Goal: Task Accomplishment & Management: Complete application form

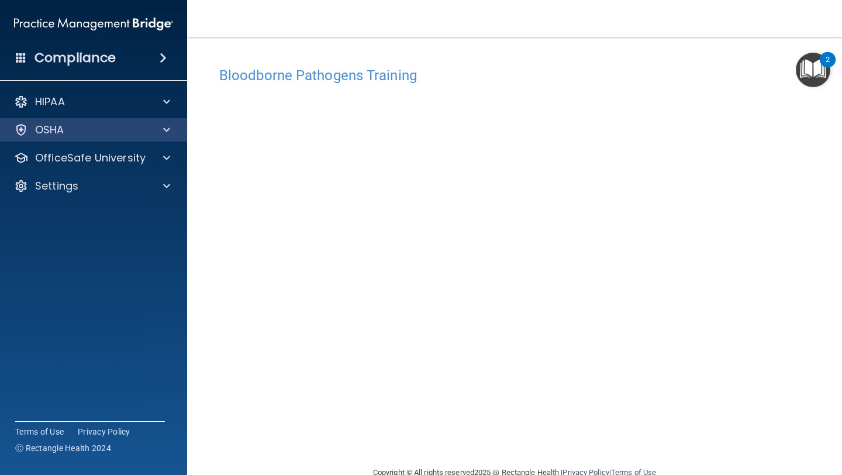
scroll to position [26, 0]
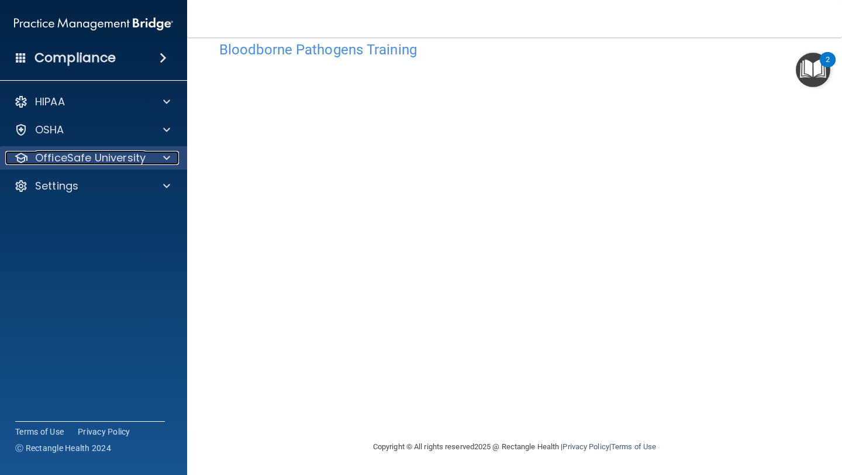
click at [170, 157] on div at bounding box center [164, 158] width 29 height 14
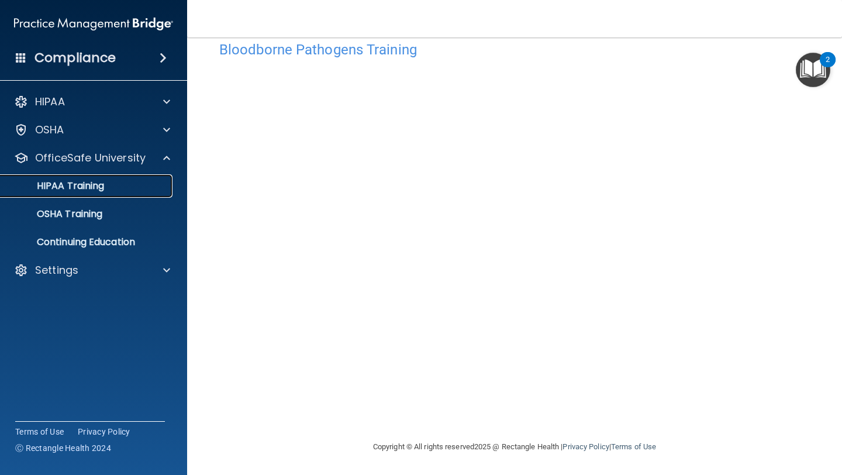
click at [111, 185] on div "HIPAA Training" at bounding box center [88, 186] width 160 height 12
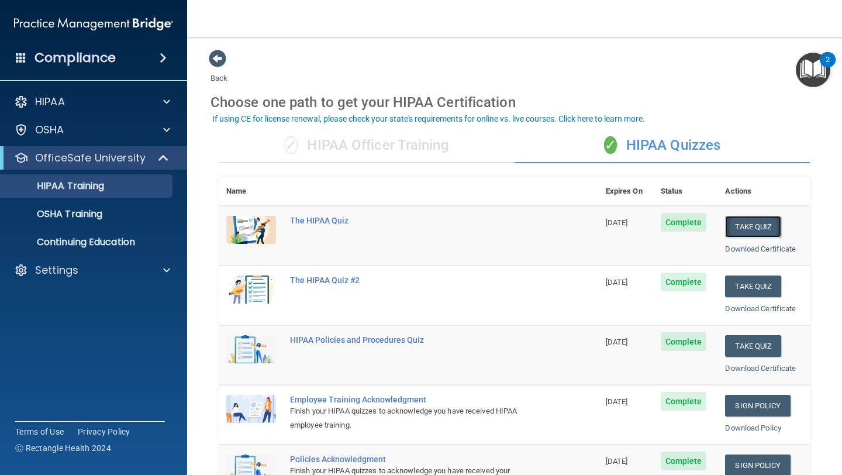
click at [765, 230] on button "Take Quiz" at bounding box center [753, 227] width 56 height 22
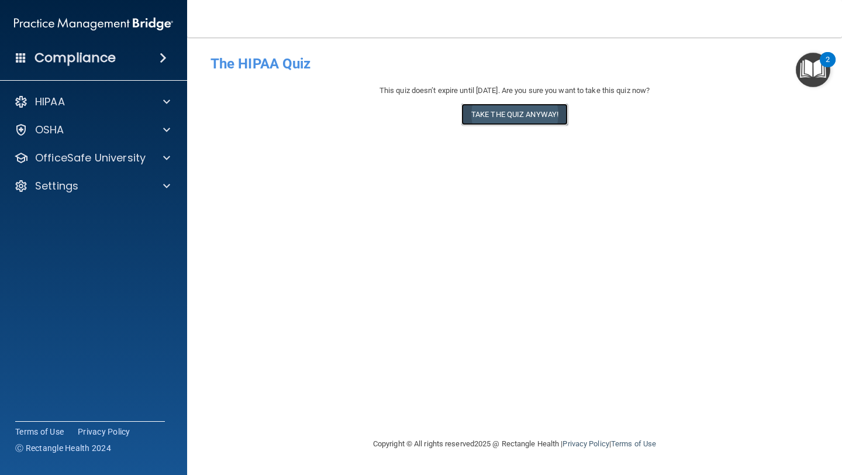
click at [526, 119] on button "Take the quiz anyway!" at bounding box center [515, 115] width 106 height 22
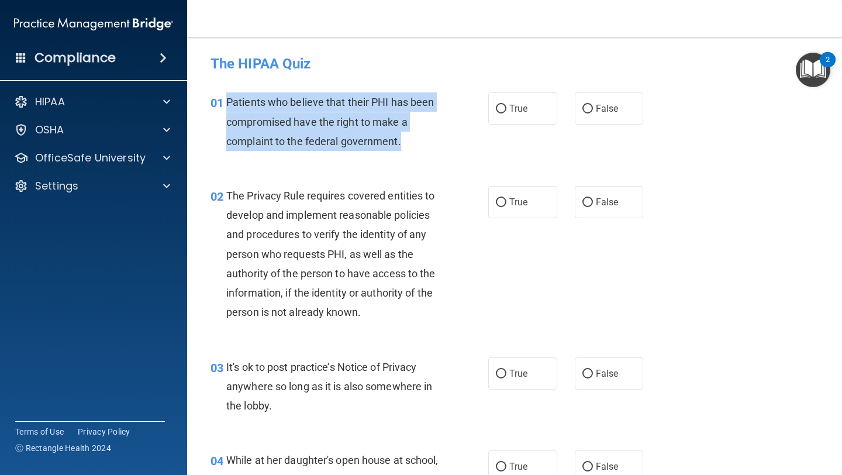
drag, startPoint x: 228, startPoint y: 105, endPoint x: 399, endPoint y: 143, distance: 175.1
click at [399, 143] on span "Patients who believe that their PHI has been compromised have the right to make…" at bounding box center [330, 121] width 208 height 51
copy span "Patients who believe that their PHI has been compromised have the right to make…"
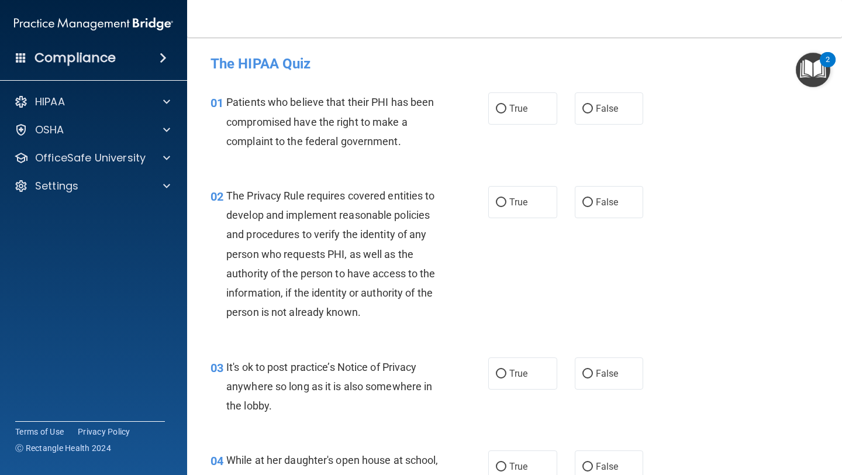
click at [385, 169] on div "01 Patients who believe that their PHI has been compromised have the right to m…" at bounding box center [515, 125] width 626 height 94
click at [501, 109] on input "True" at bounding box center [501, 109] width 11 height 9
radio input "true"
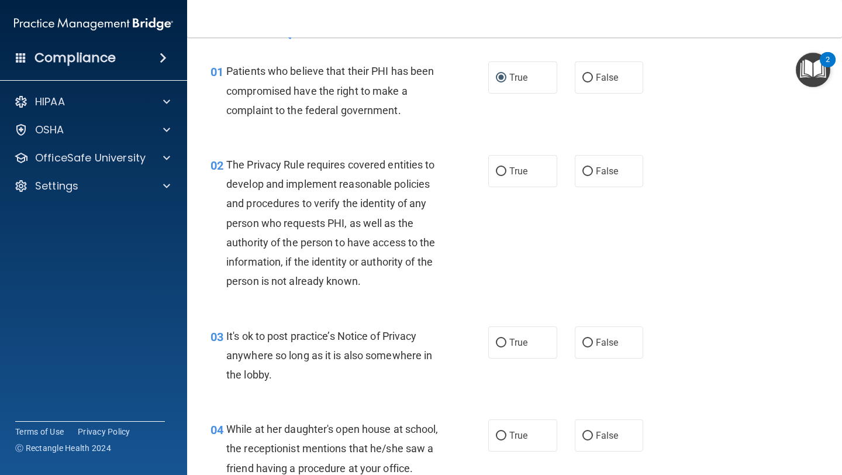
scroll to position [33, 0]
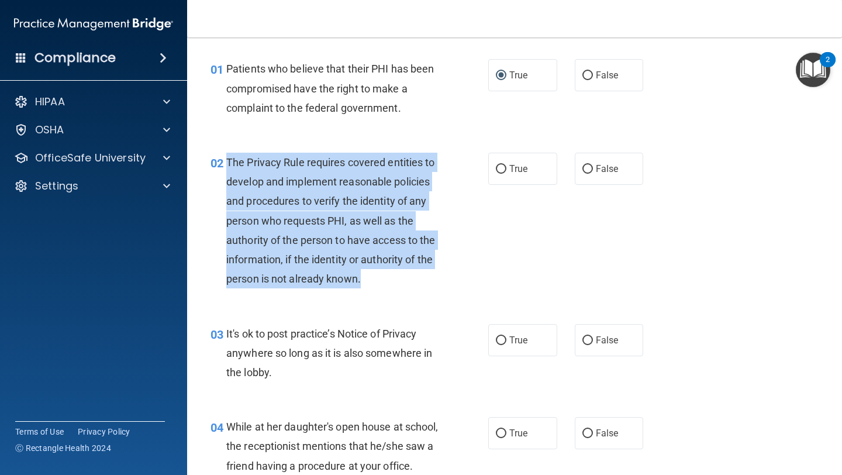
drag, startPoint x: 229, startPoint y: 163, endPoint x: 367, endPoint y: 281, distance: 180.9
click at [367, 281] on div "The Privacy Rule requires covered entities to develop and implement reasonable …" at bounding box center [337, 221] width 222 height 136
click at [319, 242] on span "The Privacy Rule requires covered entities to develop and implement reasonable …" at bounding box center [330, 220] width 209 height 129
drag, startPoint x: 228, startPoint y: 160, endPoint x: 393, endPoint y: 280, distance: 203.9
click at [393, 280] on div "The Privacy Rule requires covered entities to develop and implement reasonable …" at bounding box center [337, 221] width 222 height 136
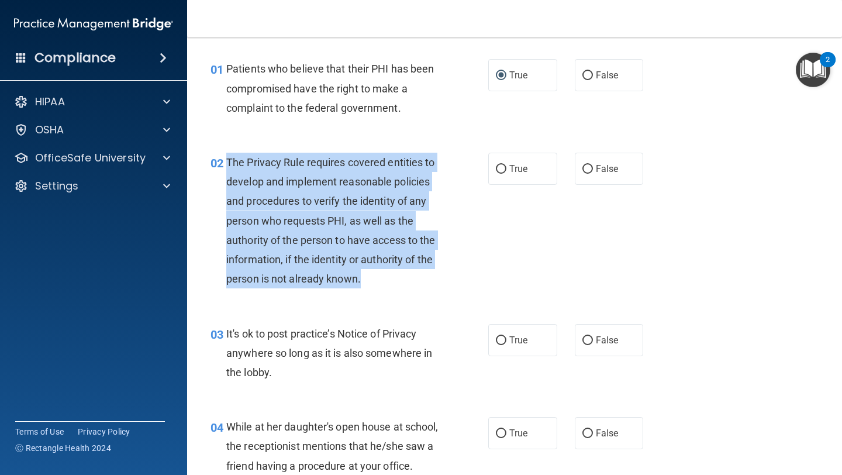
copy span "The Privacy Rule requires covered entities to develop and implement reasonable …"
click at [504, 167] on input "True" at bounding box center [501, 169] width 11 height 9
radio input "true"
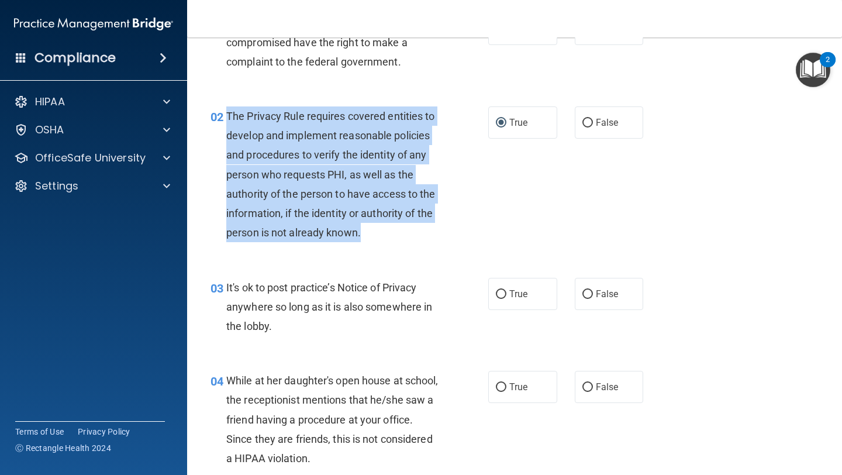
scroll to position [81, 0]
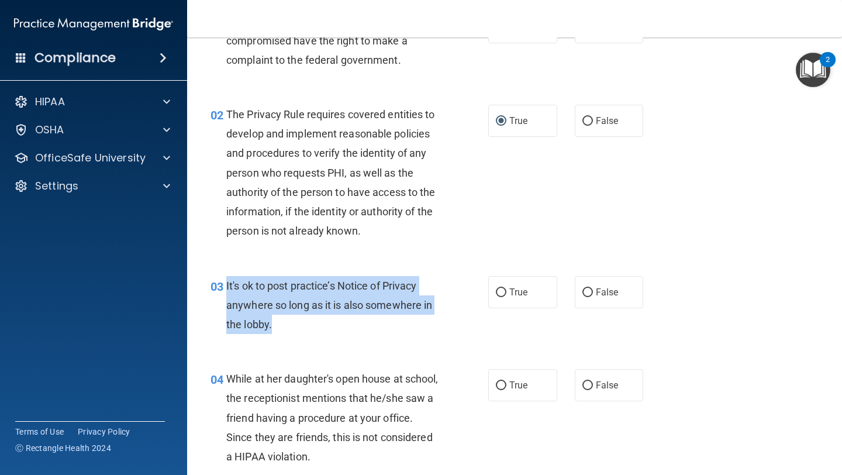
drag, startPoint x: 227, startPoint y: 283, endPoint x: 272, endPoint y: 325, distance: 61.3
click at [274, 325] on div "It's ok to post practice’s Notice of Privacy anywhere so long as it is also som…" at bounding box center [337, 305] width 222 height 58
copy span "It's ok to post practice’s Notice of Privacy anywhere so long as it is also som…"
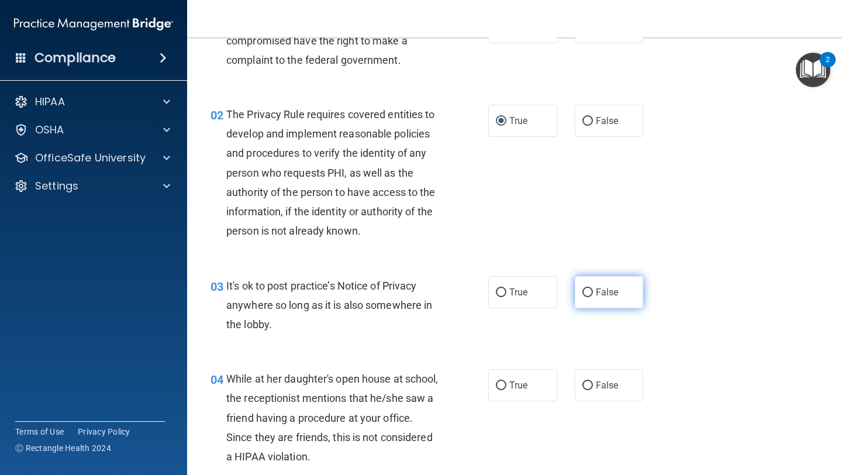
click at [581, 294] on label "False" at bounding box center [609, 292] width 69 height 32
click at [583, 294] on input "False" at bounding box center [588, 292] width 11 height 9
radio input "true"
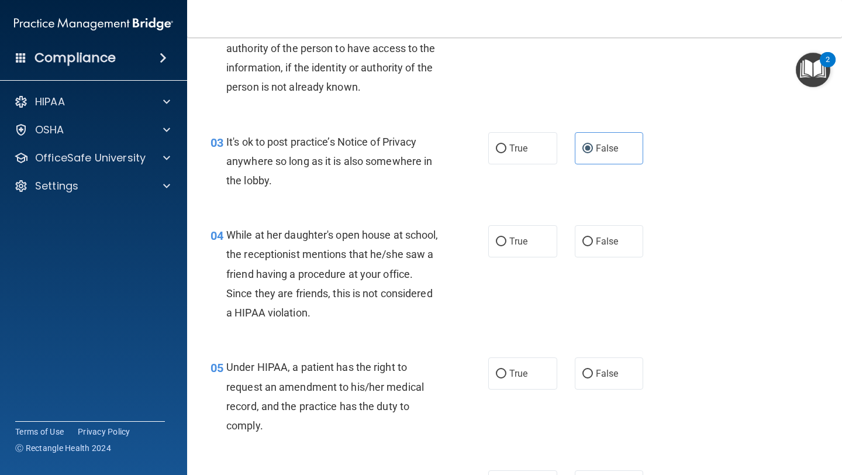
scroll to position [239, 0]
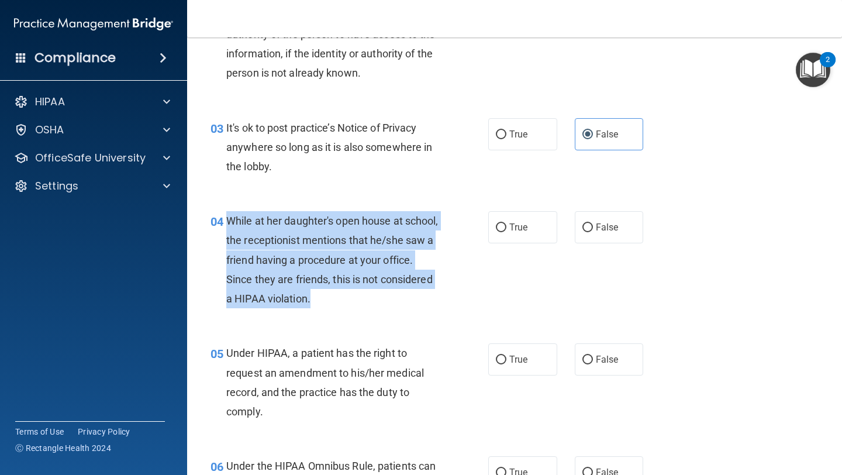
drag, startPoint x: 228, startPoint y: 221, endPoint x: 379, endPoint y: 306, distance: 173.6
click at [379, 306] on div "While at her daughter's open house at school, the receptionist mentions that he…" at bounding box center [337, 259] width 222 height 97
copy span "While at her daughter's open house at school, the receptionist mentions that he…"
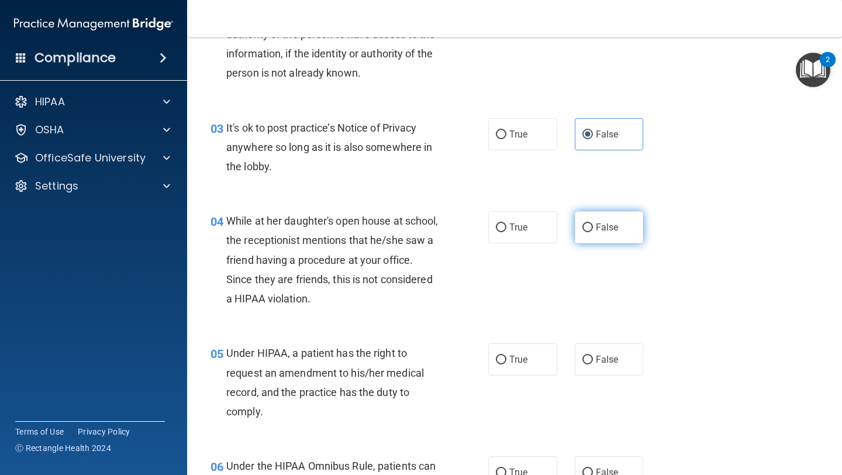
click at [582, 232] on label "False" at bounding box center [609, 227] width 69 height 32
click at [583, 232] on input "False" at bounding box center [588, 227] width 11 height 9
radio input "true"
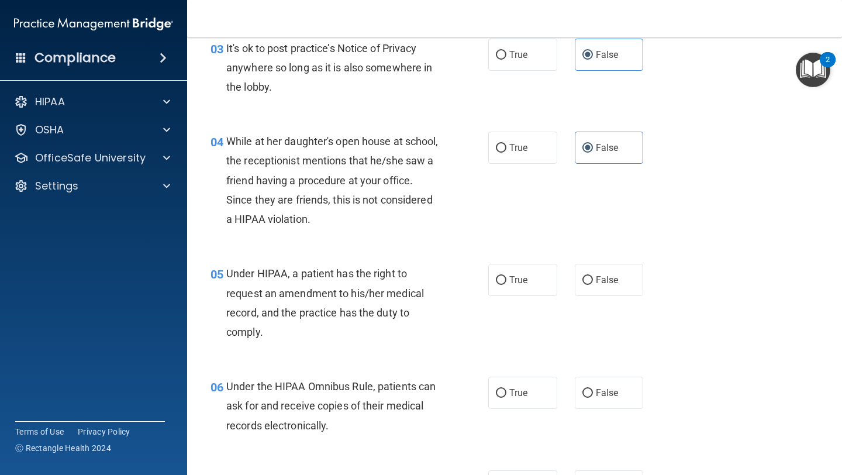
scroll to position [345, 0]
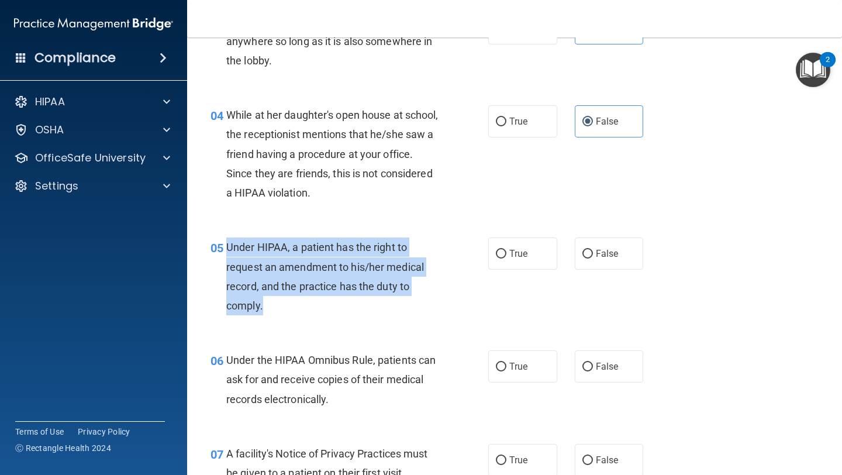
drag, startPoint x: 228, startPoint y: 246, endPoint x: 287, endPoint y: 311, distance: 88.2
click at [287, 311] on div "Under HIPAA, a patient has the right to request an amendment to his/her medical…" at bounding box center [337, 276] width 222 height 78
copy span "Under HIPAA, a patient has the right to request an amendment to his/her medical…"
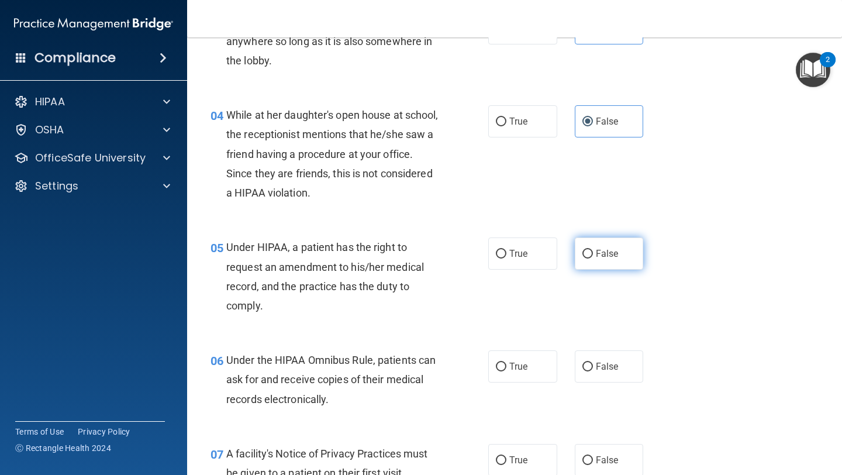
click at [601, 260] on label "False" at bounding box center [609, 253] width 69 height 32
click at [593, 259] on input "False" at bounding box center [588, 254] width 11 height 9
radio input "true"
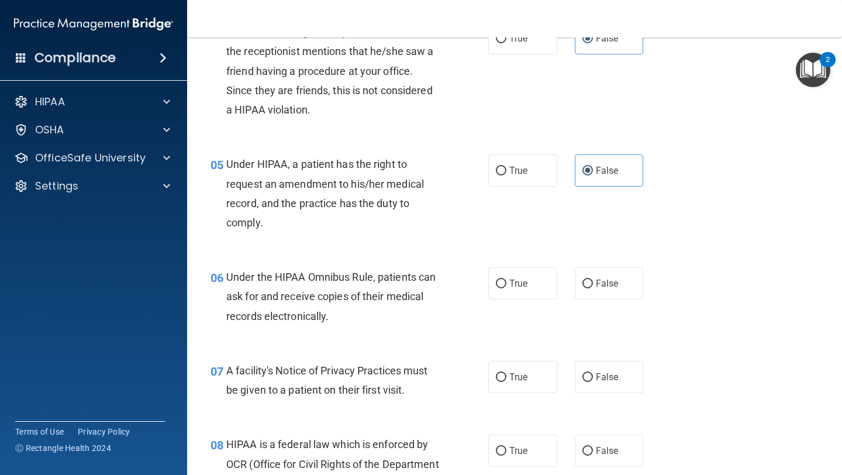
scroll to position [432, 0]
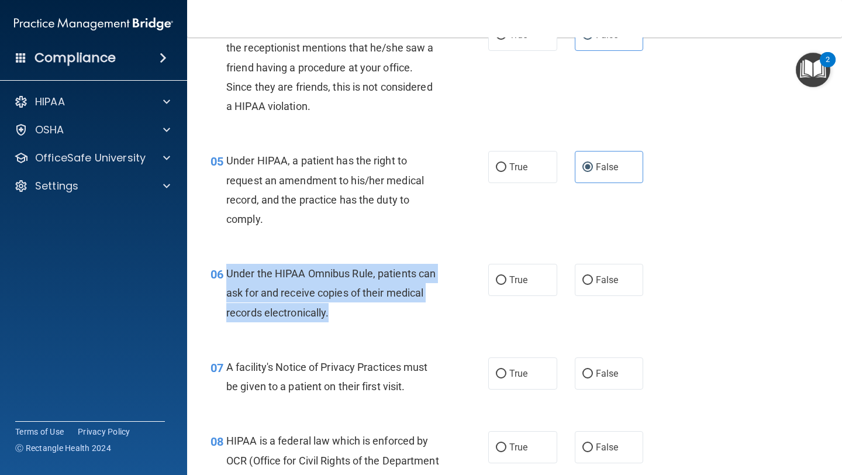
drag, startPoint x: 228, startPoint y: 275, endPoint x: 347, endPoint y: 318, distance: 126.7
click at [347, 318] on div "Under the HIPAA Omnibus Rule, patients can ask for and receive copies of their …" at bounding box center [337, 293] width 222 height 58
copy span "Under the HIPAA Omnibus Rule, patients can ask for and receive copies of their …"
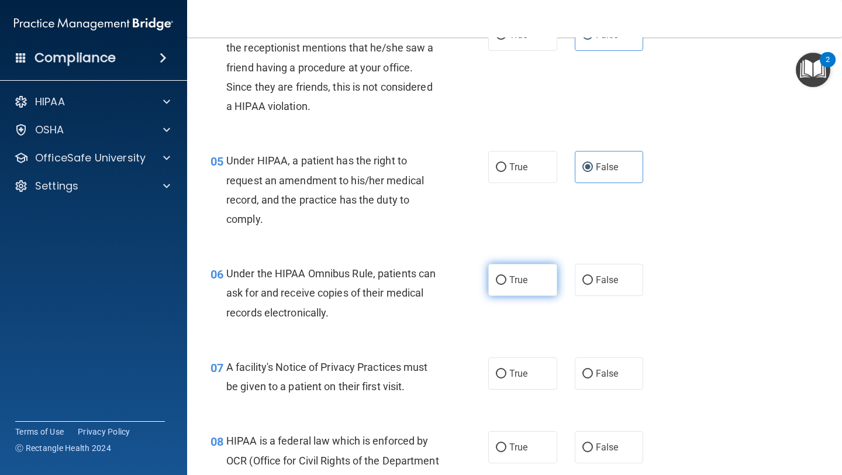
click at [512, 276] on span "True" at bounding box center [518, 279] width 18 height 11
click at [507, 276] on input "True" at bounding box center [501, 280] width 11 height 9
radio input "true"
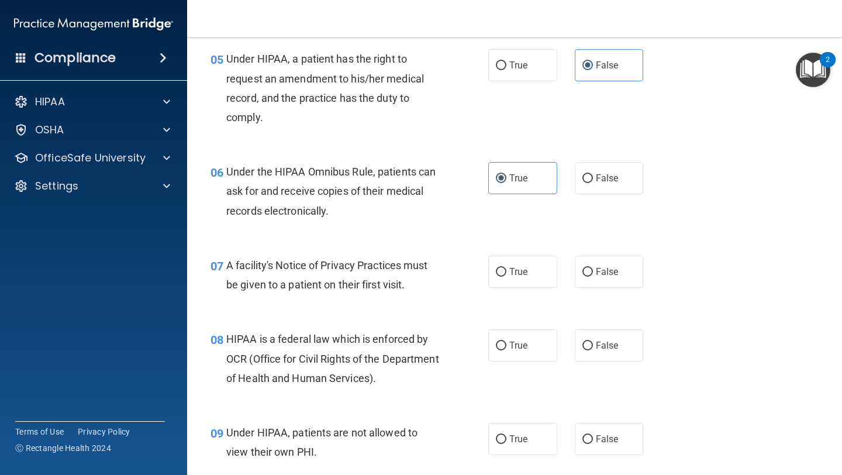
scroll to position [580, 0]
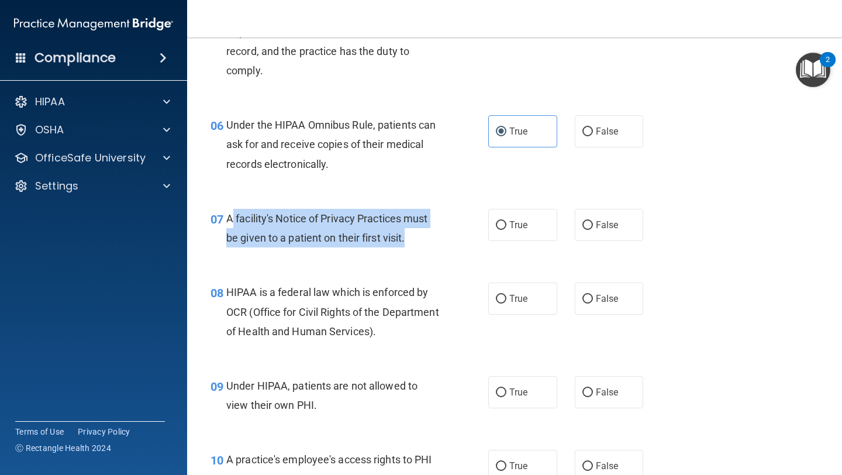
drag, startPoint x: 230, startPoint y: 219, endPoint x: 467, endPoint y: 241, distance: 238.5
click at [467, 241] on div "07 A facility's Notice of Privacy Practices must be given to a patient on their…" at bounding box center [349, 231] width 313 height 44
click at [271, 227] on div "A facility's Notice of Privacy Practices must be given to a patient on their fi…" at bounding box center [337, 228] width 222 height 39
drag, startPoint x: 227, startPoint y: 219, endPoint x: 409, endPoint y: 238, distance: 182.9
click at [409, 238] on div "A facility's Notice of Privacy Practices must be given to a patient on their fi…" at bounding box center [337, 228] width 222 height 39
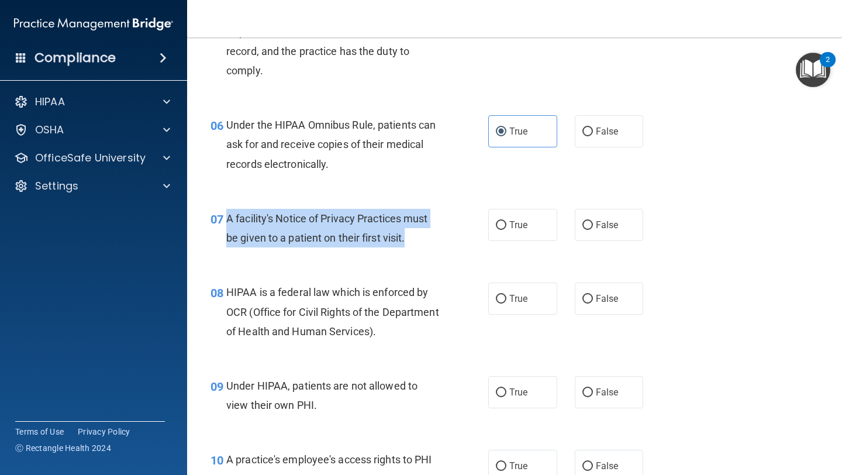
click at [349, 221] on span "A facility's Notice of Privacy Practices must be given to a patient on their fi…" at bounding box center [327, 228] width 202 height 32
drag, startPoint x: 227, startPoint y: 218, endPoint x: 436, endPoint y: 234, distance: 209.5
click at [436, 234] on div "A facility's Notice of Privacy Practices must be given to a patient on their fi…" at bounding box center [337, 228] width 222 height 39
copy span "A facility's Notice of Privacy Practices must be given to a patient on their fi…"
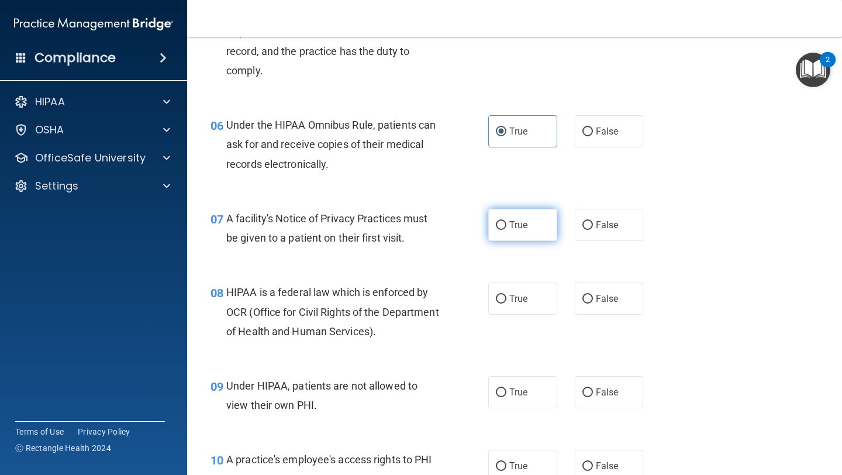
click at [511, 228] on span "True" at bounding box center [518, 224] width 18 height 11
click at [507, 228] on input "True" at bounding box center [501, 225] width 11 height 9
radio input "true"
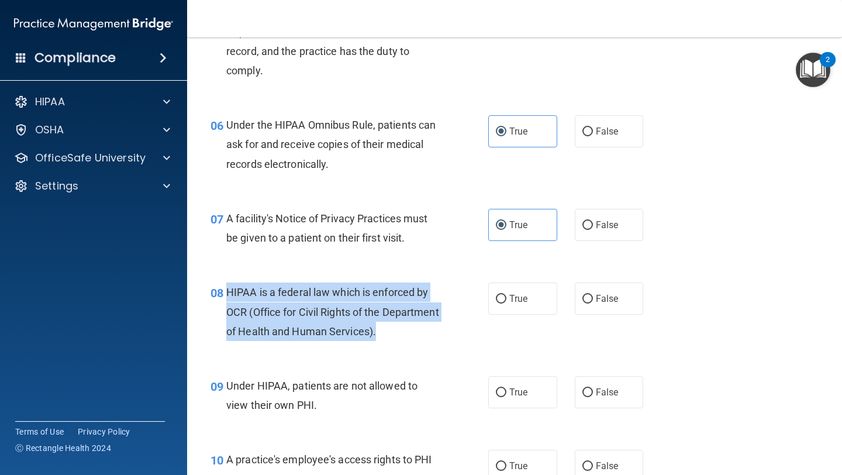
drag, startPoint x: 225, startPoint y: 291, endPoint x: 439, endPoint y: 333, distance: 218.7
click at [442, 333] on div "08 HIPAA is a federal law which is enforced by OCR (Office for Civil Rights of …" at bounding box center [349, 315] width 313 height 64
copy div "HIPAA is a federal law which is enforced by OCR (Office for Civil Rights of the…"
click at [505, 297] on input "True" at bounding box center [501, 299] width 11 height 9
radio input "true"
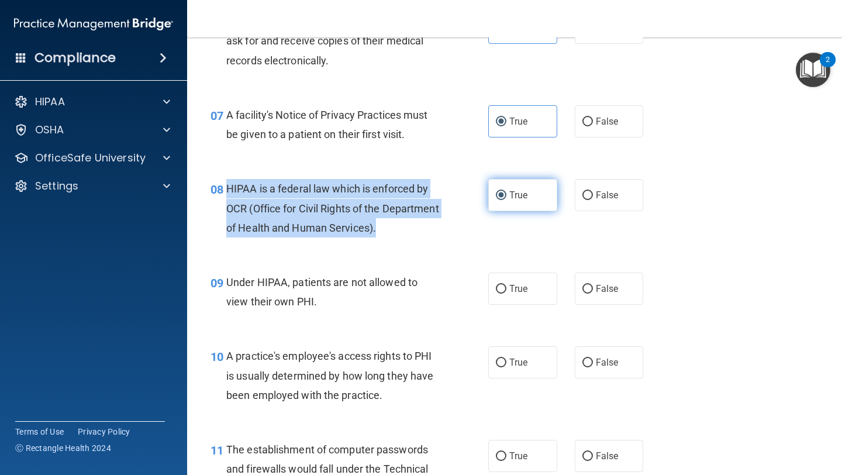
scroll to position [689, 0]
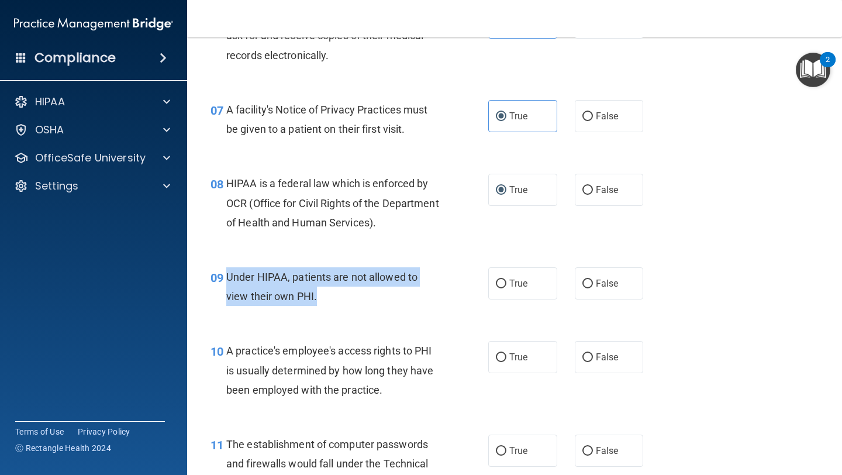
drag, startPoint x: 226, startPoint y: 277, endPoint x: 322, endPoint y: 293, distance: 97.9
click at [322, 293] on div "09 Under HIPAA, patients are not allowed to view their own PHI." at bounding box center [349, 289] width 313 height 44
copy div "Under HIPAA, patients are not allowed to view their own PHI."
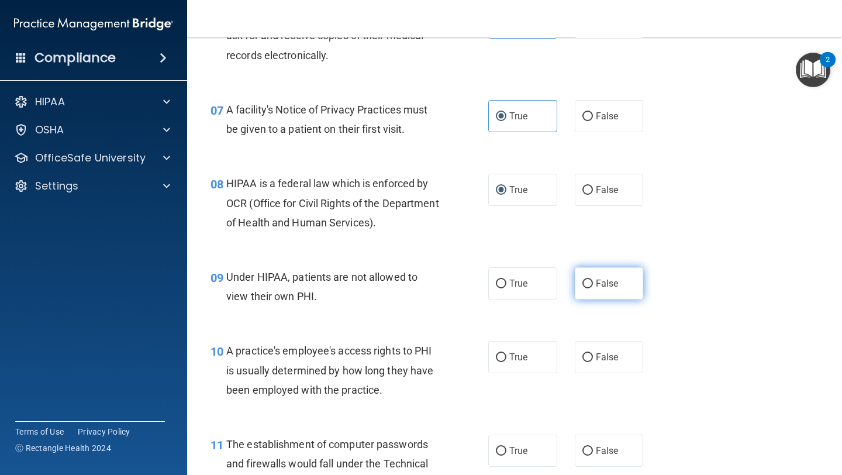
click at [594, 281] on label "False" at bounding box center [609, 283] width 69 height 32
click at [593, 281] on input "False" at bounding box center [588, 284] width 11 height 9
radio input "true"
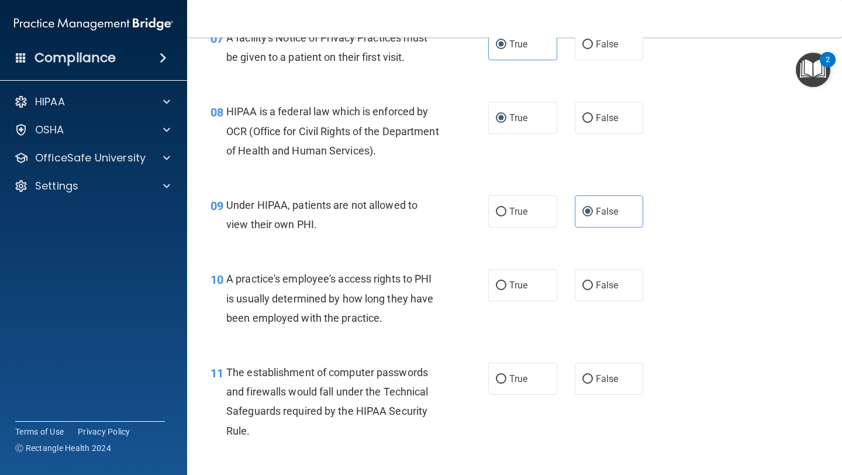
scroll to position [790, 0]
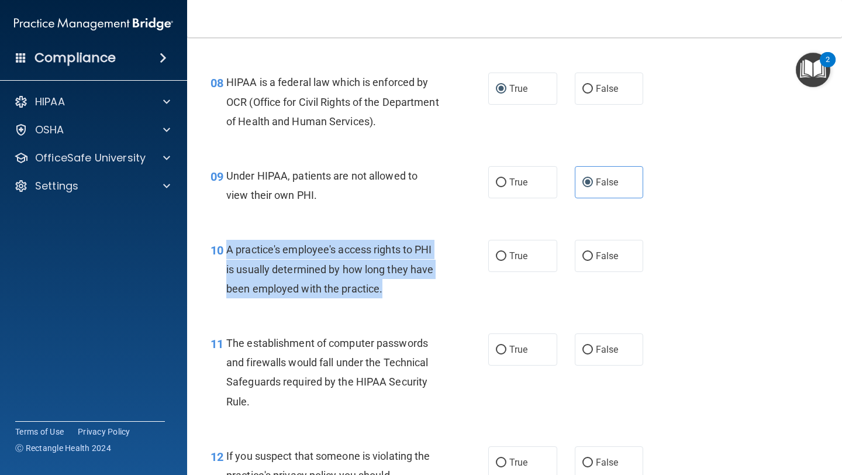
drag, startPoint x: 227, startPoint y: 248, endPoint x: 388, endPoint y: 284, distance: 165.5
click at [388, 284] on div "A practice's employee's access rights to PHI is usually determined by how long …" at bounding box center [337, 269] width 222 height 58
copy span "A practice's employee's access rights to PHI is usually determined by how long …"
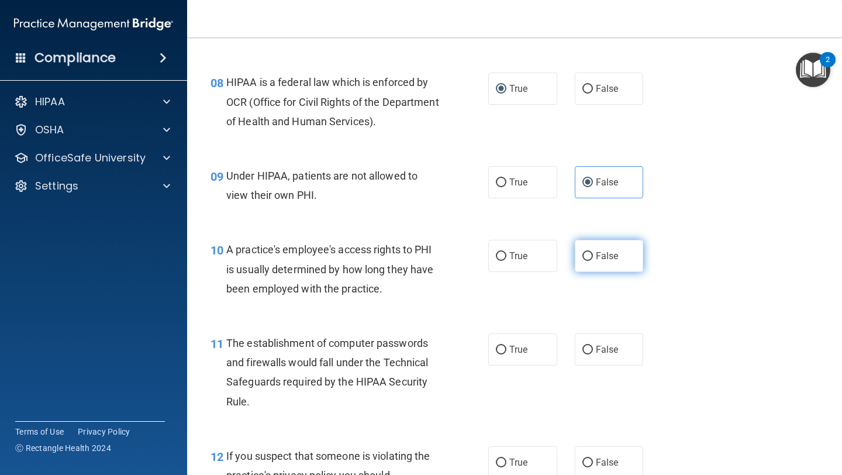
click at [594, 245] on label "False" at bounding box center [609, 256] width 69 height 32
click at [593, 252] on input "False" at bounding box center [588, 256] width 11 height 9
radio input "true"
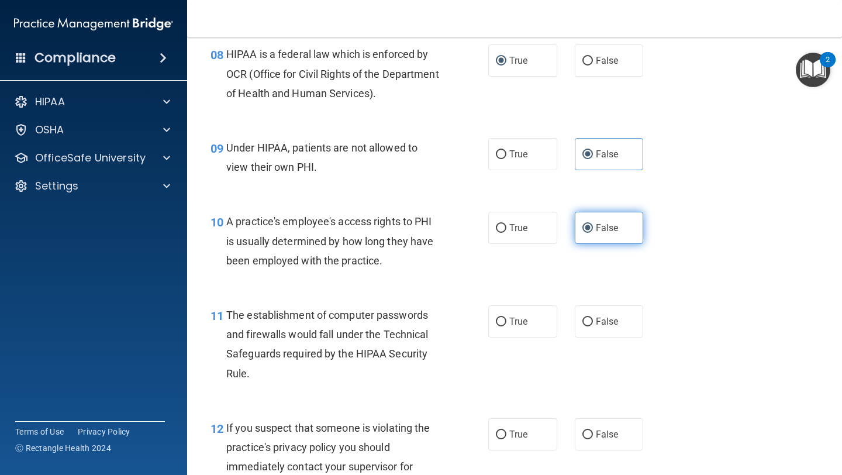
scroll to position [848, 0]
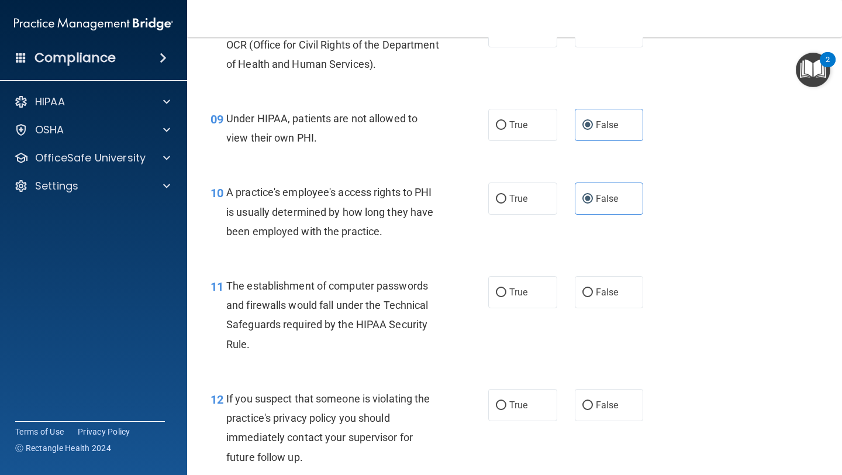
drag, startPoint x: 226, startPoint y: 286, endPoint x: 264, endPoint y: 344, distance: 69.6
click at [264, 345] on div "The establishment of computer passwords and firewalls would fall under the Tech…" at bounding box center [337, 315] width 222 height 78
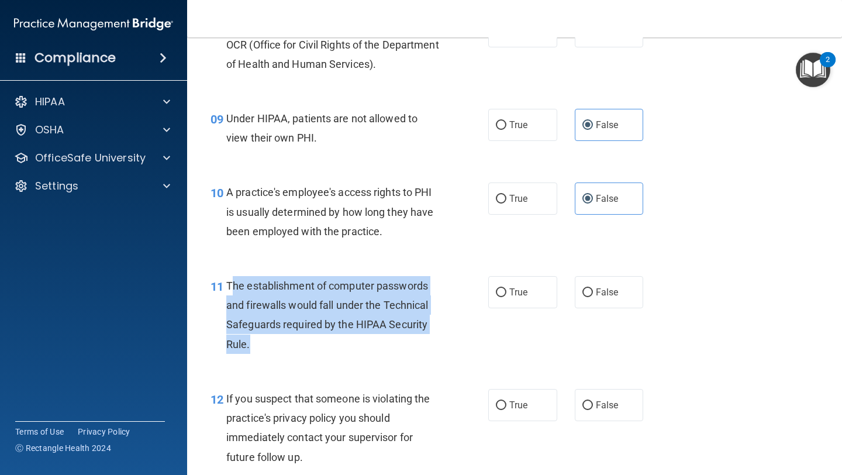
drag, startPoint x: 229, startPoint y: 285, endPoint x: 255, endPoint y: 347, distance: 66.6
click at [255, 347] on div "The establishment of computer passwords and firewalls would fall under the Tech…" at bounding box center [337, 315] width 222 height 78
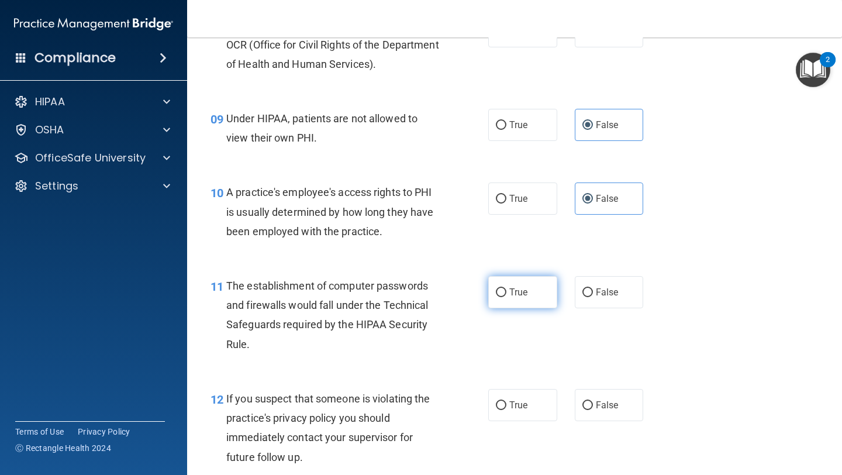
click at [506, 279] on label "True" at bounding box center [522, 292] width 69 height 32
click at [506, 288] on input "True" at bounding box center [501, 292] width 11 height 9
radio input "true"
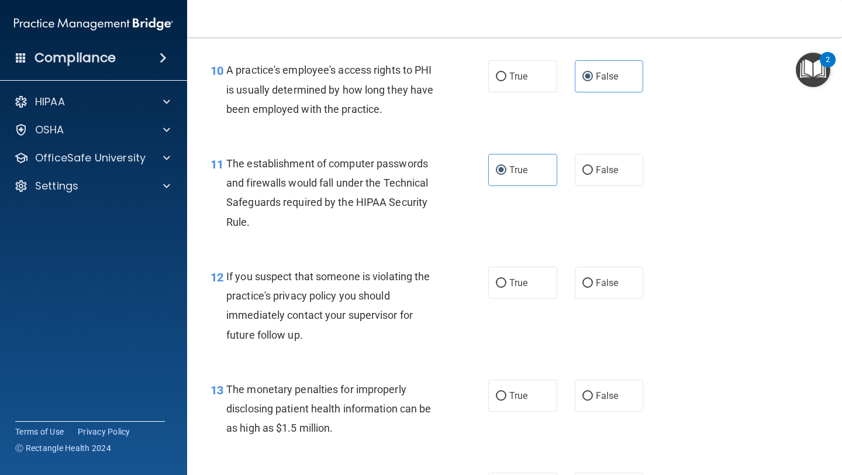
scroll to position [976, 0]
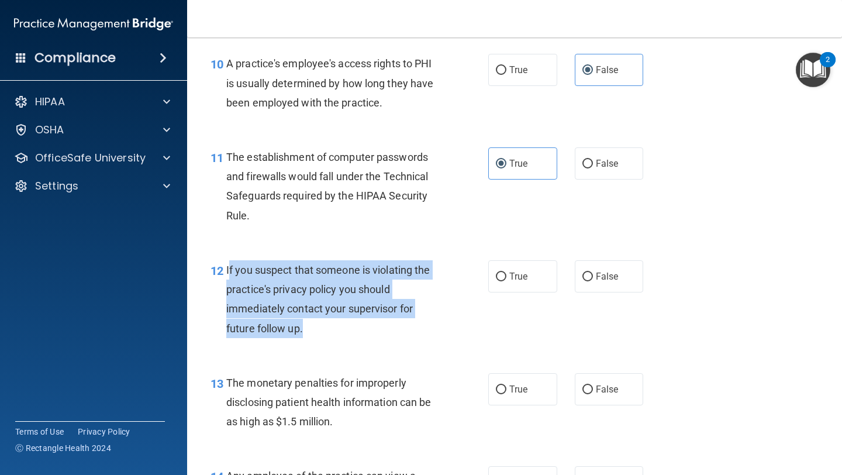
drag, startPoint x: 228, startPoint y: 269, endPoint x: 313, endPoint y: 339, distance: 110.1
click at [313, 339] on div "12 If you suspect that someone is violating the practice's privacy policy you s…" at bounding box center [349, 302] width 313 height 84
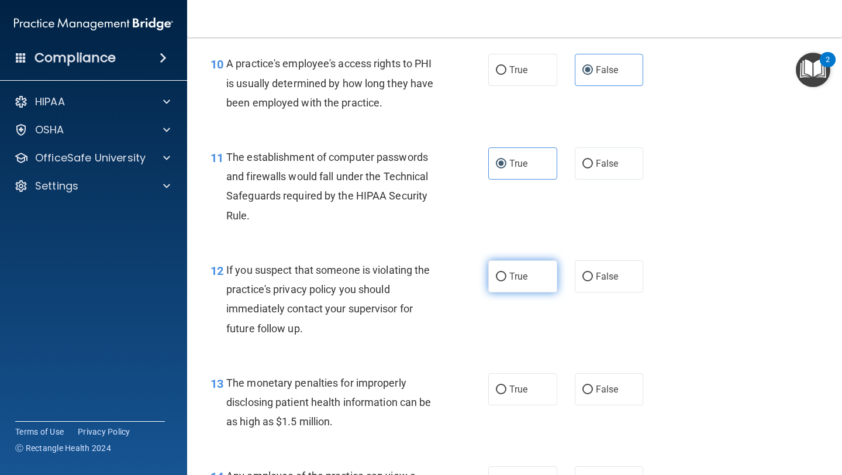
click at [526, 267] on label "True" at bounding box center [522, 276] width 69 height 32
click at [507, 273] on input "True" at bounding box center [501, 277] width 11 height 9
radio input "true"
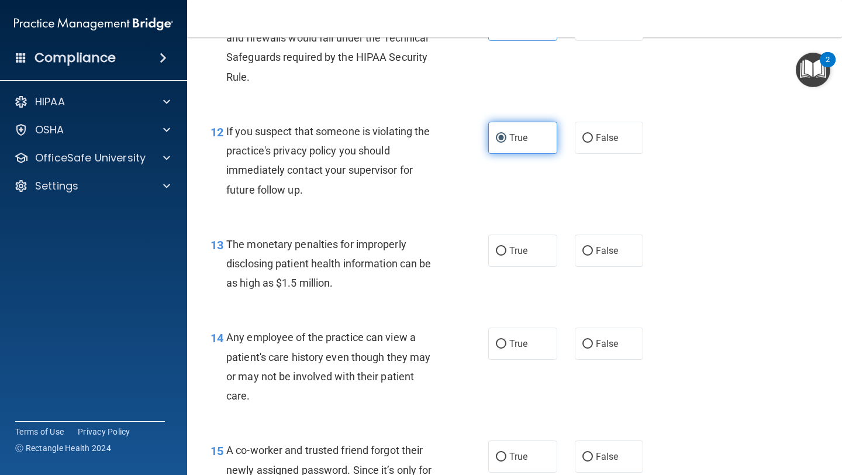
scroll to position [1138, 0]
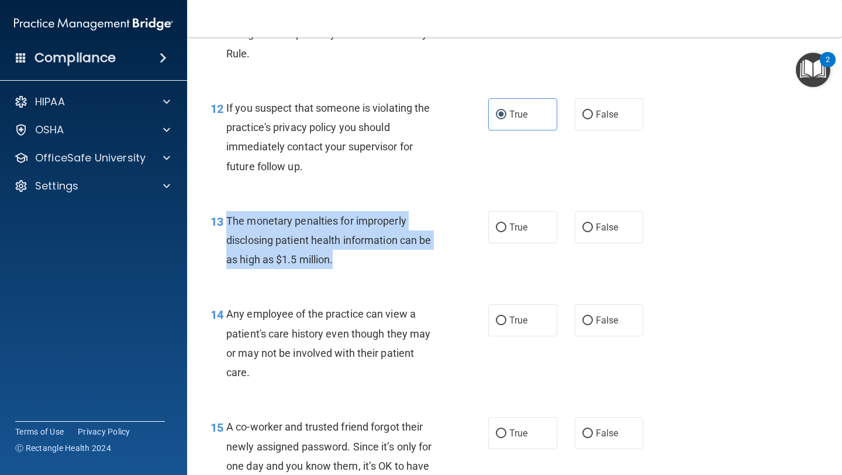
drag, startPoint x: 227, startPoint y: 221, endPoint x: 357, endPoint y: 264, distance: 137.4
click at [357, 264] on div "The monetary penalties for improperly disclosing patient health information can…" at bounding box center [337, 240] width 222 height 58
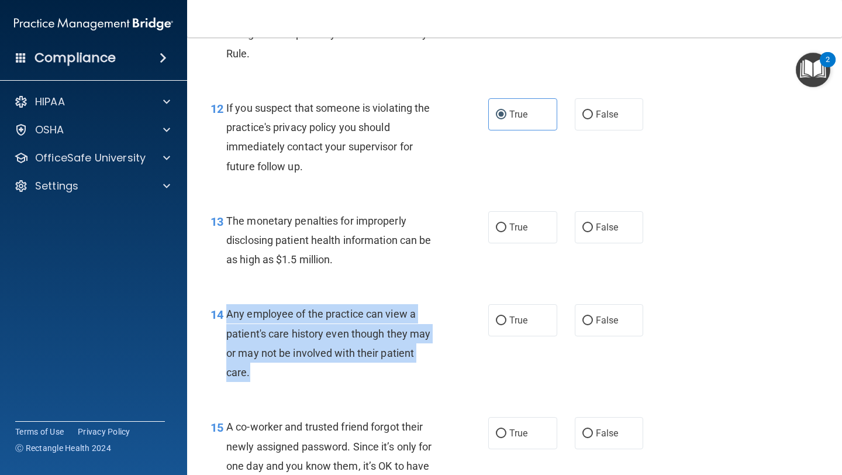
drag, startPoint x: 229, startPoint y: 315, endPoint x: 259, endPoint y: 367, distance: 60.5
click at [260, 367] on div "Any employee of the practice can view a patient's care history even though they…" at bounding box center [337, 343] width 222 height 78
click at [265, 328] on span "Any employee of the practice can view a patient's care history even though they…" at bounding box center [328, 343] width 204 height 71
drag, startPoint x: 229, startPoint y: 315, endPoint x: 268, endPoint y: 367, distance: 64.7
click at [269, 367] on div "Any employee of the practice can view a patient's care history even though they…" at bounding box center [337, 343] width 222 height 78
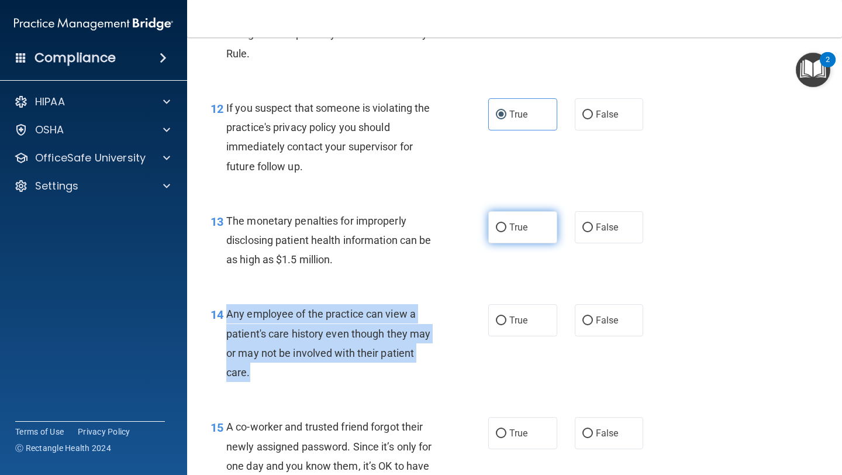
click at [504, 225] on input "True" at bounding box center [501, 227] width 11 height 9
radio input "true"
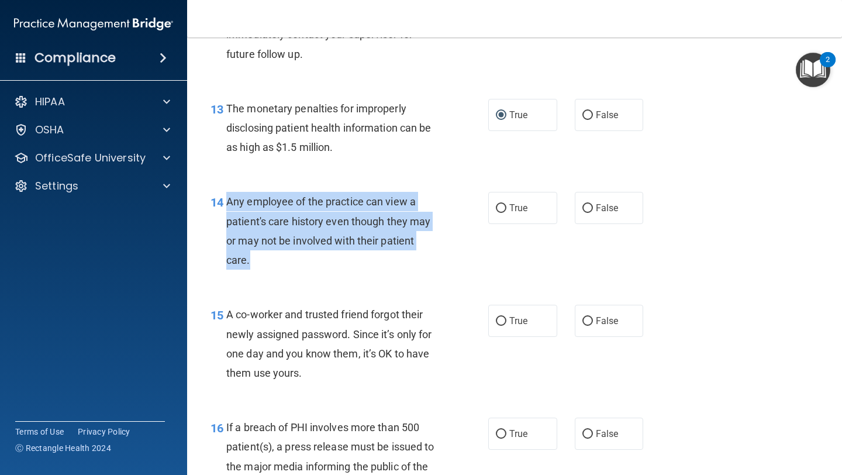
scroll to position [1258, 0]
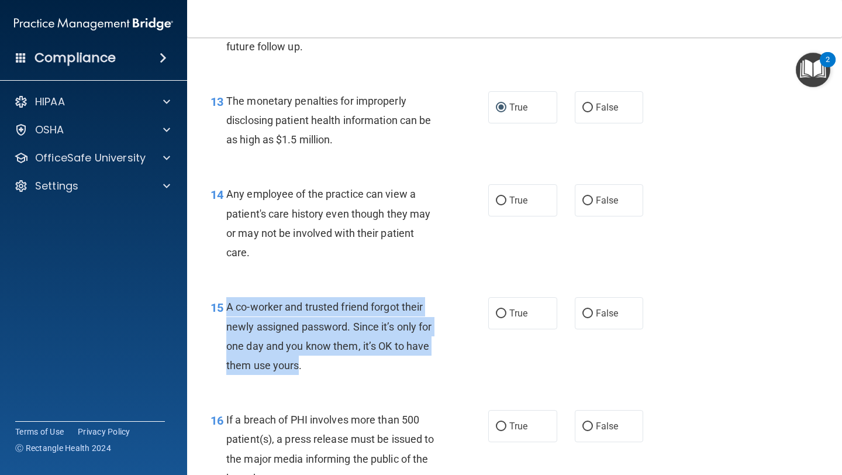
drag, startPoint x: 229, startPoint y: 308, endPoint x: 299, endPoint y: 367, distance: 91.7
click at [299, 367] on span "A co-worker and trusted friend forgot their newly assigned password. Since it’s…" at bounding box center [328, 336] width 205 height 71
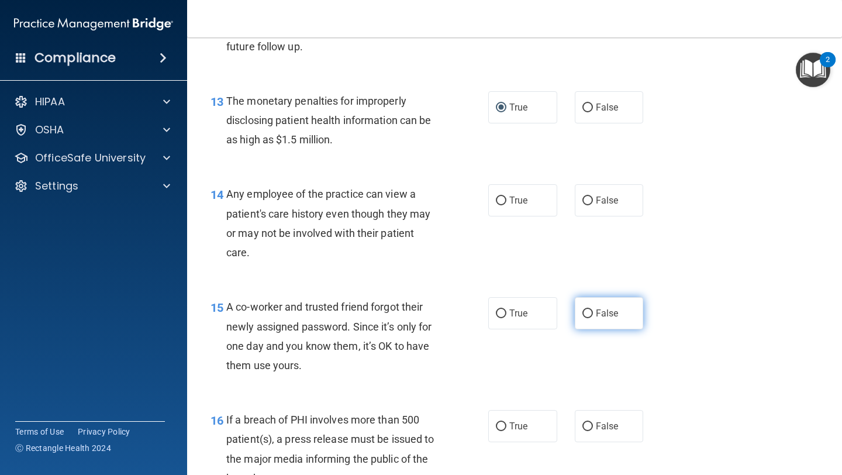
click at [585, 301] on label "False" at bounding box center [609, 313] width 69 height 32
click at [585, 309] on input "False" at bounding box center [588, 313] width 11 height 9
radio input "true"
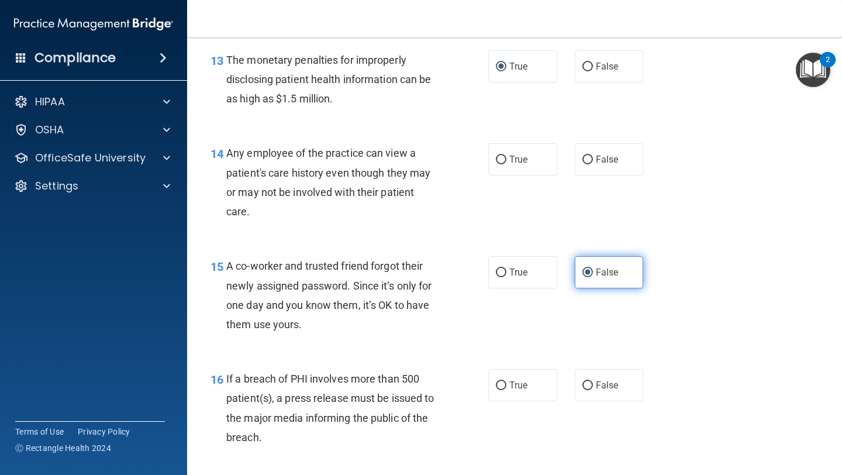
scroll to position [1297, 0]
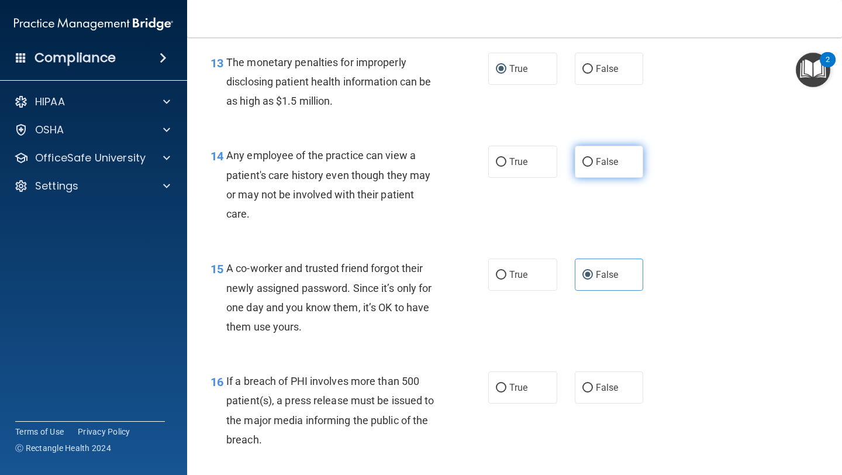
click at [588, 164] on input "False" at bounding box center [588, 162] width 11 height 9
radio input "true"
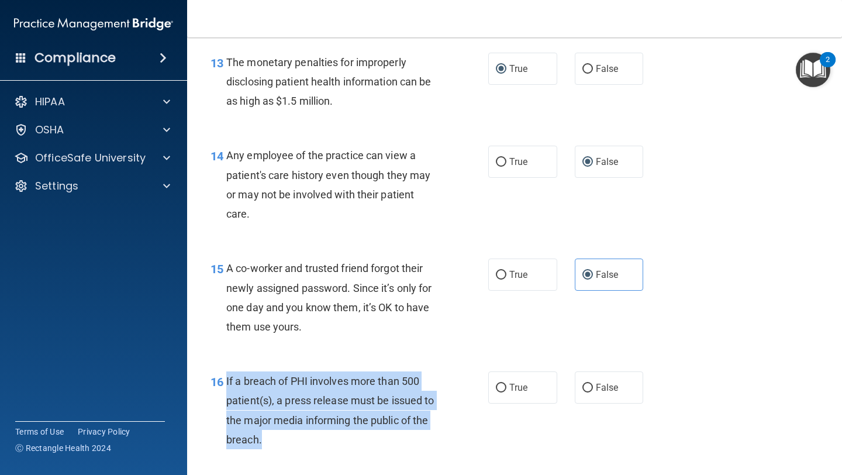
drag, startPoint x: 228, startPoint y: 381, endPoint x: 283, endPoint y: 452, distance: 89.5
click at [283, 452] on div "16 If a breach of PHI involves more than 500 patient(s), a press release must b…" at bounding box center [349, 413] width 313 height 84
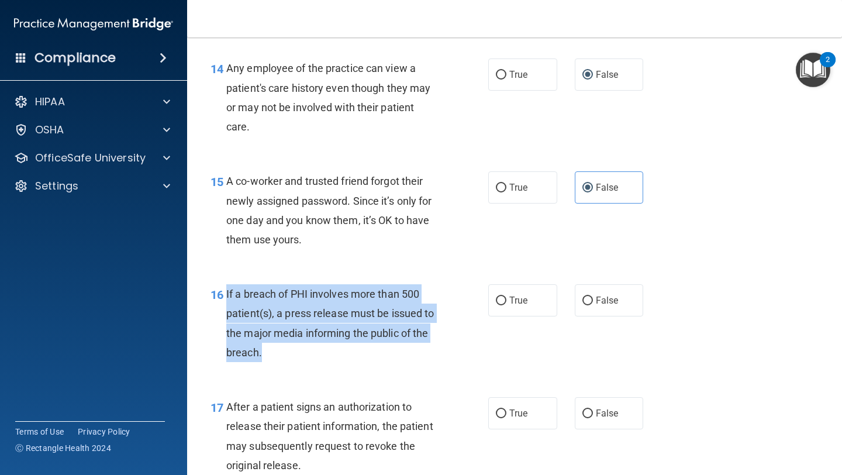
scroll to position [1390, 0]
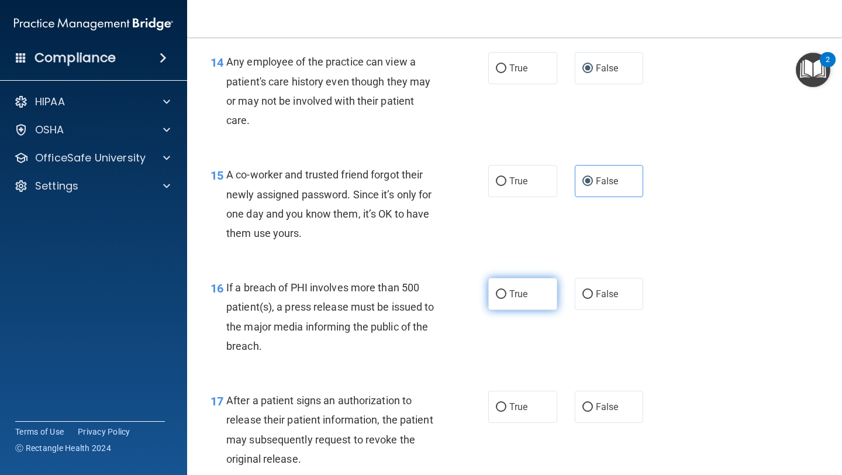
click at [497, 309] on label "True" at bounding box center [522, 294] width 69 height 32
click at [497, 299] on input "True" at bounding box center [501, 294] width 11 height 9
radio input "true"
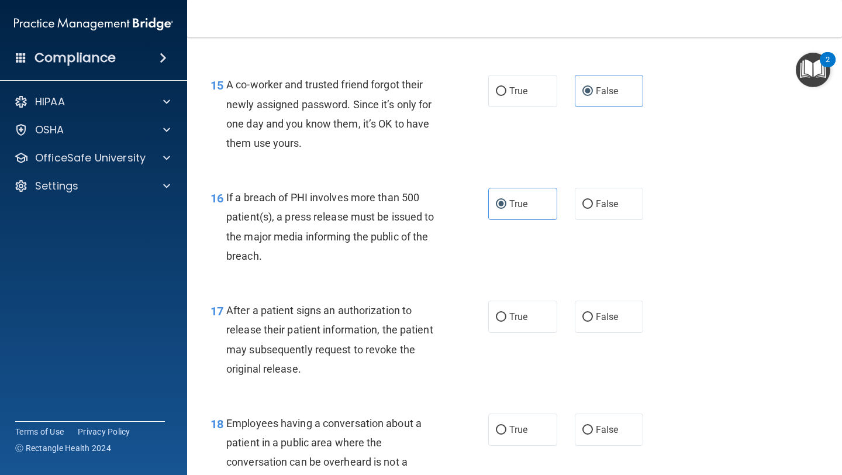
scroll to position [1505, 0]
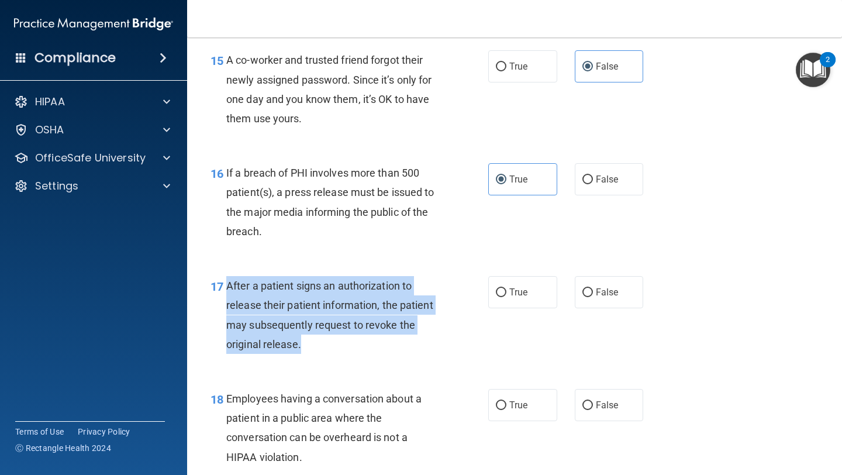
drag, startPoint x: 229, startPoint y: 284, endPoint x: 308, endPoint y: 349, distance: 101.9
click at [308, 349] on div "After a patient signs an authorization to release their patient information, th…" at bounding box center [337, 315] width 222 height 78
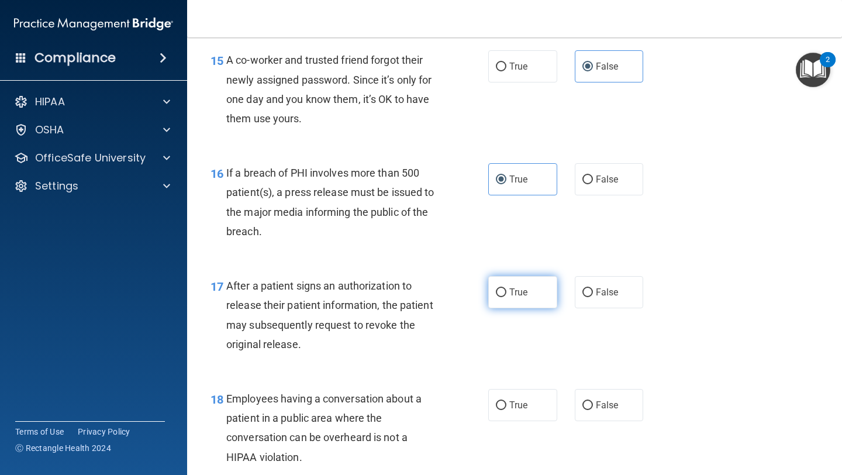
click at [523, 285] on label "True" at bounding box center [522, 292] width 69 height 32
click at [507, 288] on input "True" at bounding box center [501, 292] width 11 height 9
radio input "true"
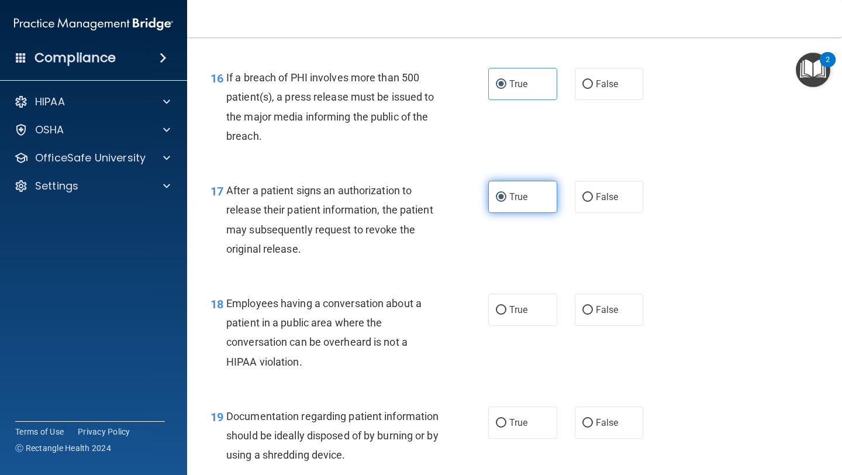
scroll to position [1618, 0]
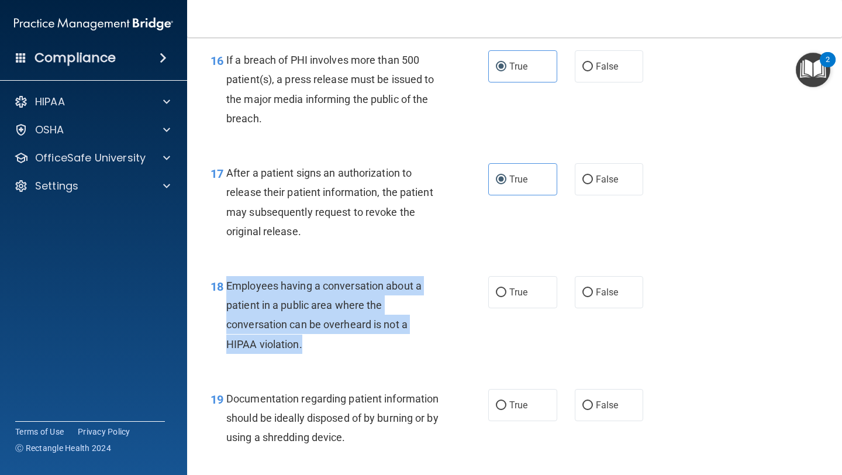
drag, startPoint x: 228, startPoint y: 287, endPoint x: 304, endPoint y: 341, distance: 93.2
click at [304, 341] on div "Employees having a conversation about a patient in a public area where the conv…" at bounding box center [337, 315] width 222 height 78
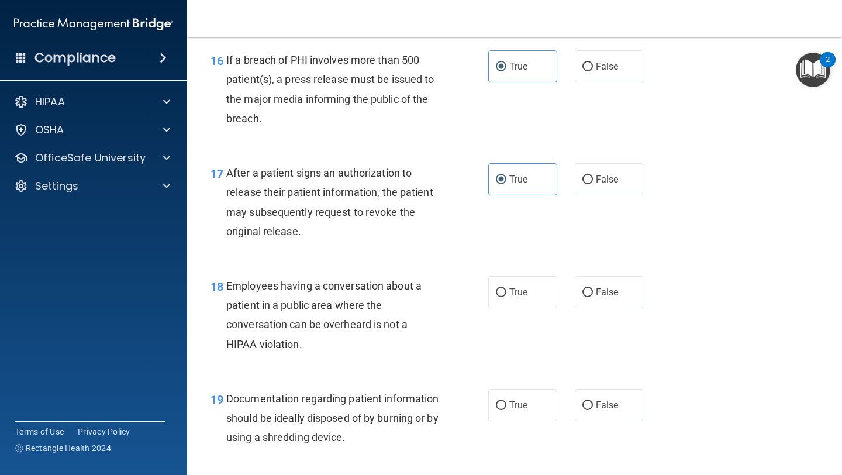
click at [246, 373] on div "18 Employees having a conversation about a patient in a public area where the c…" at bounding box center [515, 317] width 626 height 113
click at [606, 284] on label "False" at bounding box center [609, 292] width 69 height 32
click at [593, 288] on input "False" at bounding box center [588, 292] width 11 height 9
radio input "true"
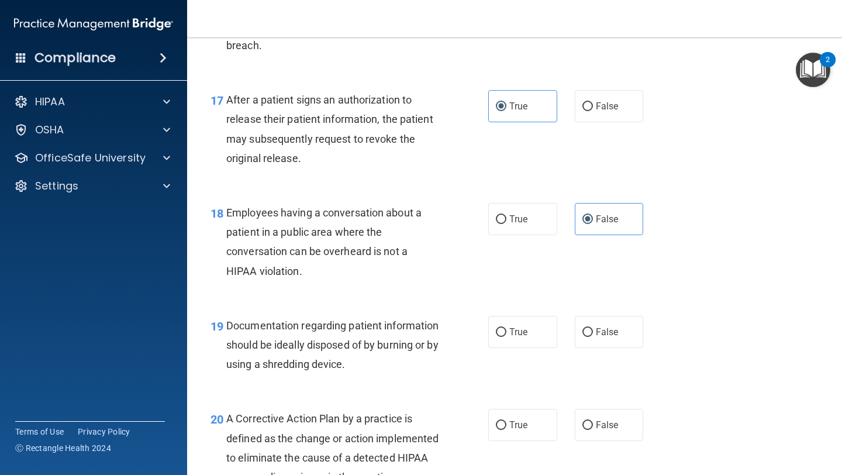
scroll to position [1698, 0]
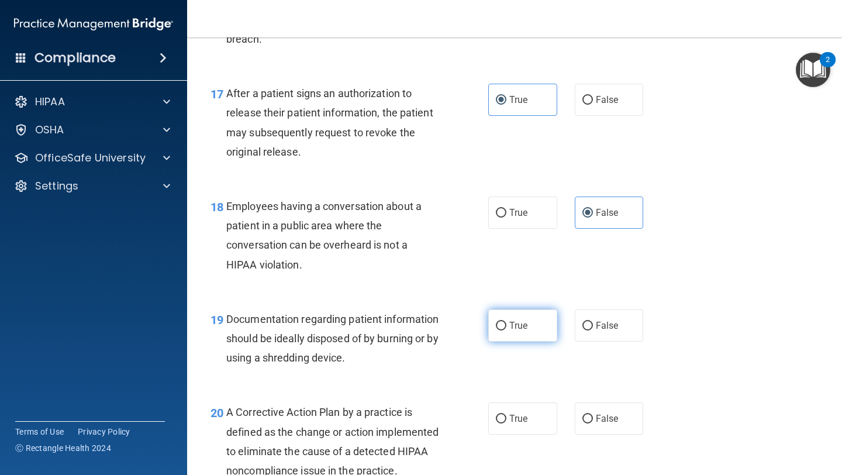
click at [500, 322] on input "True" at bounding box center [501, 326] width 11 height 9
radio input "true"
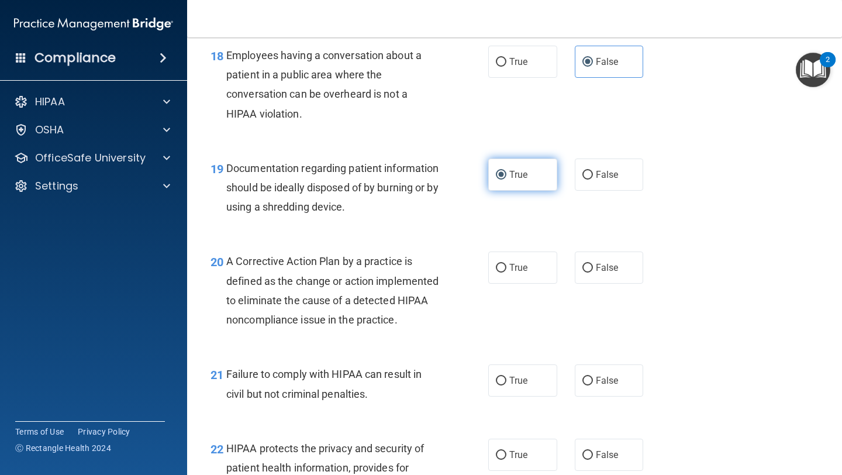
scroll to position [1849, 0]
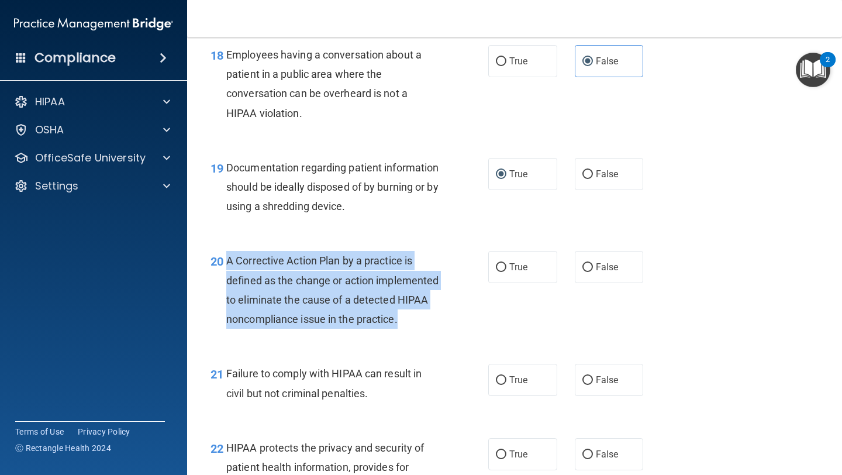
drag, startPoint x: 226, startPoint y: 260, endPoint x: 277, endPoint y: 338, distance: 93.0
click at [279, 329] on div "A Corrective Action Plan by a practice is defined as the change or action imple…" at bounding box center [337, 290] width 222 height 78
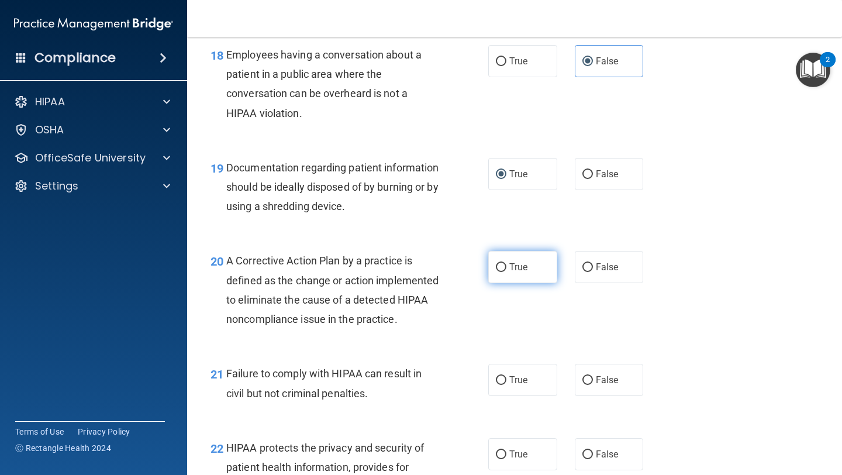
click at [536, 260] on label "True" at bounding box center [522, 267] width 69 height 32
click at [507, 263] on input "True" at bounding box center [501, 267] width 11 height 9
radio input "true"
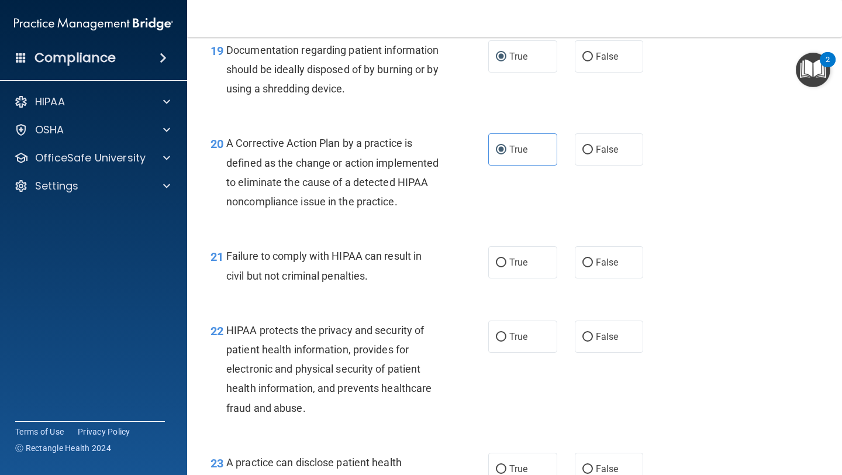
scroll to position [1967, 0]
click at [603, 267] on span "False" at bounding box center [607, 261] width 23 height 11
click at [593, 267] on input "False" at bounding box center [588, 262] width 11 height 9
radio input "true"
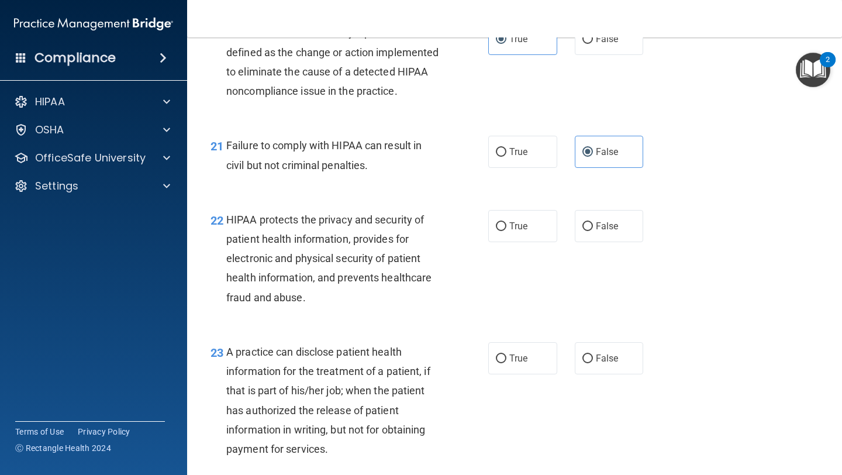
scroll to position [2084, 0]
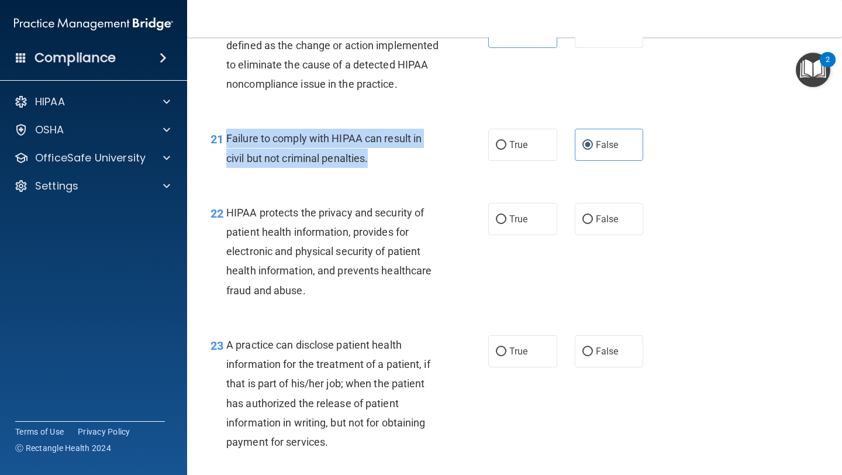
drag, startPoint x: 228, startPoint y: 156, endPoint x: 377, endPoint y: 175, distance: 150.4
click at [377, 167] on div "Failure to comply with HIPAA can result in civil but not criminal penalties." at bounding box center [337, 148] width 222 height 39
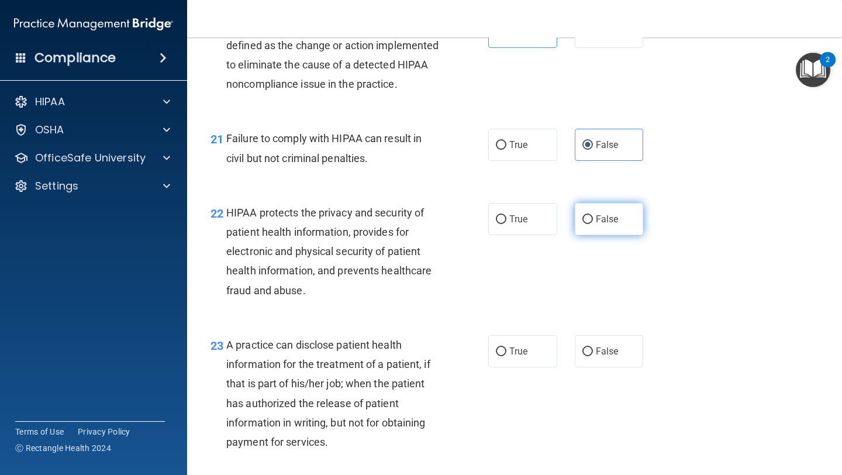
click at [577, 235] on label "False" at bounding box center [609, 219] width 69 height 32
click at [583, 224] on input "False" at bounding box center [588, 219] width 11 height 9
radio input "true"
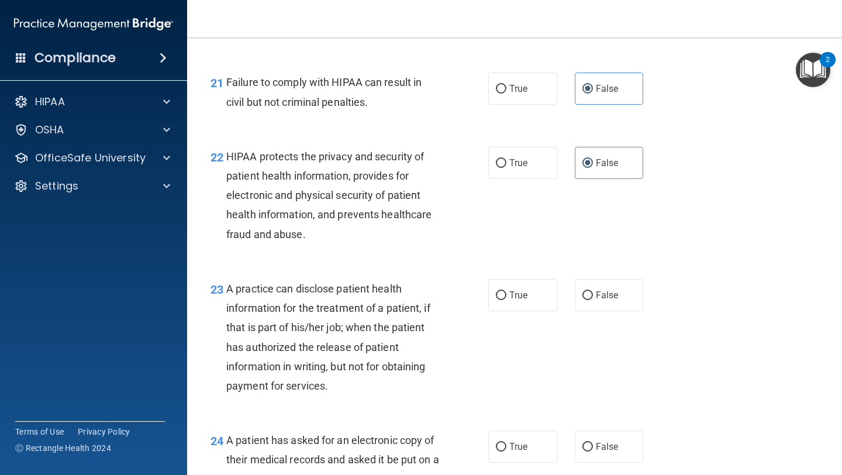
scroll to position [2150, 0]
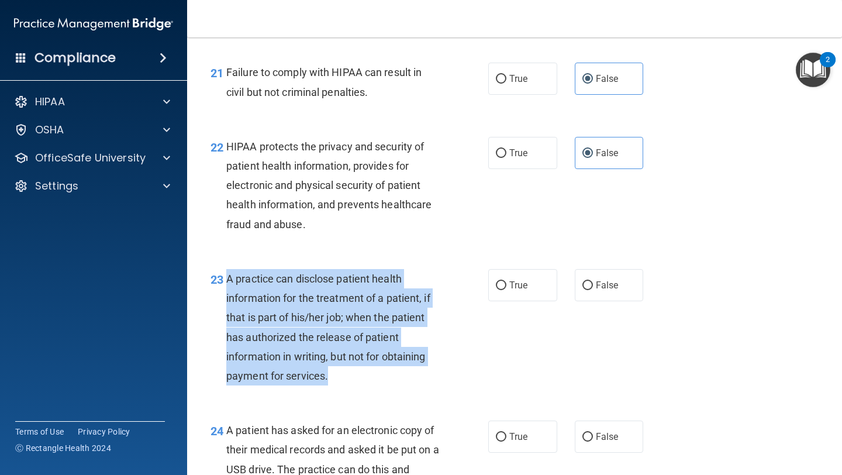
drag, startPoint x: 228, startPoint y: 299, endPoint x: 333, endPoint y: 397, distance: 143.6
click at [333, 385] on div "A practice can disclose patient health information for the treatment of a patie…" at bounding box center [337, 327] width 222 height 116
click at [591, 290] on input "False" at bounding box center [588, 285] width 11 height 9
radio input "true"
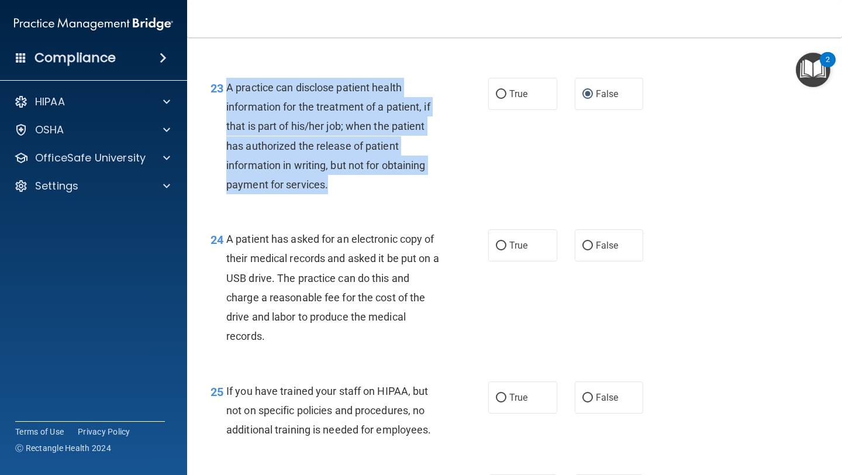
scroll to position [2346, 0]
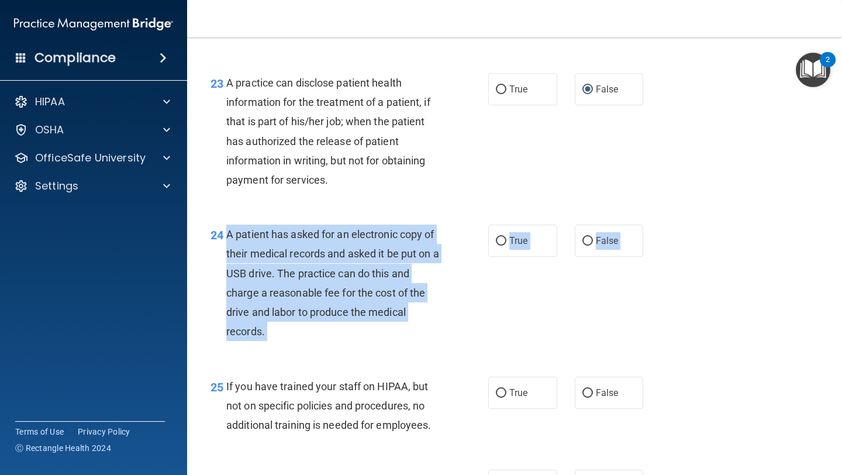
drag, startPoint x: 229, startPoint y: 256, endPoint x: 272, endPoint y: 369, distance: 121.5
click at [272, 362] on div "24 A patient has asked for an electronic copy of their medical records and aske…" at bounding box center [515, 286] width 626 height 152
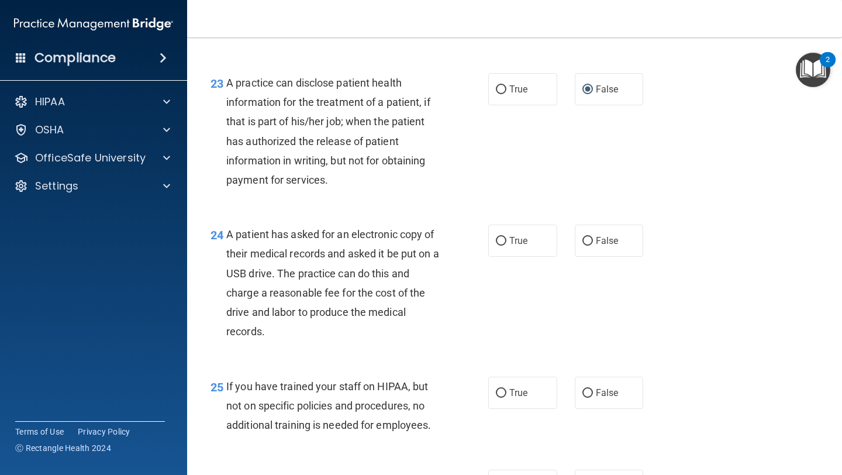
click at [295, 341] on div "A patient has asked for an electronic copy of their medical records and asked i…" at bounding box center [337, 283] width 222 height 116
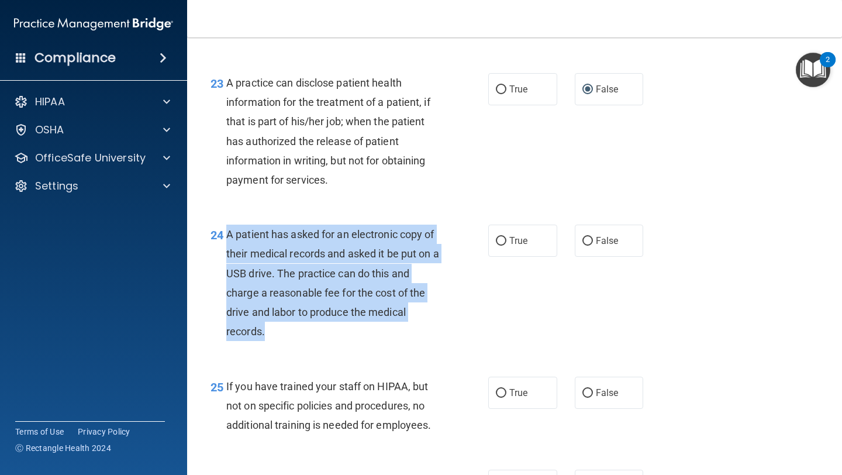
drag, startPoint x: 266, startPoint y: 352, endPoint x: 227, endPoint y: 261, distance: 99.3
click at [227, 261] on div "A patient has asked for an electronic copy of their medical records and asked i…" at bounding box center [337, 283] width 222 height 116
click at [484, 332] on div "24 A patient has asked for an electronic copy of their medical records and aske…" at bounding box center [349, 286] width 313 height 122
drag, startPoint x: 229, startPoint y: 255, endPoint x: 280, endPoint y: 358, distance: 114.8
click at [282, 341] on div "A patient has asked for an electronic copy of their medical records and asked i…" at bounding box center [337, 283] width 222 height 116
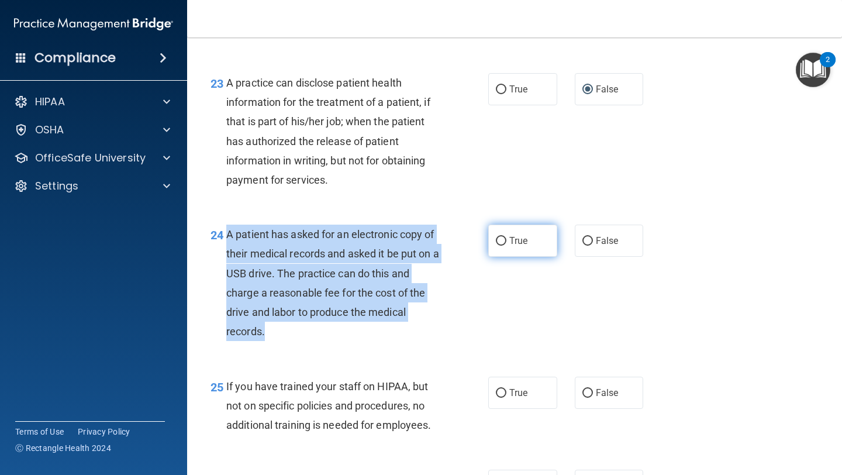
click at [506, 246] on input "True" at bounding box center [501, 241] width 11 height 9
radio input "true"
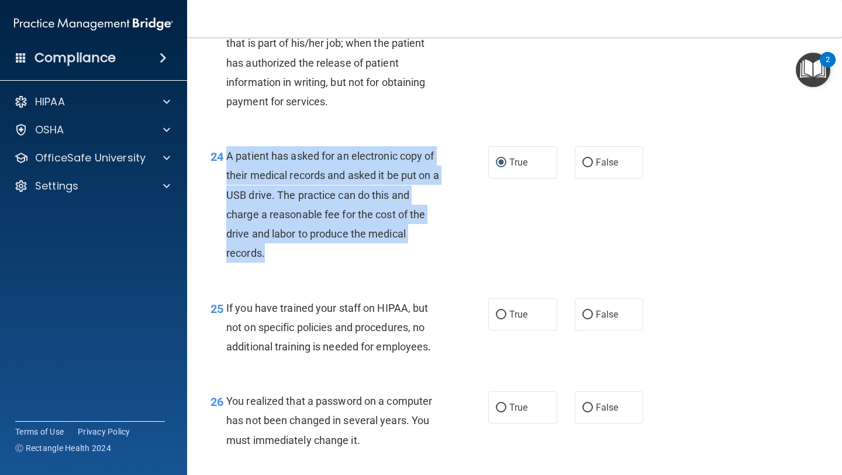
scroll to position [2471, 0]
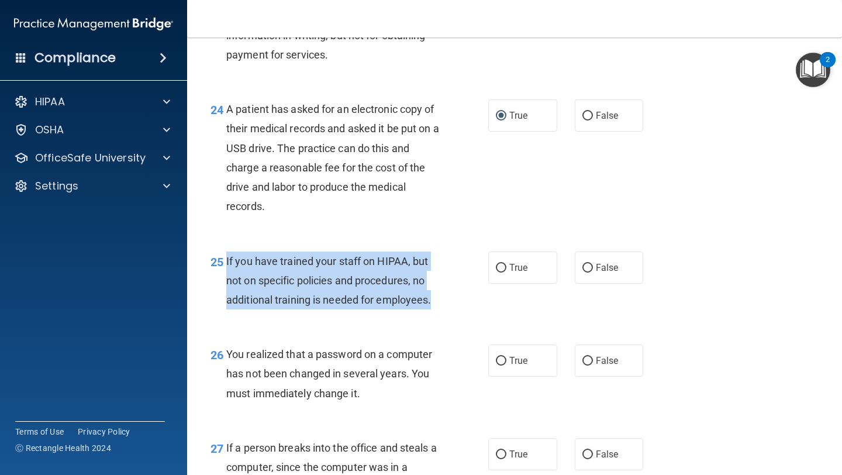
drag, startPoint x: 226, startPoint y: 280, endPoint x: 442, endPoint y: 318, distance: 218.5
click at [442, 310] on div "If you have trained your staff on HIPAA, but not on specific policies and proce…" at bounding box center [337, 281] width 222 height 58
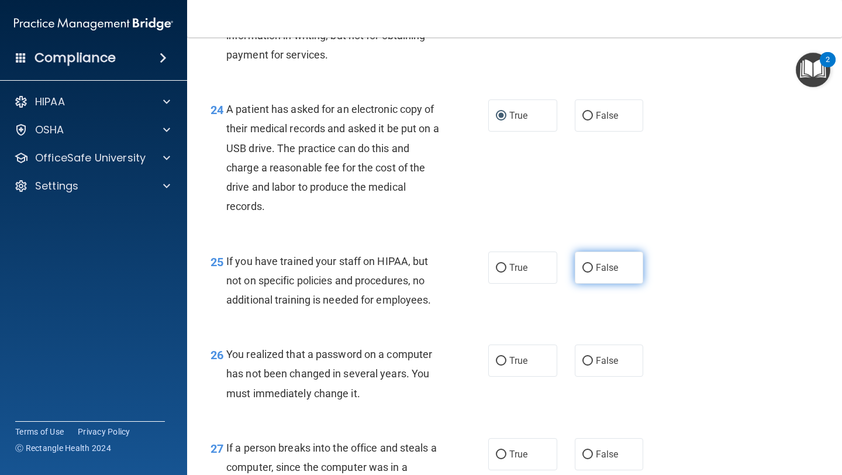
click at [591, 275] on label "False" at bounding box center [609, 268] width 69 height 32
click at [591, 273] on input "False" at bounding box center [588, 268] width 11 height 9
radio input "true"
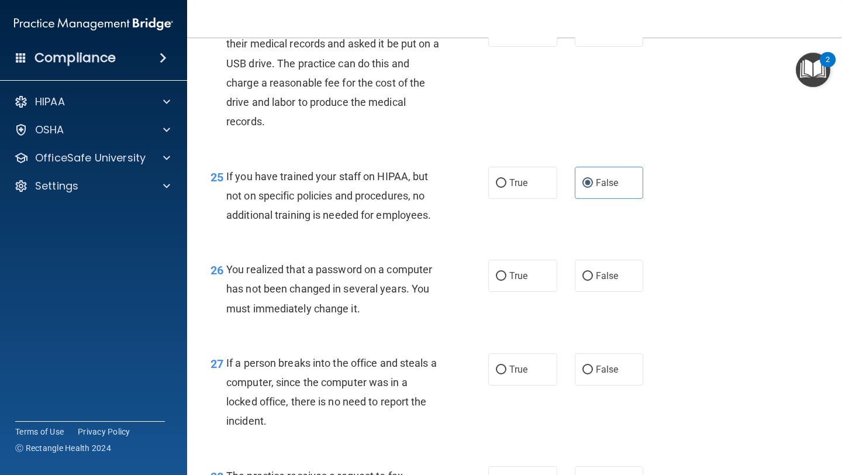
scroll to position [2561, 0]
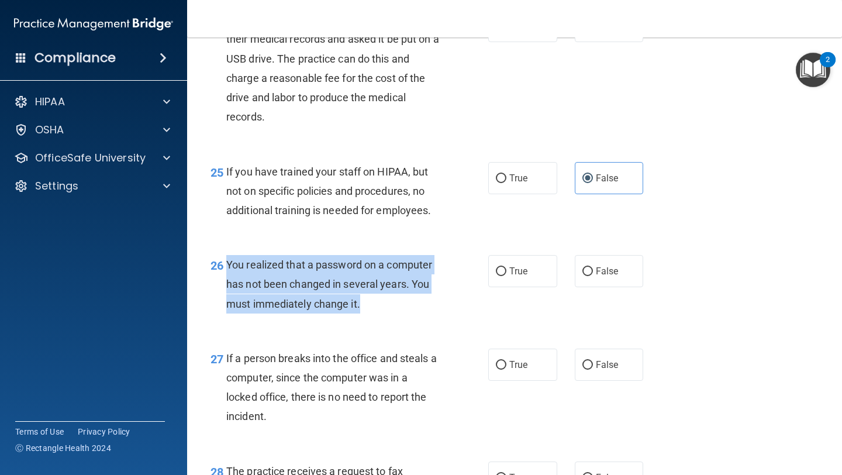
drag, startPoint x: 227, startPoint y: 284, endPoint x: 370, endPoint y: 321, distance: 147.4
click at [370, 314] on div "You realized that a password on a computer has not been changed in several year…" at bounding box center [337, 284] width 222 height 58
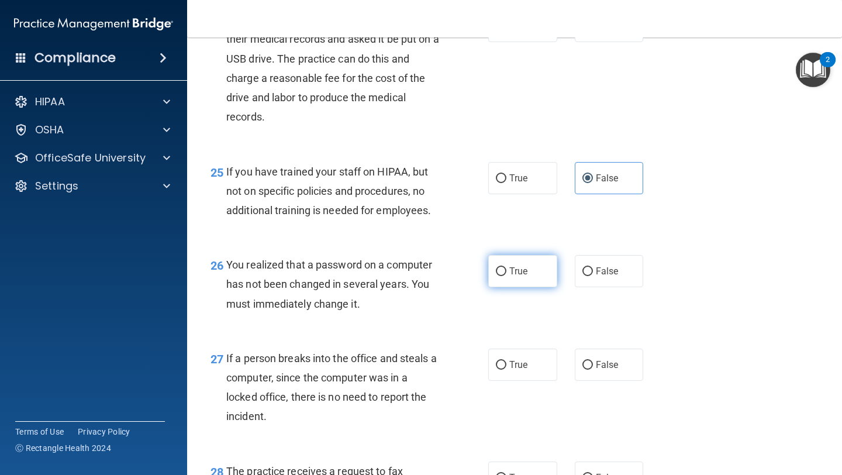
click at [502, 281] on label "True" at bounding box center [522, 271] width 69 height 32
click at [502, 276] on input "True" at bounding box center [501, 271] width 11 height 9
radio input "true"
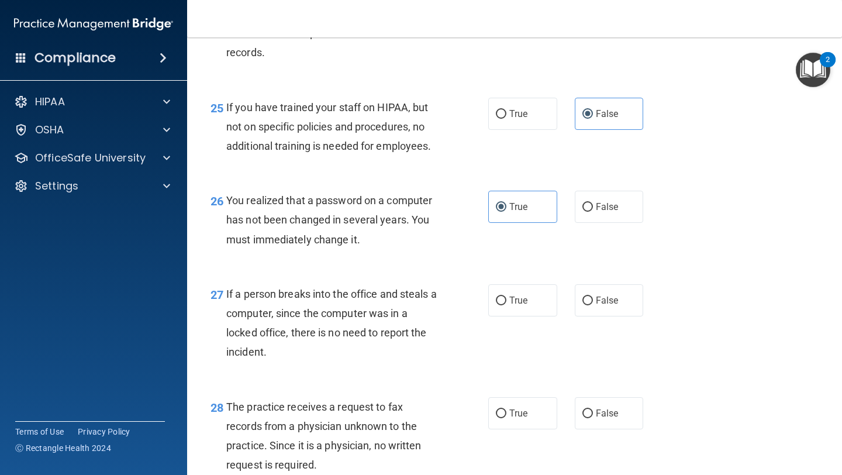
scroll to position [2642, 0]
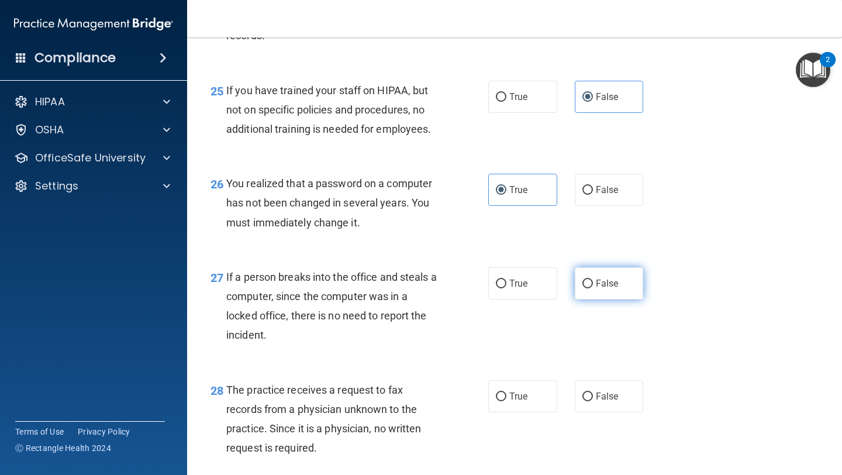
click at [616, 289] on span "False" at bounding box center [607, 283] width 23 height 11
click at [593, 288] on input "False" at bounding box center [588, 284] width 11 height 9
radio input "true"
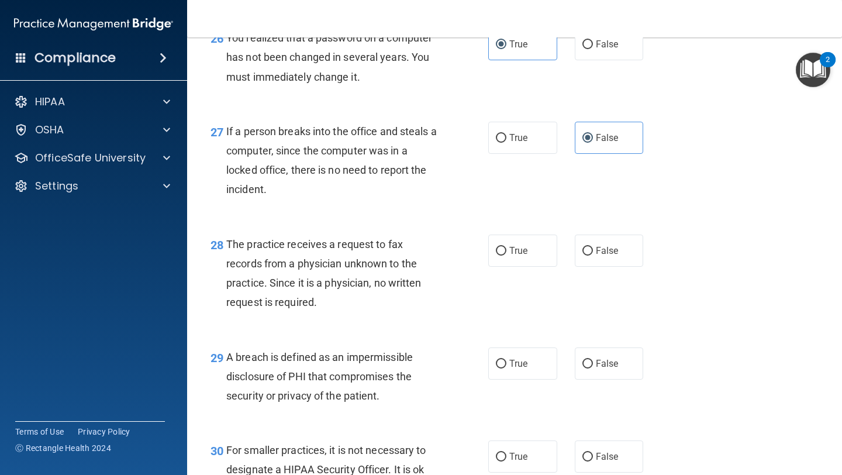
scroll to position [2789, 0]
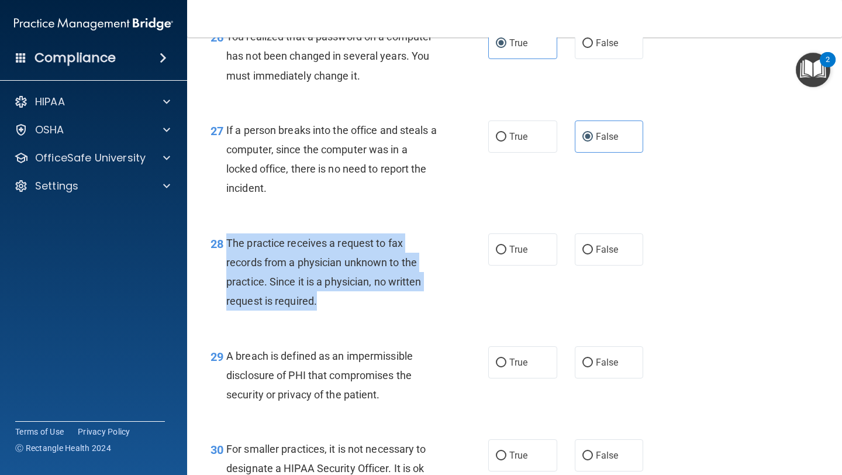
drag, startPoint x: 226, startPoint y: 262, endPoint x: 318, endPoint y: 326, distance: 111.3
click at [318, 311] on div "The practice receives a request to fax records from a physician unknown to the …" at bounding box center [337, 272] width 222 height 78
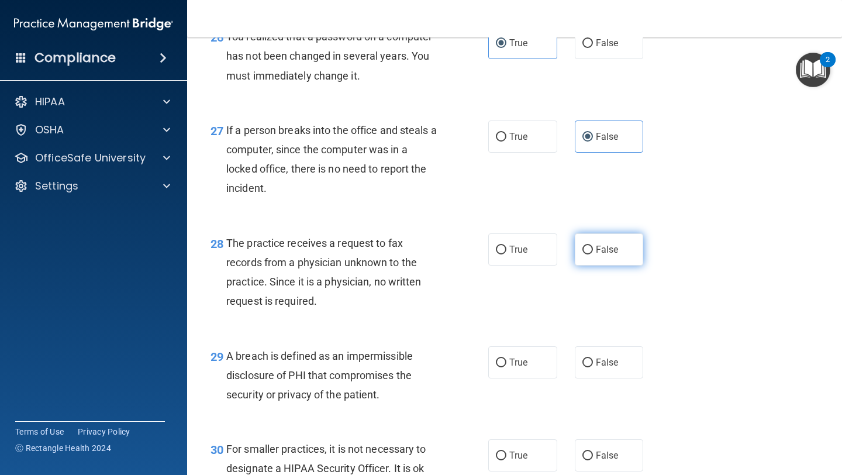
click at [593, 261] on label "False" at bounding box center [609, 249] width 69 height 32
click at [593, 254] on input "False" at bounding box center [588, 250] width 11 height 9
radio input "true"
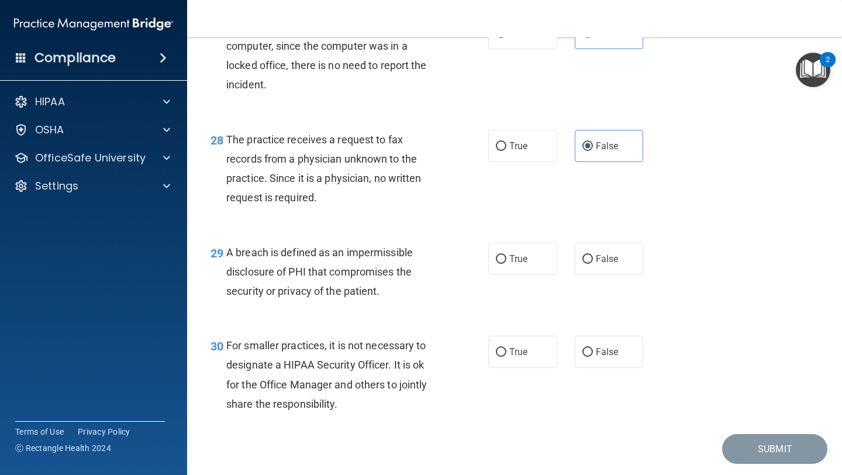
scroll to position [2902, 0]
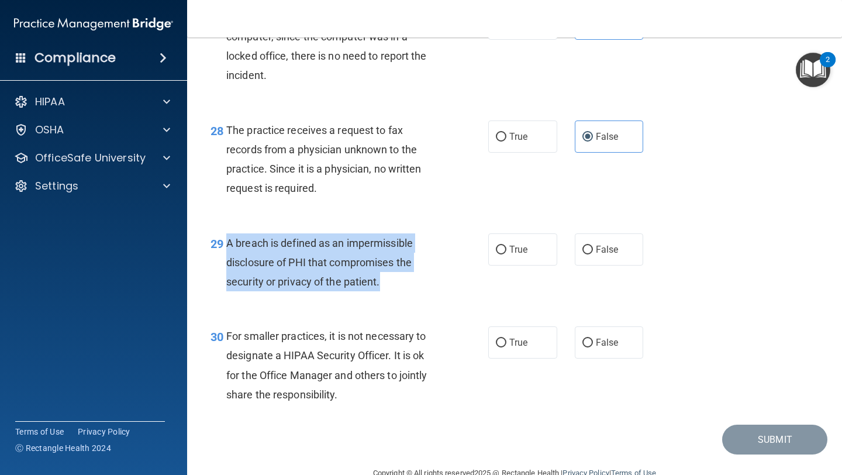
drag, startPoint x: 225, startPoint y: 263, endPoint x: 406, endPoint y: 300, distance: 184.6
click at [406, 298] on div "29 A breach is defined as an impermissible disclosure of PHI that compromises t…" at bounding box center [349, 265] width 313 height 64
click at [343, 292] on div "A breach is defined as an impermissible disclosure of PHI that compromises the …" at bounding box center [337, 262] width 222 height 58
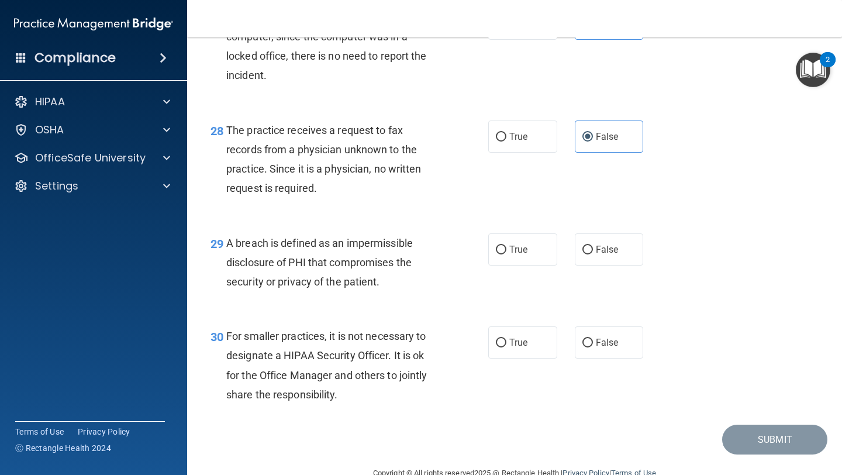
click at [341, 283] on span "A breach is defined as an impermissible disclosure of PHI that compromises the …" at bounding box center [319, 262] width 187 height 51
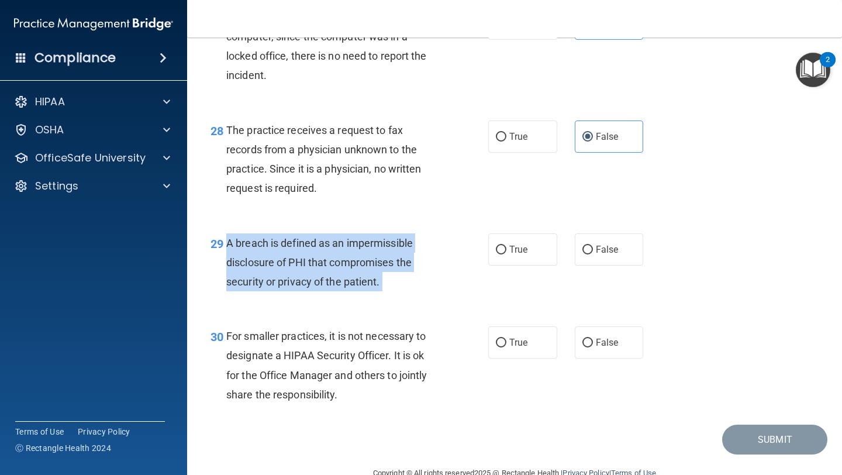
click at [341, 283] on span "A breach is defined as an impermissible disclosure of PHI that compromises the …" at bounding box center [319, 262] width 187 height 51
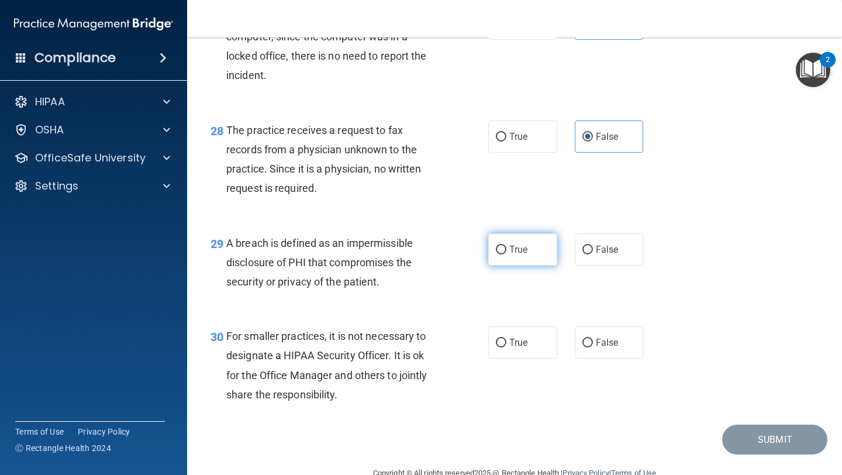
click at [515, 255] on span "True" at bounding box center [518, 249] width 18 height 11
click at [507, 254] on input "True" at bounding box center [501, 250] width 11 height 9
radio input "true"
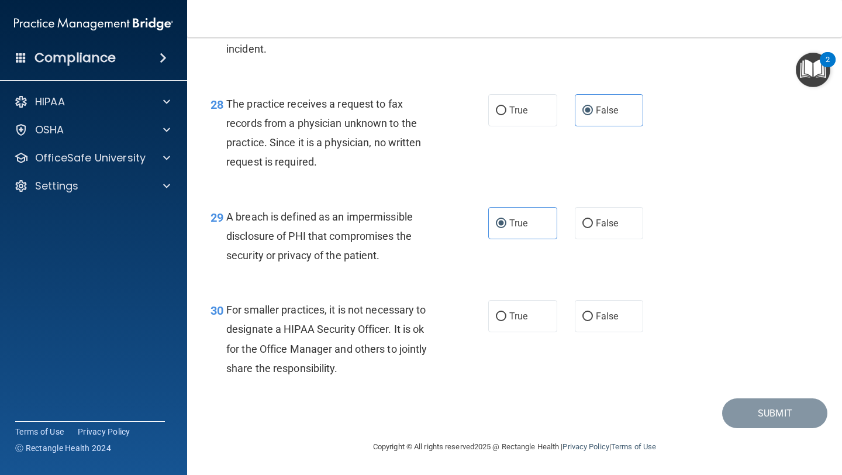
scroll to position [2942, 0]
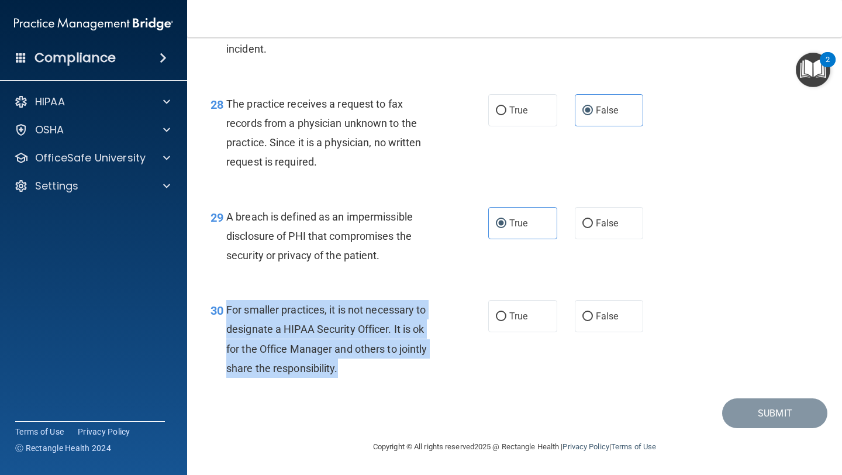
drag, startPoint x: 228, startPoint y: 315, endPoint x: 345, endPoint y: 377, distance: 132.4
click at [345, 377] on div "For smaller practices, it is not necessary to designate a HIPAA Security Office…" at bounding box center [337, 339] width 222 height 78
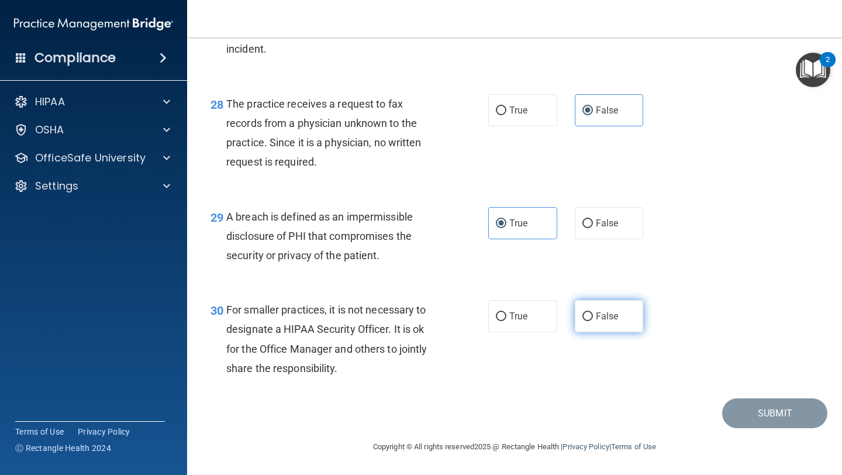
click at [621, 322] on label "False" at bounding box center [609, 316] width 69 height 32
click at [593, 321] on input "False" at bounding box center [588, 316] width 11 height 9
radio input "true"
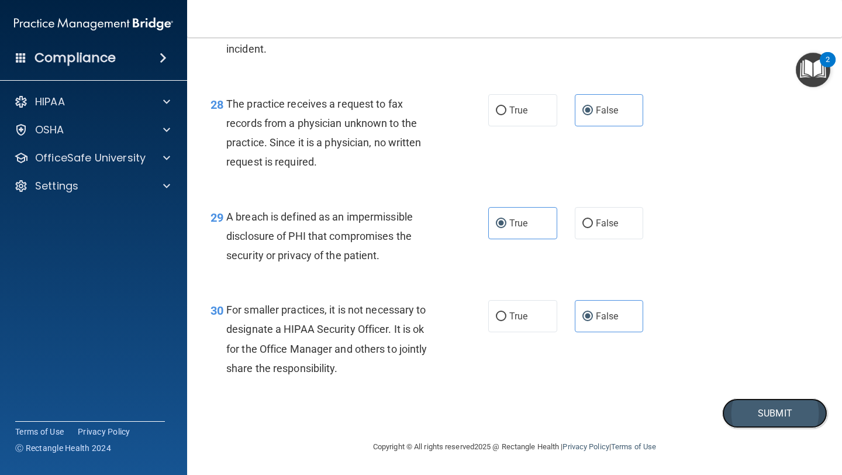
click at [790, 421] on button "Submit" at bounding box center [774, 413] width 105 height 30
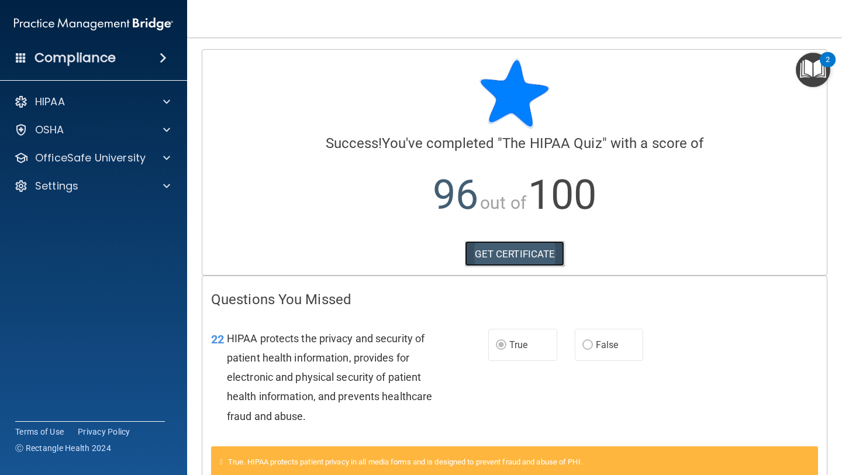
click at [523, 248] on link "GET CERTIFICATE" at bounding box center [515, 254] width 100 height 26
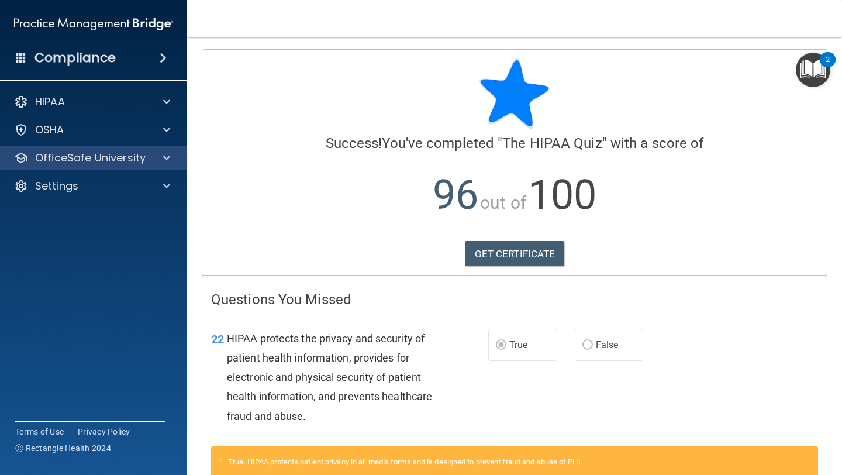
click at [174, 165] on div "OfficeSafe University" at bounding box center [94, 157] width 188 height 23
click at [166, 157] on span at bounding box center [166, 158] width 7 height 14
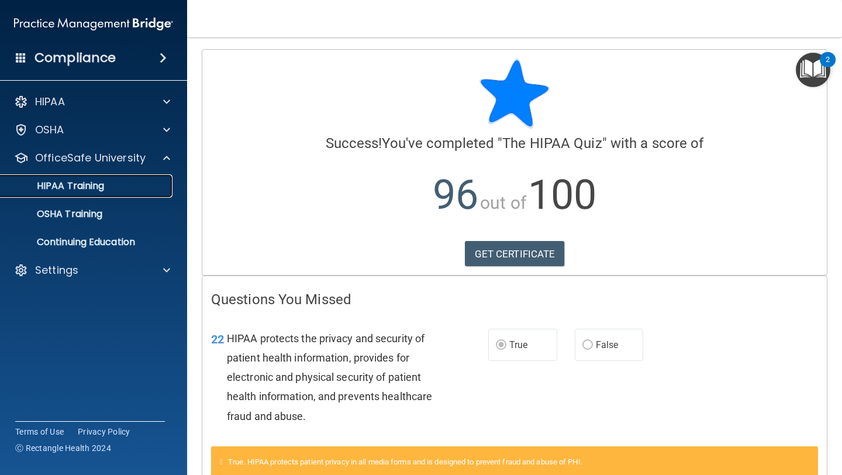
click at [143, 187] on div "HIPAA Training" at bounding box center [88, 186] width 160 height 12
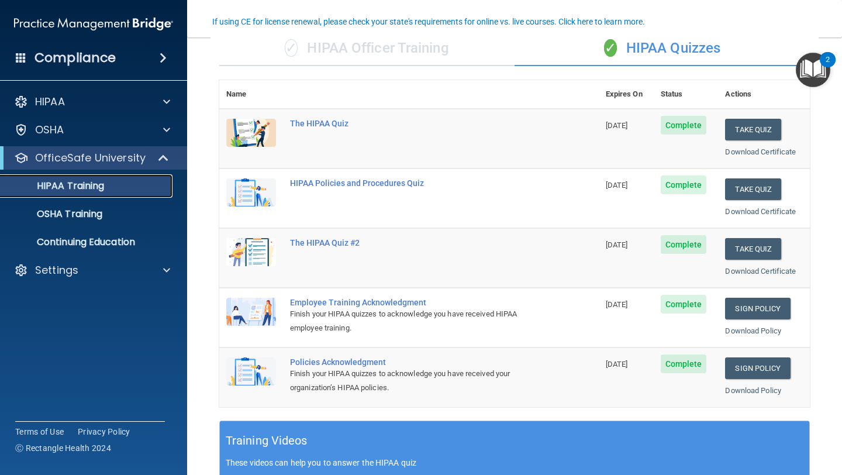
scroll to position [98, 0]
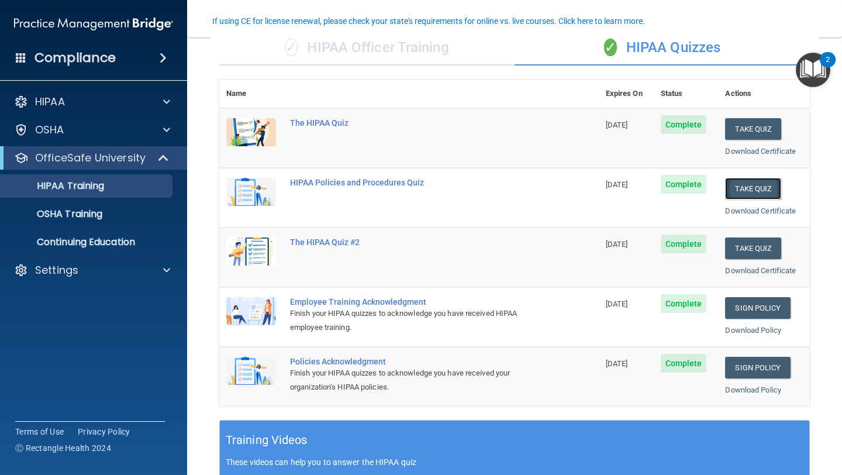
click at [763, 188] on button "Take Quiz" at bounding box center [753, 189] width 56 height 22
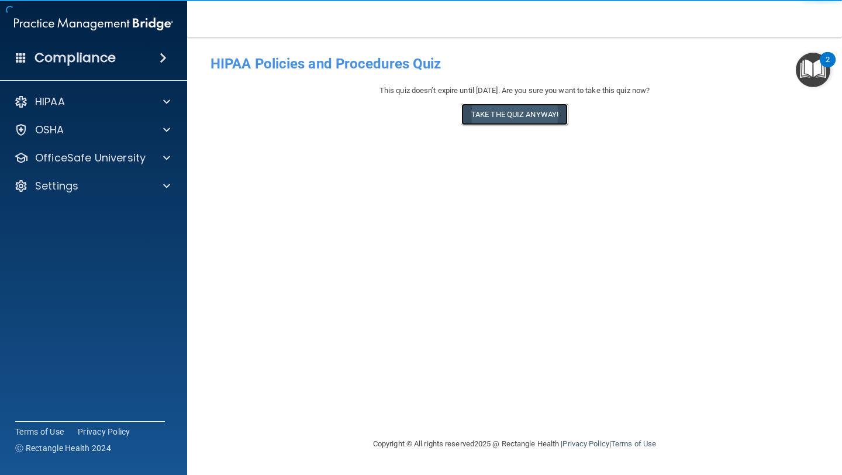
click at [528, 122] on button "Take the quiz anyway!" at bounding box center [515, 115] width 106 height 22
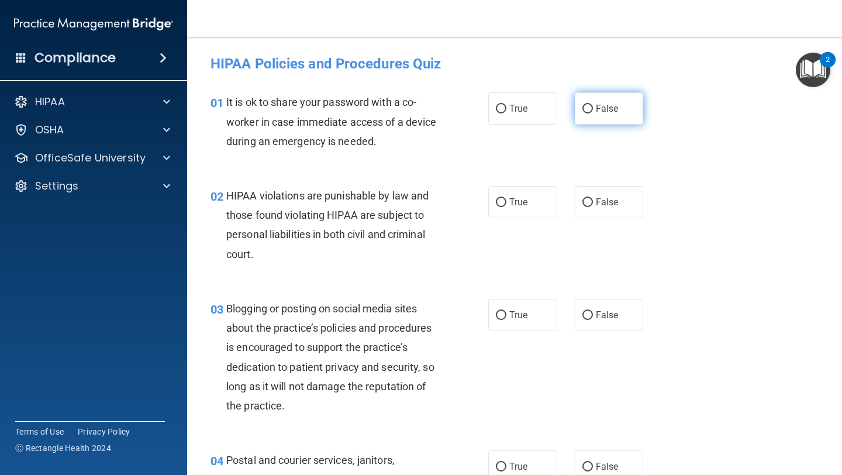
click at [603, 105] on span "False" at bounding box center [607, 108] width 23 height 11
click at [593, 105] on input "False" at bounding box center [588, 109] width 11 height 9
radio input "true"
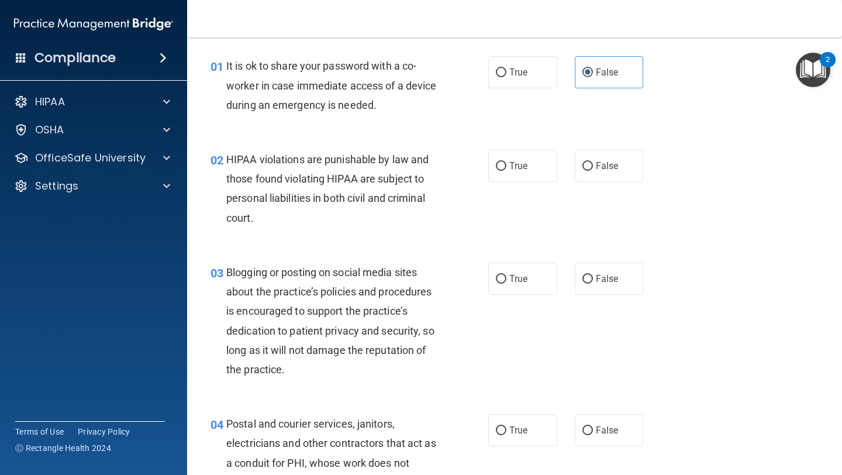
scroll to position [37, 0]
click at [507, 173] on label "True" at bounding box center [522, 165] width 69 height 32
click at [507, 170] on input "True" at bounding box center [501, 165] width 11 height 9
radio input "true"
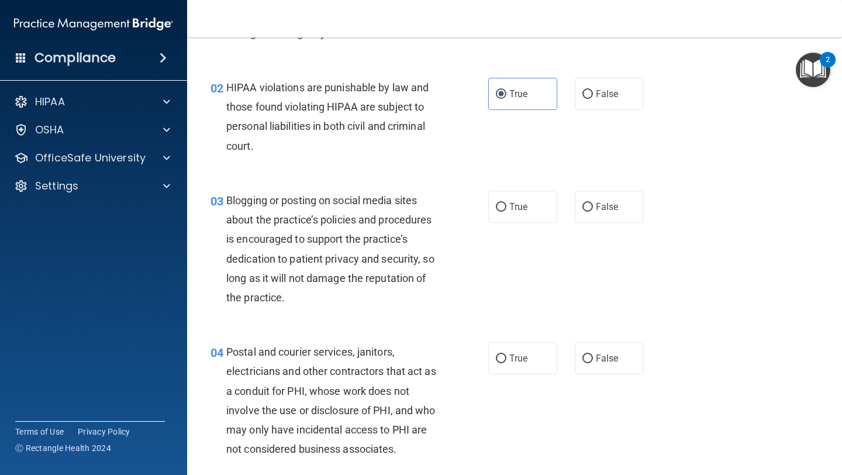
scroll to position [112, 0]
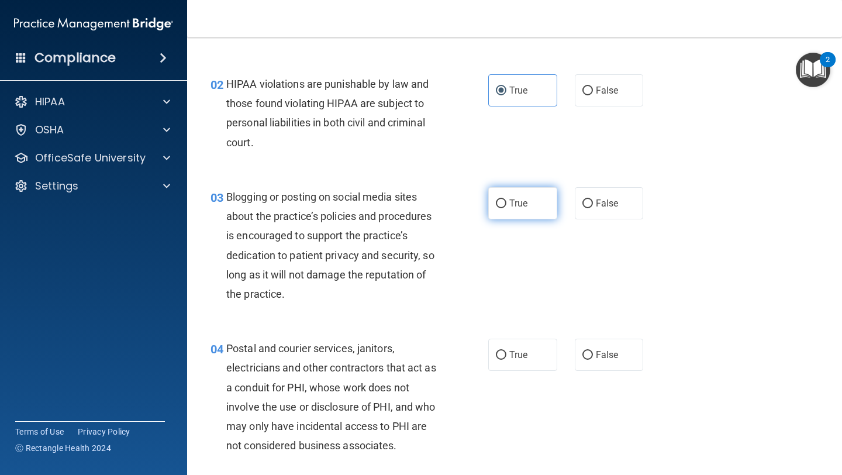
click at [515, 195] on label "True" at bounding box center [522, 203] width 69 height 32
click at [507, 199] on input "True" at bounding box center [501, 203] width 11 height 9
radio input "true"
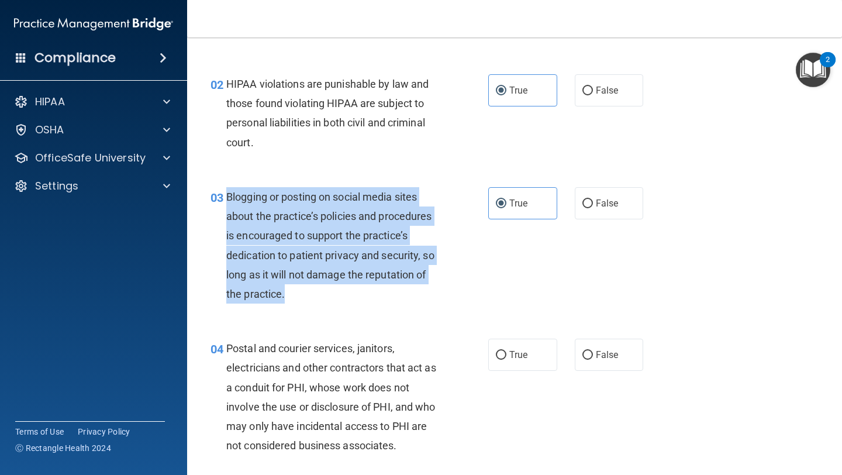
drag, startPoint x: 227, startPoint y: 196, endPoint x: 296, endPoint y: 291, distance: 117.7
click at [296, 291] on div "Blogging or posting on social media sites about the practice’s policies and pro…" at bounding box center [337, 245] width 222 height 116
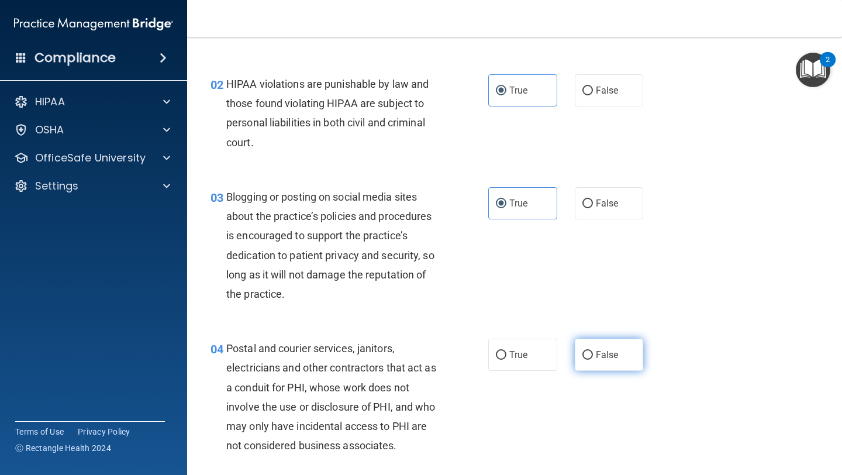
click at [601, 355] on span "False" at bounding box center [607, 354] width 23 height 11
click at [593, 355] on input "False" at bounding box center [588, 355] width 11 height 9
radio input "true"
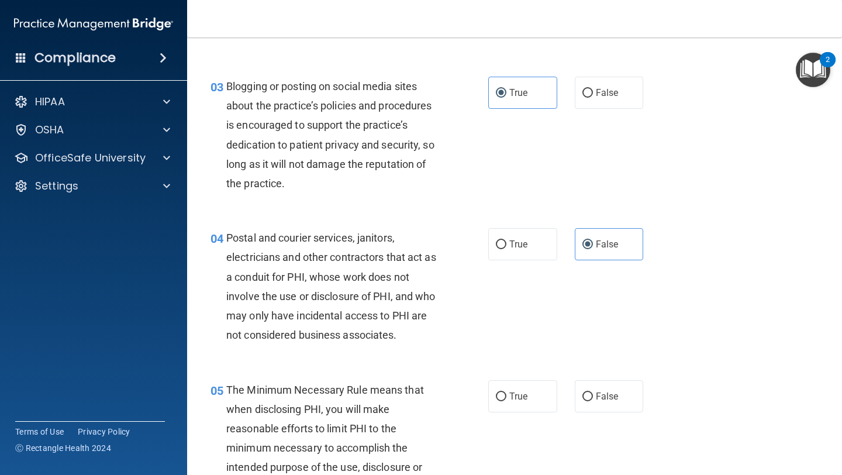
scroll to position [211, 0]
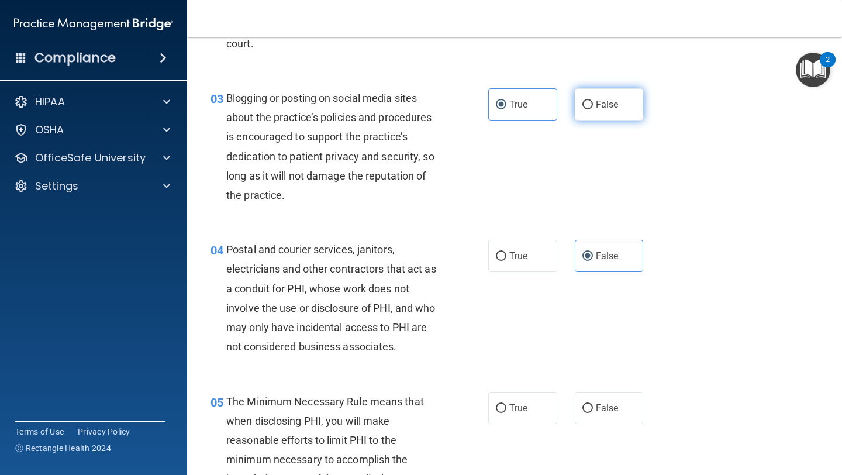
click at [602, 119] on label "False" at bounding box center [609, 104] width 69 height 32
click at [593, 109] on input "False" at bounding box center [588, 105] width 11 height 9
radio input "true"
radio input "false"
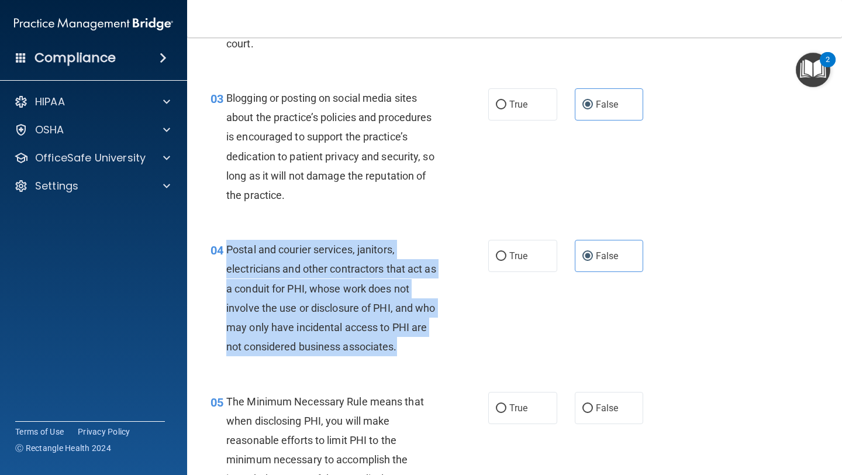
drag, startPoint x: 229, startPoint y: 250, endPoint x: 405, endPoint y: 345, distance: 200.7
click at [405, 345] on div "Postal and courier services, janitors, electricians and other contractors that …" at bounding box center [337, 298] width 222 height 116
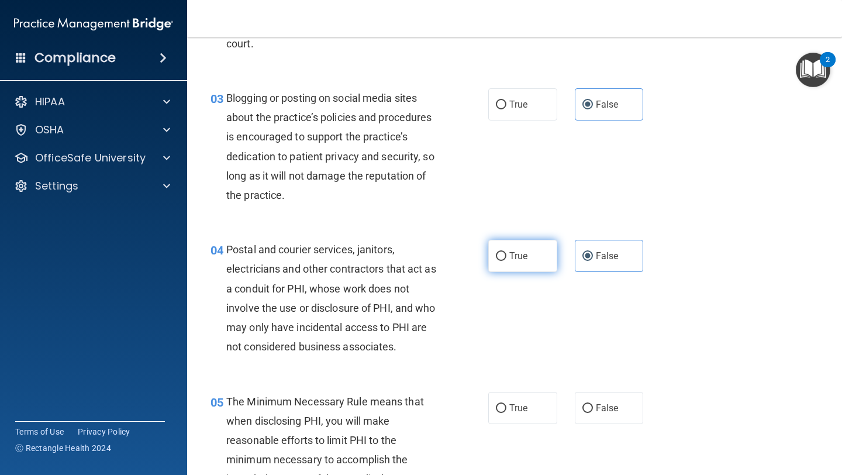
click at [525, 247] on label "True" at bounding box center [522, 256] width 69 height 32
click at [507, 252] on input "True" at bounding box center [501, 256] width 11 height 9
radio input "true"
radio input "false"
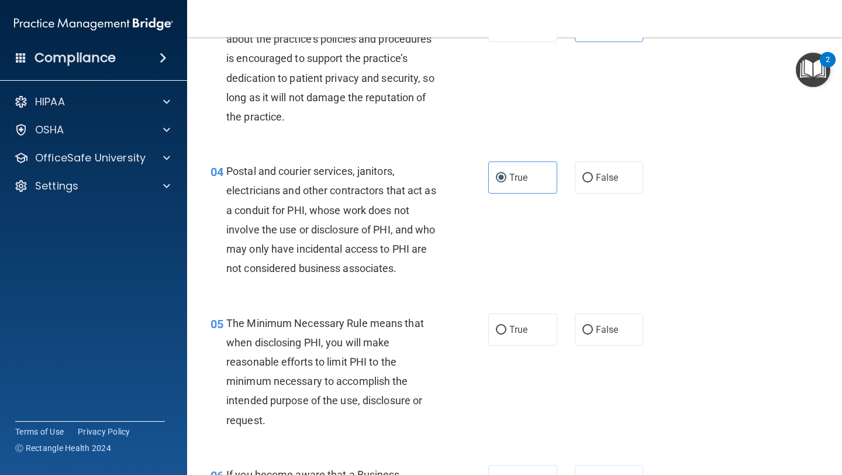
scroll to position [320, 0]
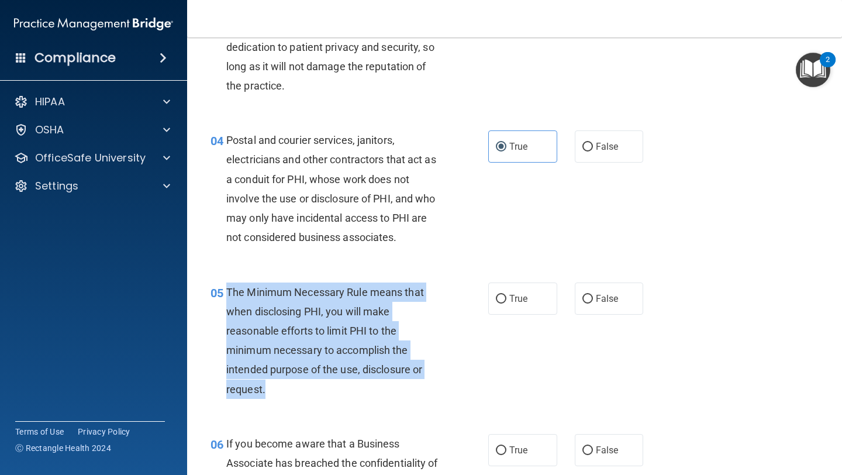
drag, startPoint x: 229, startPoint y: 291, endPoint x: 284, endPoint y: 385, distance: 108.8
click at [284, 385] on div "The Minimum Necessary Rule means that when disclosing PHI, you will make reason…" at bounding box center [337, 341] width 222 height 116
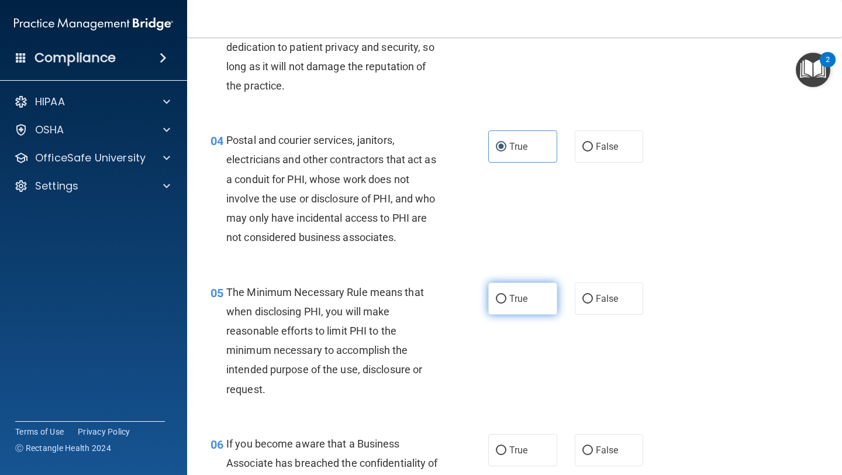
click at [540, 288] on label "True" at bounding box center [522, 299] width 69 height 32
click at [507, 295] on input "True" at bounding box center [501, 299] width 11 height 9
radio input "true"
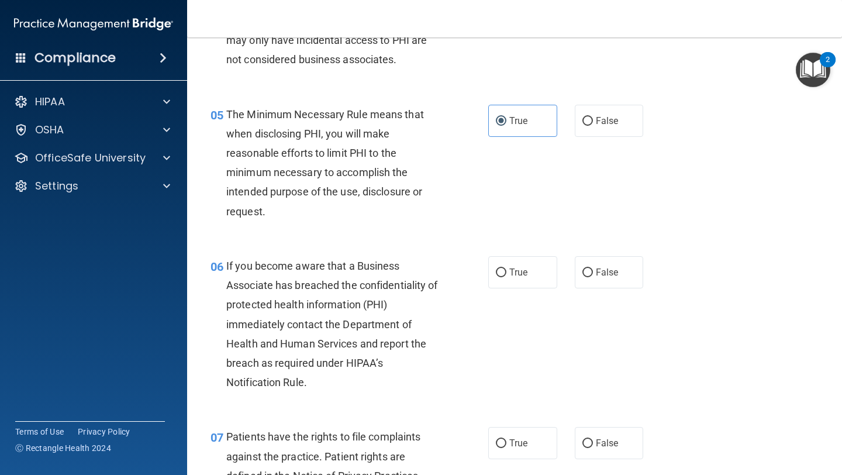
scroll to position [515, 0]
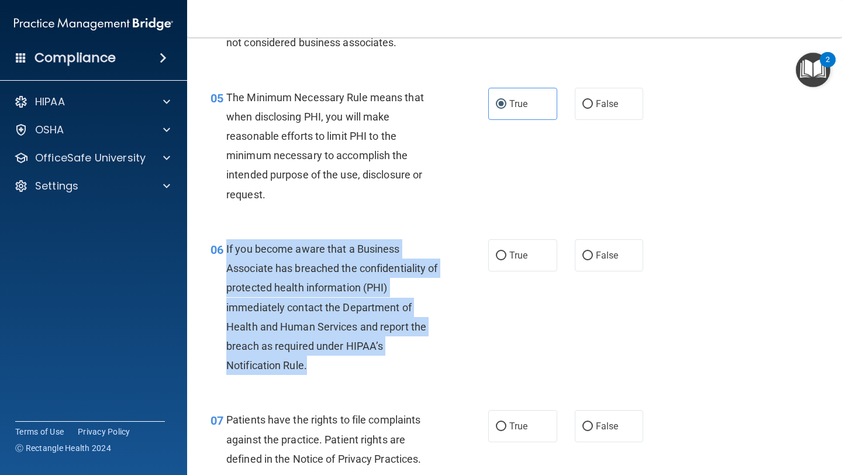
drag, startPoint x: 226, startPoint y: 247, endPoint x: 359, endPoint y: 368, distance: 179.3
click at [359, 368] on div "If you become aware that a Business Associate has breached the confidentiality …" at bounding box center [337, 307] width 222 height 136
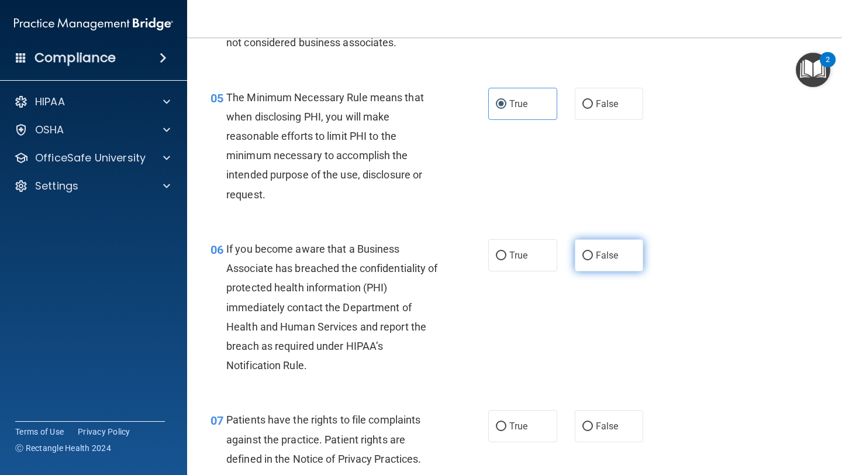
click at [607, 250] on span "False" at bounding box center [607, 255] width 23 height 11
click at [593, 252] on input "False" at bounding box center [588, 256] width 11 height 9
radio input "true"
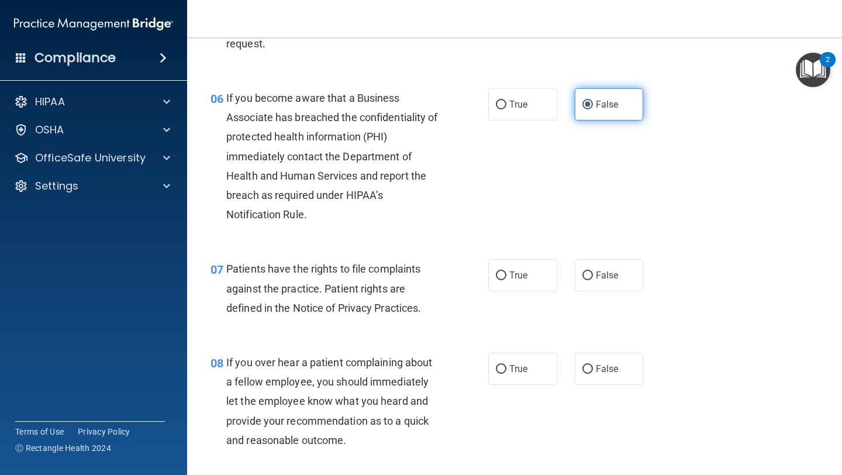
scroll to position [734, 0]
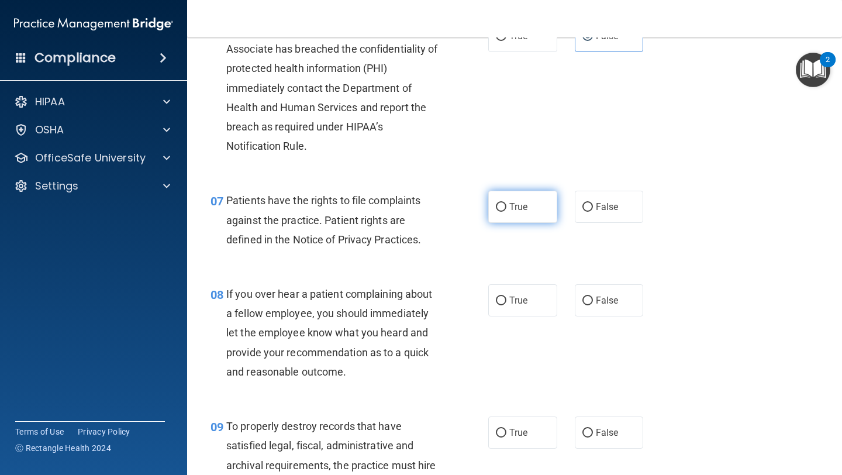
click at [504, 209] on input "True" at bounding box center [501, 207] width 11 height 9
radio input "true"
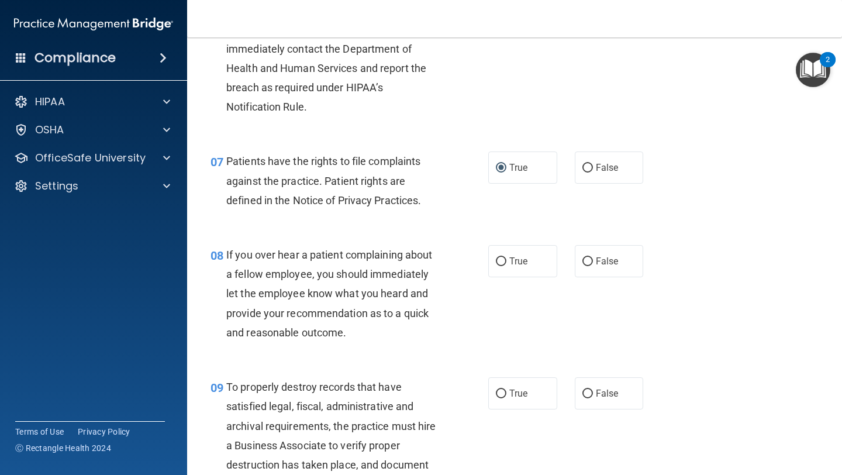
scroll to position [779, 0]
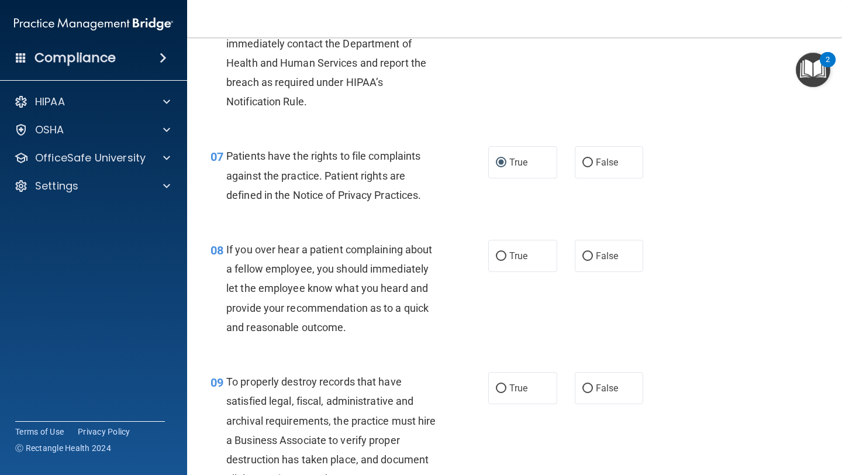
drag, startPoint x: 228, startPoint y: 247, endPoint x: 360, endPoint y: 328, distance: 155.4
click at [361, 328] on div "If you over hear a patient complaining about a fellow employee, you should imme…" at bounding box center [337, 288] width 222 height 97
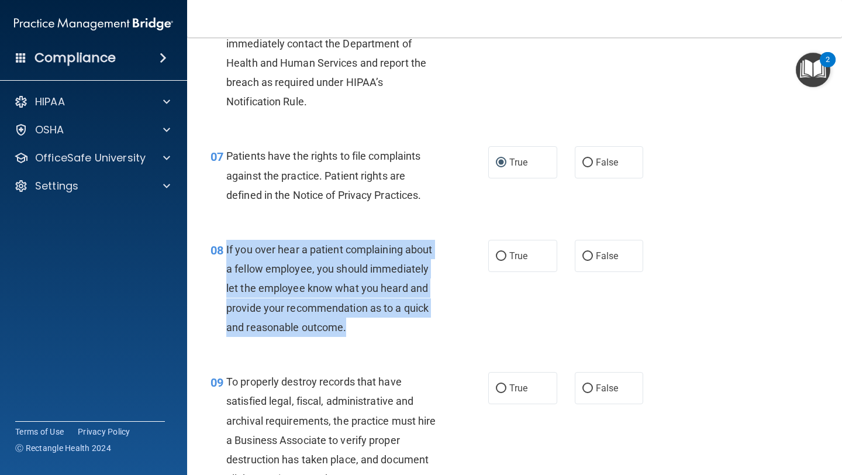
drag, startPoint x: 226, startPoint y: 247, endPoint x: 355, endPoint y: 341, distance: 159.1
click at [356, 341] on div "08 If you over hear a patient complaining about a fellow employee, you should i…" at bounding box center [349, 291] width 313 height 103
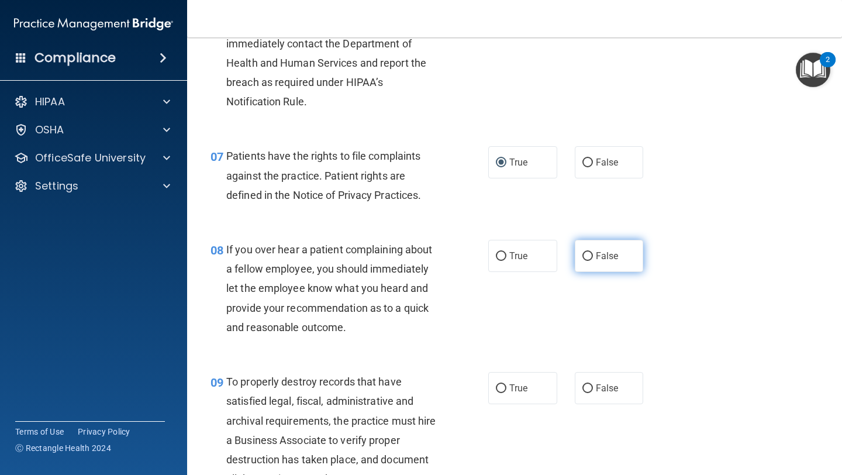
click at [608, 259] on span "False" at bounding box center [607, 255] width 23 height 11
click at [593, 259] on input "False" at bounding box center [588, 256] width 11 height 9
radio input "true"
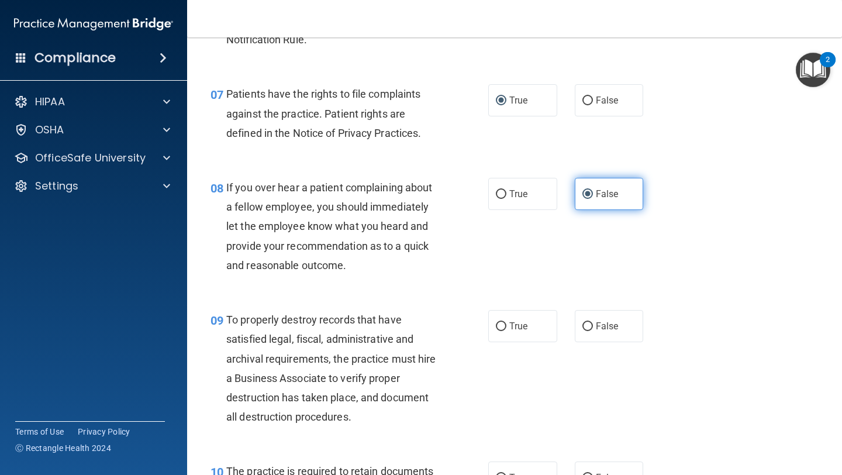
scroll to position [880, 0]
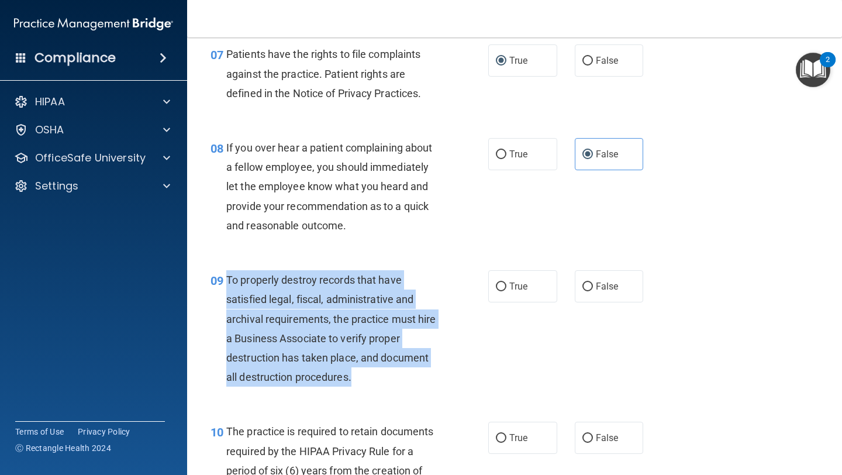
drag, startPoint x: 229, startPoint y: 277, endPoint x: 369, endPoint y: 373, distance: 169.9
click at [369, 373] on div "To properly destroy records that have satisfied legal, fiscal, administrative a…" at bounding box center [337, 328] width 222 height 116
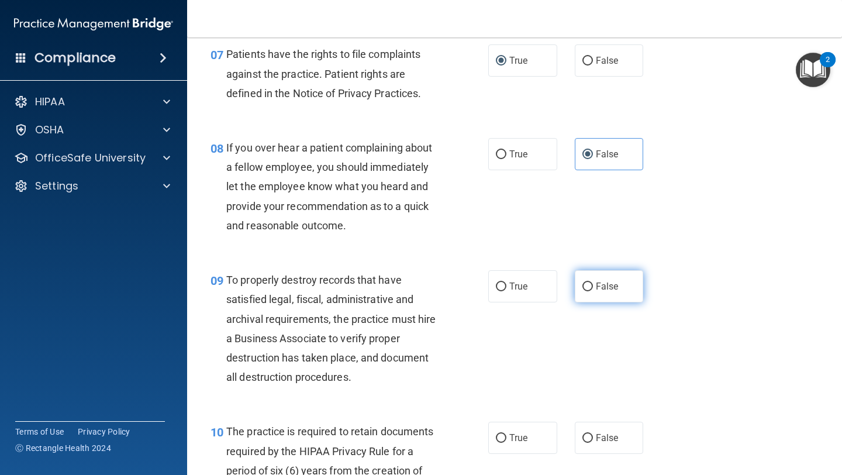
click at [598, 286] on span "False" at bounding box center [607, 286] width 23 height 11
click at [593, 286] on input "False" at bounding box center [588, 287] width 11 height 9
radio input "true"
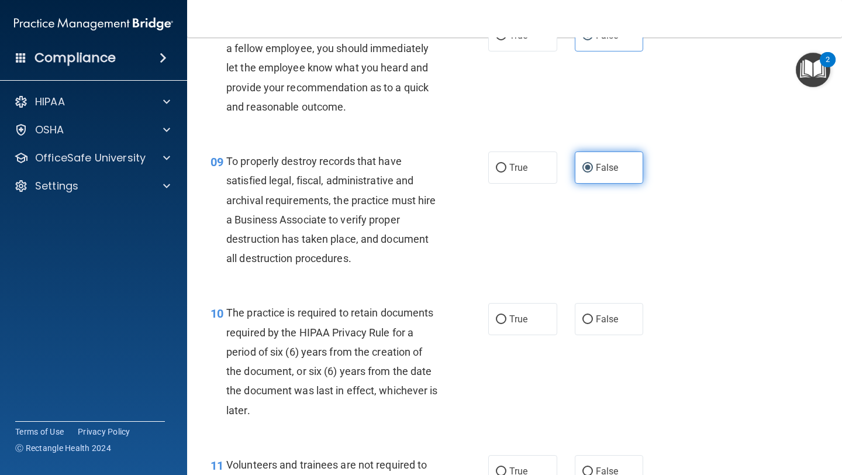
scroll to position [1027, 0]
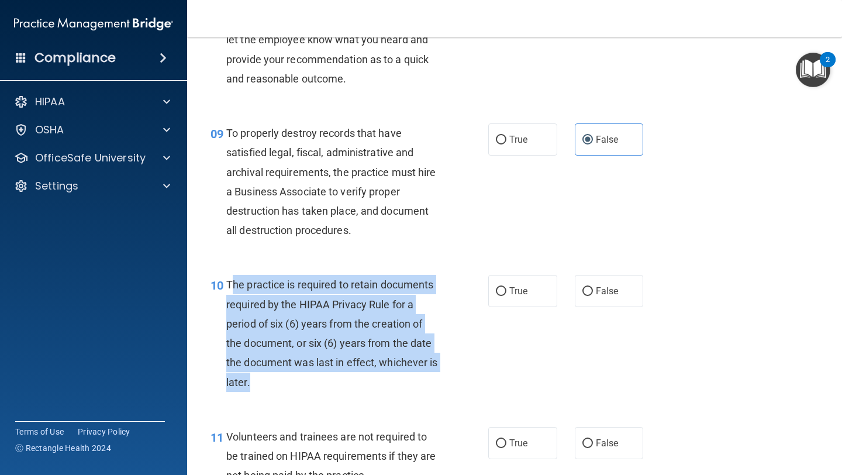
drag, startPoint x: 230, startPoint y: 285, endPoint x: 268, endPoint y: 383, distance: 104.6
click at [271, 383] on div "The practice is required to retain documents required by the HIPAA Privacy Rule…" at bounding box center [337, 333] width 222 height 116
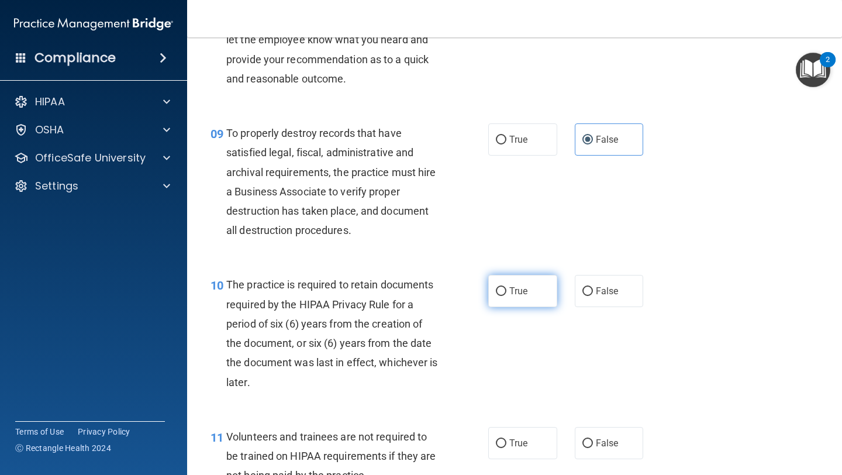
click at [504, 298] on label "True" at bounding box center [522, 291] width 69 height 32
click at [504, 296] on input "True" at bounding box center [501, 291] width 11 height 9
radio input "true"
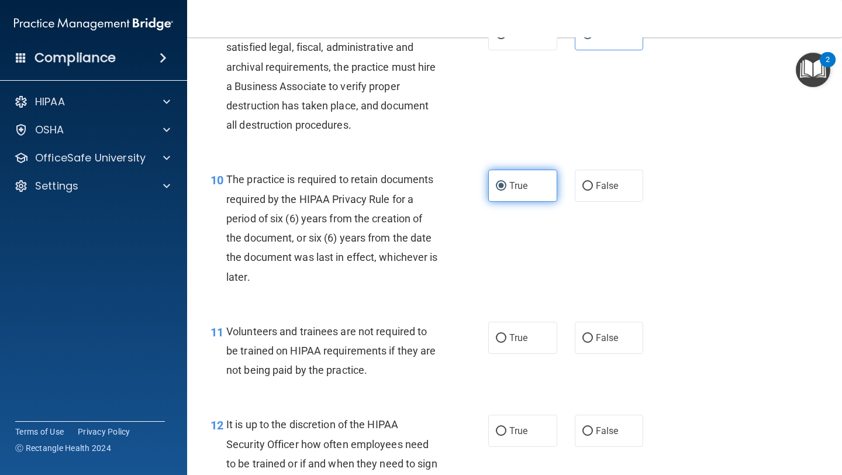
scroll to position [1139, 0]
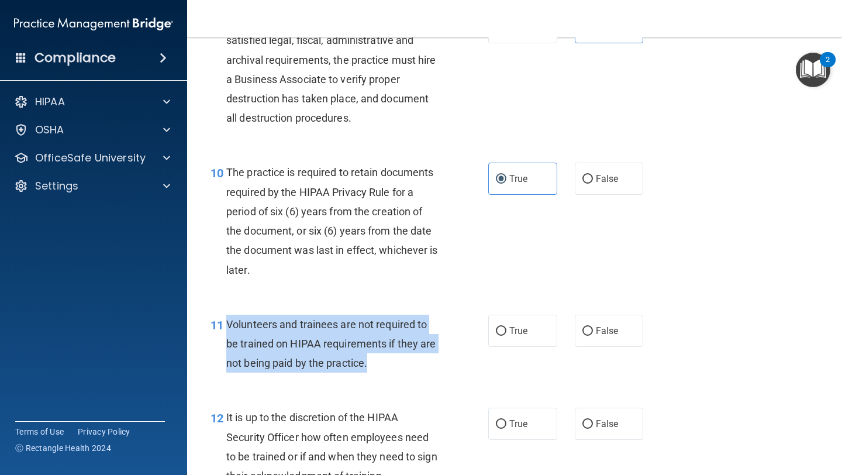
drag, startPoint x: 227, startPoint y: 325, endPoint x: 372, endPoint y: 369, distance: 151.7
click at [372, 369] on div "Volunteers and trainees are not required to be trained on HIPAA requirements if…" at bounding box center [337, 344] width 222 height 58
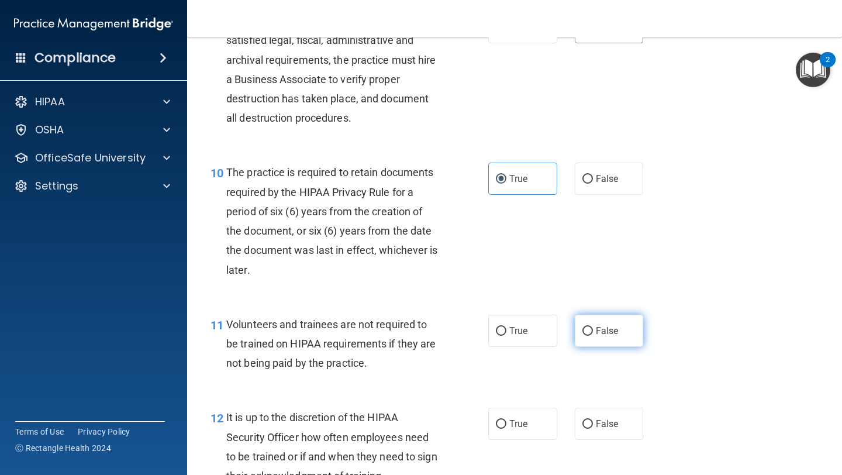
click at [586, 319] on label "False" at bounding box center [609, 331] width 69 height 32
click at [586, 327] on input "False" at bounding box center [588, 331] width 11 height 9
radio input "true"
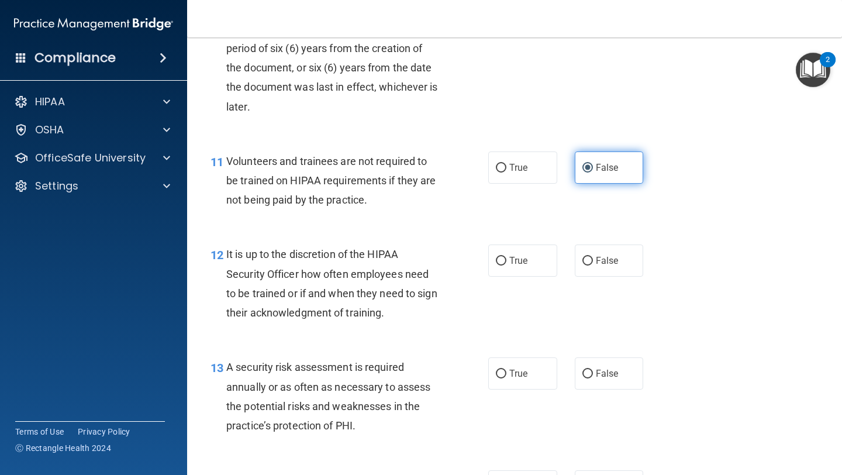
scroll to position [1321, 0]
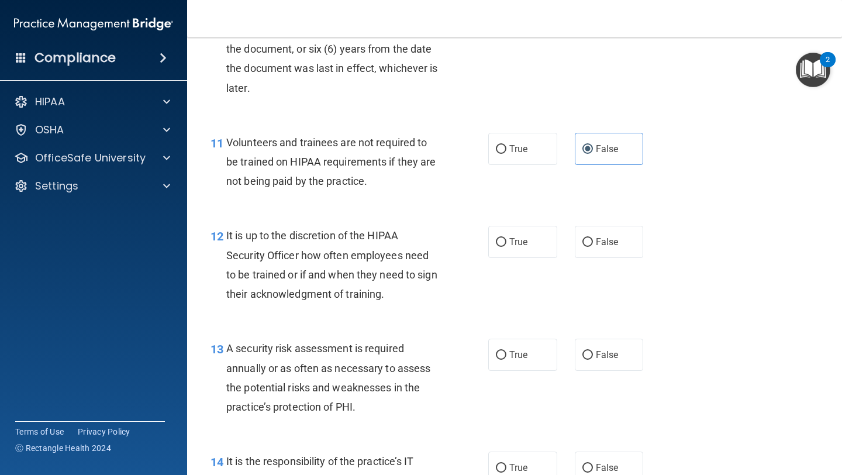
drag, startPoint x: 228, startPoint y: 235, endPoint x: 391, endPoint y: 308, distance: 178.8
click at [391, 308] on div "12 It is up to the discretion of the HIPAA Security Officer how often employees…" at bounding box center [349, 268] width 313 height 84
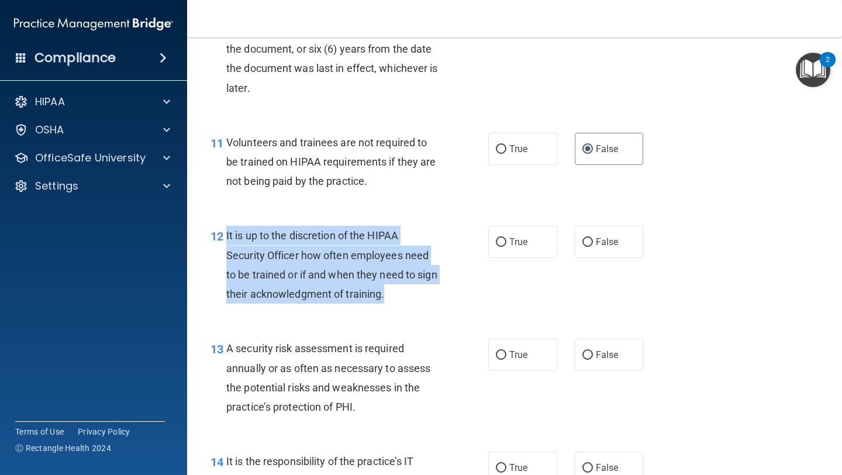
drag, startPoint x: 227, startPoint y: 233, endPoint x: 400, endPoint y: 298, distance: 184.9
click at [400, 298] on div "It is up to the discretion of the HIPAA Security Officer how often employees ne…" at bounding box center [337, 265] width 222 height 78
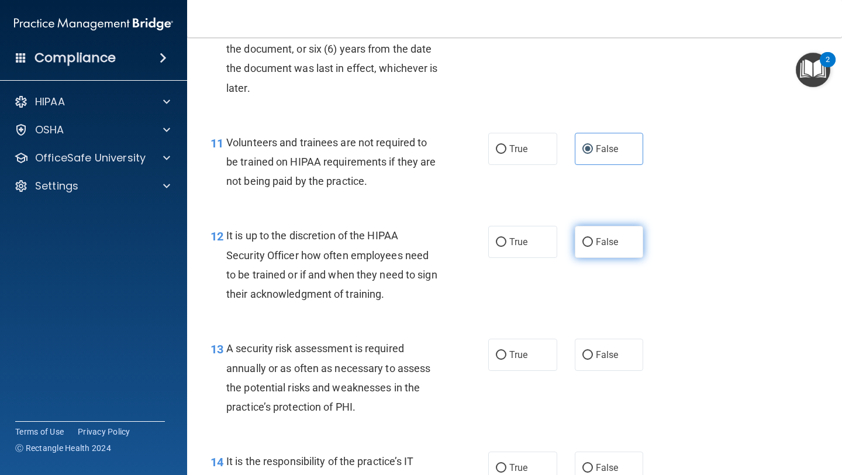
click at [596, 246] on span "False" at bounding box center [607, 241] width 23 height 11
click at [593, 246] on input "False" at bounding box center [588, 242] width 11 height 9
radio input "true"
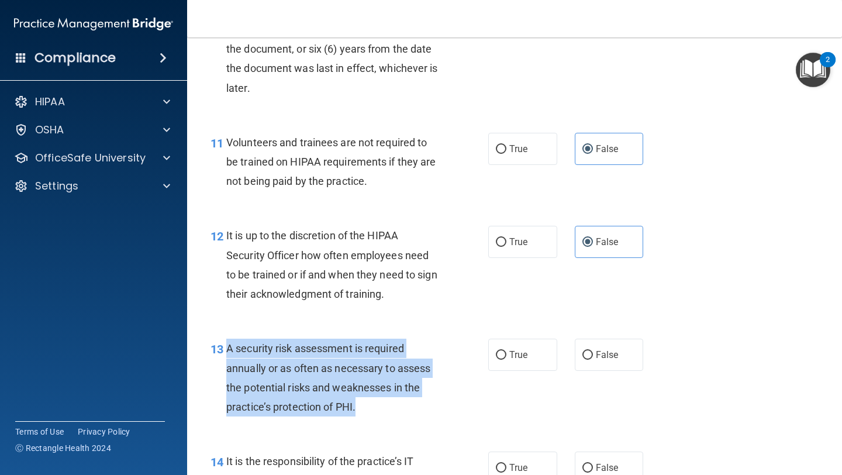
drag, startPoint x: 225, startPoint y: 347, endPoint x: 362, endPoint y: 405, distance: 148.1
click at [362, 405] on div "13 A security risk assessment is required annually or as often as necessary to …" at bounding box center [349, 381] width 313 height 84
click at [346, 391] on span "A security risk assessment is required annually or as often as necessary to ass…" at bounding box center [328, 377] width 204 height 71
drag, startPoint x: 229, startPoint y: 347, endPoint x: 388, endPoint y: 408, distance: 170.1
click at [388, 408] on div "A security risk assessment is required annually or as often as necessary to ass…" at bounding box center [337, 378] width 222 height 78
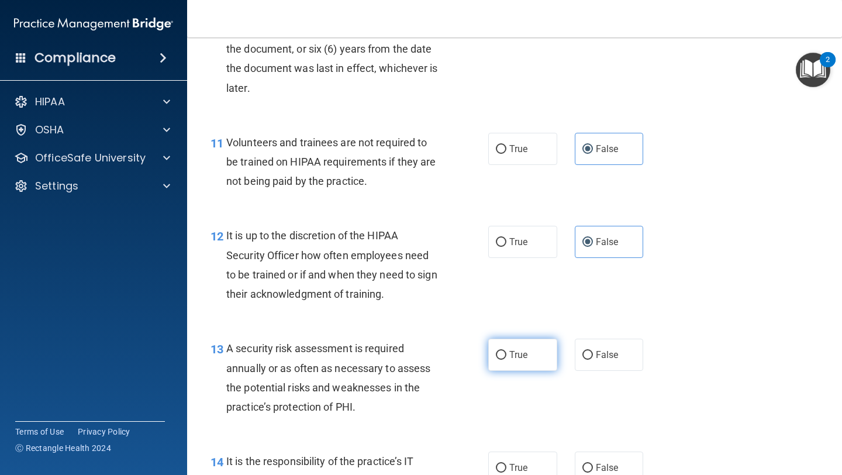
click at [513, 356] on span "True" at bounding box center [518, 354] width 18 height 11
click at [507, 356] on input "True" at bounding box center [501, 355] width 11 height 9
radio input "true"
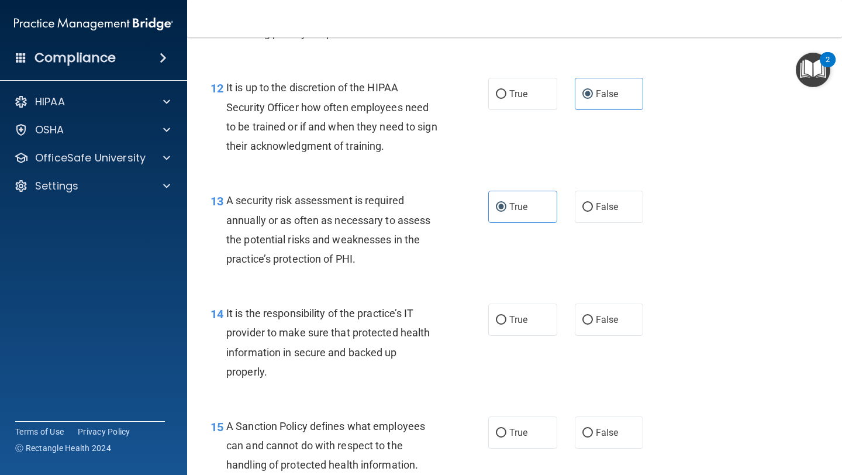
scroll to position [1478, 0]
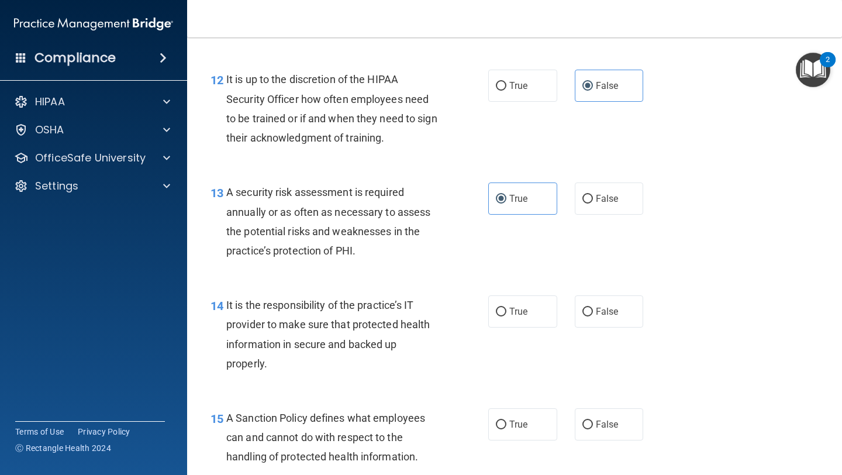
click at [225, 306] on div "14" at bounding box center [214, 306] width 25 height 22
drag, startPoint x: 226, startPoint y: 305, endPoint x: 312, endPoint y: 365, distance: 105.1
click at [312, 365] on div "It is the responsibility of the practice’s IT provider to make sure that protec…" at bounding box center [337, 334] width 222 height 78
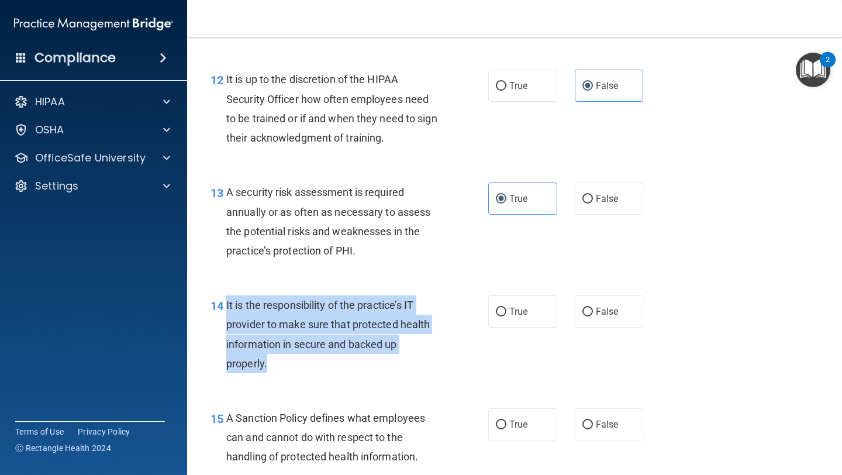
drag, startPoint x: 228, startPoint y: 304, endPoint x: 283, endPoint y: 357, distance: 76.5
click at [284, 357] on div "It is the responsibility of the practice’s IT provider to make sure that protec…" at bounding box center [337, 334] width 222 height 78
click at [590, 312] on input "False" at bounding box center [588, 312] width 11 height 9
radio input "true"
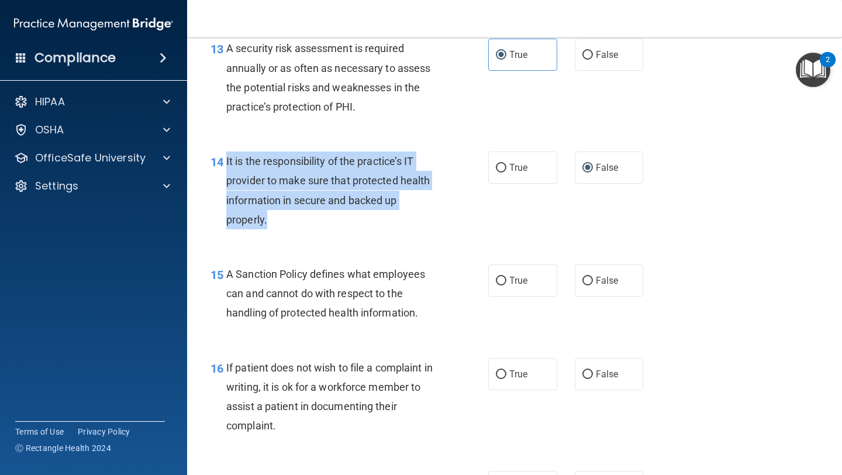
scroll to position [1637, 0]
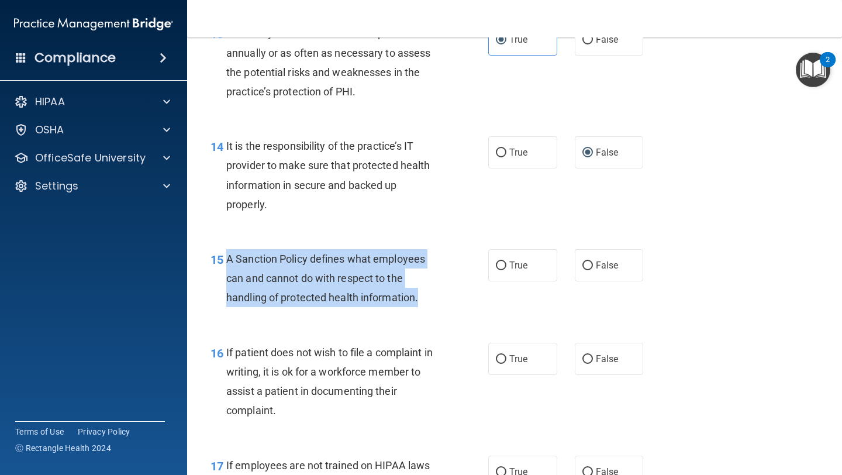
drag, startPoint x: 229, startPoint y: 259, endPoint x: 431, endPoint y: 293, distance: 205.2
click at [433, 294] on div "A Sanction Policy defines what employees can and cannot do with respect to the …" at bounding box center [337, 278] width 222 height 58
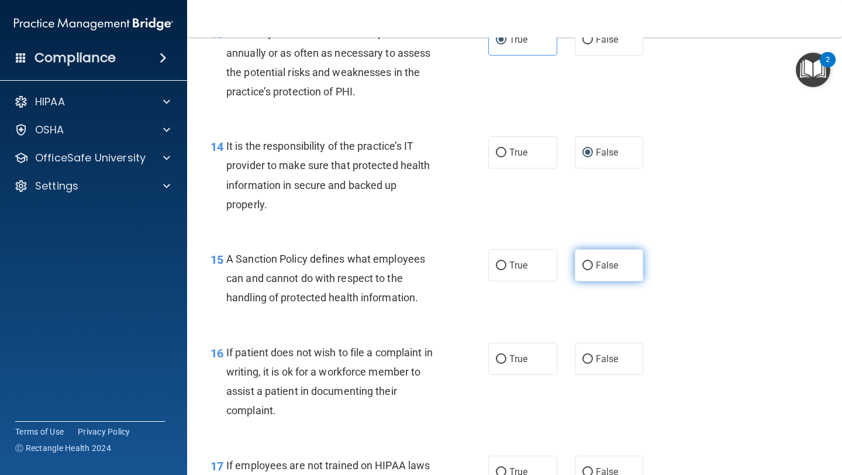
click at [593, 261] on label "False" at bounding box center [609, 265] width 69 height 32
click at [593, 261] on input "False" at bounding box center [588, 265] width 11 height 9
radio input "true"
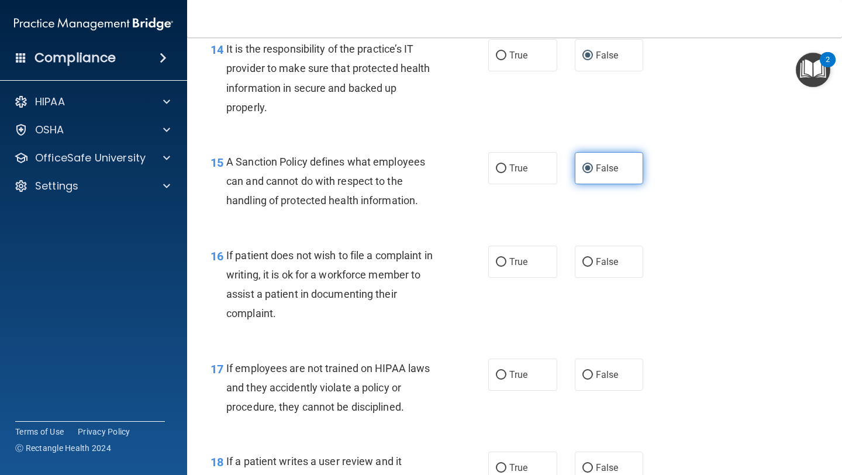
scroll to position [1748, 0]
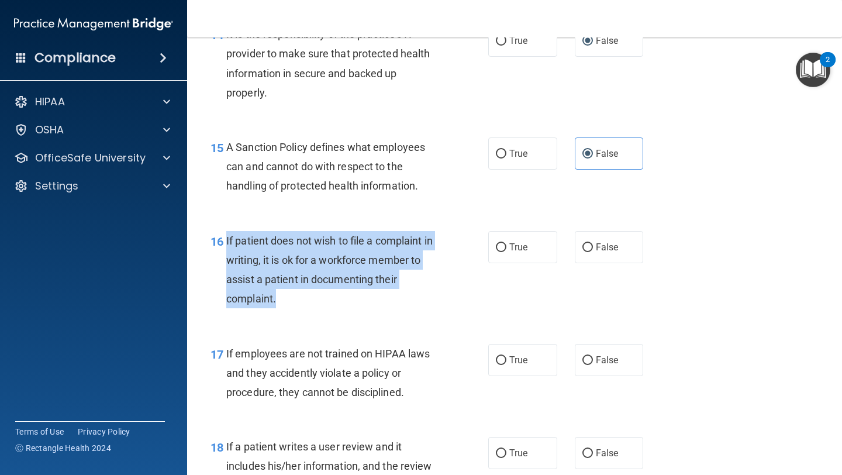
drag, startPoint x: 227, startPoint y: 239, endPoint x: 284, endPoint y: 293, distance: 78.6
click at [284, 293] on div "If patient does not wish to file a complaint in writing, it is ok for a workfor…" at bounding box center [337, 270] width 222 height 78
click at [504, 248] on input "True" at bounding box center [501, 247] width 11 height 9
radio input "true"
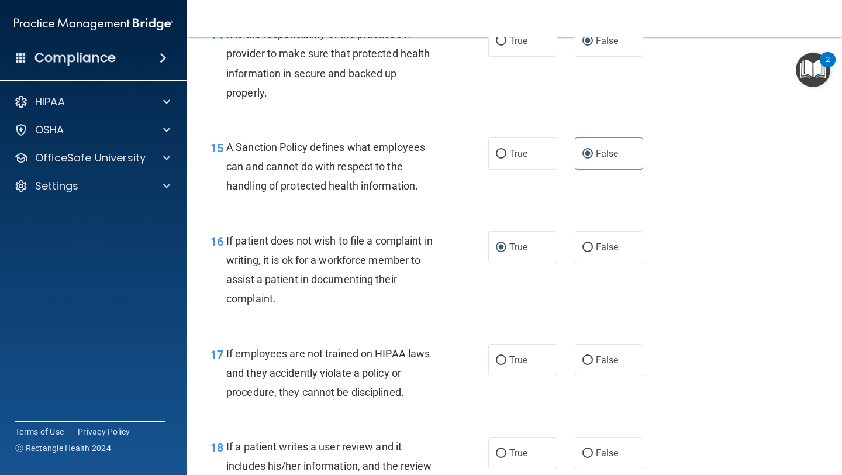
click at [363, 357] on span "If employees are not trained on HIPAA laws and they accidently violate a policy…" at bounding box center [328, 372] width 204 height 51
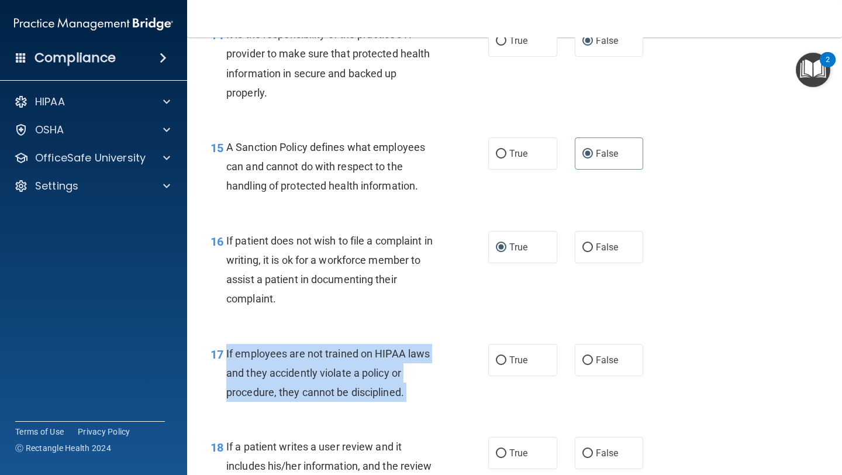
click at [363, 357] on span "If employees are not trained on HIPAA laws and they accidently violate a policy…" at bounding box center [328, 372] width 204 height 51
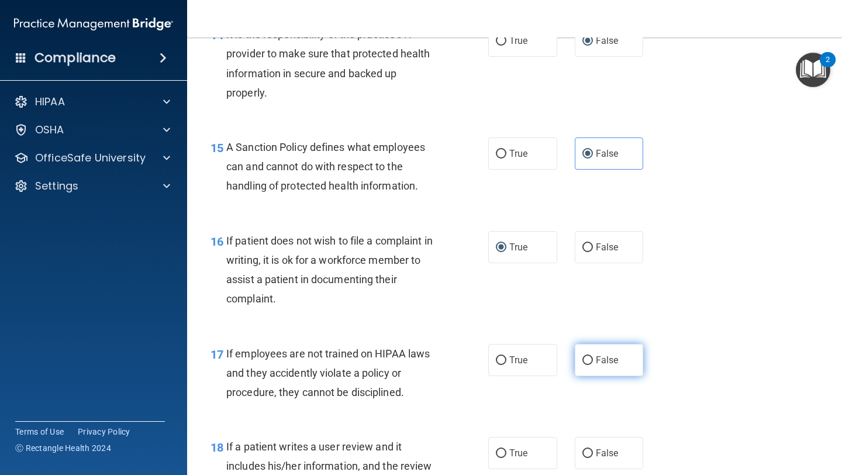
click at [593, 354] on label "False" at bounding box center [609, 360] width 69 height 32
click at [593, 356] on input "False" at bounding box center [588, 360] width 11 height 9
radio input "true"
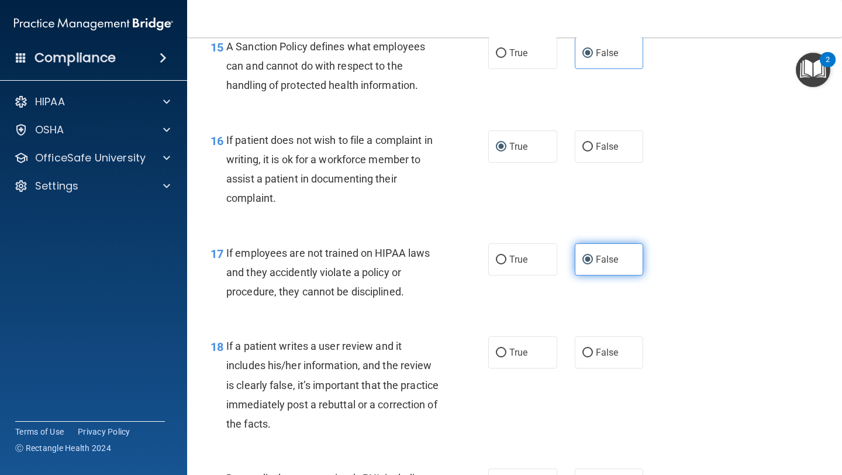
scroll to position [1872, 0]
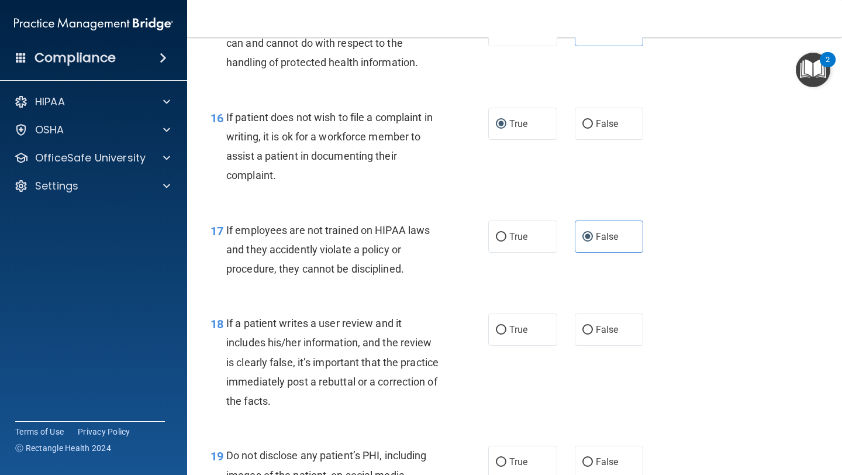
click at [307, 393] on div "If a patient writes a user review and it includes his/her information, and the …" at bounding box center [337, 362] width 222 height 97
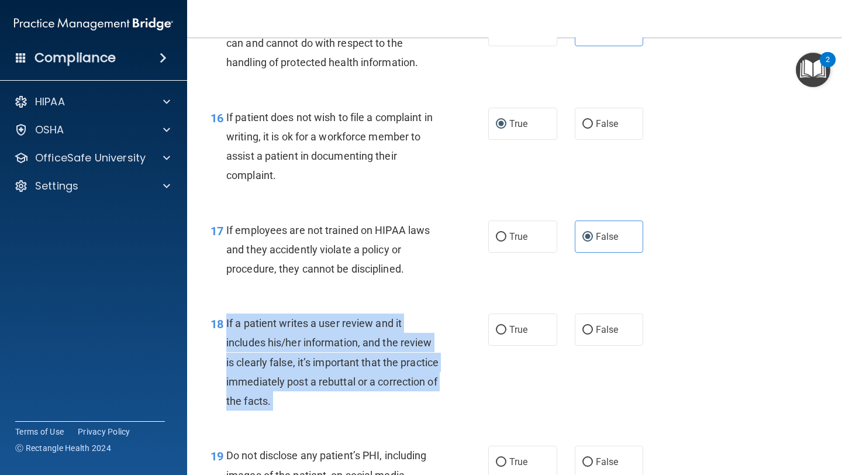
click at [307, 393] on div "If a patient writes a user review and it includes his/her information, and the …" at bounding box center [337, 362] width 222 height 97
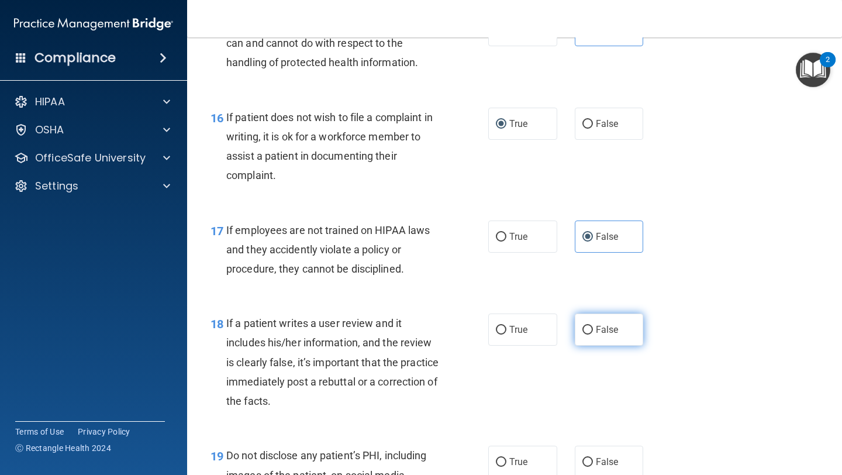
click at [596, 330] on span "False" at bounding box center [607, 329] width 23 height 11
click at [593, 330] on input "False" at bounding box center [588, 330] width 11 height 9
radio input "true"
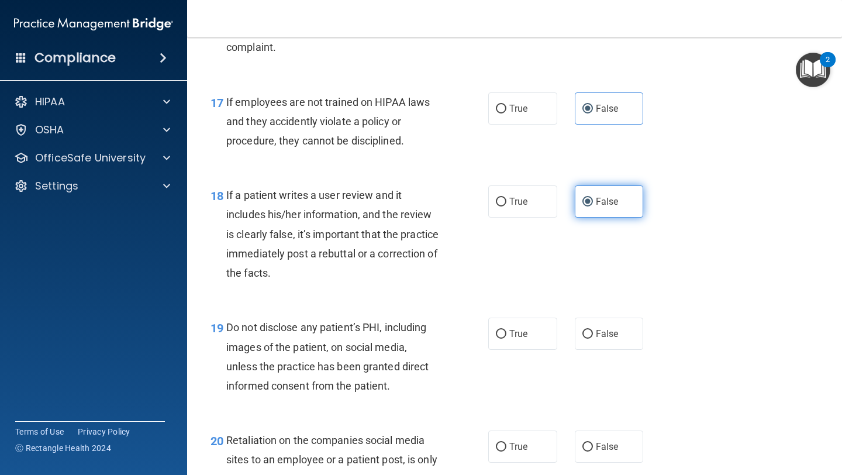
scroll to position [2015, 0]
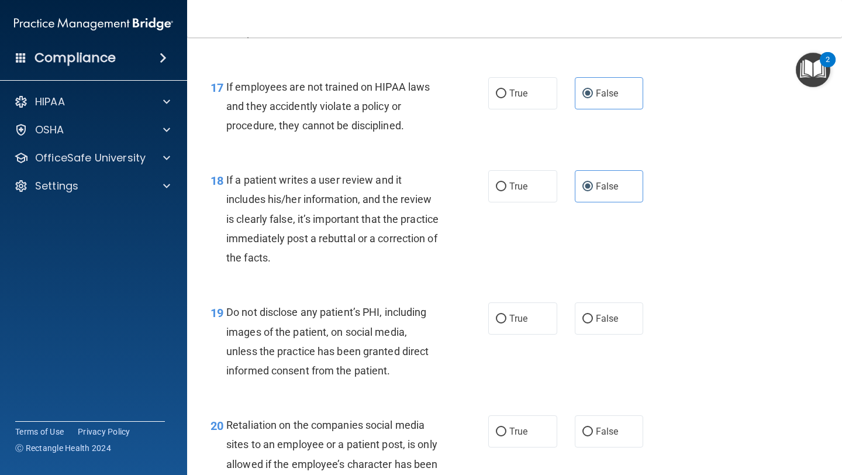
click at [244, 339] on div "Do not disclose any patient’s PHI, including images of the patient, on social m…" at bounding box center [337, 341] width 222 height 78
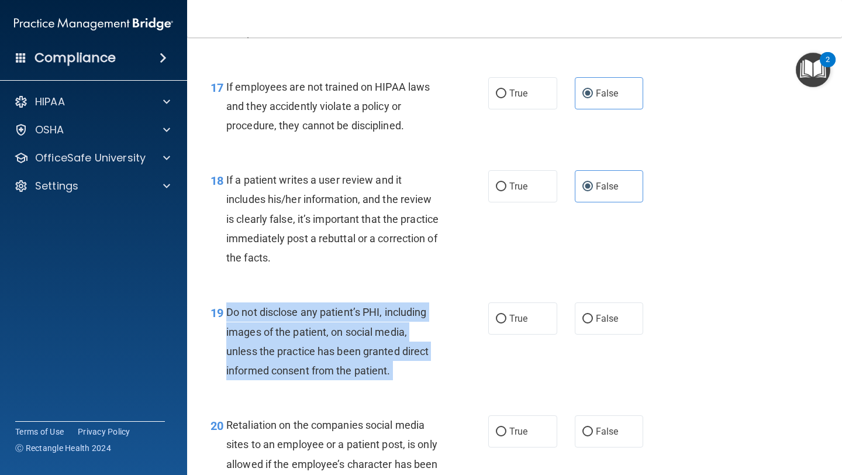
click at [244, 339] on div "Do not disclose any patient’s PHI, including images of the patient, on social m…" at bounding box center [337, 341] width 222 height 78
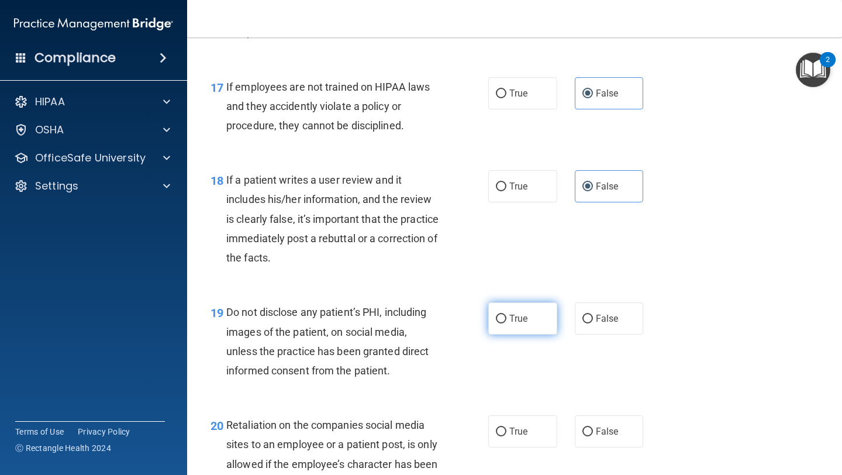
click at [517, 322] on span "True" at bounding box center [518, 318] width 18 height 11
click at [507, 322] on input "True" at bounding box center [501, 319] width 11 height 9
radio input "true"
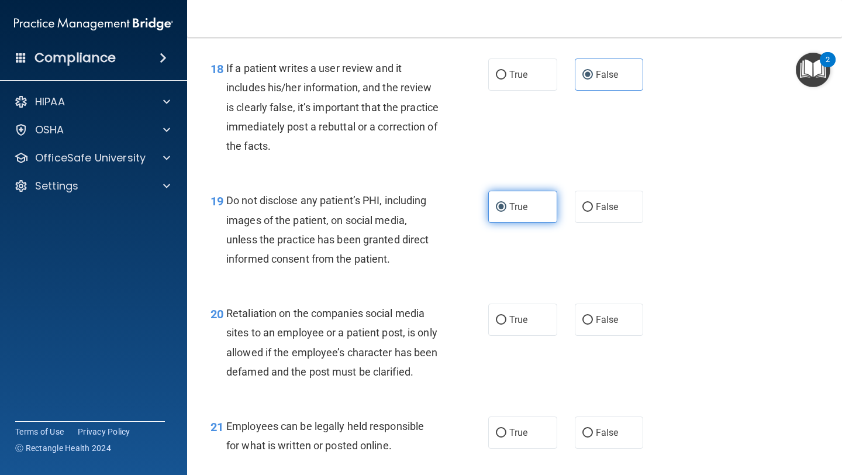
scroll to position [2156, 0]
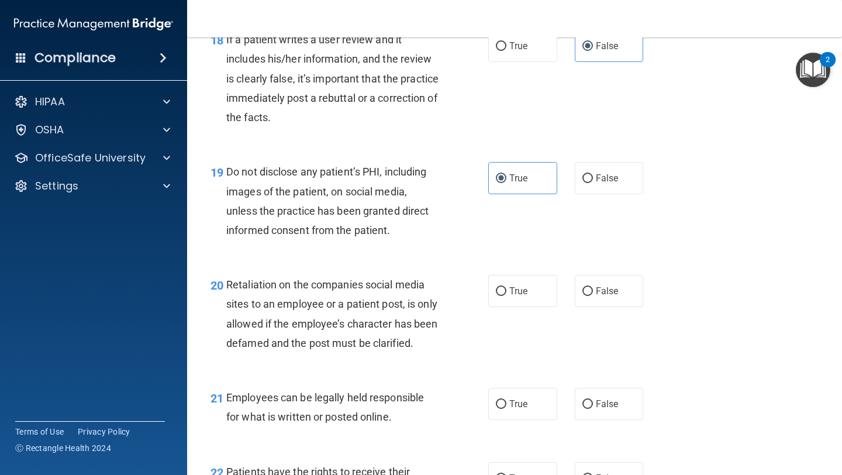
click at [373, 325] on span "Retaliation on the companies social media sites to an employee or a patient pos…" at bounding box center [331, 313] width 211 height 71
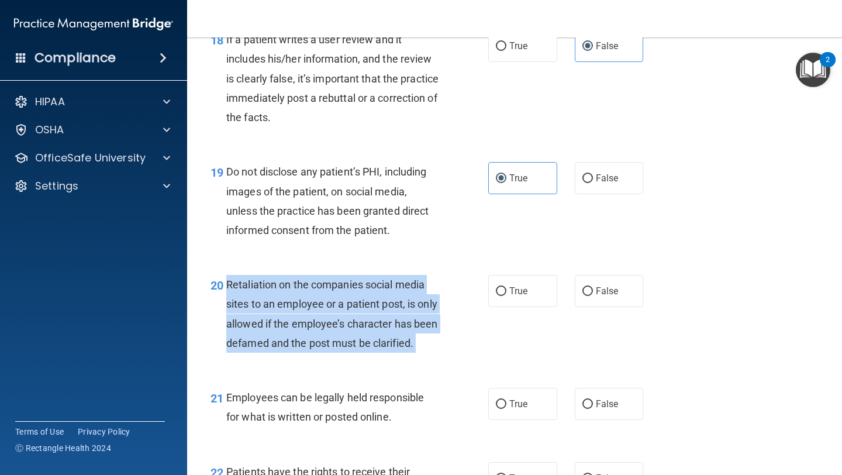
click at [373, 325] on span "Retaliation on the companies social media sites to an employee or a patient pos…" at bounding box center [331, 313] width 211 height 71
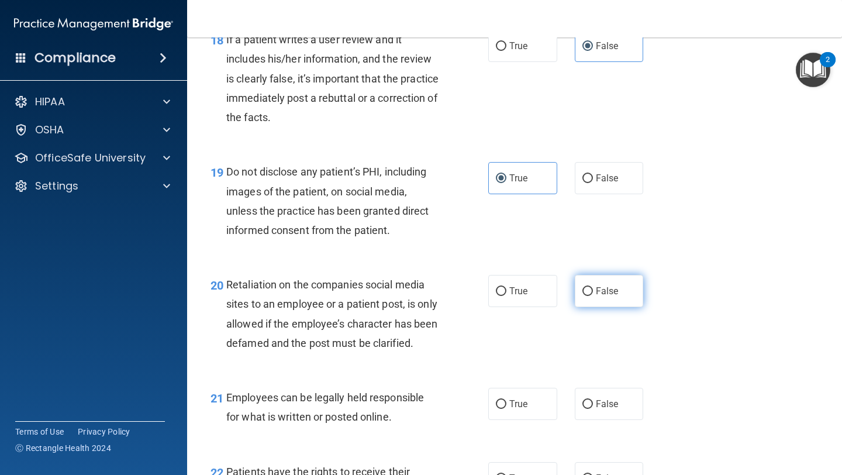
click at [579, 292] on label "False" at bounding box center [609, 291] width 69 height 32
click at [583, 292] on input "False" at bounding box center [588, 291] width 11 height 9
radio input "true"
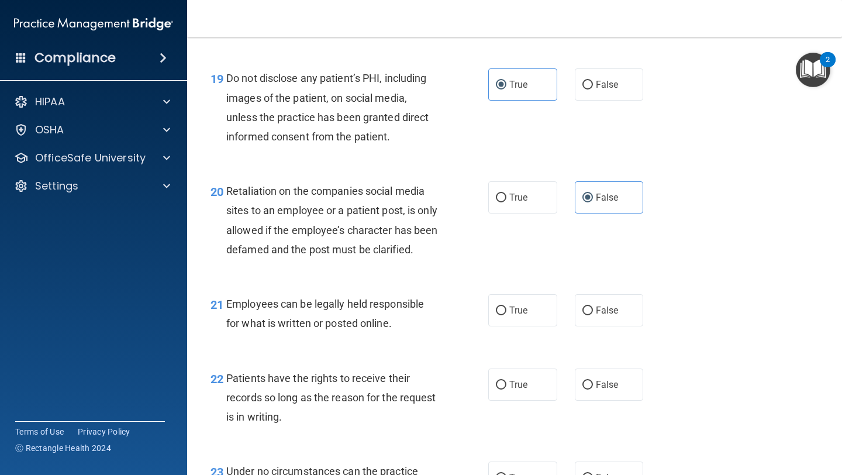
scroll to position [2251, 0]
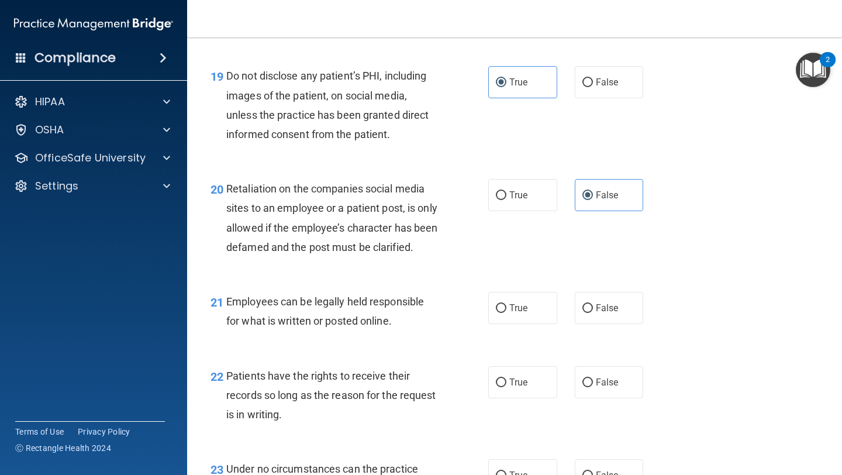
click at [335, 330] on div "Employees can be legally held responsible for what is written or posted online." at bounding box center [337, 311] width 222 height 39
click at [383, 331] on div "Employees can be legally held responsible for what is written or posted online." at bounding box center [337, 311] width 222 height 39
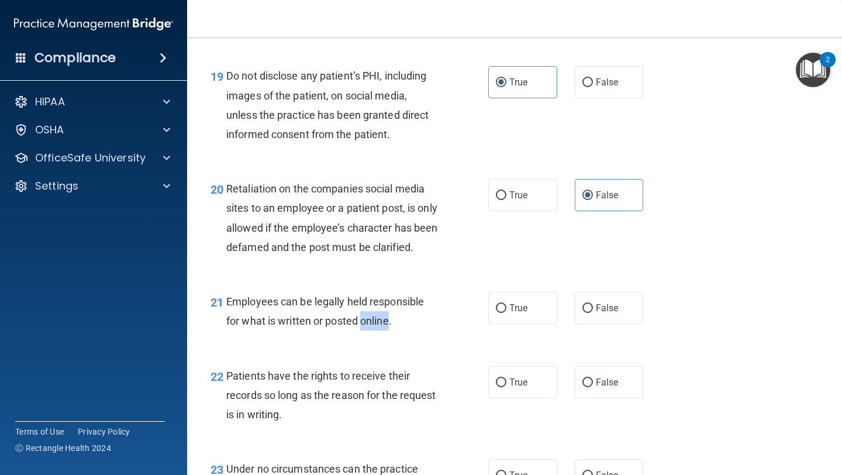
click at [383, 331] on div "Employees can be legally held responsible for what is written or posted online." at bounding box center [337, 311] width 222 height 39
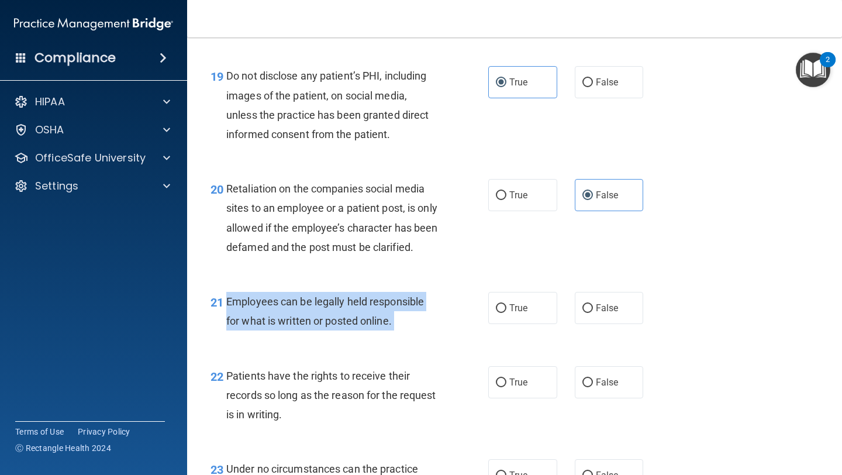
click at [383, 331] on div "Employees can be legally held responsible for what is written or posted online." at bounding box center [337, 311] width 222 height 39
click at [501, 313] on input "True" at bounding box center [501, 308] width 11 height 9
radio input "true"
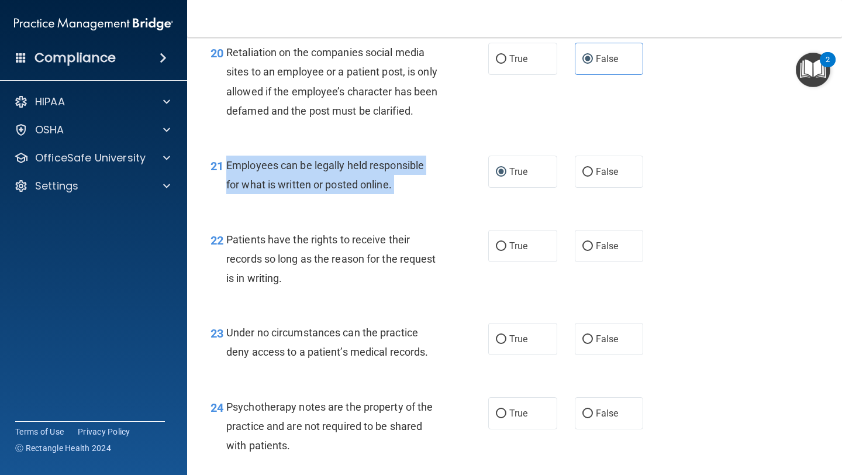
scroll to position [2394, 0]
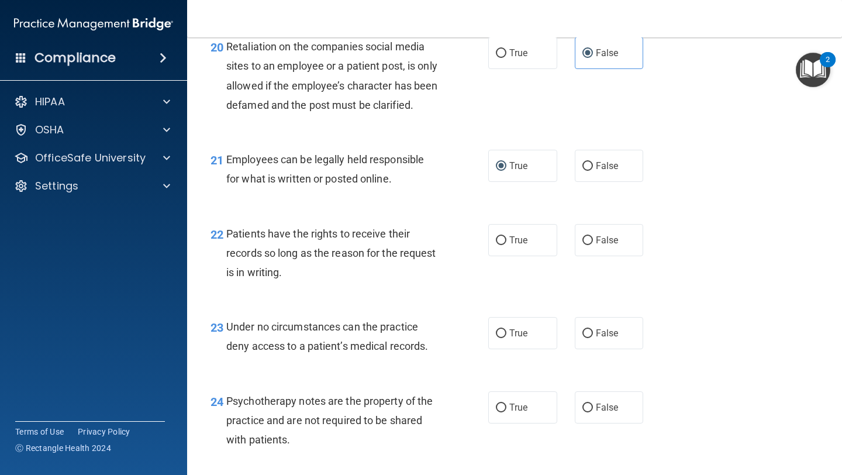
click at [365, 256] on span "Patients have the rights to receive their records so long as the reason for the…" at bounding box center [331, 253] width 210 height 51
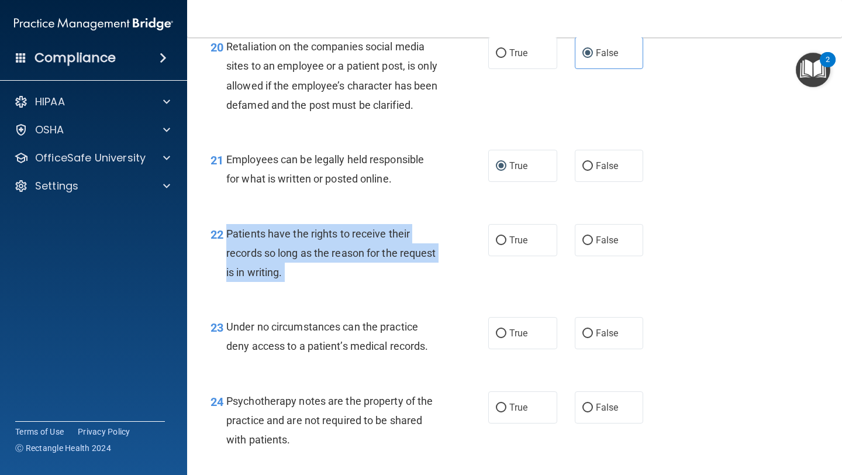
click at [365, 256] on span "Patients have the rights to receive their records so long as the reason for the…" at bounding box center [331, 253] width 210 height 51
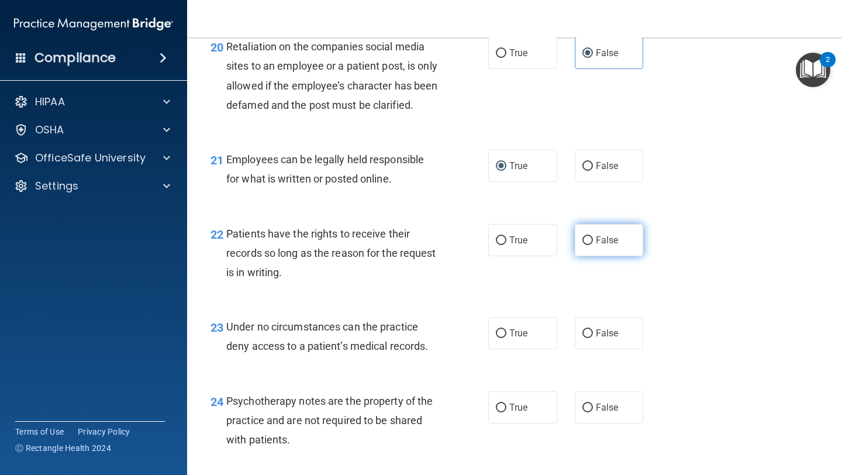
click at [610, 256] on label "False" at bounding box center [609, 240] width 69 height 32
click at [593, 245] on input "False" at bounding box center [588, 240] width 11 height 9
radio input "true"
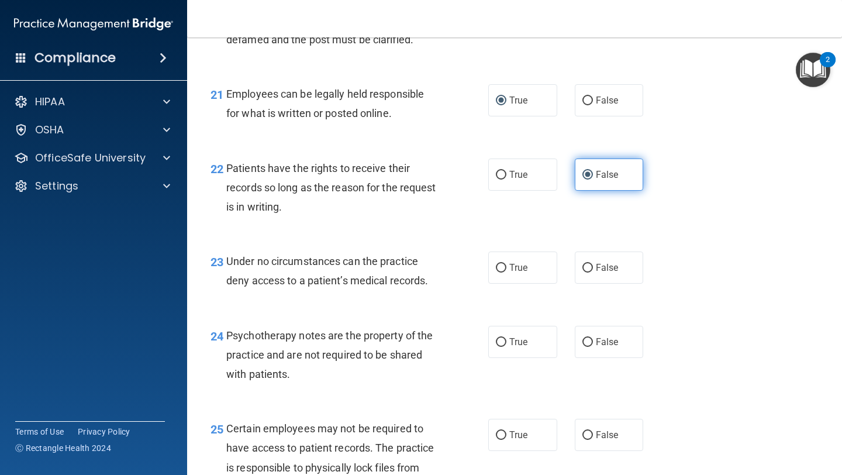
scroll to position [2479, 0]
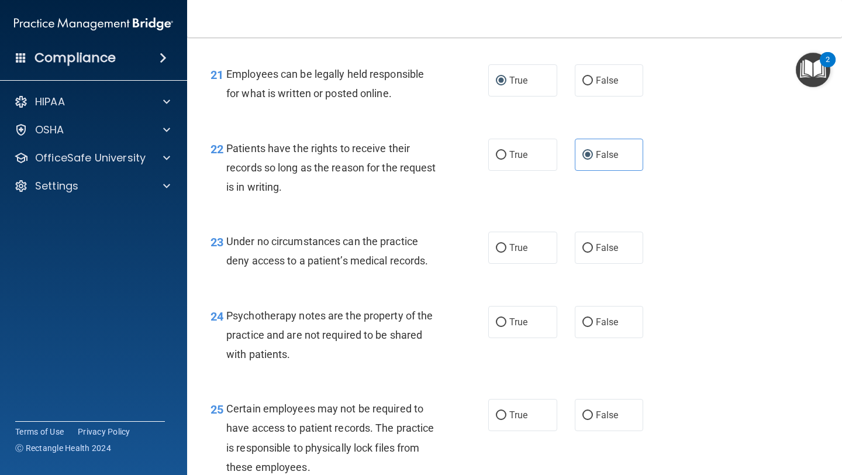
click at [298, 268] on div "Under no circumstances can the practice deny access to a patient’s medical reco…" at bounding box center [337, 251] width 222 height 39
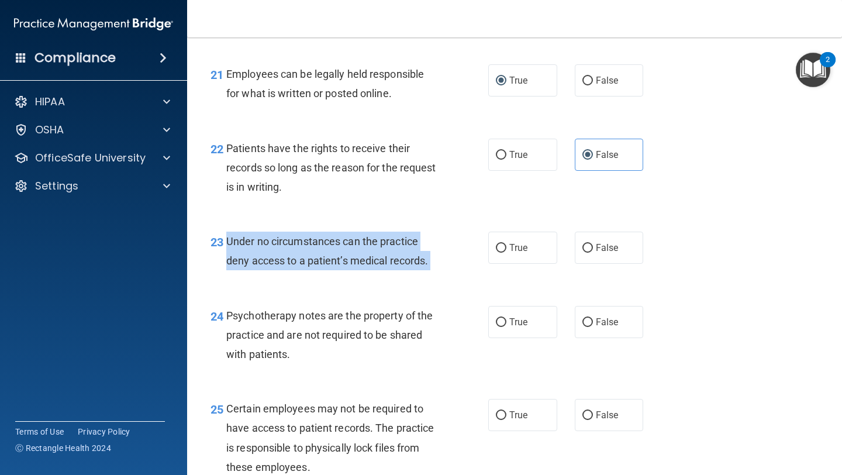
click at [298, 268] on div "Under no circumstances can the practice deny access to a patient’s medical reco…" at bounding box center [337, 251] width 222 height 39
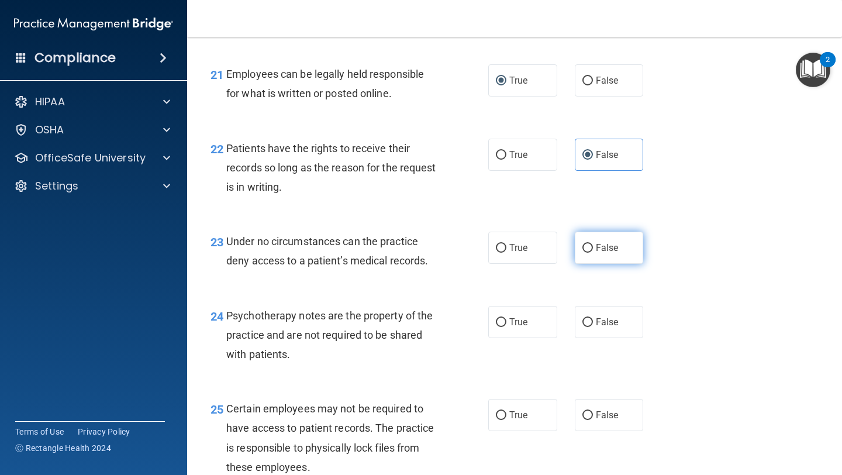
click at [594, 264] on label "False" at bounding box center [609, 248] width 69 height 32
click at [593, 253] on input "False" at bounding box center [588, 248] width 11 height 9
radio input "true"
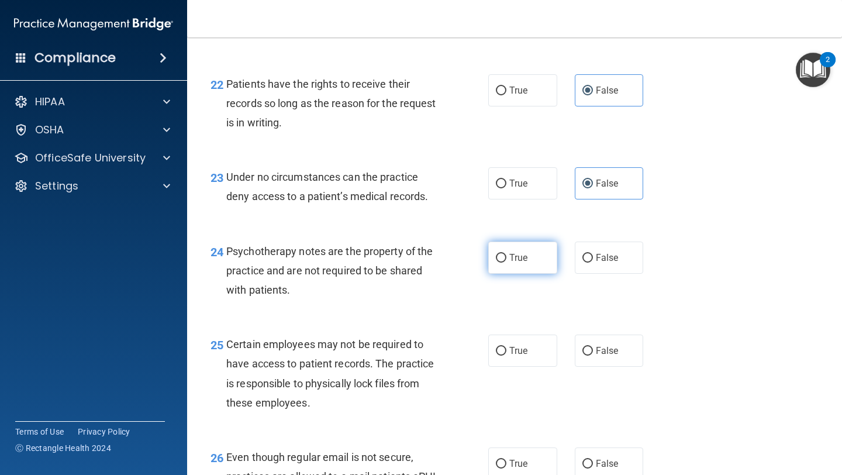
scroll to position [2553, 0]
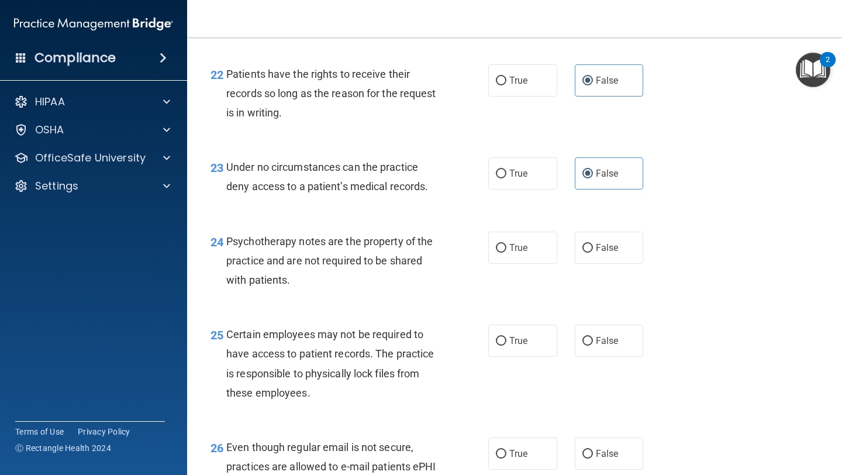
click at [325, 283] on span "Psychotherapy notes are the property of the practice and are not required to be…" at bounding box center [329, 260] width 206 height 51
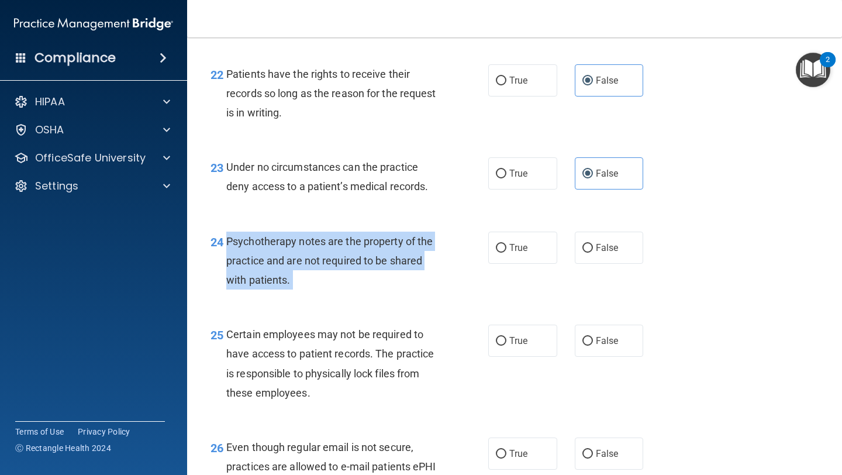
click at [325, 283] on span "Psychotherapy notes are the property of the practice and are not required to be…" at bounding box center [329, 260] width 206 height 51
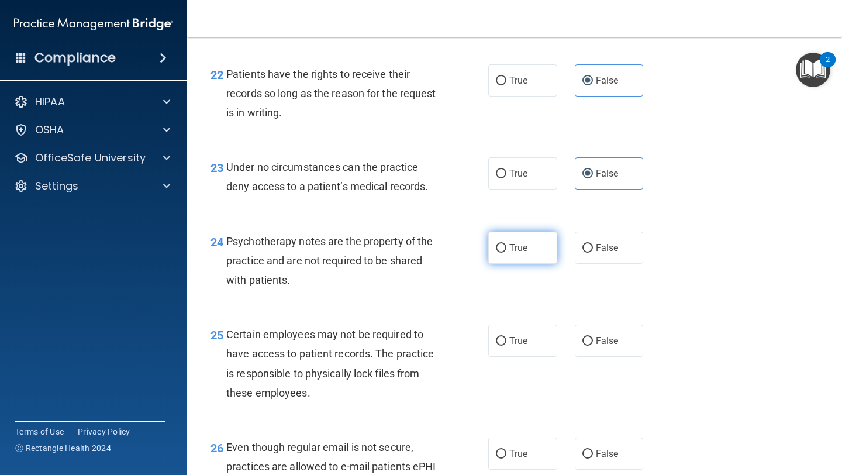
click at [504, 264] on label "True" at bounding box center [522, 248] width 69 height 32
click at [504, 253] on input "True" at bounding box center [501, 248] width 11 height 9
radio input "true"
click at [334, 331] on div "25 Certain employees may not be required to have access to patient records. The…" at bounding box center [515, 366] width 626 height 113
click at [323, 377] on span "Certain employees may not be required to have access to patient records. The pr…" at bounding box center [330, 363] width 208 height 71
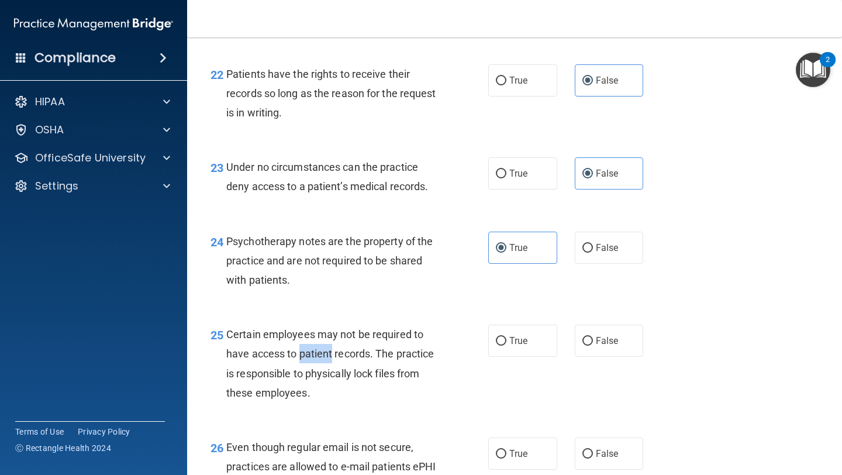
click at [323, 377] on span "Certain employees may not be required to have access to patient records. The pr…" at bounding box center [330, 363] width 208 height 71
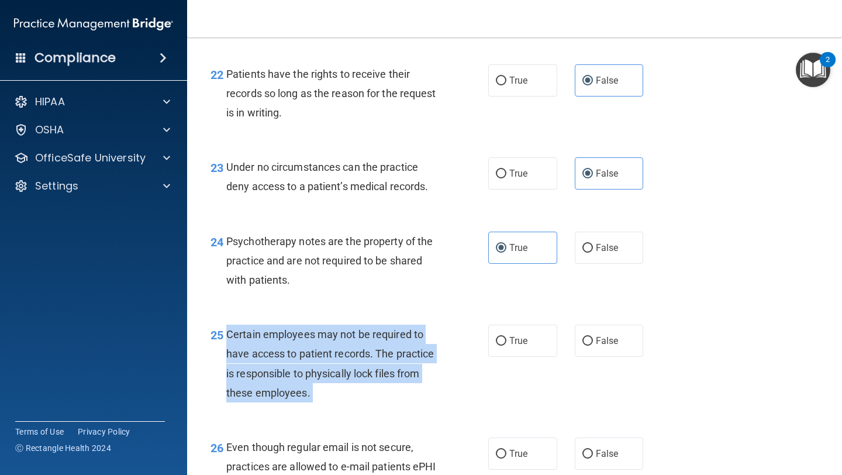
click at [323, 377] on span "Certain employees may not be required to have access to patient records. The pr…" at bounding box center [330, 363] width 208 height 71
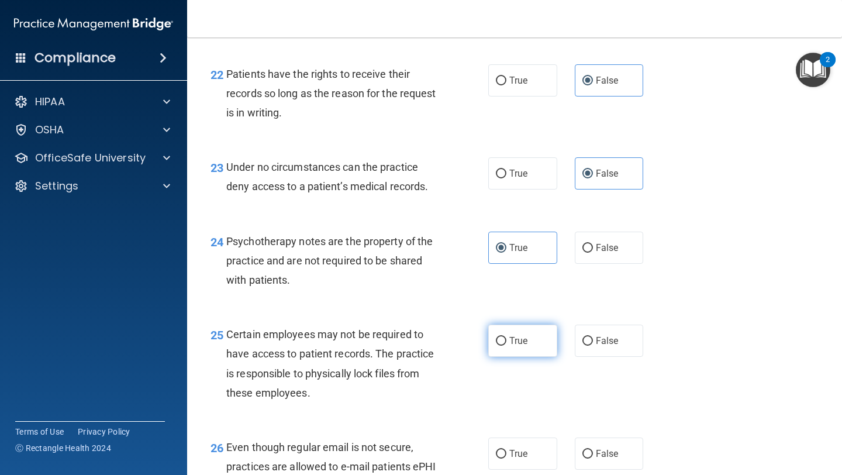
click at [526, 346] on span "True" at bounding box center [518, 340] width 18 height 11
click at [507, 346] on input "True" at bounding box center [501, 341] width 11 height 9
radio input "true"
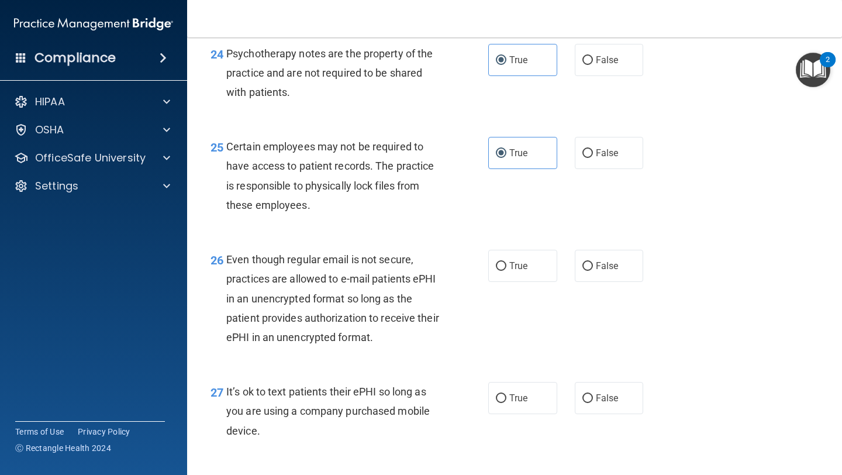
scroll to position [2759, 0]
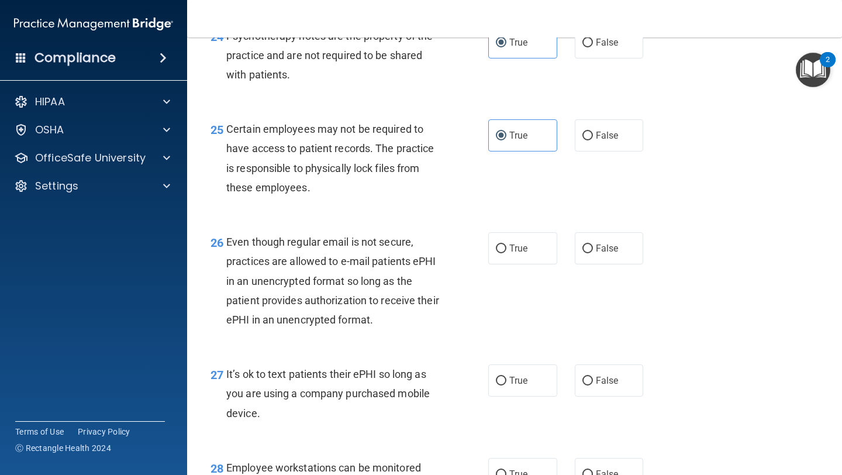
click at [321, 264] on span "Even though regular email is not secure, practices are allowed to e-mail patien…" at bounding box center [332, 281] width 213 height 90
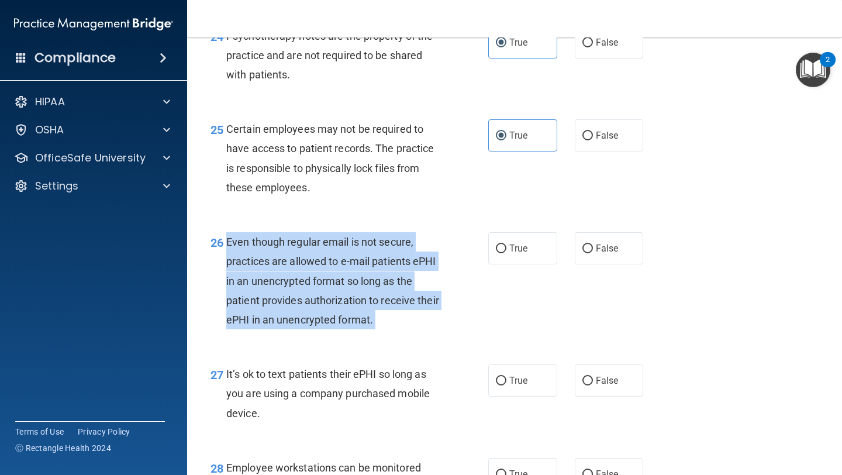
click at [321, 264] on span "Even though regular email is not secure, practices are allowed to e-mail patien…" at bounding box center [332, 281] width 213 height 90
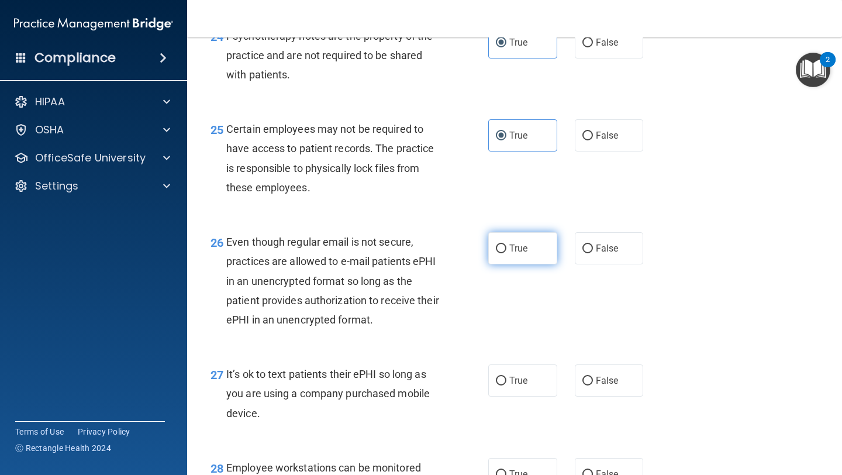
click at [519, 264] on label "True" at bounding box center [522, 248] width 69 height 32
click at [507, 253] on input "True" at bounding box center [501, 249] width 11 height 9
radio input "true"
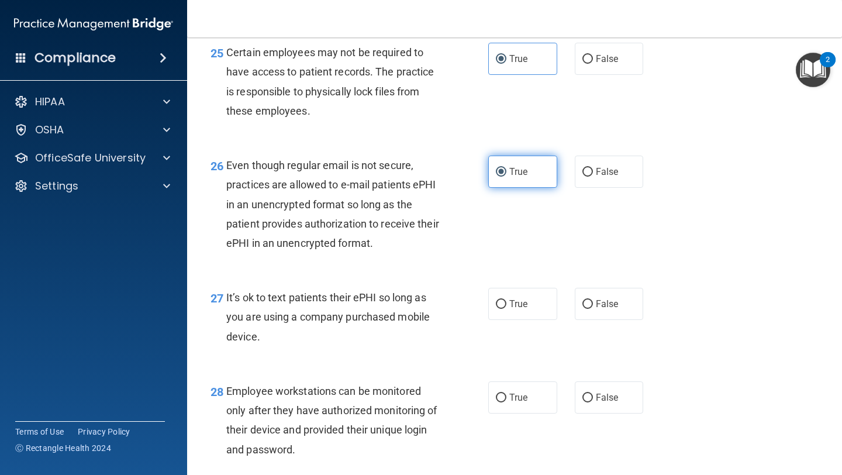
scroll to position [2851, 0]
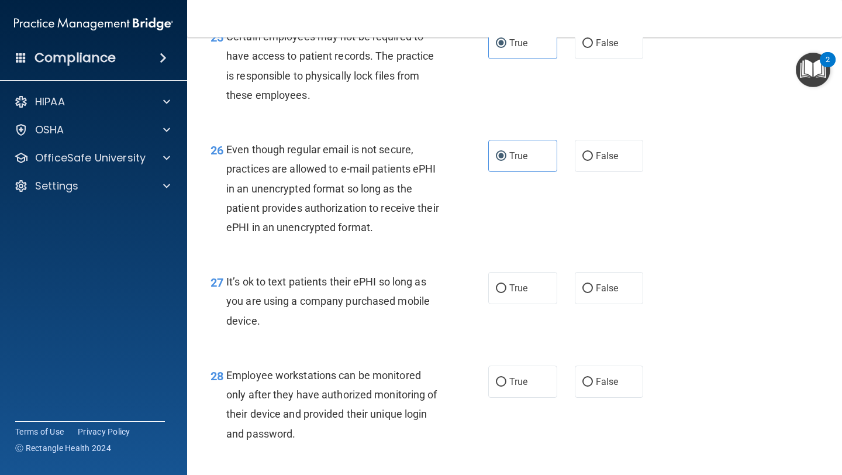
click at [281, 301] on span "It’s ok to text patients their ePHI so long as you are using a company purchase…" at bounding box center [328, 301] width 204 height 51
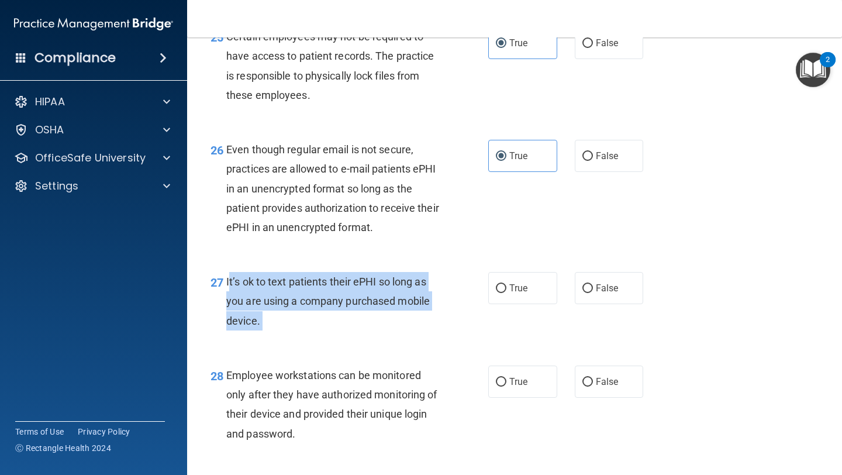
click at [281, 301] on span "It’s ok to text patients their ePHI so long as you are using a company purchase…" at bounding box center [328, 301] width 204 height 51
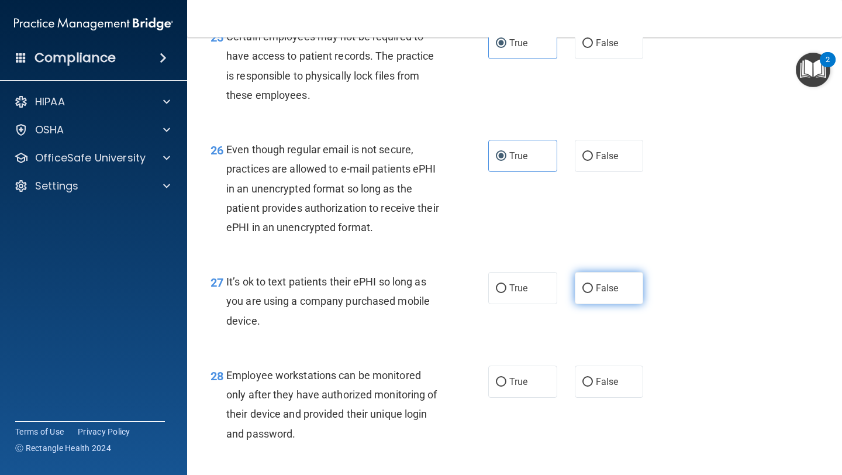
click at [592, 301] on label "False" at bounding box center [609, 288] width 69 height 32
click at [592, 293] on input "False" at bounding box center [588, 288] width 11 height 9
radio input "true"
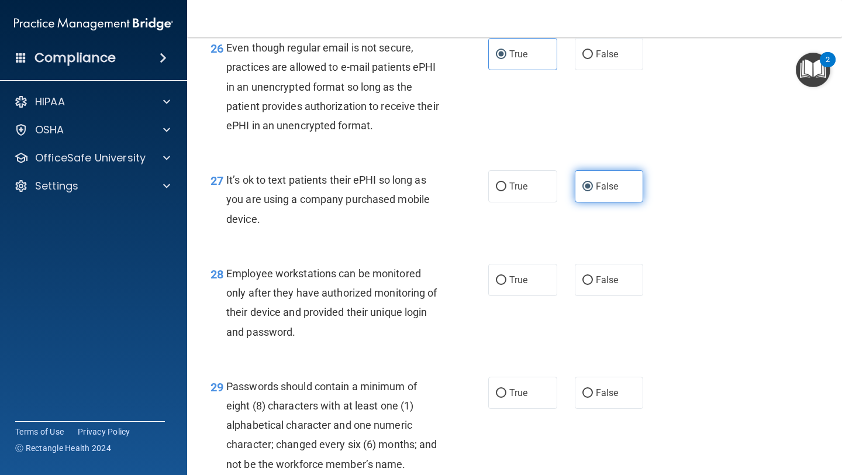
scroll to position [2971, 0]
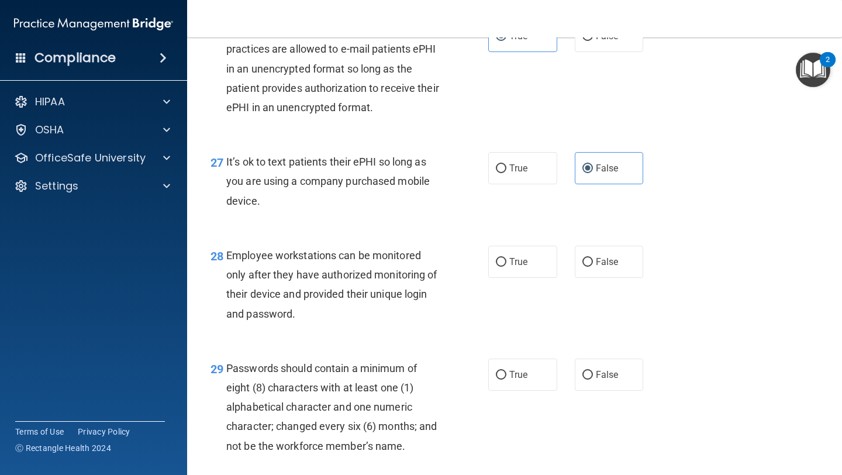
click at [297, 285] on div "Employee workstations can be monitored only after they have authorized monitori…" at bounding box center [337, 285] width 222 height 78
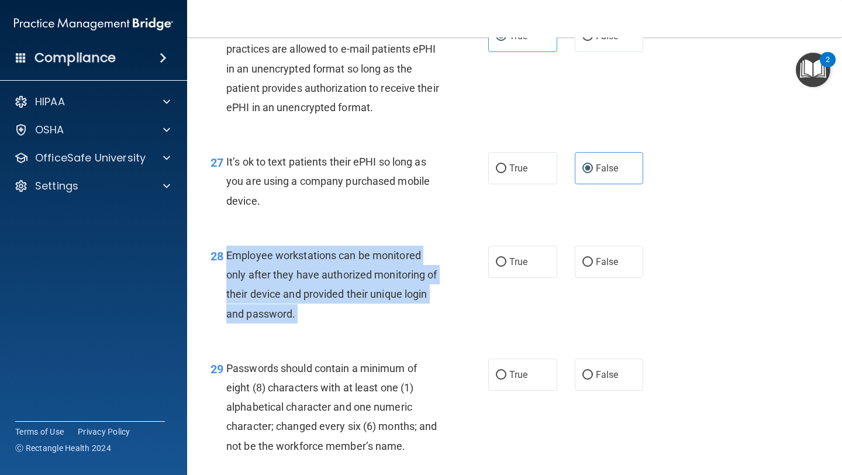
click at [297, 285] on div "Employee workstations can be monitored only after they have authorized monitori…" at bounding box center [337, 285] width 222 height 78
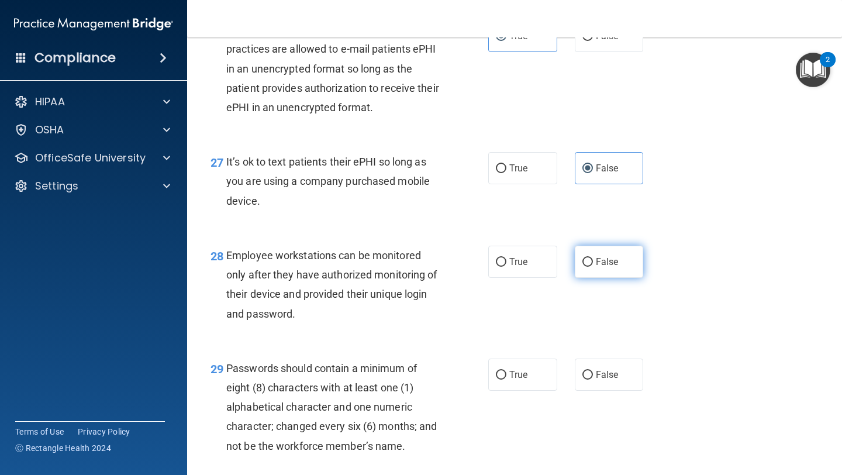
click at [595, 278] on label "False" at bounding box center [609, 262] width 69 height 32
click at [593, 267] on input "False" at bounding box center [588, 262] width 11 height 9
radio input "true"
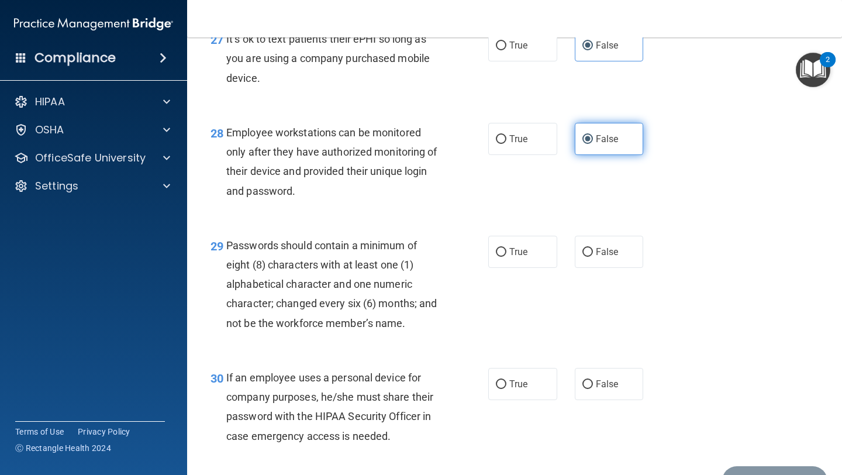
scroll to position [3127, 0]
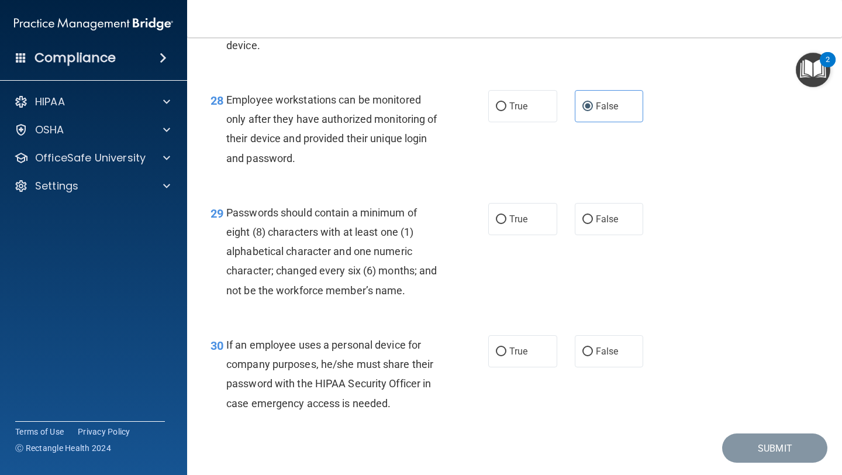
click at [315, 246] on span "Passwords should contain a minimum of eight (8) characters with at least one (1…" at bounding box center [331, 251] width 211 height 90
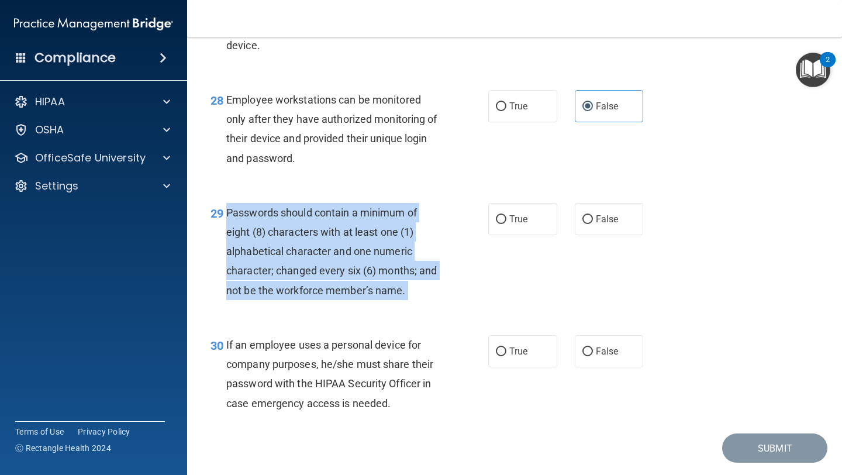
click at [315, 246] on span "Passwords should contain a minimum of eight (8) characters with at least one (1…" at bounding box center [331, 251] width 211 height 90
click at [505, 224] on input "True" at bounding box center [501, 219] width 11 height 9
radio input "true"
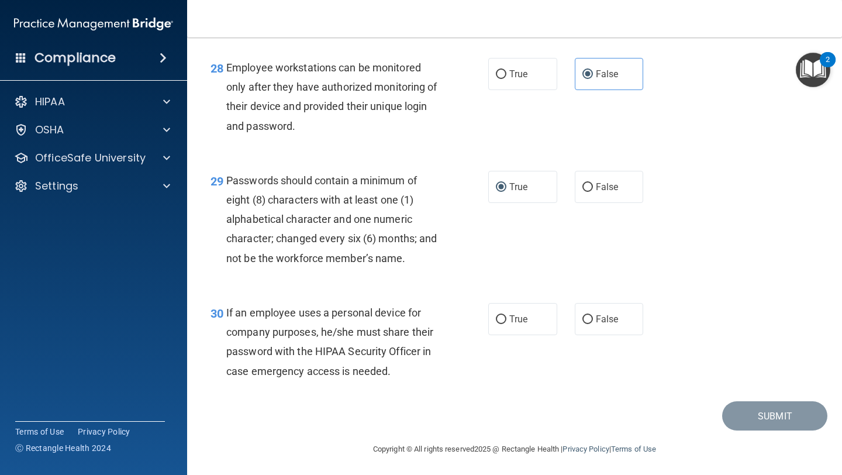
click at [352, 365] on span "If an employee uses a personal device for company purposes, he/she must share t…" at bounding box center [329, 342] width 207 height 71
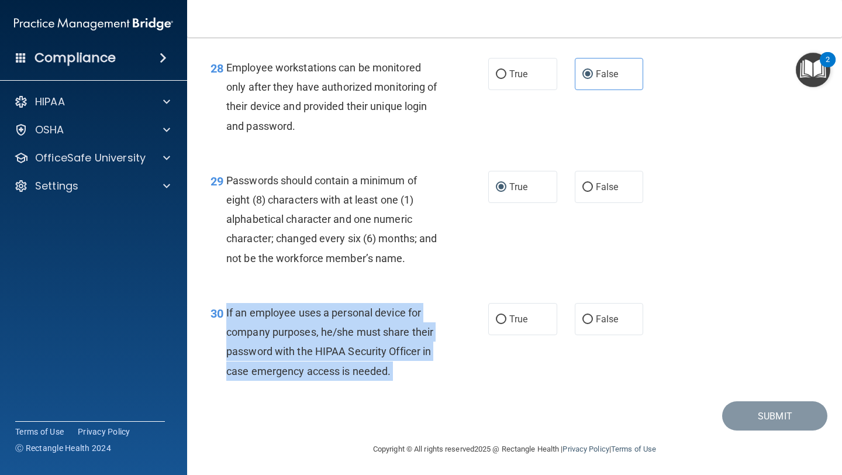
click at [352, 365] on span "If an employee uses a personal device for company purposes, he/she must share t…" at bounding box center [329, 342] width 207 height 71
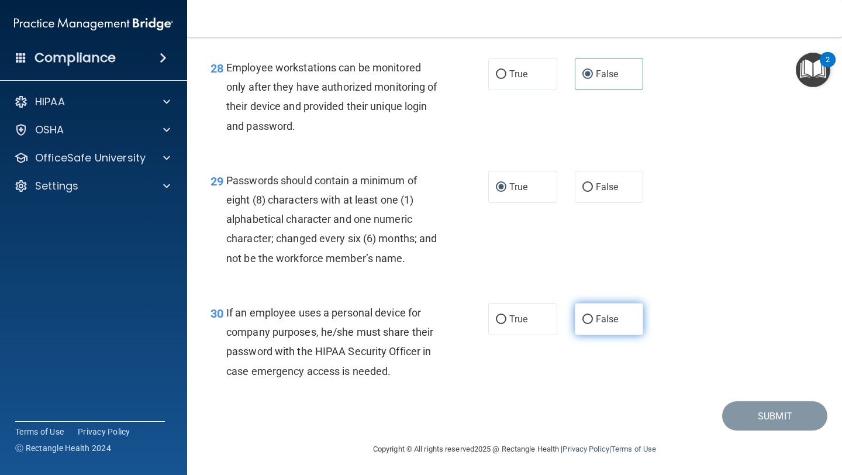
click at [591, 335] on label "False" at bounding box center [609, 319] width 69 height 32
click at [591, 324] on input "False" at bounding box center [588, 319] width 11 height 9
radio input "true"
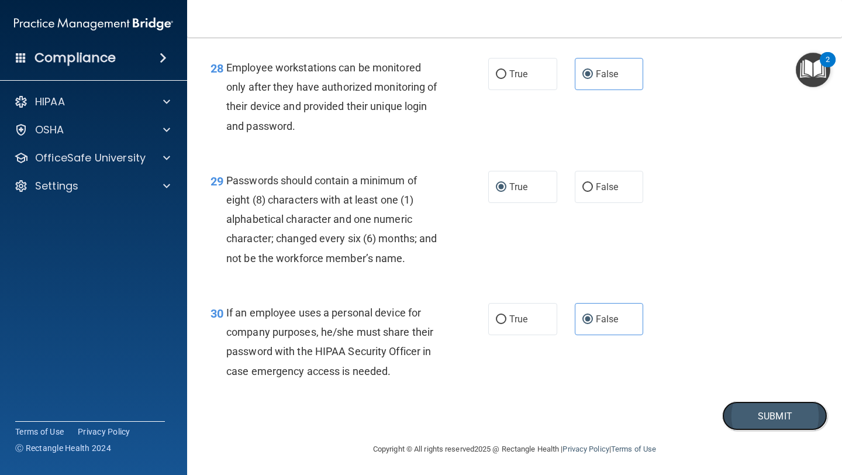
click at [789, 431] on button "Submit" at bounding box center [774, 416] width 105 height 30
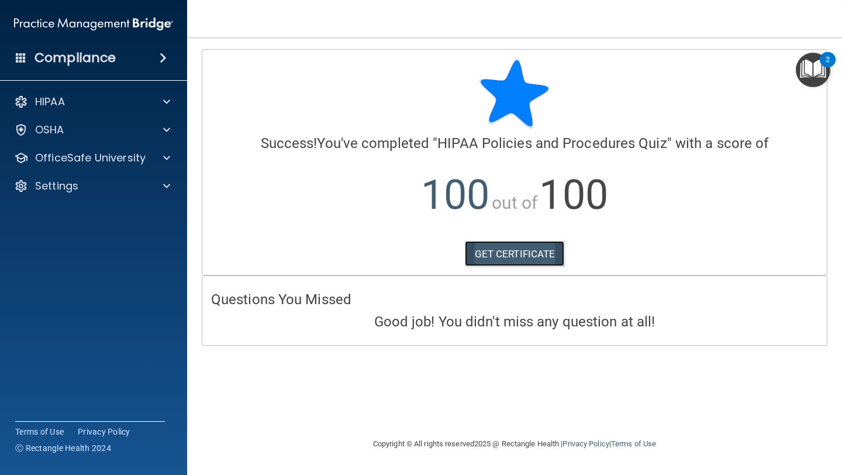
click at [490, 257] on link "GET CERTIFICATE" at bounding box center [515, 254] width 100 height 26
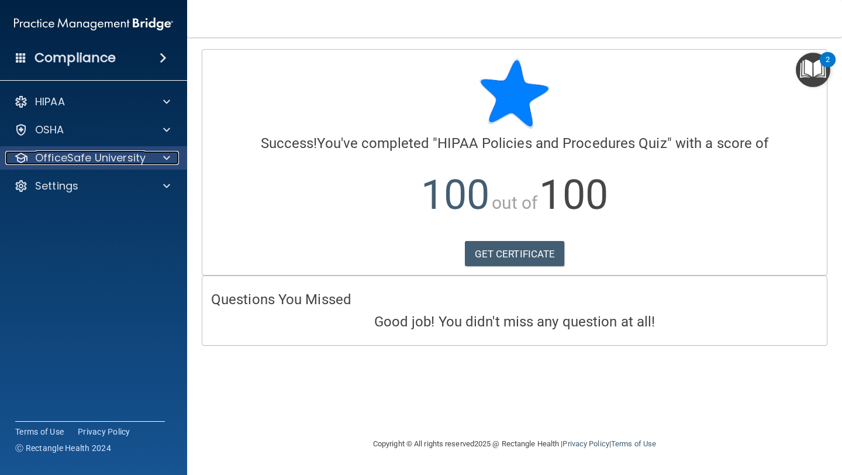
click at [174, 156] on div at bounding box center [164, 158] width 29 height 14
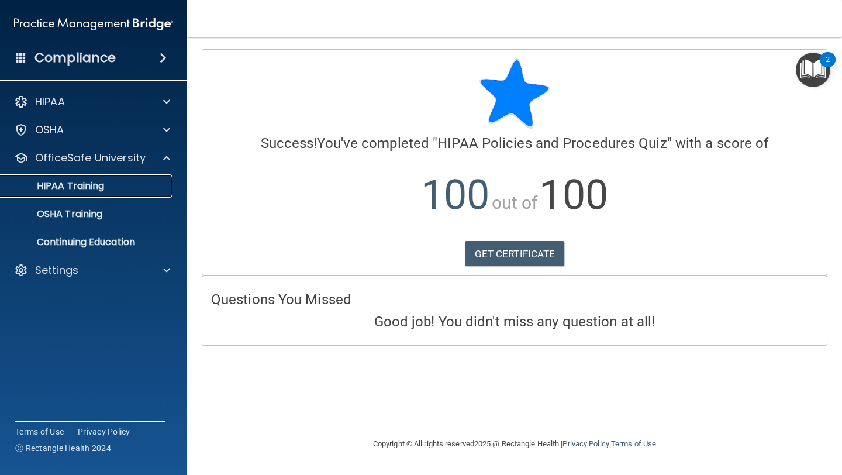
click at [126, 190] on div "HIPAA Training" at bounding box center [88, 186] width 160 height 12
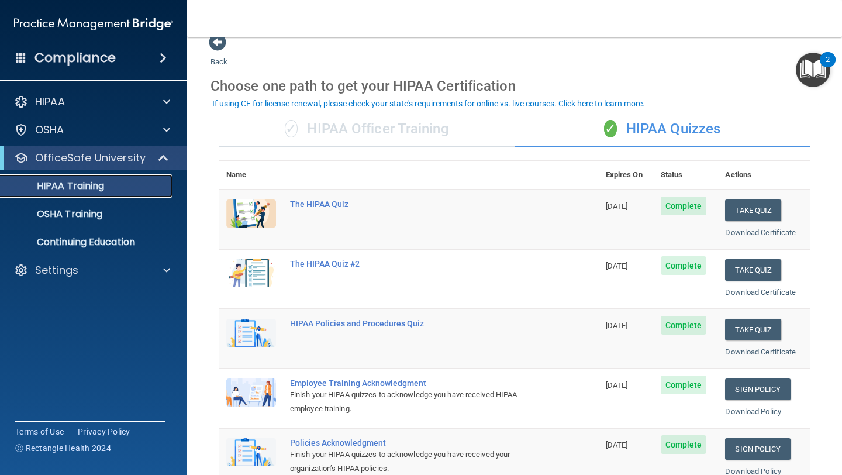
scroll to position [29, 0]
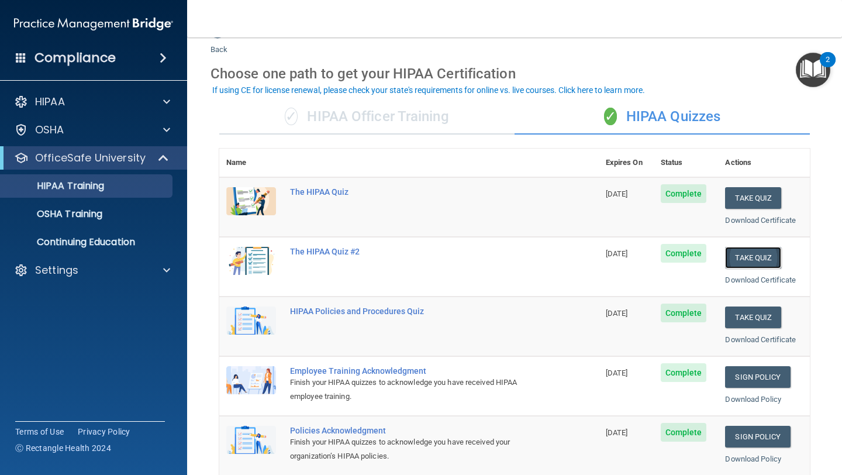
click at [763, 256] on button "Take Quiz" at bounding box center [753, 258] width 56 height 22
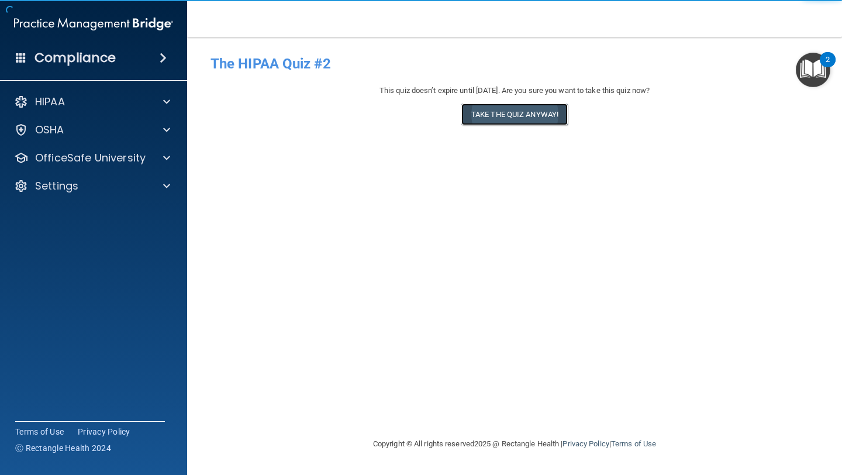
click at [513, 122] on button "Take the quiz anyway!" at bounding box center [515, 115] width 106 height 22
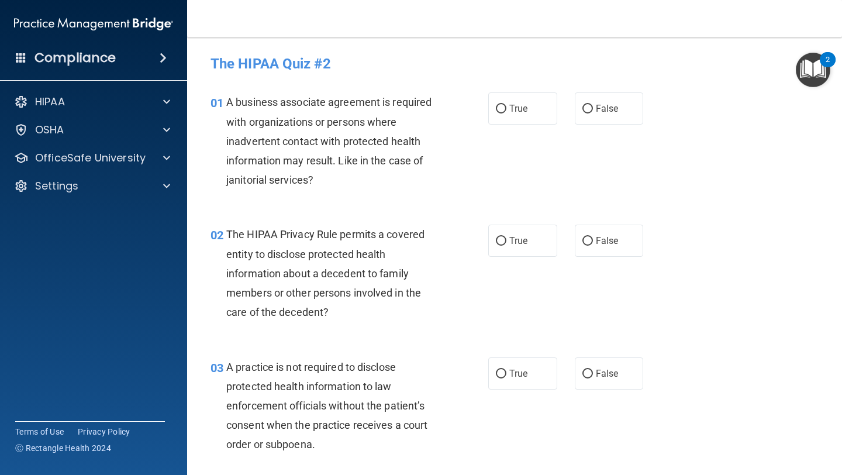
click at [271, 117] on span "A business associate agreement is required with organizations or persons where …" at bounding box center [328, 141] width 205 height 90
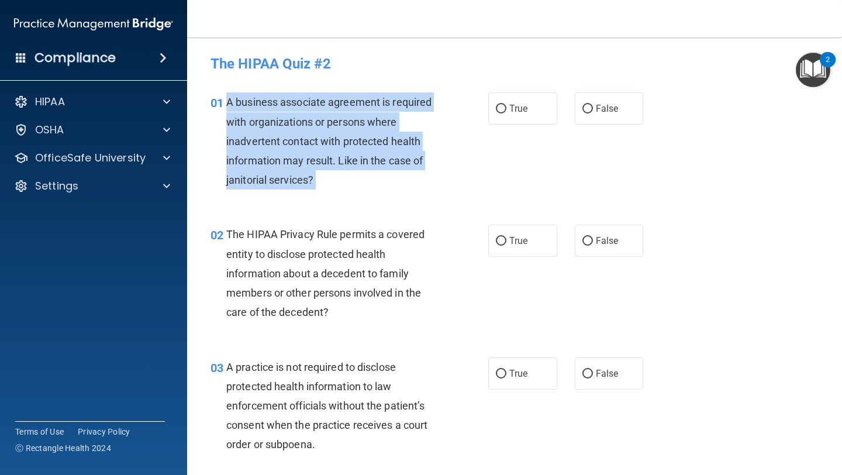
click at [271, 117] on span "A business associate agreement is required with organizations or persons where …" at bounding box center [328, 141] width 205 height 90
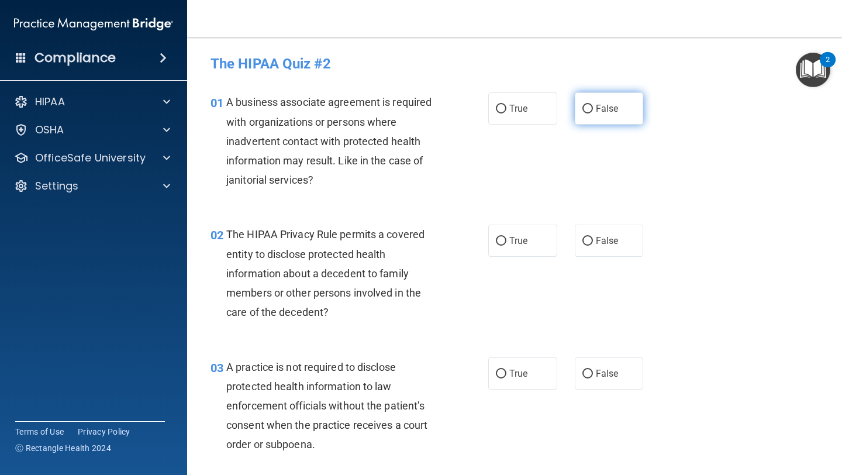
click at [593, 112] on label "False" at bounding box center [609, 108] width 69 height 32
click at [593, 112] on input "False" at bounding box center [588, 109] width 11 height 9
radio input "true"
click at [285, 258] on span "The HIPAA Privacy Rule permits a covered entity to disclose protected health in…" at bounding box center [325, 273] width 198 height 90
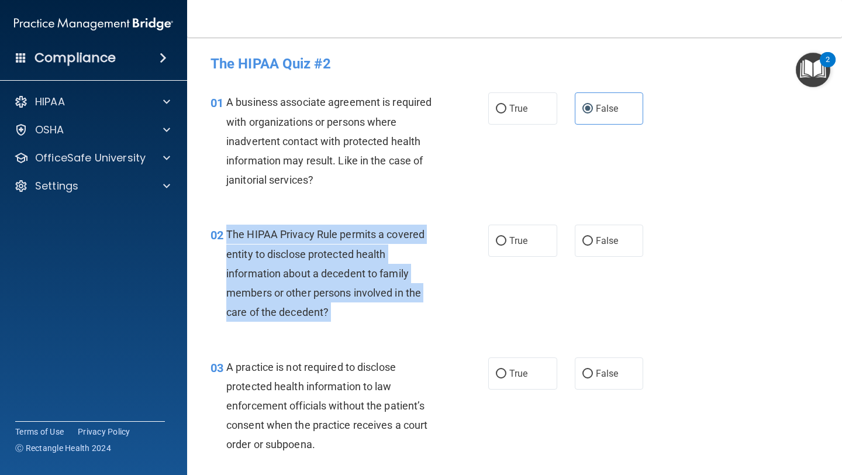
click at [285, 258] on span "The HIPAA Privacy Rule permits a covered entity to disclose protected health in…" at bounding box center [325, 273] width 198 height 90
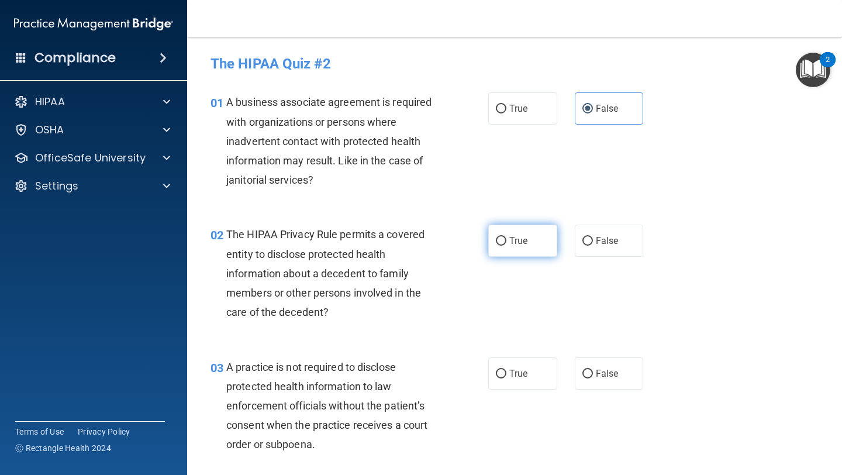
click at [507, 233] on label "True" at bounding box center [522, 241] width 69 height 32
click at [507, 237] on input "True" at bounding box center [501, 241] width 11 height 9
radio input "true"
click at [308, 378] on div "A practice is not required to disclose protected health information to law enfo…" at bounding box center [337, 405] width 222 height 97
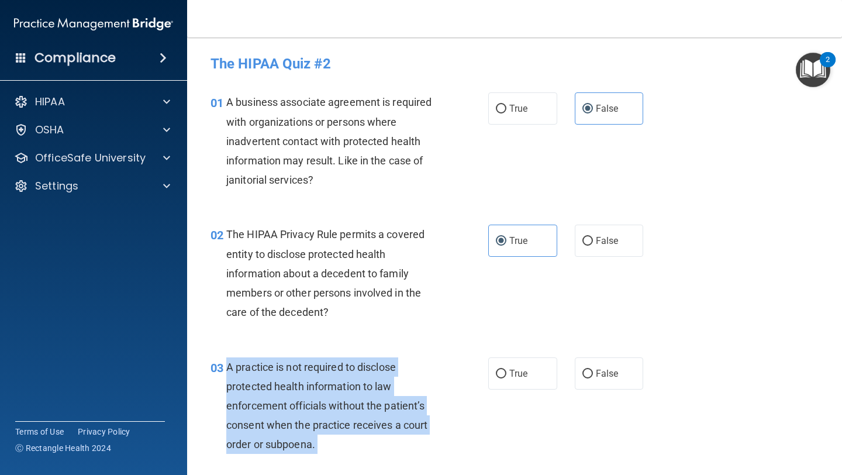
click at [308, 378] on div "A practice is not required to disclose protected health information to law enfo…" at bounding box center [337, 405] width 222 height 97
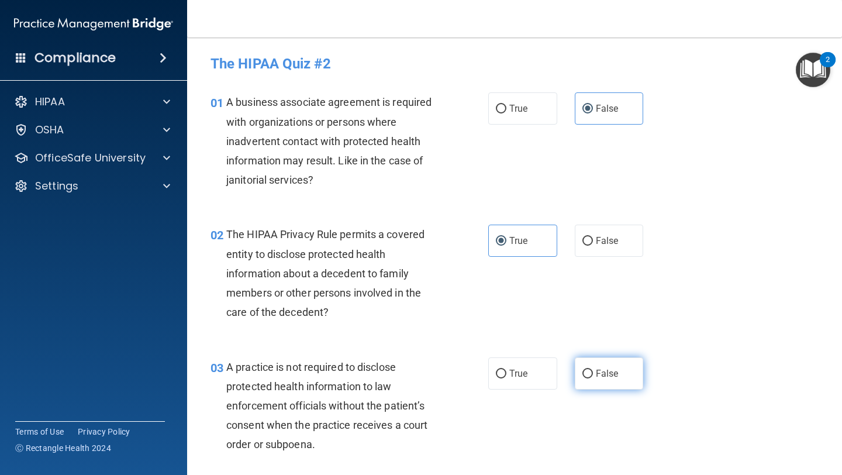
click at [600, 378] on span "False" at bounding box center [607, 373] width 23 height 11
click at [593, 378] on input "False" at bounding box center [588, 374] width 11 height 9
radio input "true"
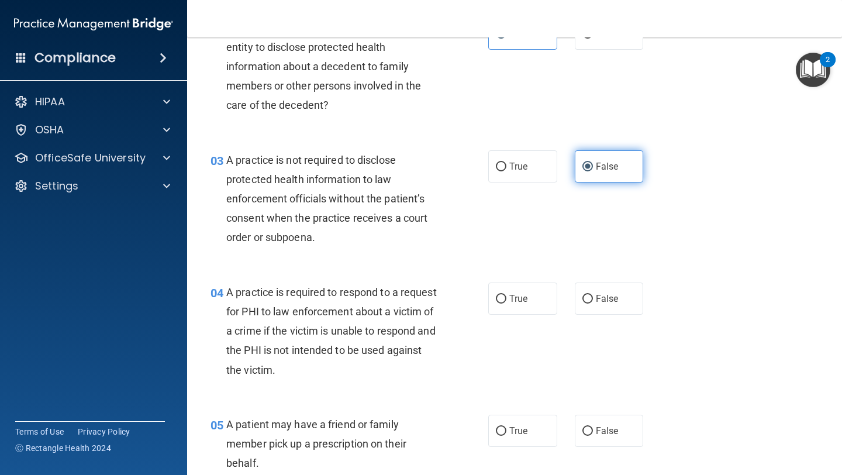
scroll to position [242, 0]
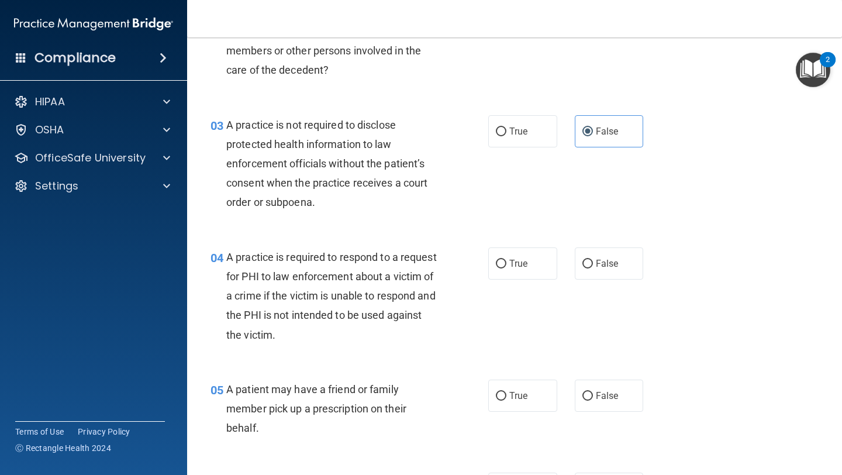
click at [341, 283] on div "A practice is required to respond to a request for PHI to law enforcement about…" at bounding box center [337, 295] width 222 height 97
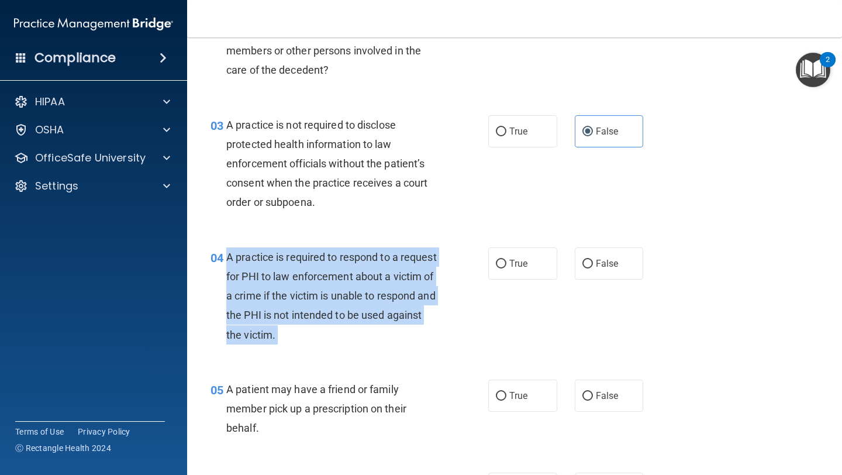
click at [341, 283] on div "A practice is required to respond to a request for PHI to law enforcement about…" at bounding box center [337, 295] width 222 height 97
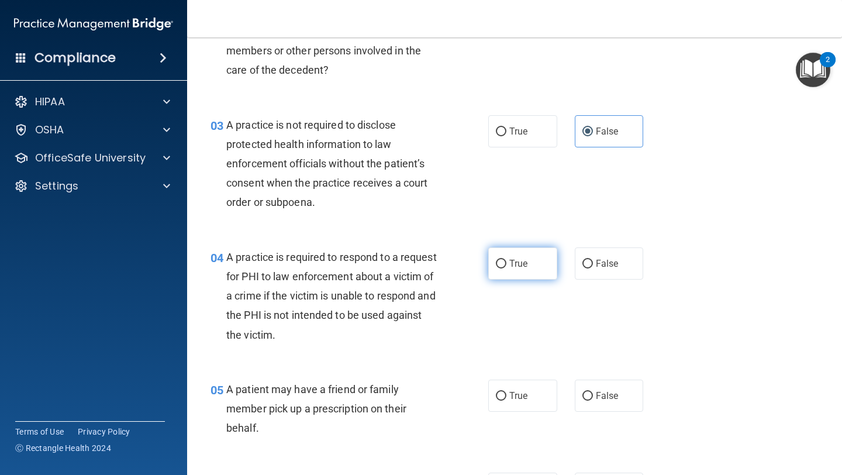
click at [503, 270] on label "True" at bounding box center [522, 263] width 69 height 32
click at [503, 268] on input "True" at bounding box center [501, 264] width 11 height 9
radio input "true"
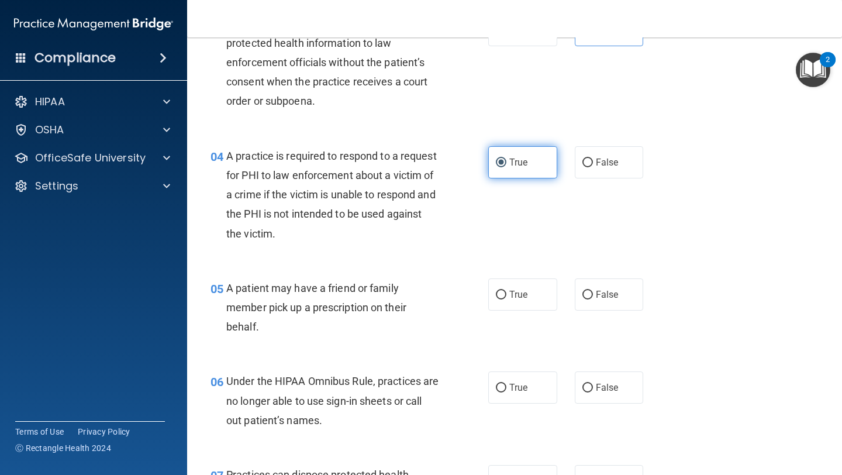
scroll to position [353, 0]
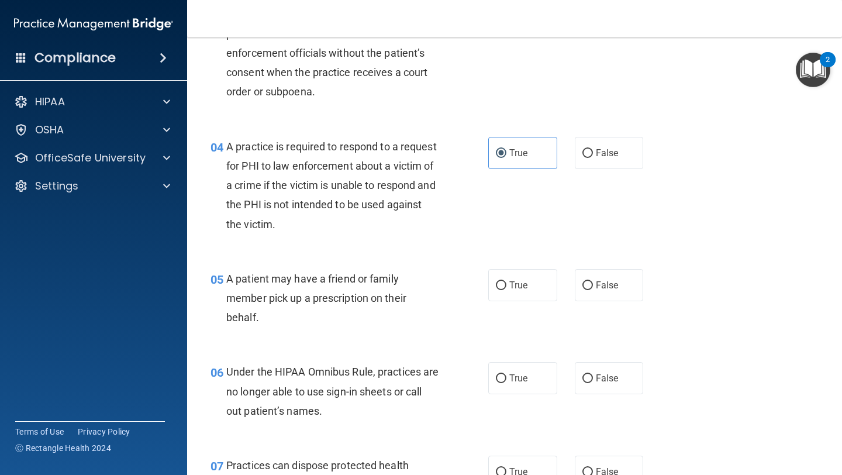
click at [260, 296] on span "A patient may have a friend or family member pick up a prescription on their be…" at bounding box center [316, 298] width 180 height 51
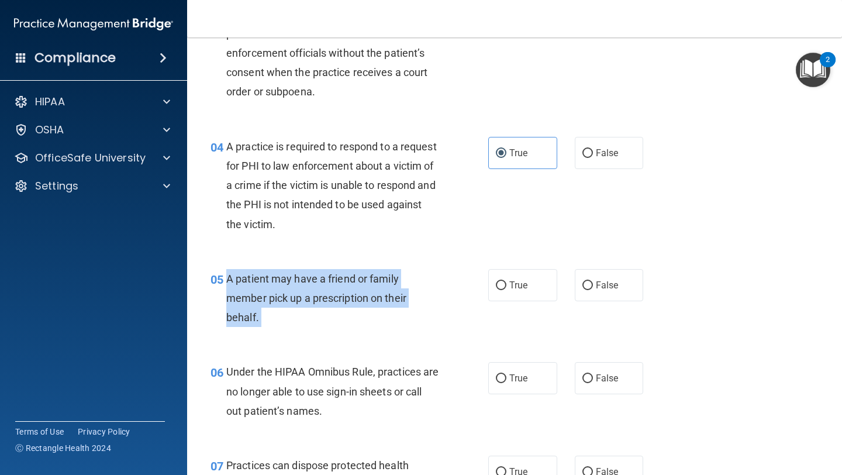
click at [260, 296] on span "A patient may have a friend or family member pick up a prescription on their be…" at bounding box center [316, 298] width 180 height 51
click at [505, 286] on input "True" at bounding box center [501, 285] width 11 height 9
radio input "true"
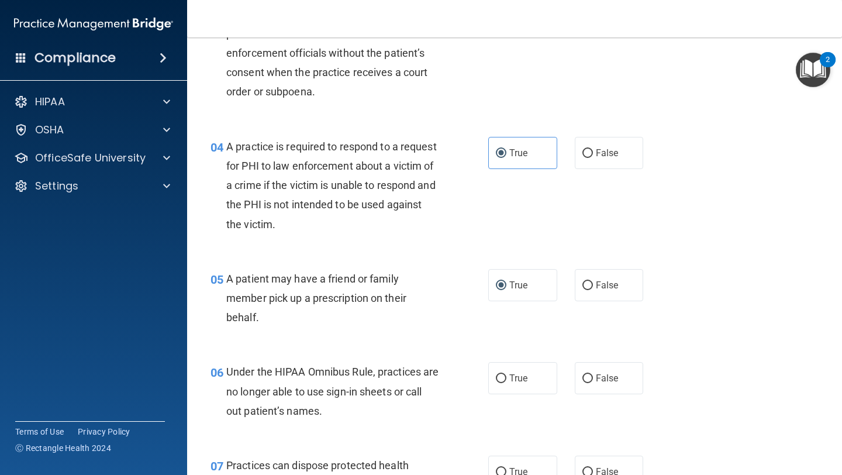
click at [250, 371] on span "Under the HIPAA Omnibus Rule, practices are no longer able to use sign-in sheet…" at bounding box center [332, 391] width 212 height 51
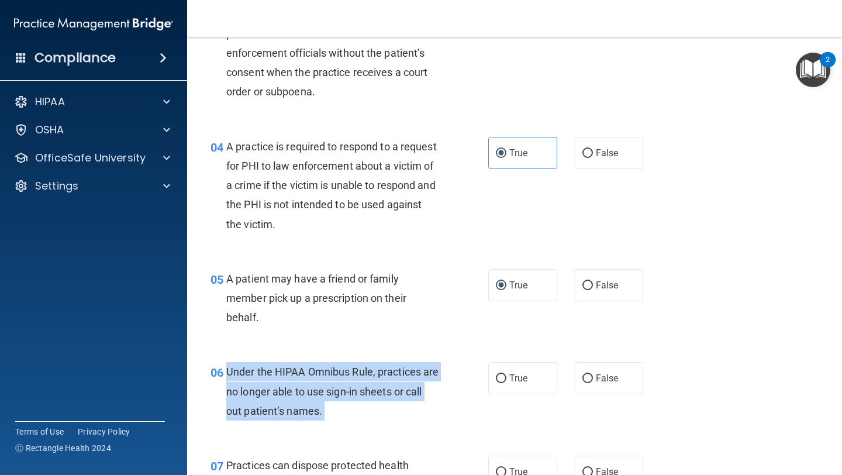
click at [250, 371] on span "Under the HIPAA Omnibus Rule, practices are no longer able to use sign-in sheet…" at bounding box center [332, 391] width 212 height 51
click at [591, 377] on input "False" at bounding box center [588, 378] width 11 height 9
radio input "true"
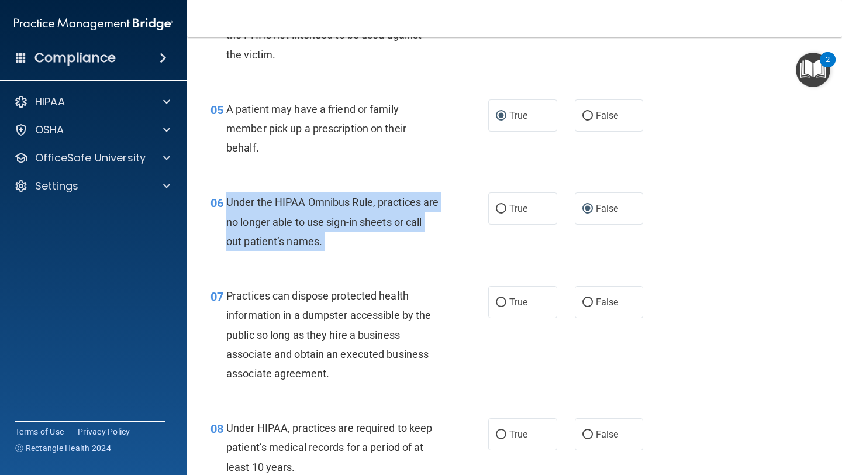
scroll to position [524, 0]
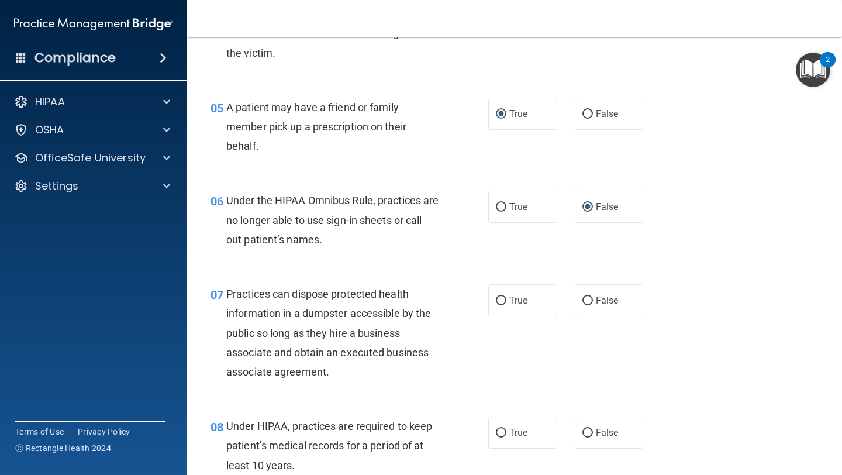
click at [340, 299] on span "Practices can dispose protected health information in a dumpster accessible by …" at bounding box center [328, 333] width 205 height 90
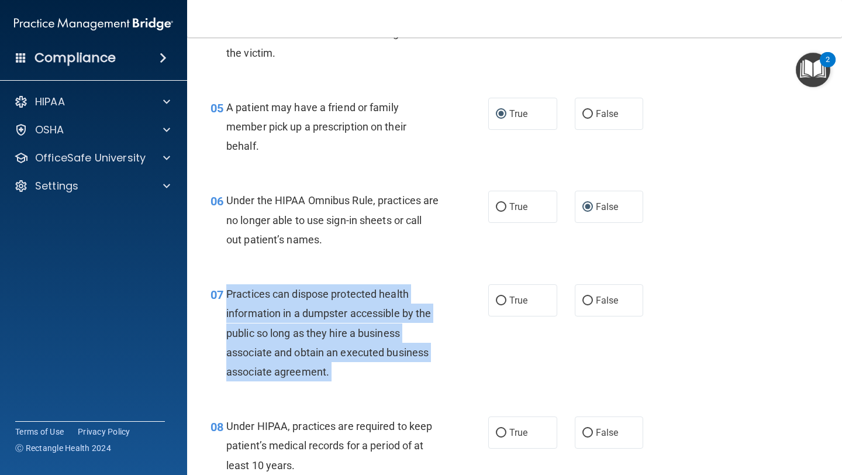
click at [340, 299] on span "Practices can dispose protected health information in a dumpster accessible by …" at bounding box center [328, 333] width 205 height 90
click at [591, 301] on input "False" at bounding box center [588, 301] width 11 height 9
radio input "true"
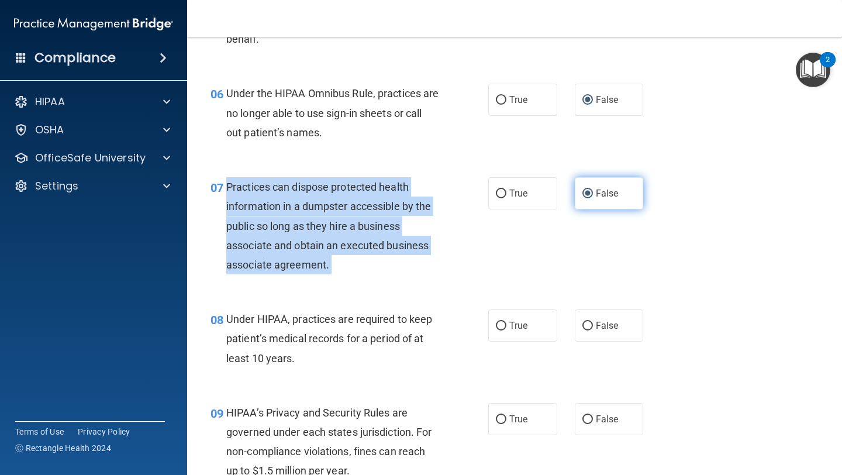
scroll to position [699, 0]
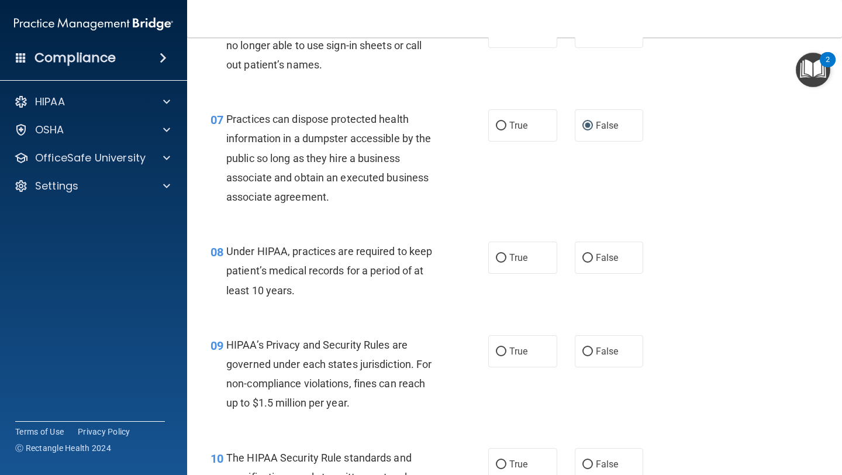
click at [320, 259] on div "Under HIPAA, practices are required to keep patient’s medical records for a per…" at bounding box center [337, 271] width 222 height 58
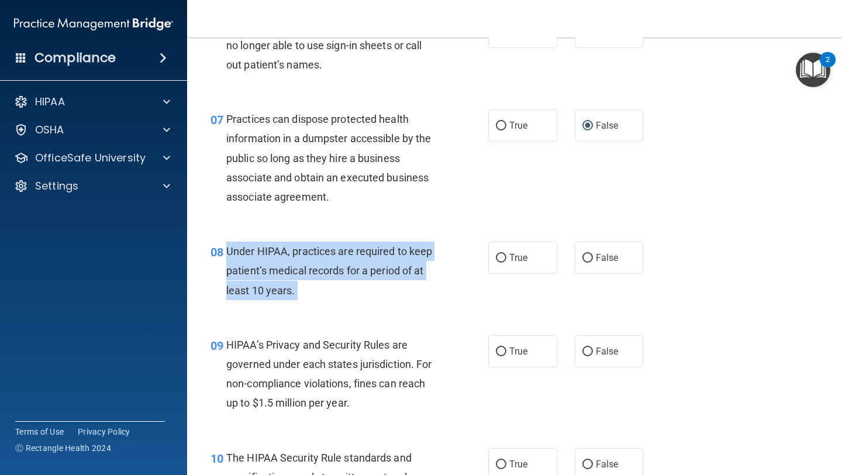
click at [320, 259] on div "Under HIPAA, practices are required to keep patient’s medical records for a per…" at bounding box center [337, 271] width 222 height 58
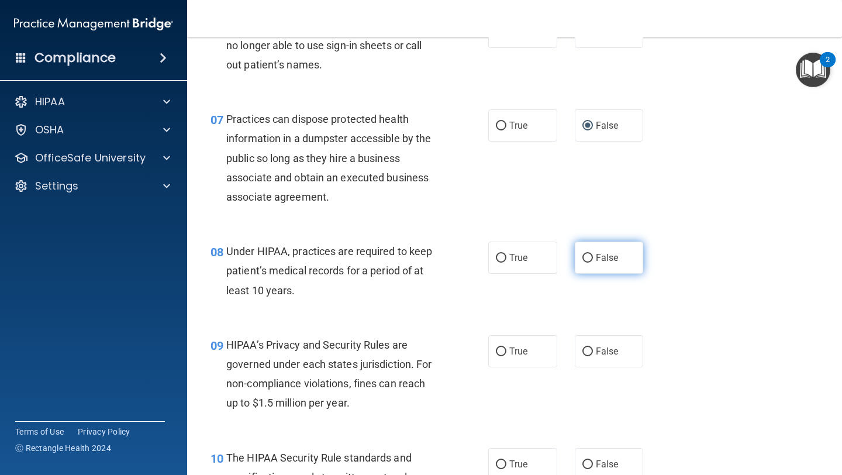
click at [596, 254] on span "False" at bounding box center [607, 257] width 23 height 11
click at [593, 254] on input "False" at bounding box center [588, 258] width 11 height 9
radio input "true"
click at [278, 382] on span "HIPAA’s Privacy and Security Rules are governed under each states jurisdiction.…" at bounding box center [328, 374] width 205 height 71
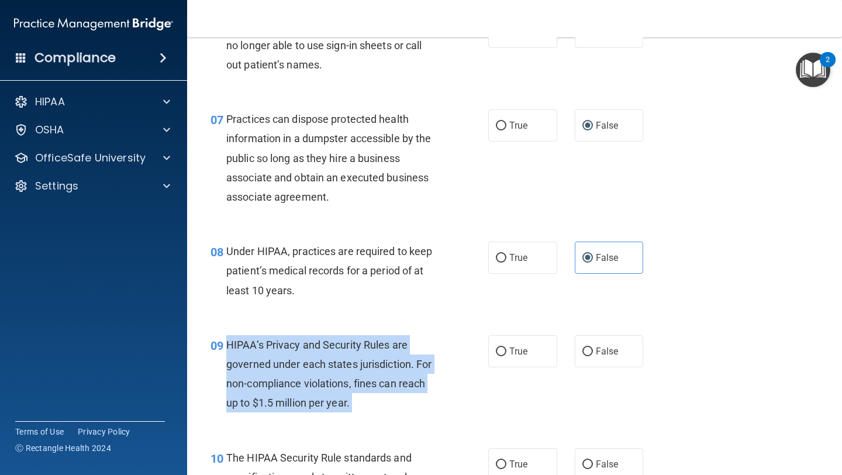
click at [278, 382] on span "HIPAA’s Privacy and Security Rules are governed under each states jurisdiction.…" at bounding box center [328, 374] width 205 height 71
click at [591, 354] on input "False" at bounding box center [588, 351] width 11 height 9
radio input "true"
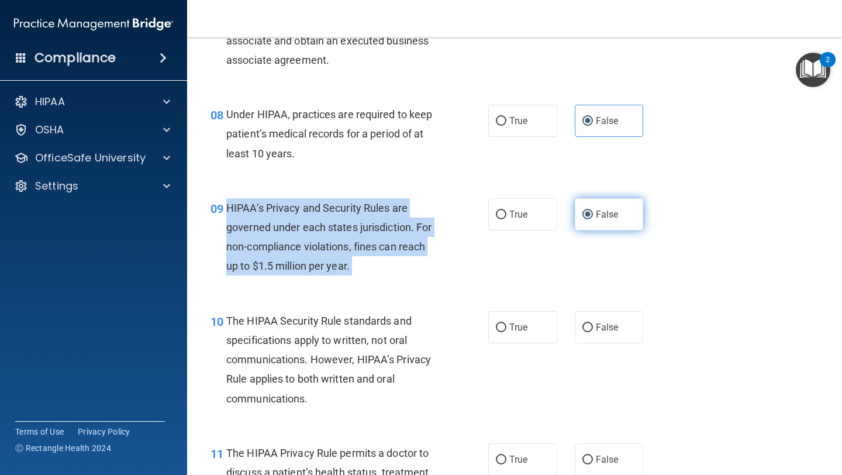
scroll to position [886, 0]
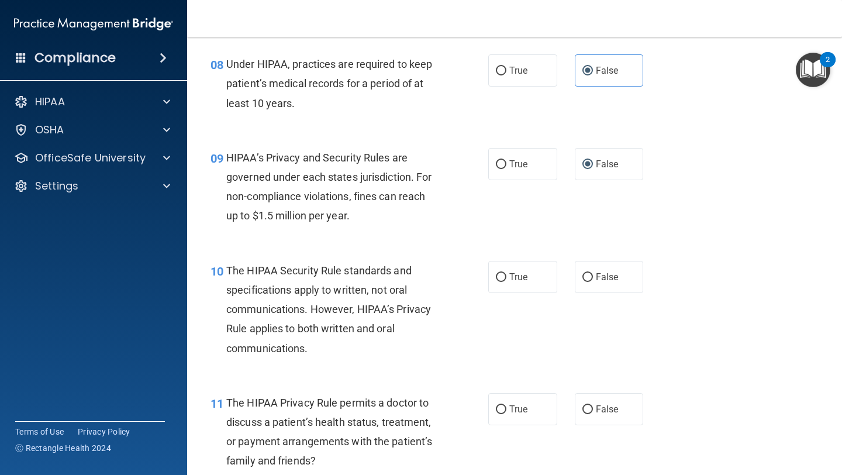
click at [376, 292] on span "The HIPAA Security Rule standards and specifications apply to written, not oral…" at bounding box center [328, 309] width 205 height 90
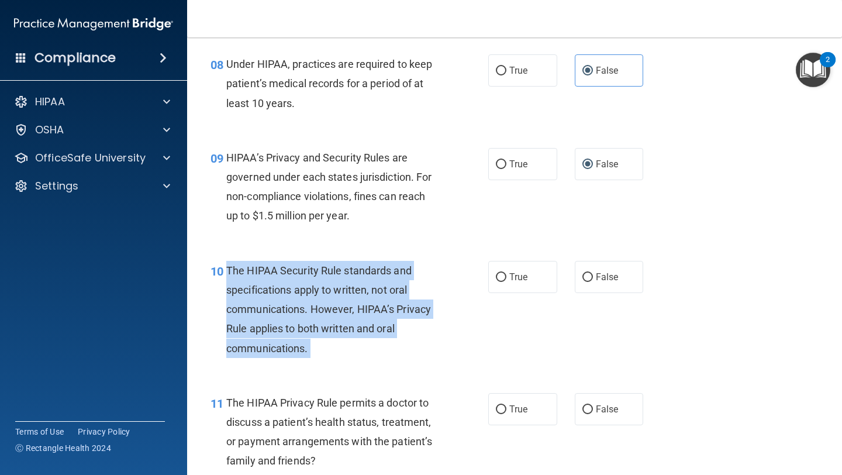
click at [376, 292] on span "The HIPAA Security Rule standards and specifications apply to written, not oral…" at bounding box center [328, 309] width 205 height 90
click at [505, 278] on input "True" at bounding box center [501, 277] width 11 height 9
radio input "true"
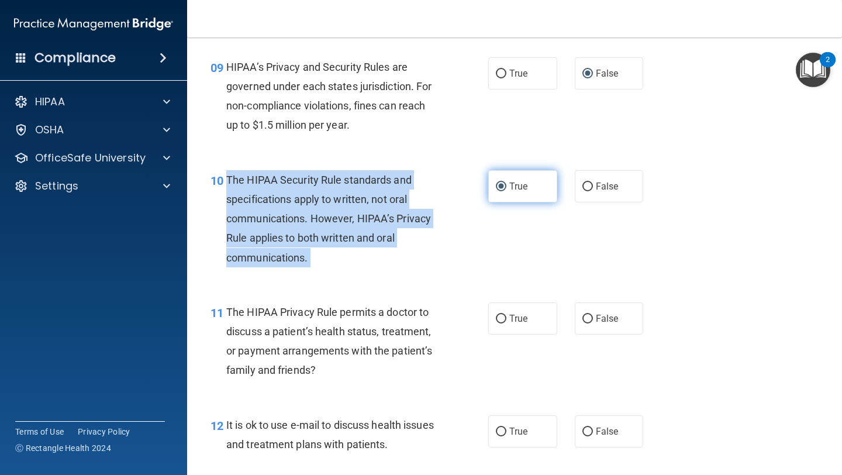
scroll to position [996, 0]
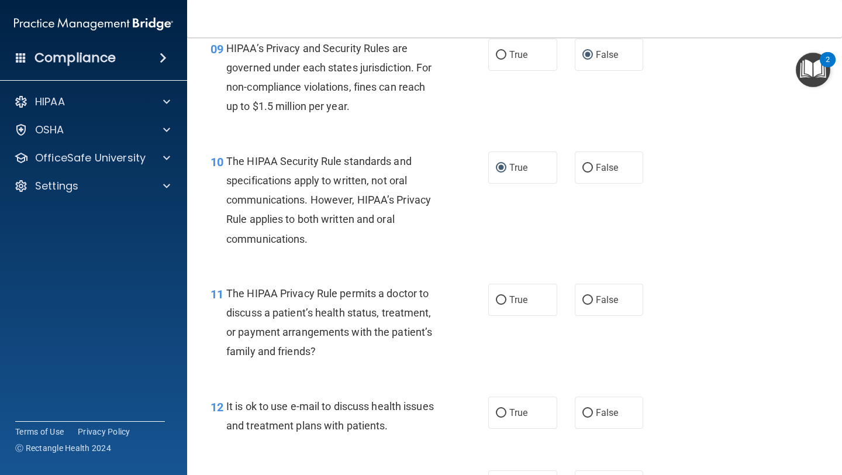
click at [319, 337] on span "The HIPAA Privacy Rule permits a doctor to discuss a patient’s health status, t…" at bounding box center [329, 322] width 206 height 71
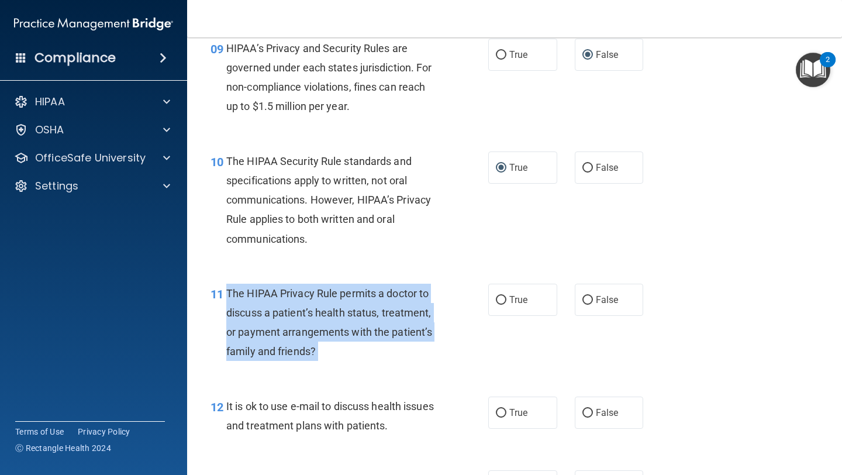
click at [319, 337] on span "The HIPAA Privacy Rule permits a doctor to discuss a patient’s health status, t…" at bounding box center [329, 322] width 206 height 71
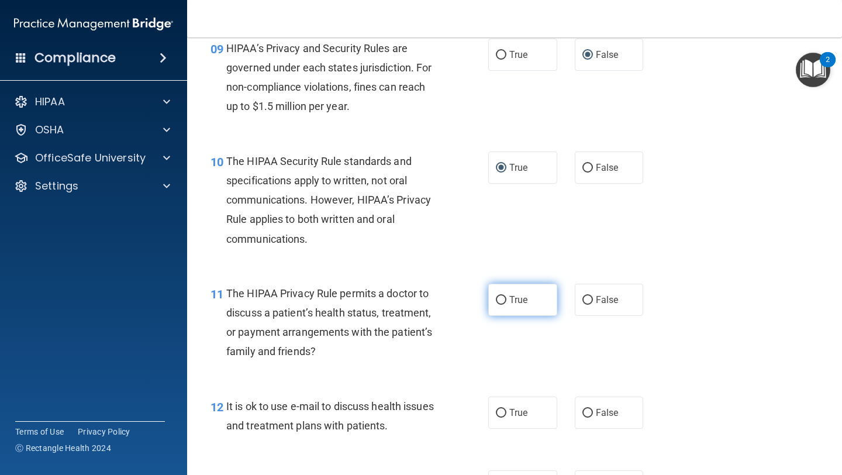
click at [507, 302] on label "True" at bounding box center [522, 300] width 69 height 32
click at [507, 302] on input "True" at bounding box center [501, 300] width 11 height 9
radio input "true"
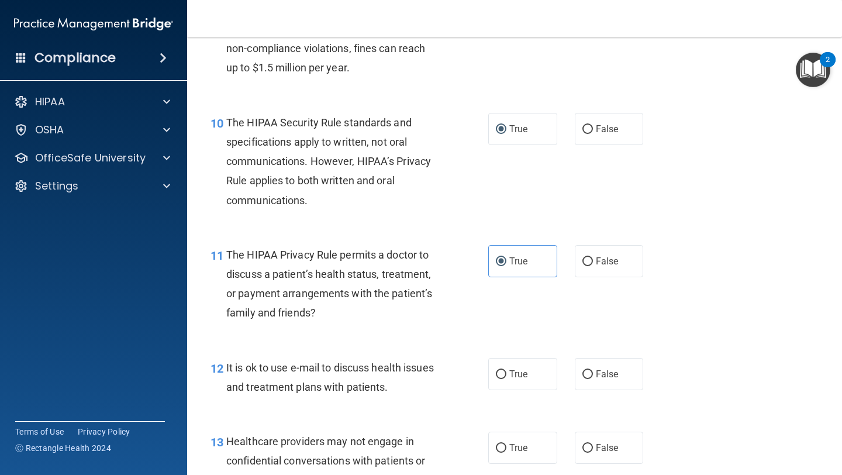
scroll to position [1035, 0]
click at [374, 370] on span "It is ok to use e-mail to discuss health issues and treatment plans with patien…" at bounding box center [330, 377] width 208 height 32
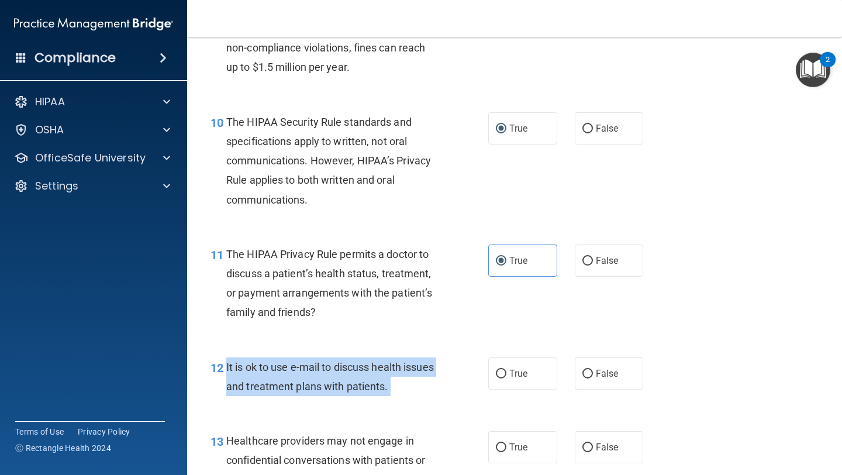
click at [374, 370] on span "It is ok to use e-mail to discuss health issues and treatment plans with patien…" at bounding box center [330, 377] width 208 height 32
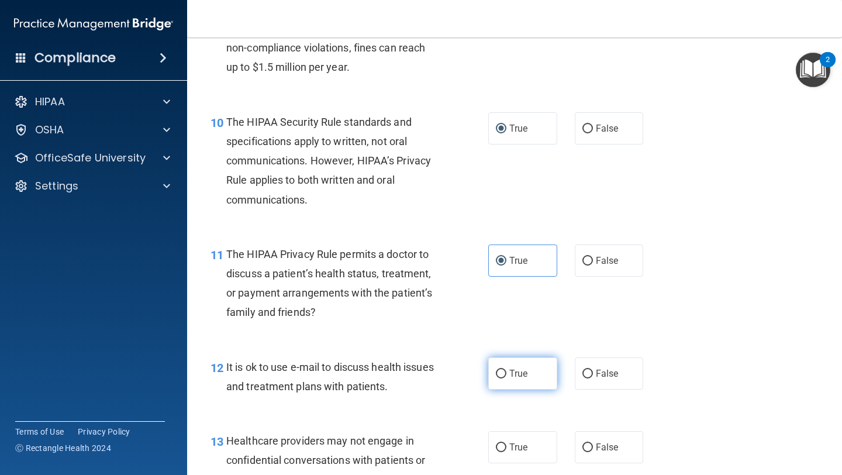
click at [511, 375] on span "True" at bounding box center [518, 373] width 18 height 11
click at [507, 375] on input "True" at bounding box center [501, 374] width 11 height 9
radio input "true"
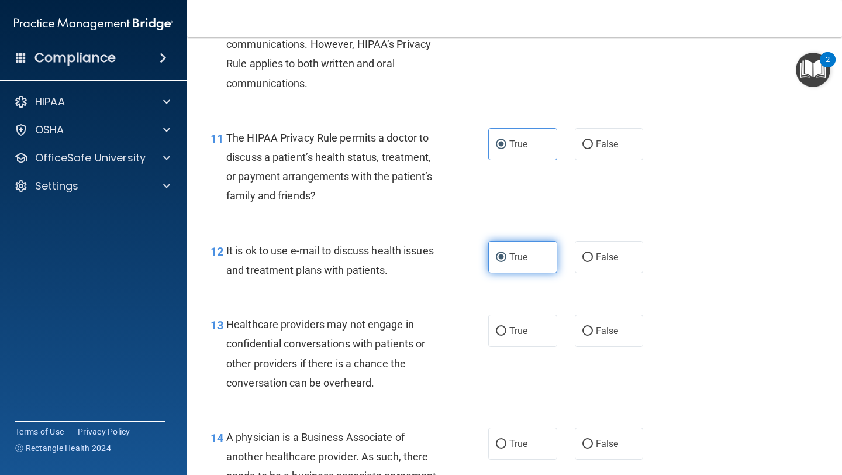
scroll to position [1192, 0]
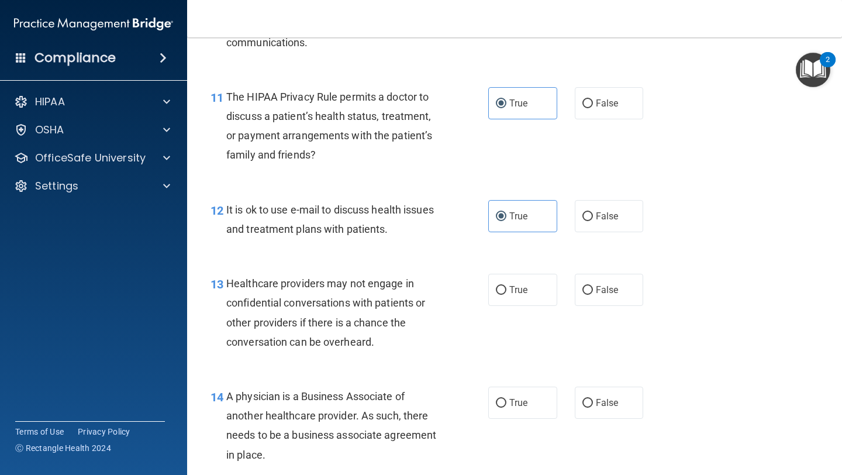
click at [318, 336] on span "Healthcare providers may not engage in confidential conversations with patients…" at bounding box center [325, 312] width 199 height 71
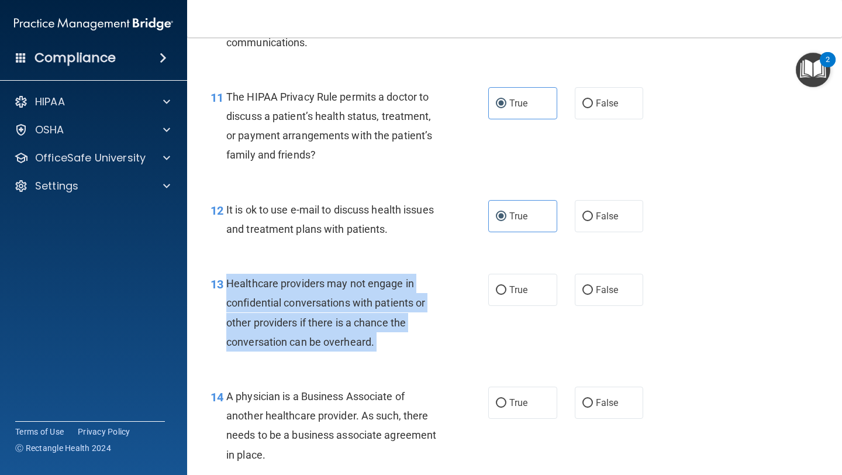
click at [318, 336] on span "Healthcare providers may not engage in confidential conversations with patients…" at bounding box center [325, 312] width 199 height 71
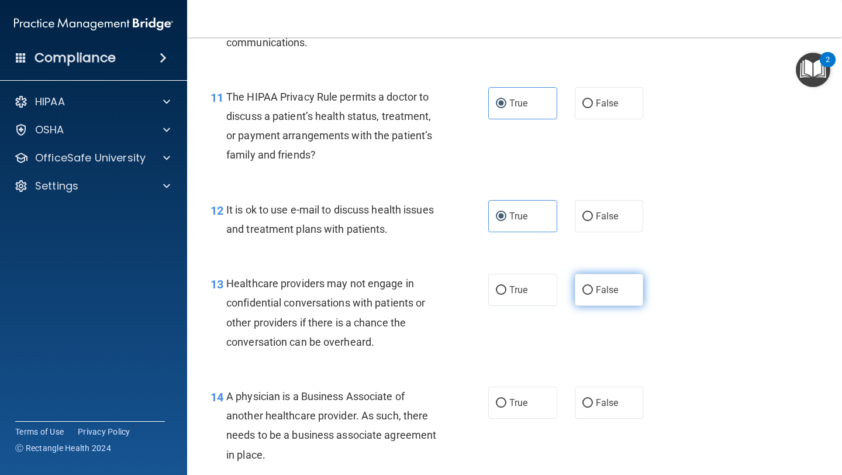
click at [597, 292] on span "False" at bounding box center [607, 289] width 23 height 11
click at [593, 292] on input "False" at bounding box center [588, 290] width 11 height 9
radio input "true"
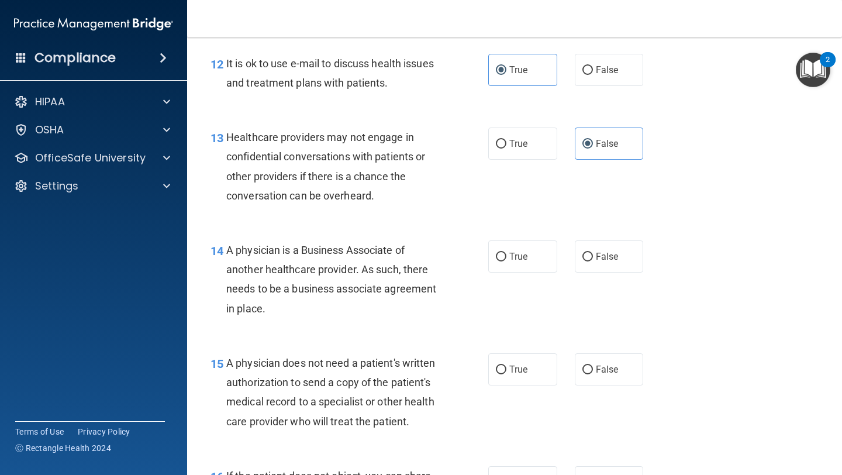
scroll to position [1361, 0]
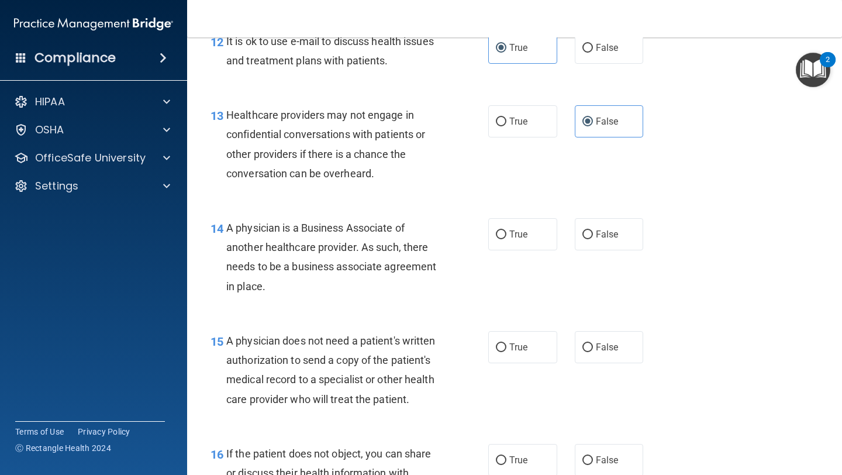
click at [368, 276] on div "A physician is a Business Associate of another healthcare provider. As such, th…" at bounding box center [337, 257] width 222 height 78
click at [369, 254] on div "A physician is a Business Associate of another healthcare provider. As such, th…" at bounding box center [337, 257] width 222 height 78
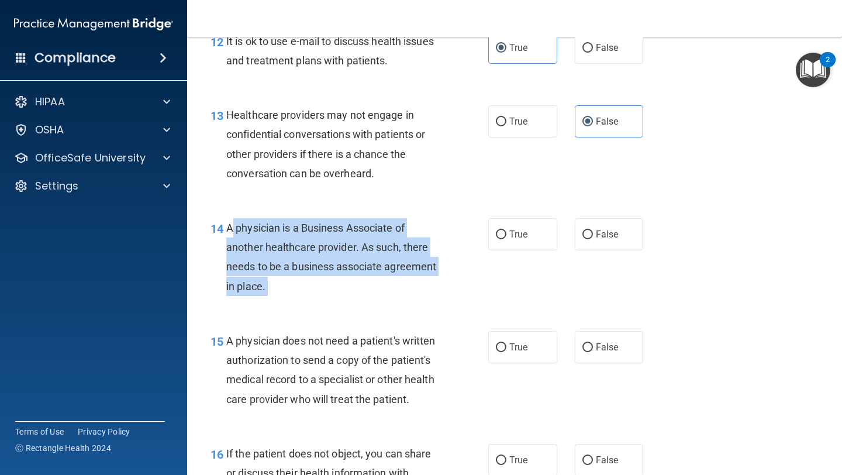
click at [369, 254] on div "A physician is a Business Associate of another healthcare provider. As such, th…" at bounding box center [337, 257] width 222 height 78
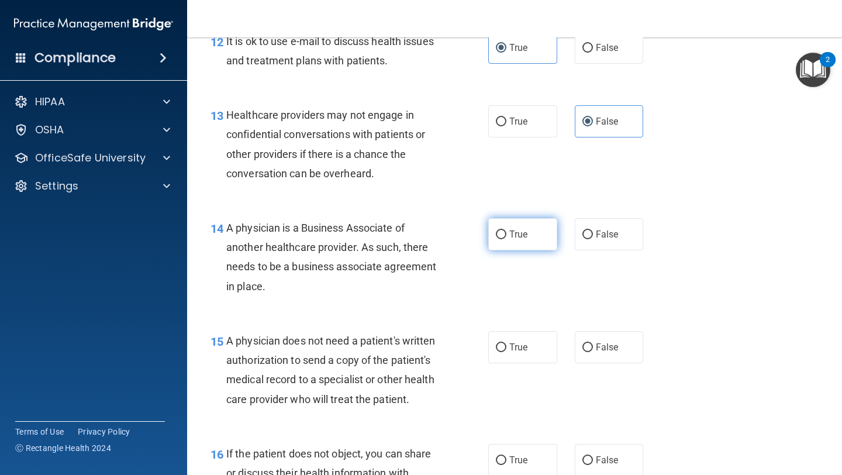
click at [528, 242] on label "True" at bounding box center [522, 234] width 69 height 32
click at [507, 239] on input "True" at bounding box center [501, 234] width 11 height 9
radio input "true"
click at [276, 393] on div "A physician does not need a patient's written authorization to send a copy of t…" at bounding box center [337, 370] width 222 height 78
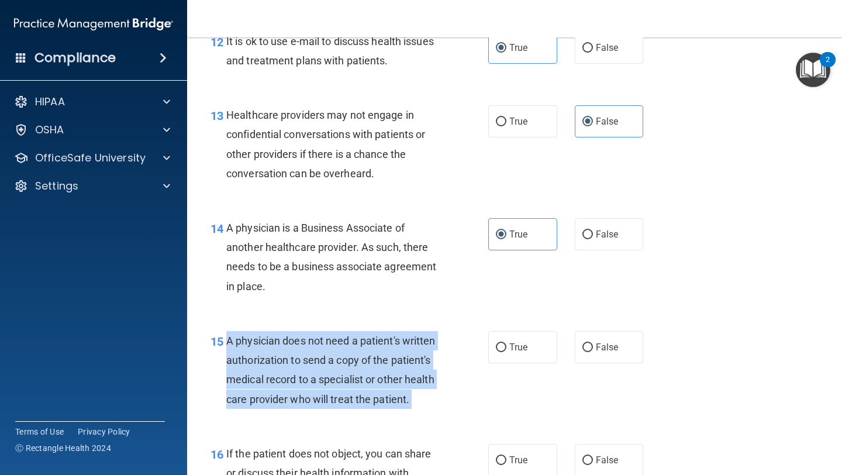
click at [276, 393] on div "A physician does not need a patient's written authorization to send a copy of t…" at bounding box center [337, 370] width 222 height 78
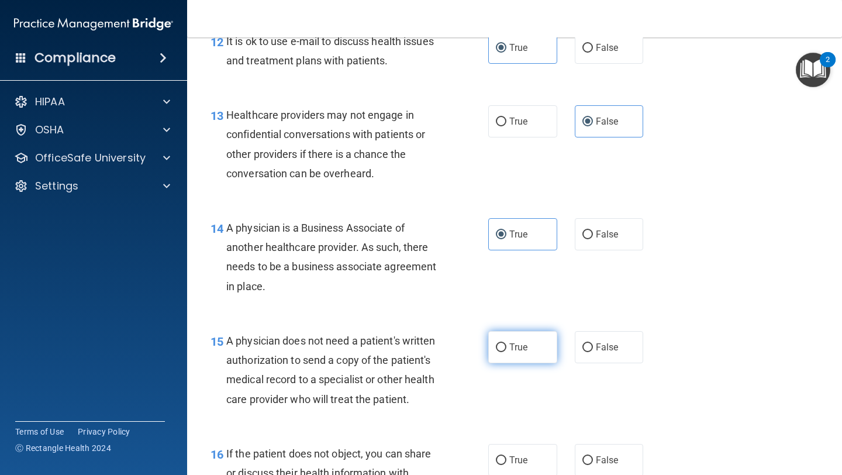
click at [514, 345] on span "True" at bounding box center [518, 347] width 18 height 11
click at [507, 345] on input "True" at bounding box center [501, 347] width 11 height 9
radio input "true"
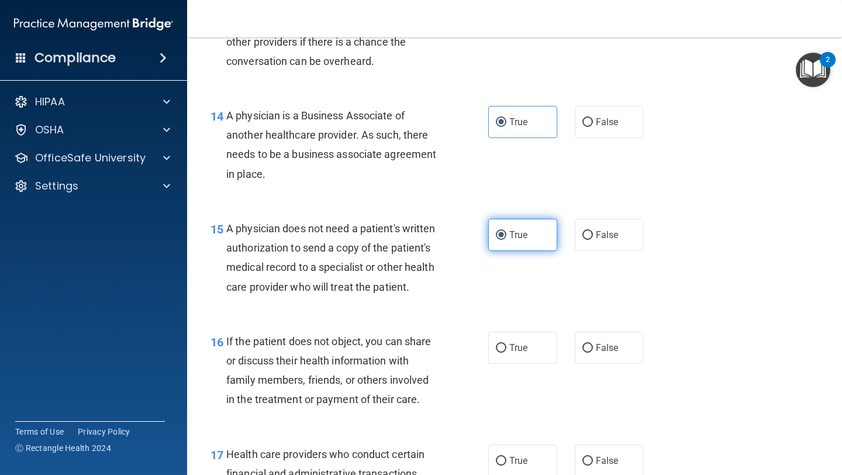
scroll to position [1486, 0]
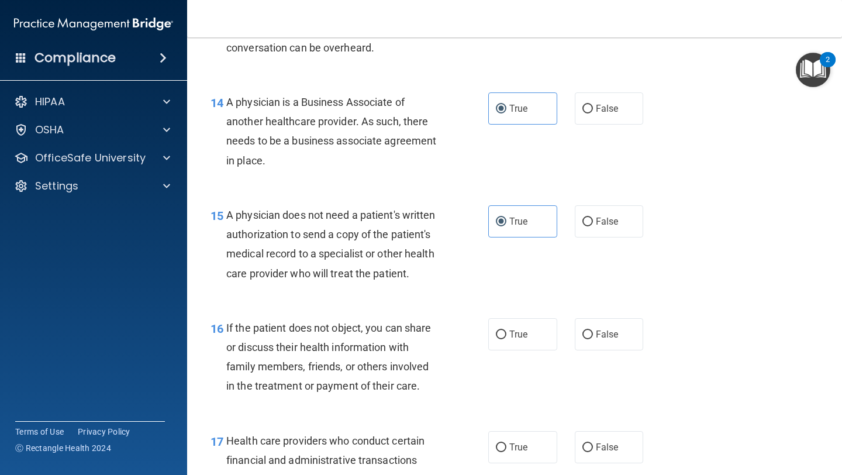
click at [339, 354] on div "If the patient does not object, you can share or discuss their health informati…" at bounding box center [337, 357] width 222 height 78
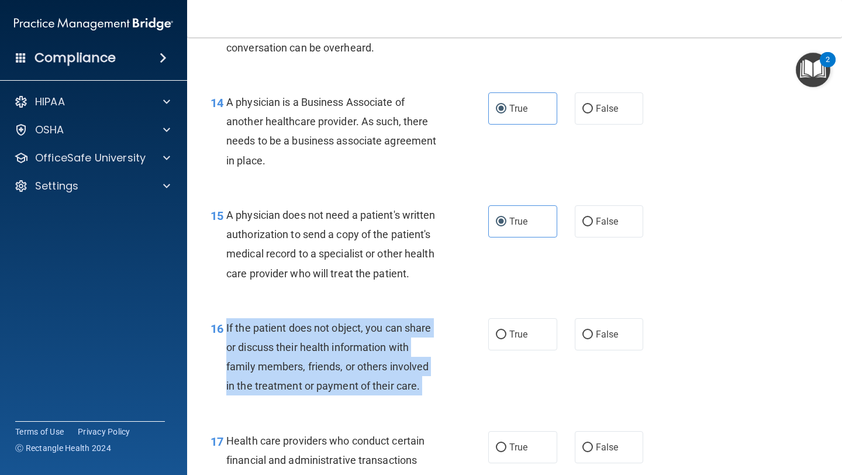
click at [339, 354] on div "If the patient does not object, you can share or discuss their health informati…" at bounding box center [337, 357] width 222 height 78
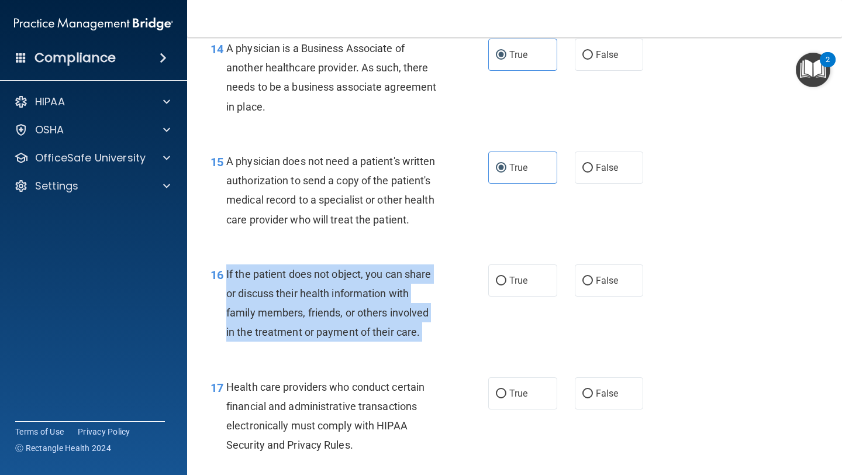
scroll to position [1562, 0]
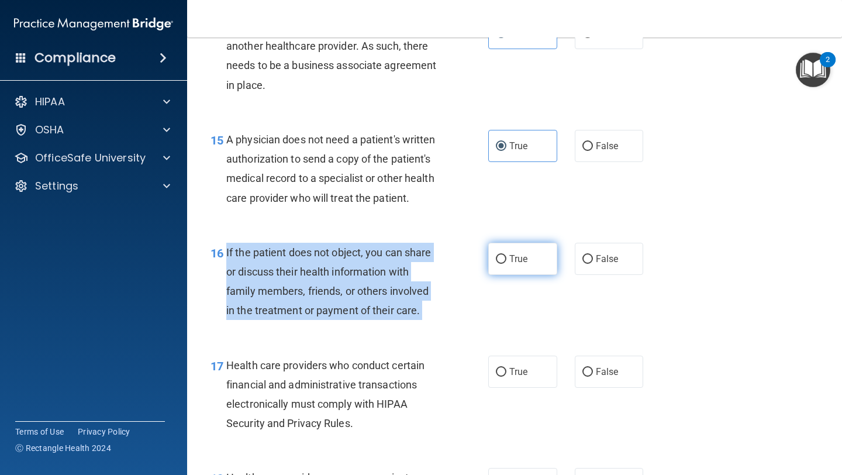
click at [501, 262] on input "True" at bounding box center [501, 259] width 11 height 9
radio input "true"
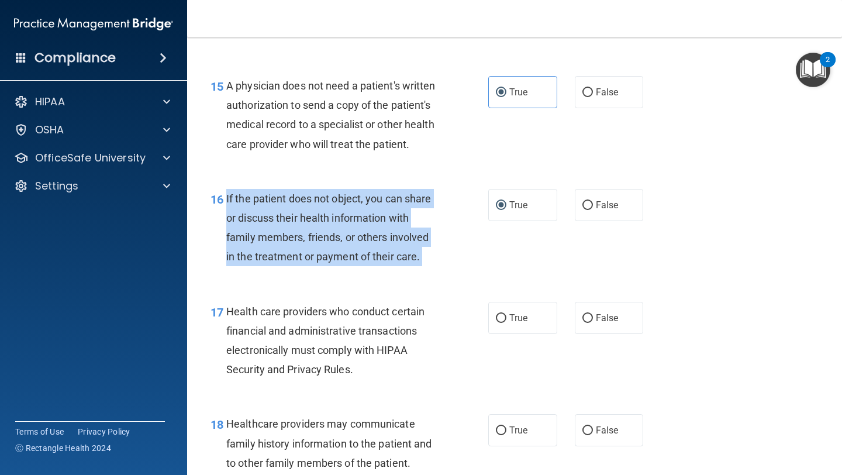
scroll to position [1636, 0]
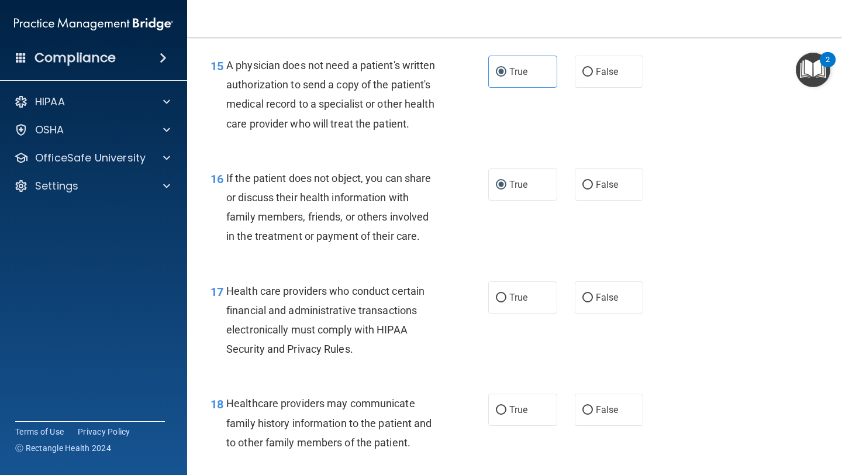
click at [337, 340] on div "Health care providers who conduct certain financial and administrative transact…" at bounding box center [337, 320] width 222 height 78
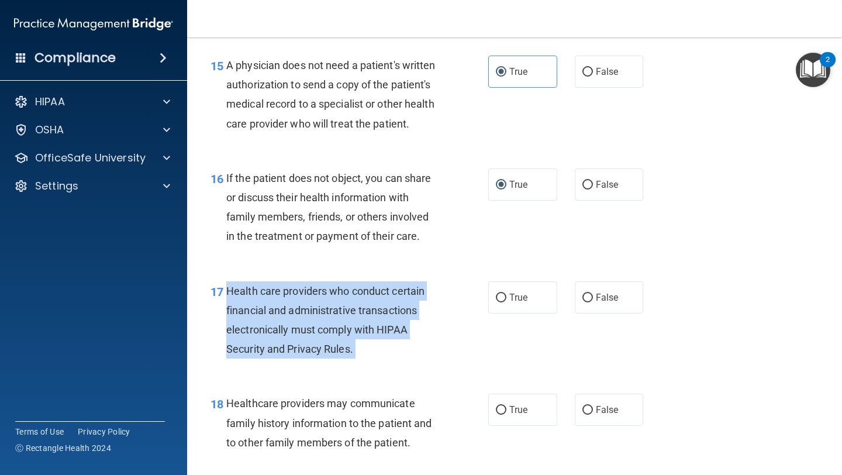
click at [337, 340] on div "Health care providers who conduct certain financial and administrative transact…" at bounding box center [337, 320] width 222 height 78
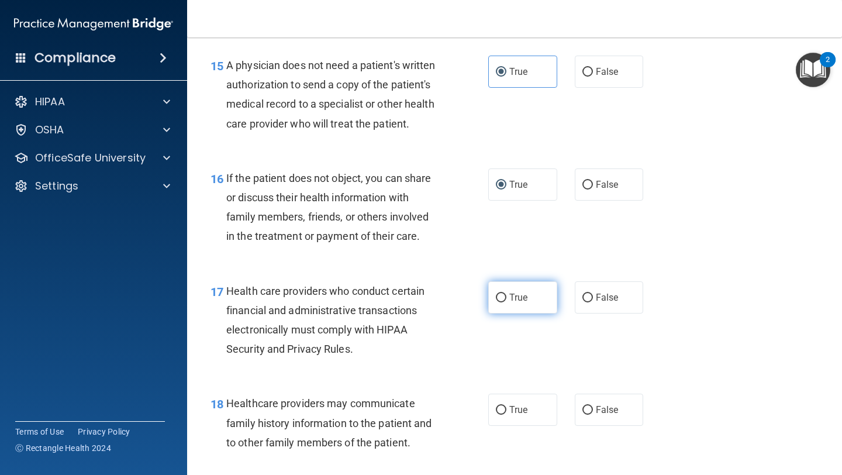
click at [511, 307] on label "True" at bounding box center [522, 297] width 69 height 32
click at [507, 302] on input "True" at bounding box center [501, 298] width 11 height 9
radio input "true"
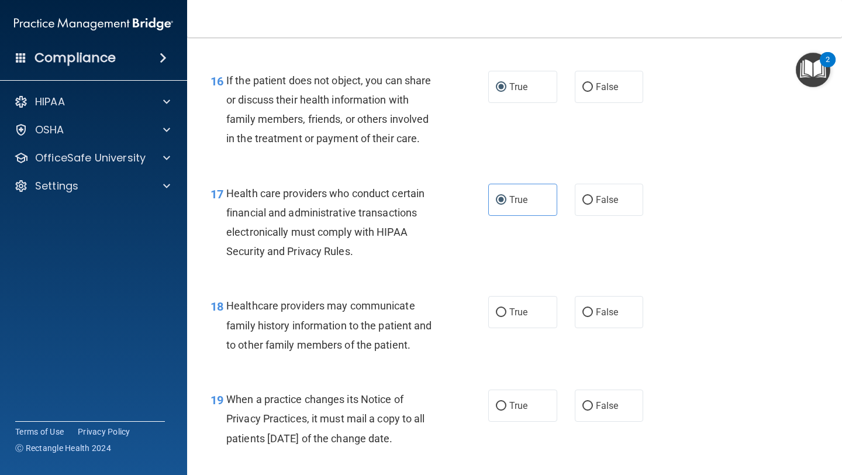
scroll to position [1739, 0]
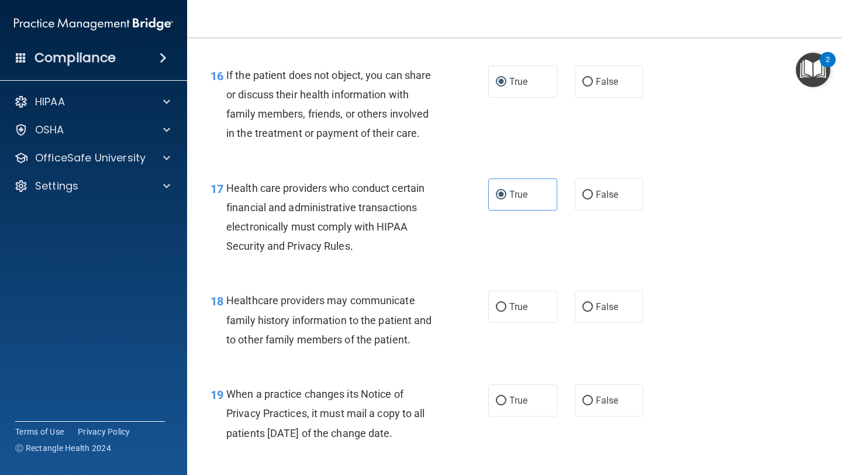
click at [273, 312] on div "Healthcare providers may communicate family history information to the patient …" at bounding box center [337, 320] width 222 height 58
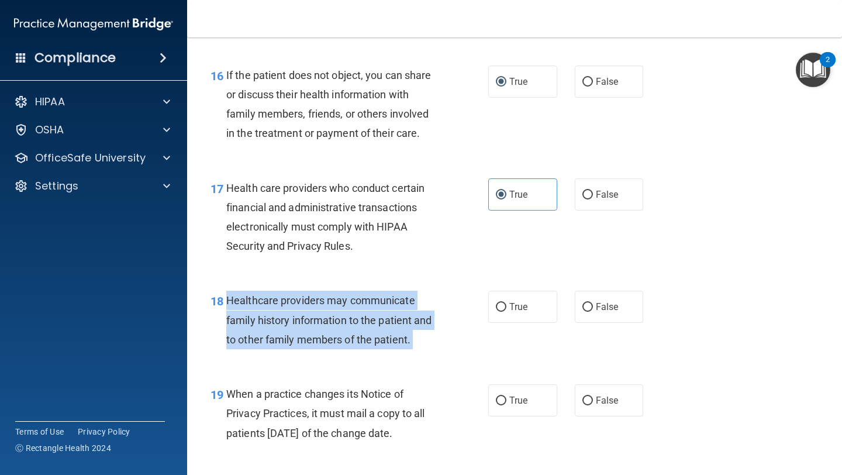
click at [273, 312] on div "Healthcare providers may communicate family history information to the patient …" at bounding box center [337, 320] width 222 height 58
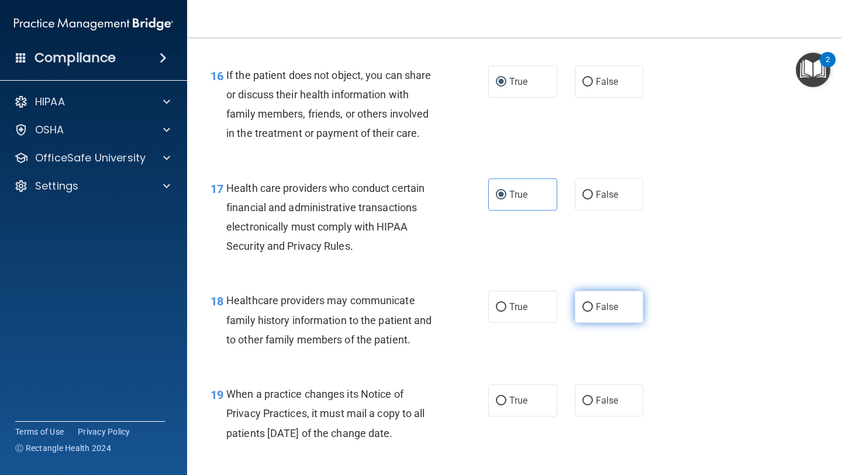
click at [593, 316] on label "False" at bounding box center [609, 307] width 69 height 32
click at [593, 312] on input "False" at bounding box center [588, 307] width 11 height 9
radio input "true"
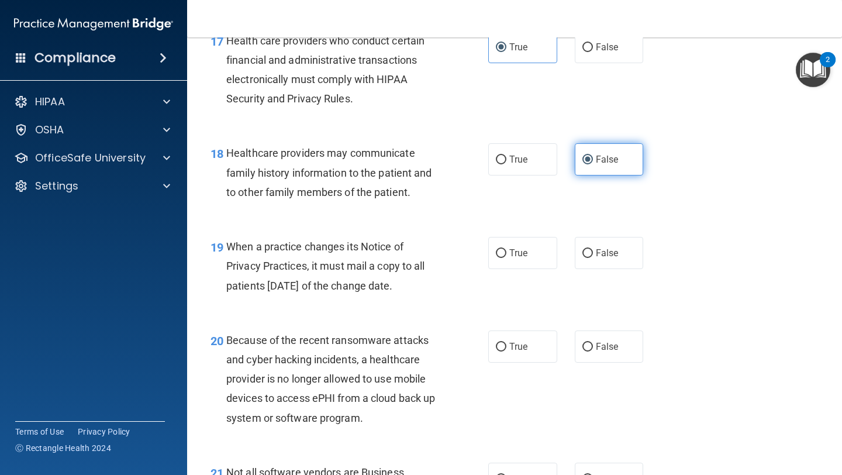
scroll to position [1927, 0]
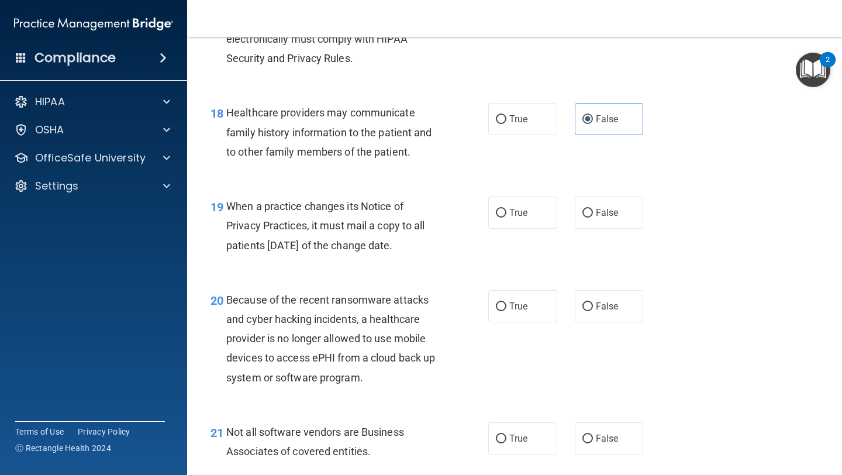
click at [362, 218] on div "When a practice changes its Notice of Privacy Practices, it must mail a copy to…" at bounding box center [337, 226] width 222 height 58
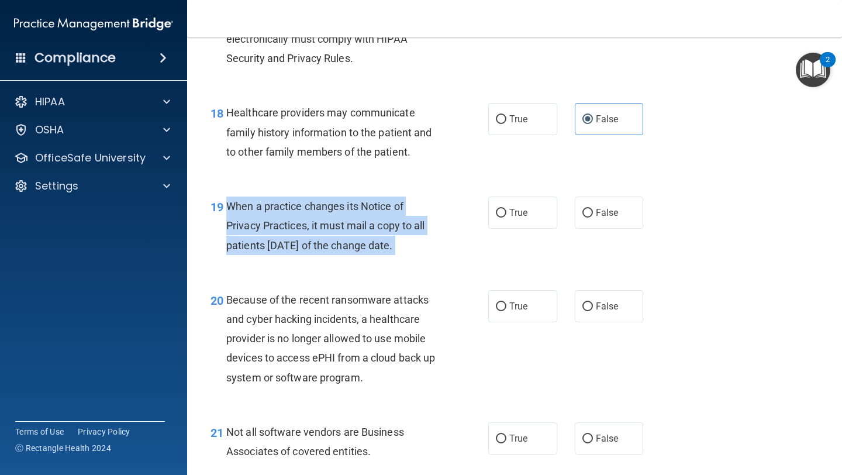
click at [362, 218] on div "When a practice changes its Notice of Privacy Practices, it must mail a copy to…" at bounding box center [337, 226] width 222 height 58
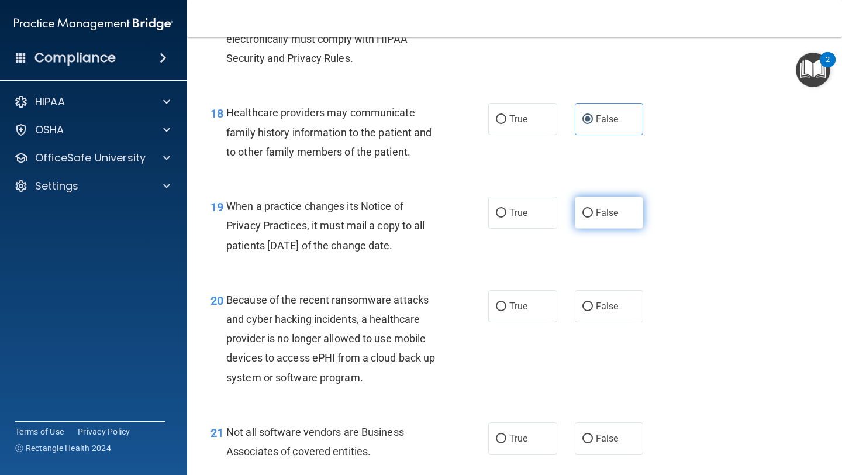
click at [616, 223] on label "False" at bounding box center [609, 213] width 69 height 32
click at [593, 218] on input "False" at bounding box center [588, 213] width 11 height 9
radio input "true"
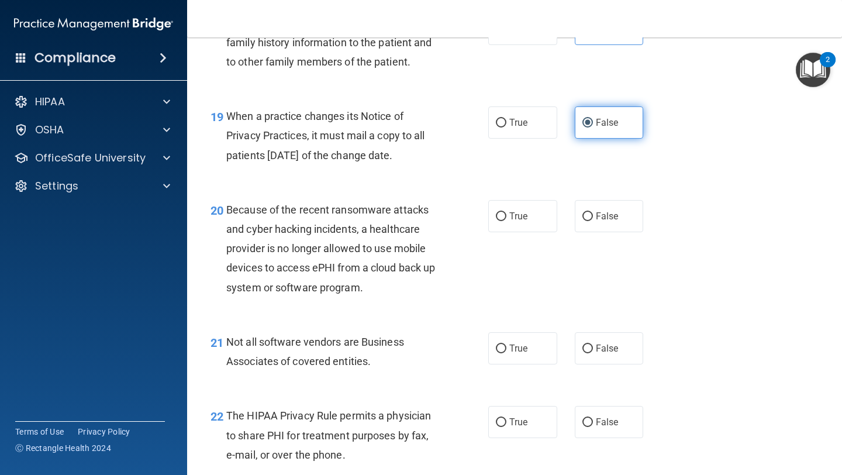
scroll to position [2029, 0]
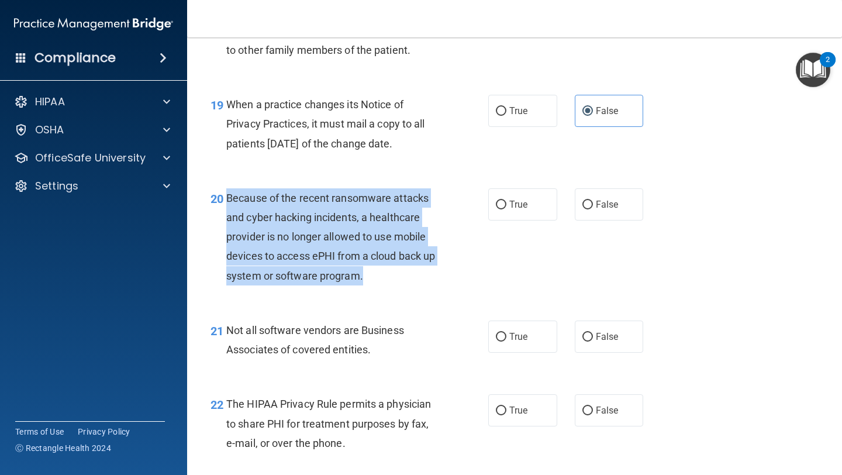
drag, startPoint x: 229, startPoint y: 200, endPoint x: 366, endPoint y: 273, distance: 154.9
click at [366, 273] on div "Because of the recent ransomware attacks and cyber hacking incidents, a healthc…" at bounding box center [337, 236] width 222 height 97
click at [589, 205] on input "False" at bounding box center [588, 205] width 11 height 9
radio input "true"
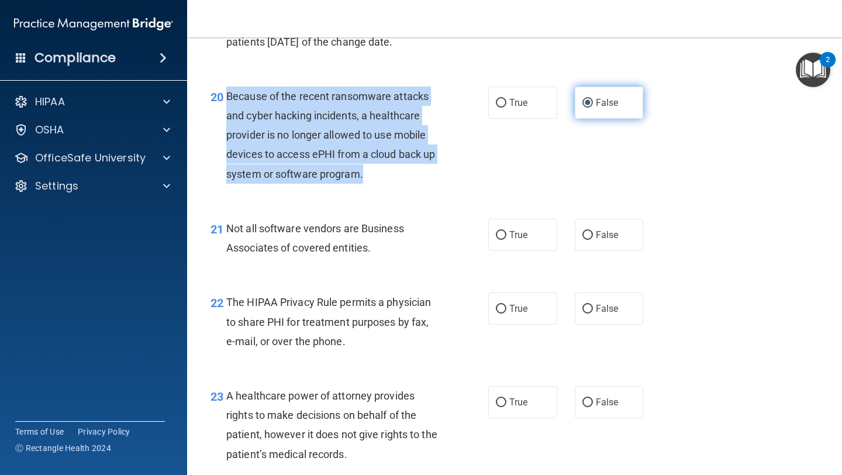
scroll to position [2134, 0]
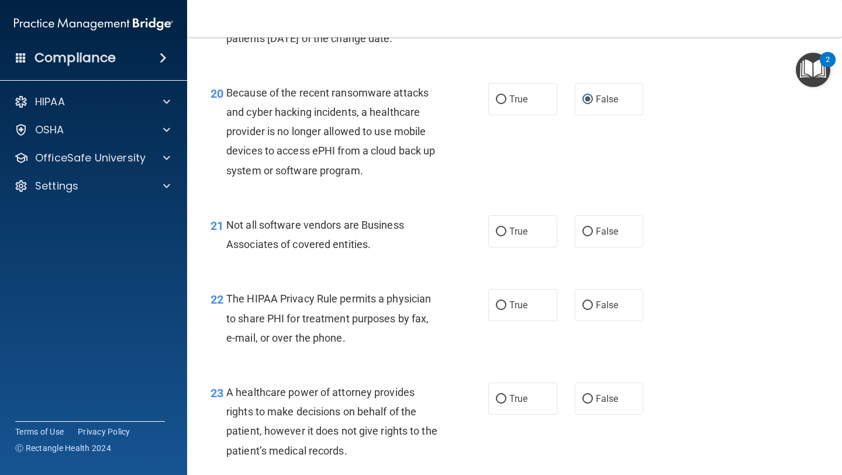
click at [253, 230] on span "Not all software vendors are Business Associates of covered entities." at bounding box center [315, 235] width 178 height 32
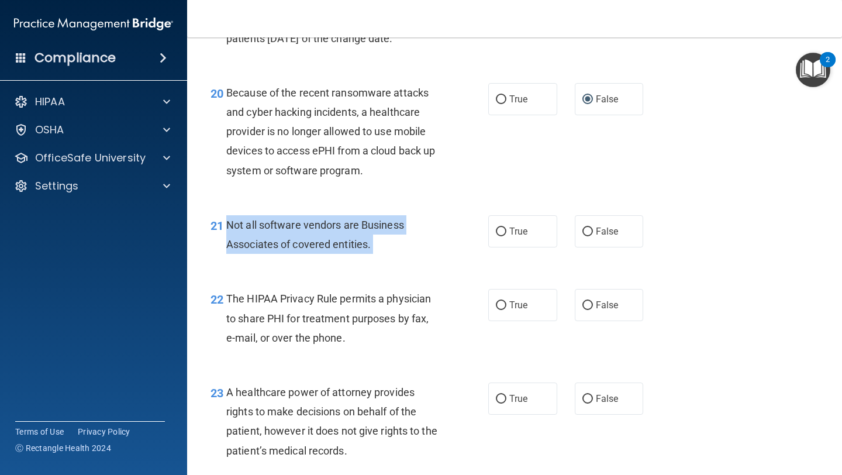
click at [253, 230] on span "Not all software vendors are Business Associates of covered entities." at bounding box center [315, 235] width 178 height 32
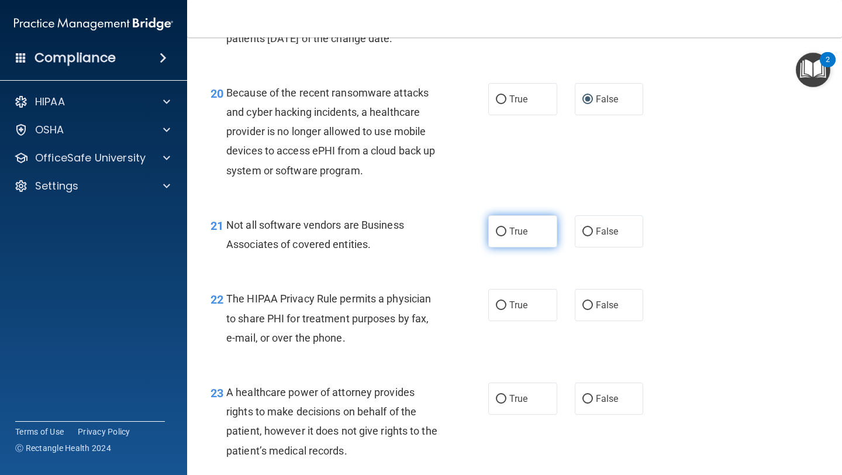
click at [512, 237] on span "True" at bounding box center [518, 231] width 18 height 11
click at [507, 236] on input "True" at bounding box center [501, 232] width 11 height 9
radio input "true"
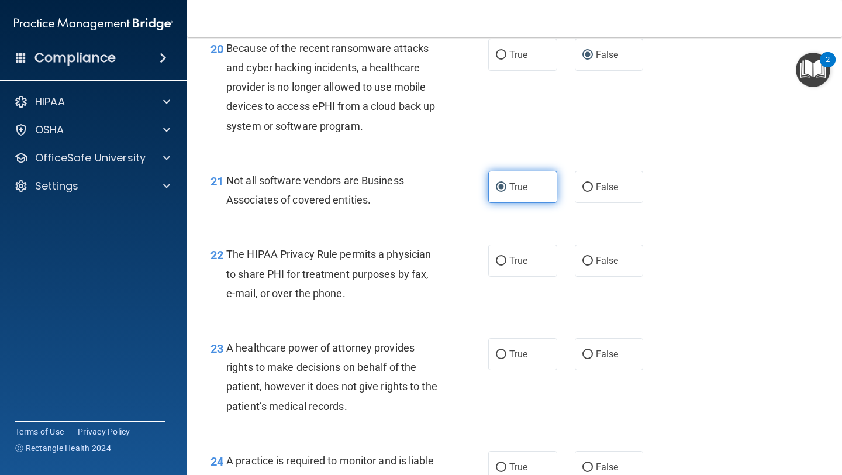
scroll to position [2191, 0]
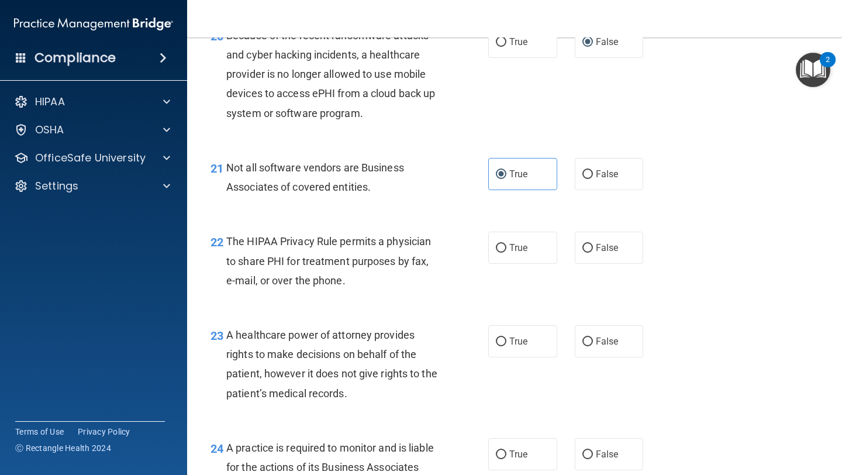
click at [292, 255] on span "The HIPAA Privacy Rule permits a physician to share PHI for treatment purposes …" at bounding box center [328, 260] width 205 height 51
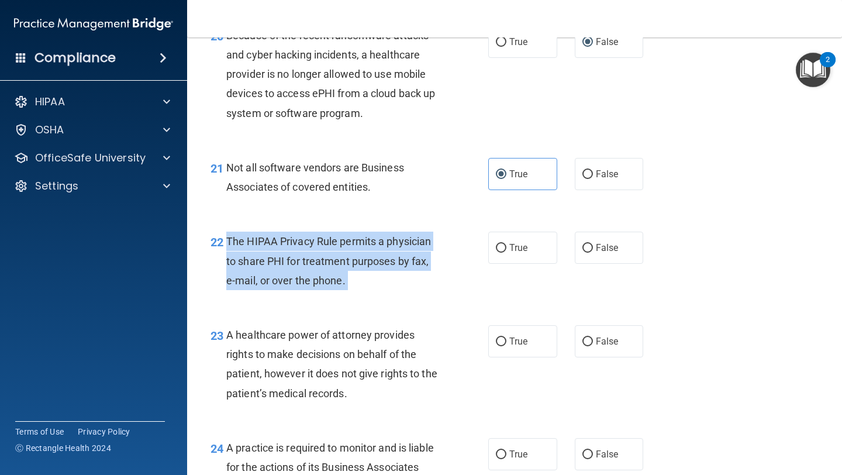
click at [292, 255] on span "The HIPAA Privacy Rule permits a physician to share PHI for treatment purposes …" at bounding box center [328, 260] width 205 height 51
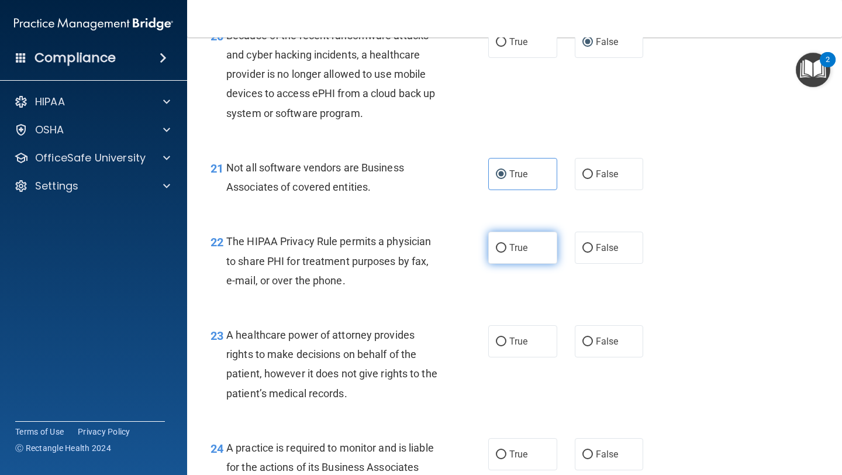
click at [511, 255] on label "True" at bounding box center [522, 248] width 69 height 32
click at [507, 253] on input "True" at bounding box center [501, 248] width 11 height 9
radio input "true"
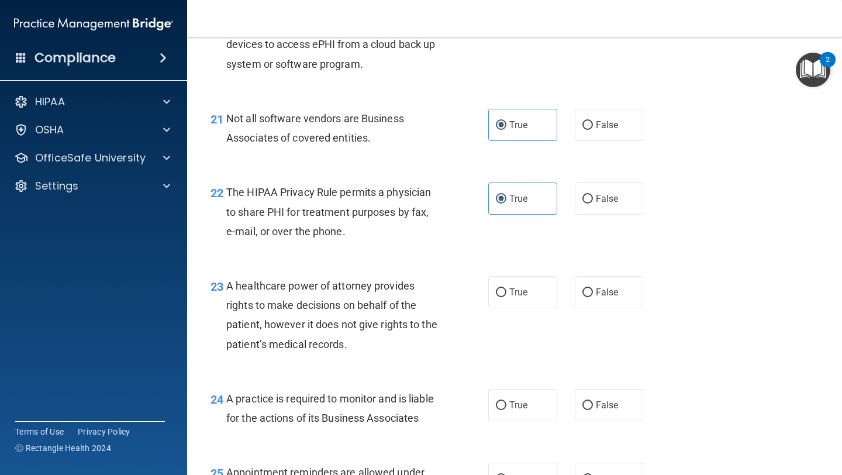
scroll to position [2248, 0]
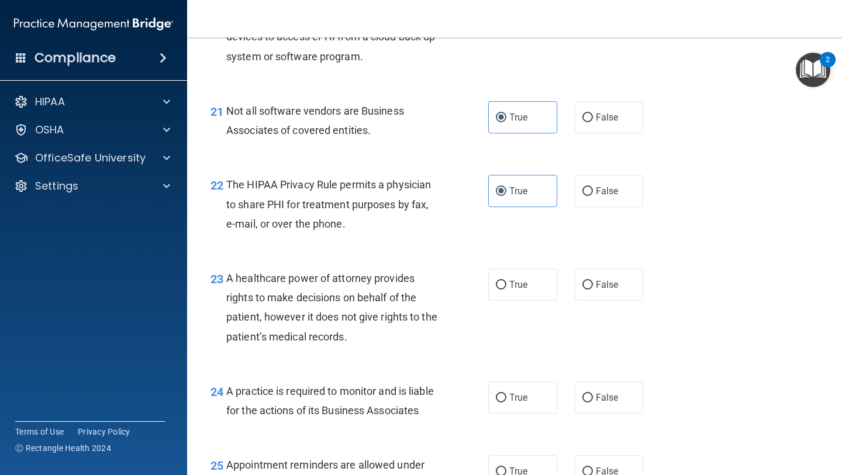
click at [318, 315] on span "A healthcare power of attorney provides rights to make decisions on behalf of t…" at bounding box center [331, 307] width 211 height 71
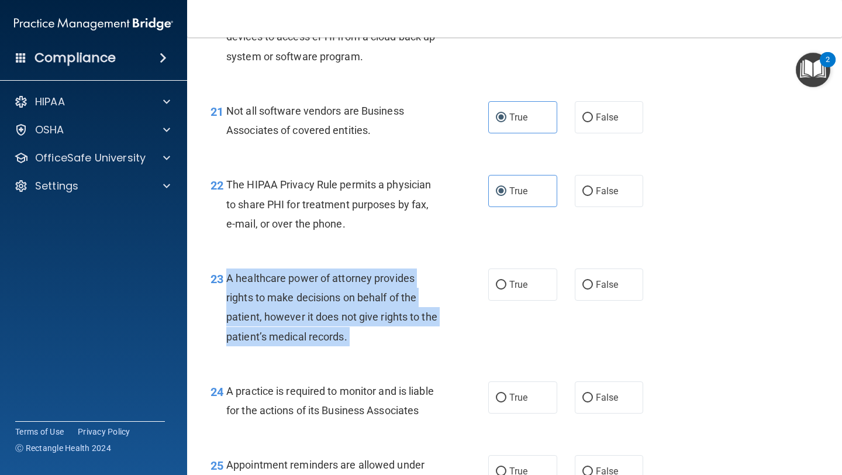
click at [318, 315] on span "A healthcare power of attorney provides rights to make decisions on behalf of t…" at bounding box center [331, 307] width 211 height 71
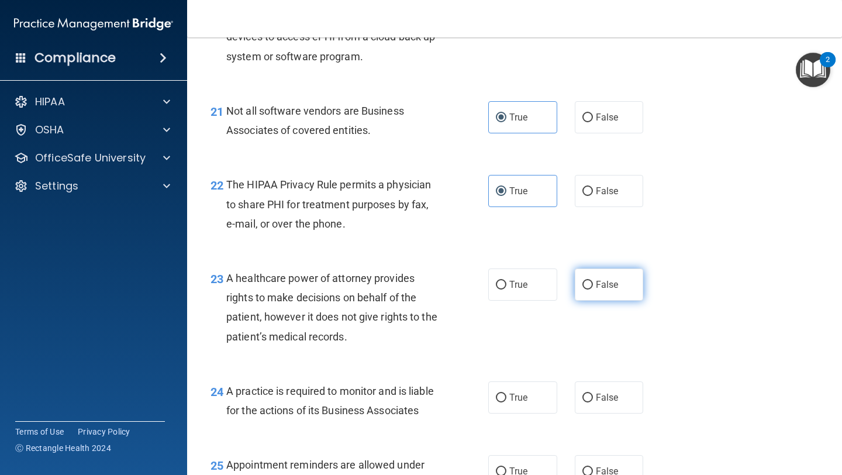
click at [594, 292] on label "False" at bounding box center [609, 284] width 69 height 32
click at [593, 290] on input "False" at bounding box center [588, 285] width 11 height 9
radio input "true"
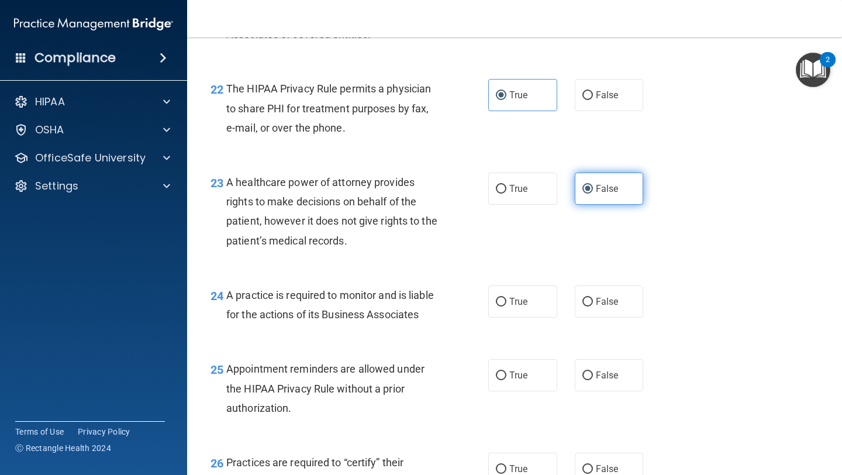
scroll to position [2381, 0]
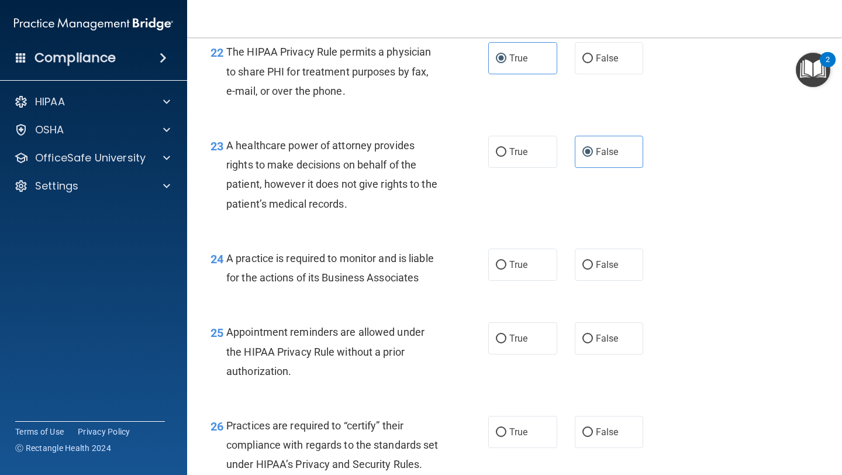
click at [401, 283] on span "A practice is required to monitor and is liable for the actions of its Business…" at bounding box center [330, 268] width 208 height 32
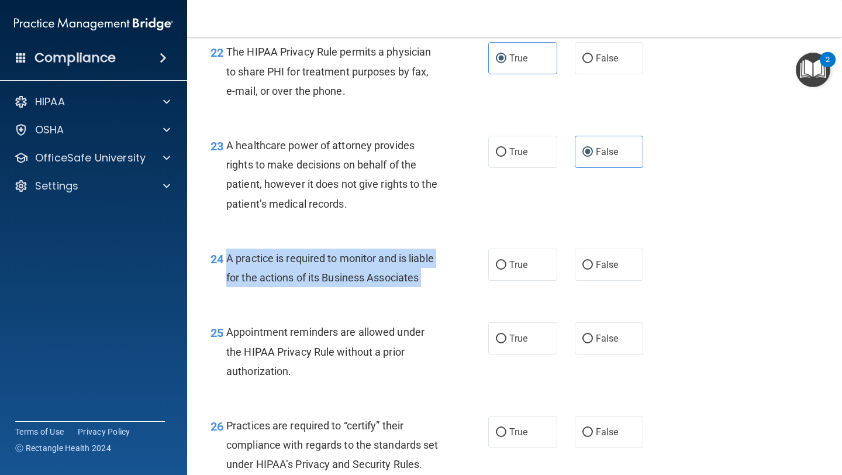
click at [401, 283] on span "A practice is required to monitor and is liable for the actions of its Business…" at bounding box center [330, 268] width 208 height 32
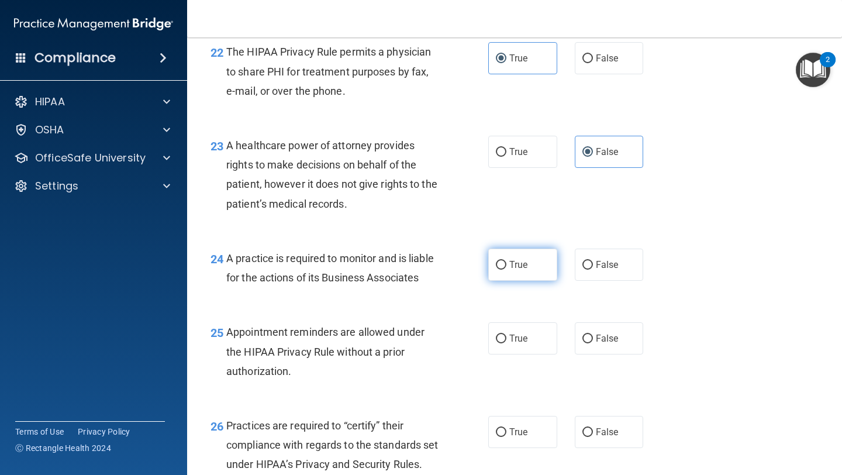
click at [514, 268] on span "True" at bounding box center [518, 264] width 18 height 11
click at [507, 268] on input "True" at bounding box center [501, 265] width 11 height 9
radio input "true"
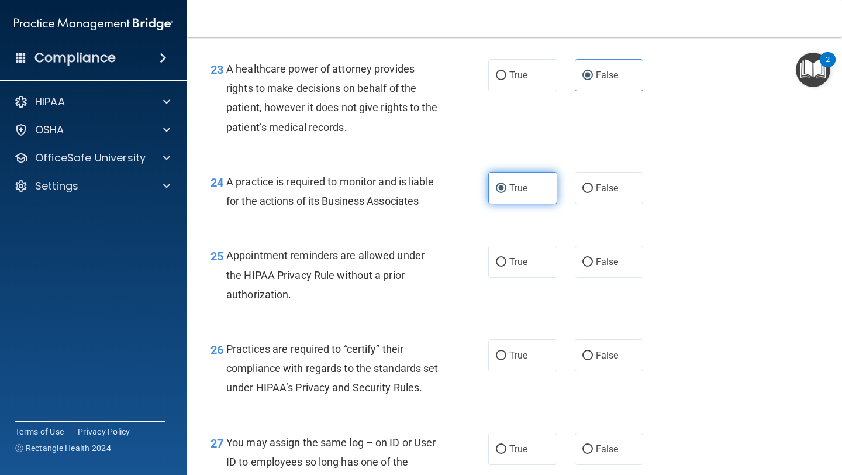
scroll to position [2458, 0]
click at [315, 260] on span "Appointment reminders are allowed under the HIPAA Privacy Rule without a prior …" at bounding box center [325, 274] width 198 height 51
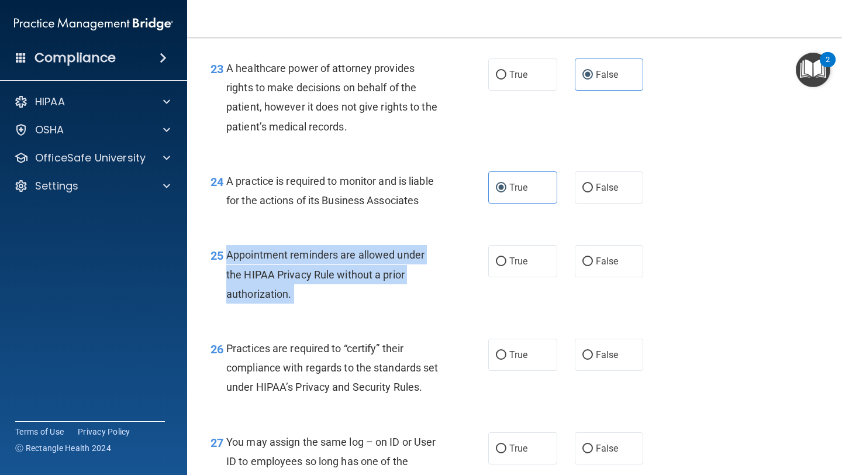
click at [315, 260] on span "Appointment reminders are allowed under the HIPAA Privacy Rule without a prior …" at bounding box center [325, 274] width 198 height 51
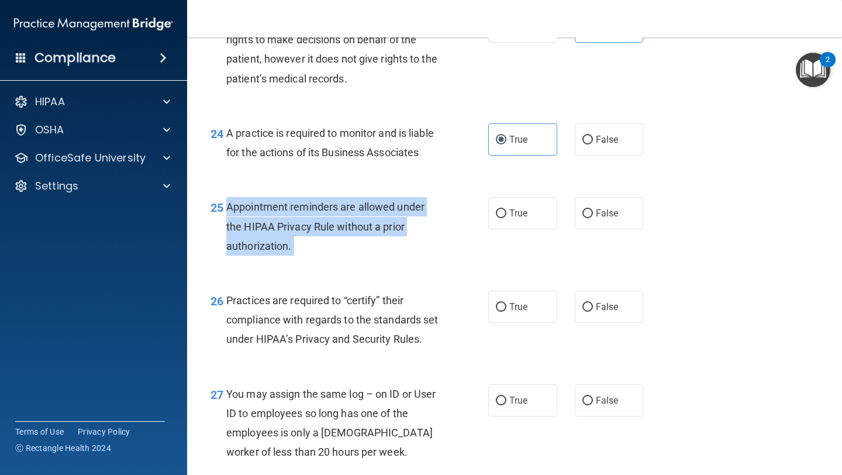
scroll to position [2552, 0]
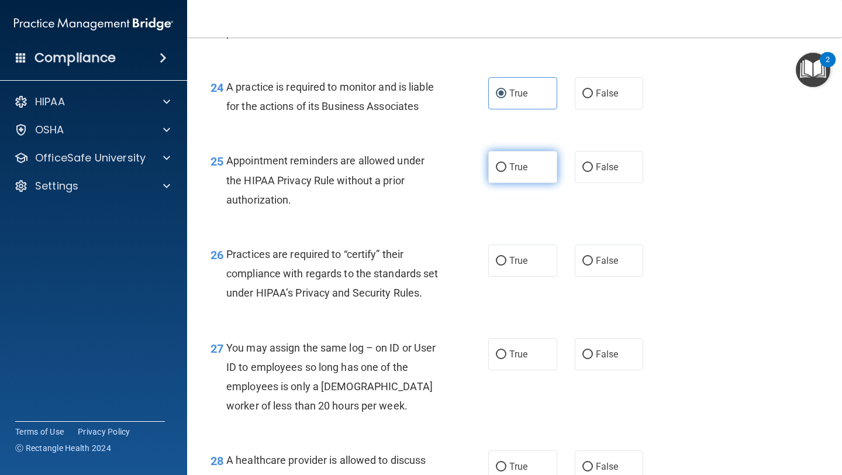
click at [502, 157] on label "True" at bounding box center [522, 167] width 69 height 32
click at [502, 163] on input "True" at bounding box center [501, 167] width 11 height 9
radio input "true"
click at [596, 262] on span "False" at bounding box center [607, 260] width 23 height 11
click at [593, 262] on input "False" at bounding box center [588, 261] width 11 height 9
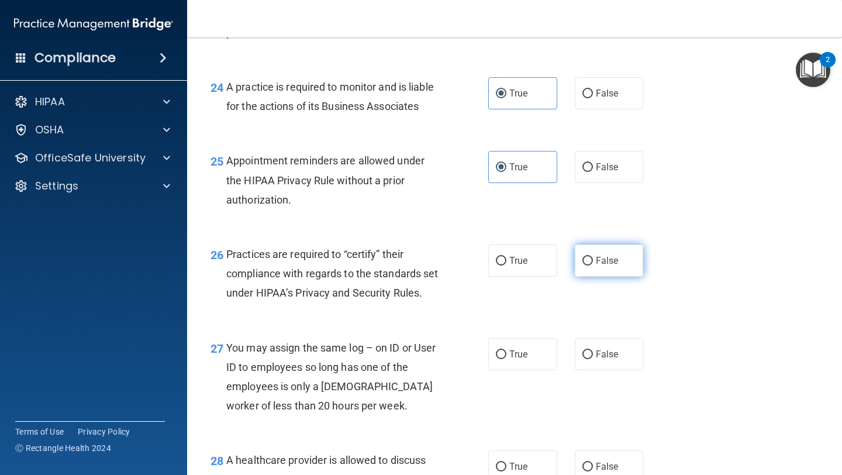
radio input "true"
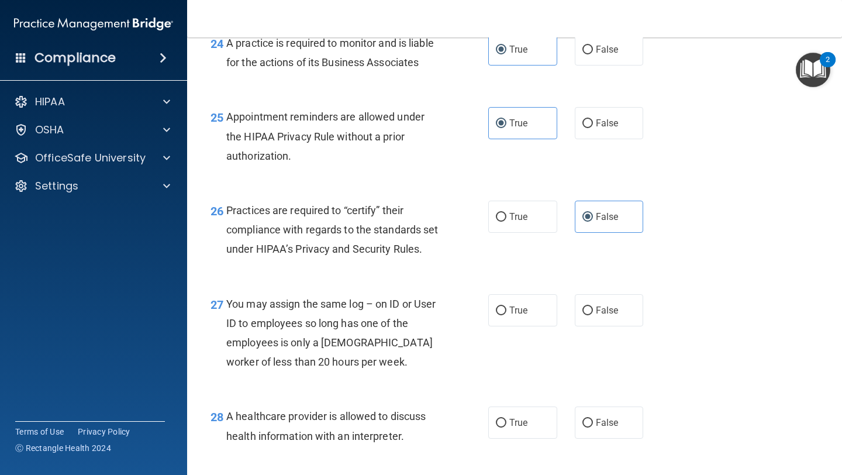
scroll to position [2597, 0]
click at [595, 326] on label "False" at bounding box center [609, 310] width 69 height 32
click at [593, 315] on input "False" at bounding box center [588, 310] width 11 height 9
radio input "true"
click at [528, 438] on label "True" at bounding box center [522, 422] width 69 height 32
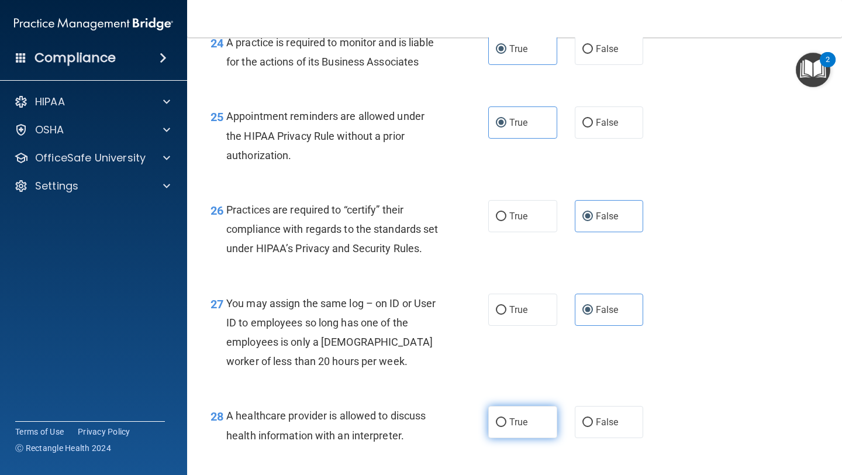
click at [507, 427] on input "True" at bounding box center [501, 422] width 11 height 9
radio input "true"
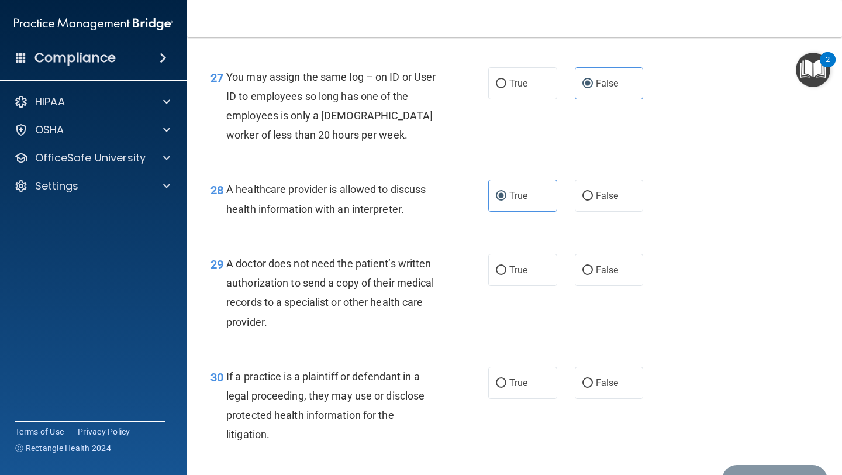
scroll to position [2836, 0]
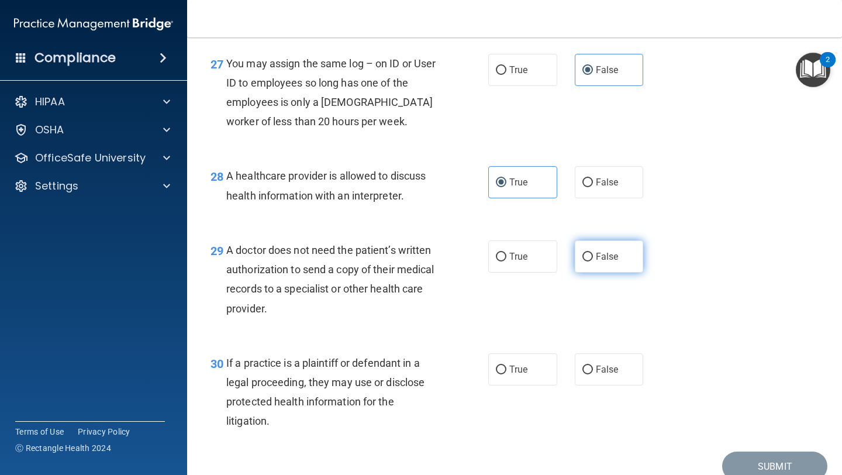
click at [611, 262] on span "False" at bounding box center [607, 256] width 23 height 11
click at [593, 261] on input "False" at bounding box center [588, 257] width 11 height 9
radio input "true"
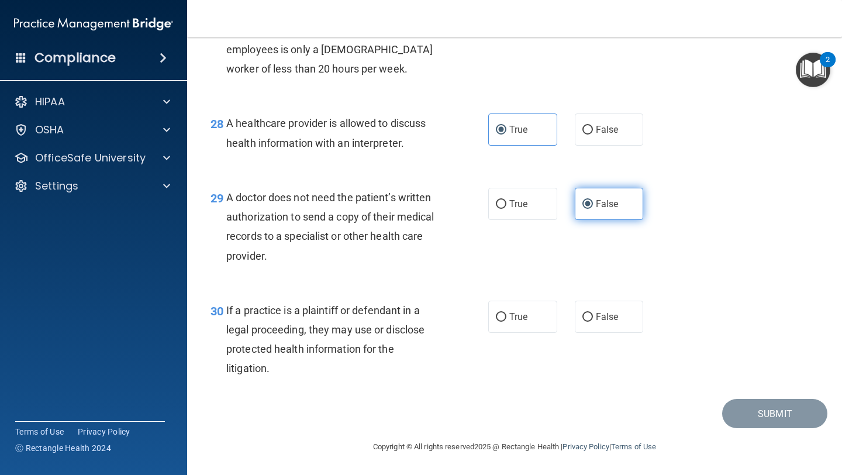
scroll to position [2902, 0]
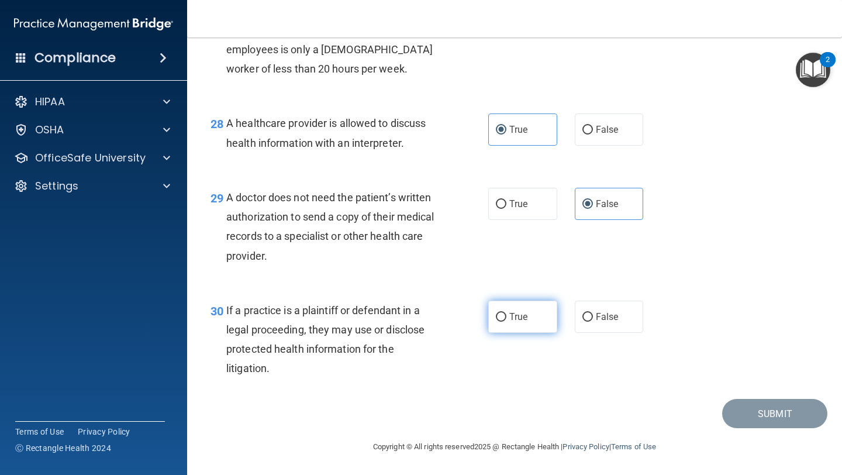
click at [525, 322] on span "True" at bounding box center [518, 316] width 18 height 11
click at [507, 322] on input "True" at bounding box center [501, 317] width 11 height 9
radio input "true"
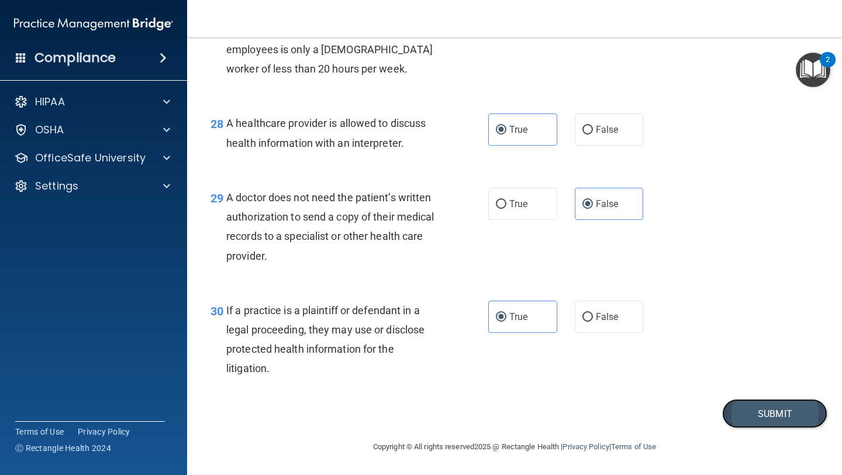
click at [735, 424] on button "Submit" at bounding box center [774, 414] width 105 height 30
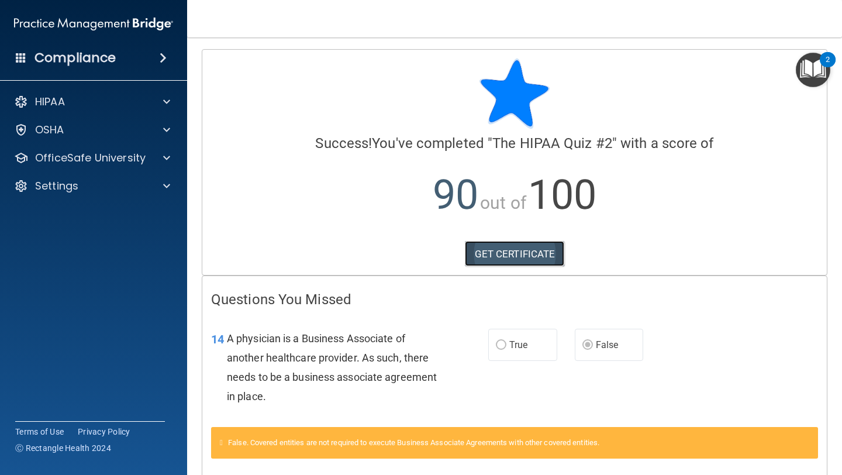
click at [558, 252] on link "GET CERTIFICATE" at bounding box center [515, 254] width 100 height 26
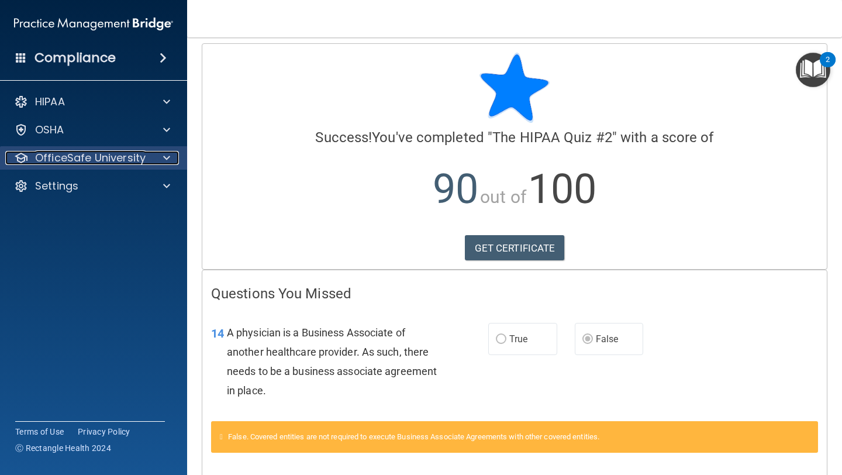
click at [174, 161] on div at bounding box center [164, 158] width 29 height 14
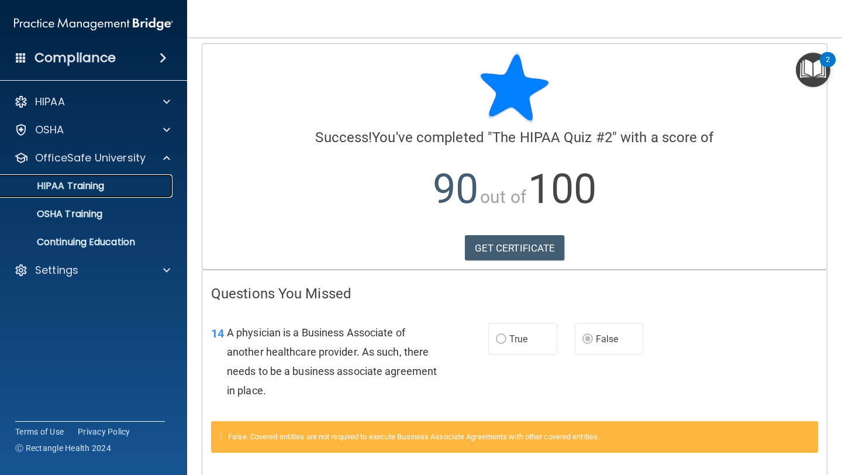
click at [129, 188] on div "HIPAA Training" at bounding box center [88, 186] width 160 height 12
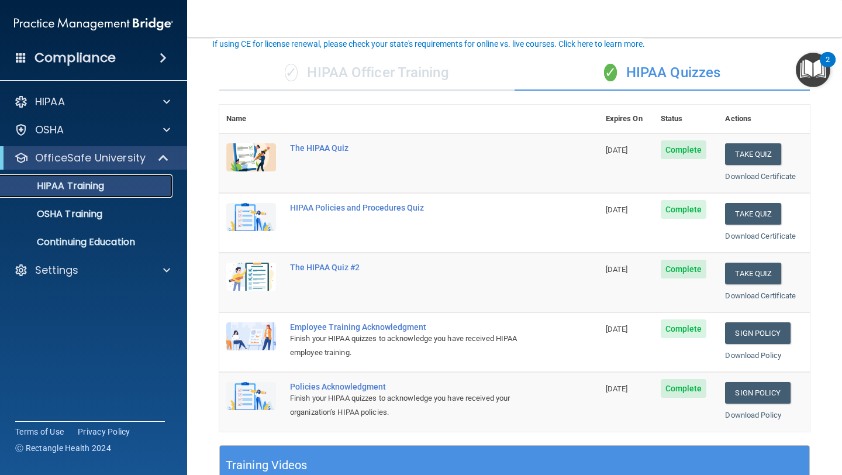
scroll to position [75, 0]
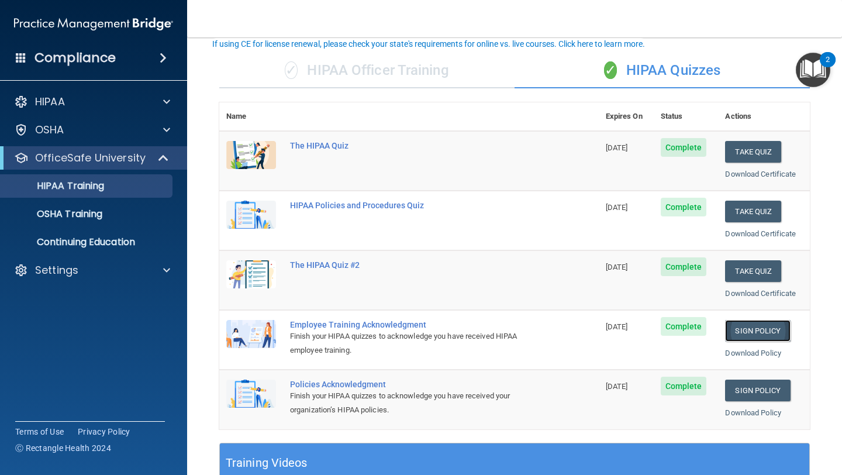
click at [770, 339] on link "Sign Policy" at bounding box center [757, 331] width 65 height 22
click at [766, 388] on link "Sign Policy" at bounding box center [757, 391] width 65 height 22
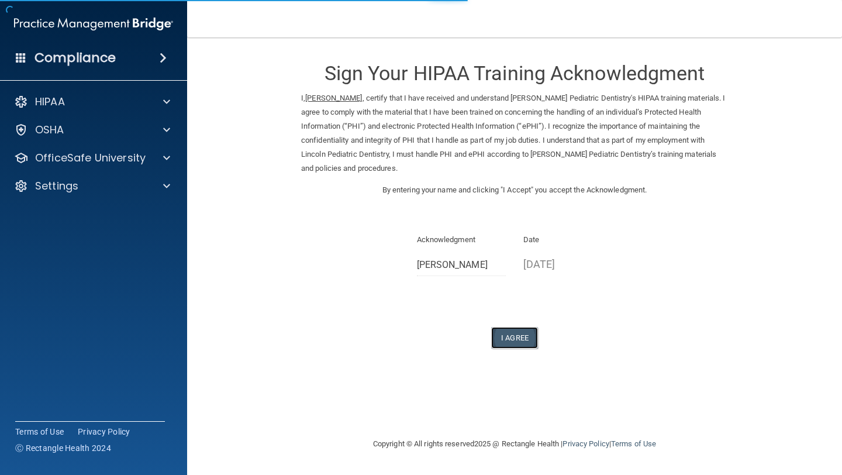
click at [516, 340] on button "I Agree" at bounding box center [514, 338] width 47 height 22
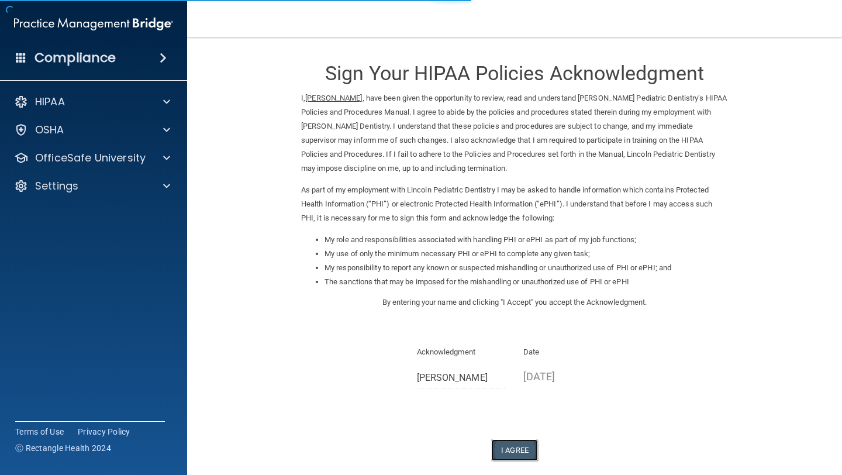
click at [519, 441] on button "I Agree" at bounding box center [514, 450] width 47 height 22
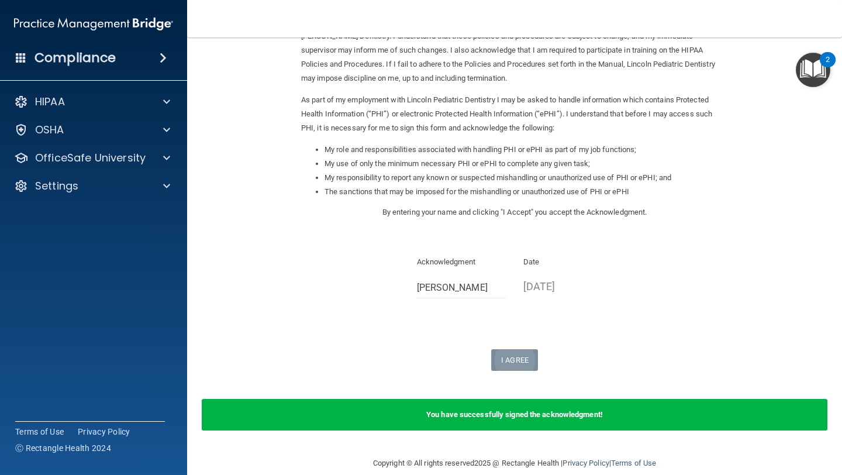
scroll to position [106, 0]
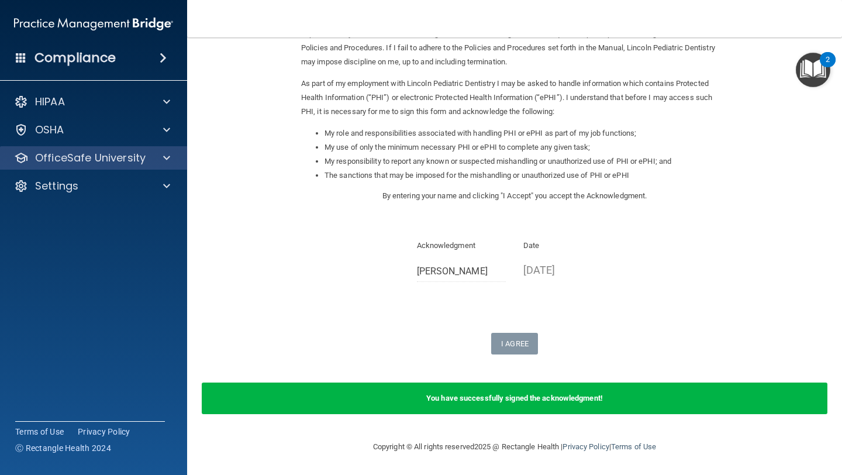
click at [167, 149] on div "OfficeSafe University" at bounding box center [94, 157] width 188 height 23
click at [171, 163] on div at bounding box center [164, 158] width 29 height 14
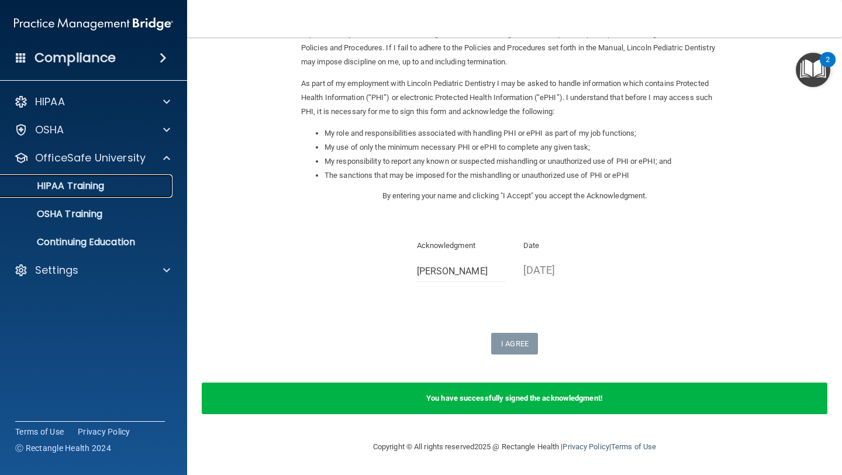
click at [132, 190] on div "HIPAA Training" at bounding box center [88, 186] width 160 height 12
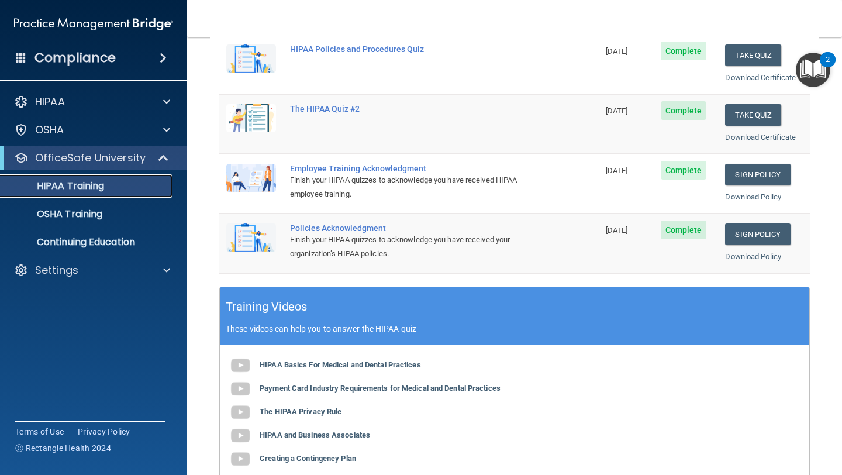
scroll to position [269, 0]
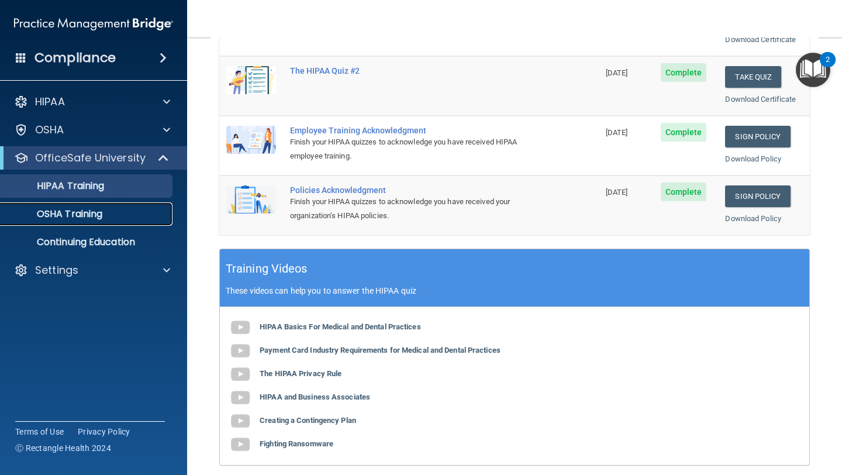
click at [127, 218] on div "OSHA Training" at bounding box center [88, 214] width 160 height 12
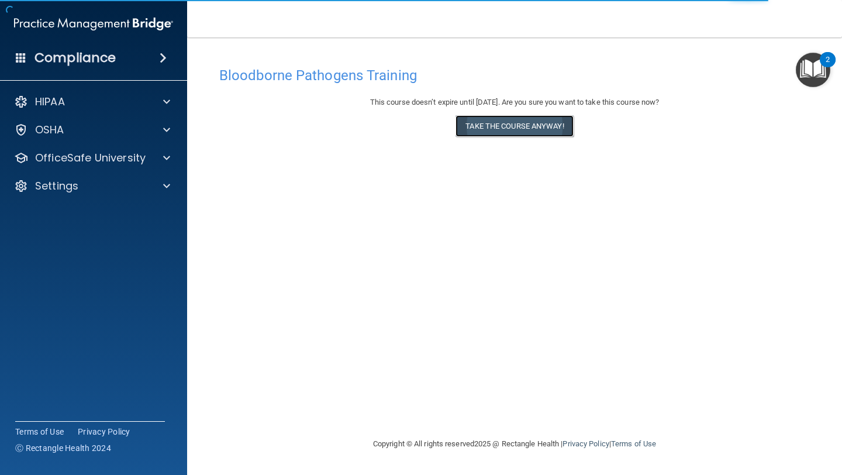
click at [558, 121] on button "Take the course anyway!" at bounding box center [515, 126] width 118 height 22
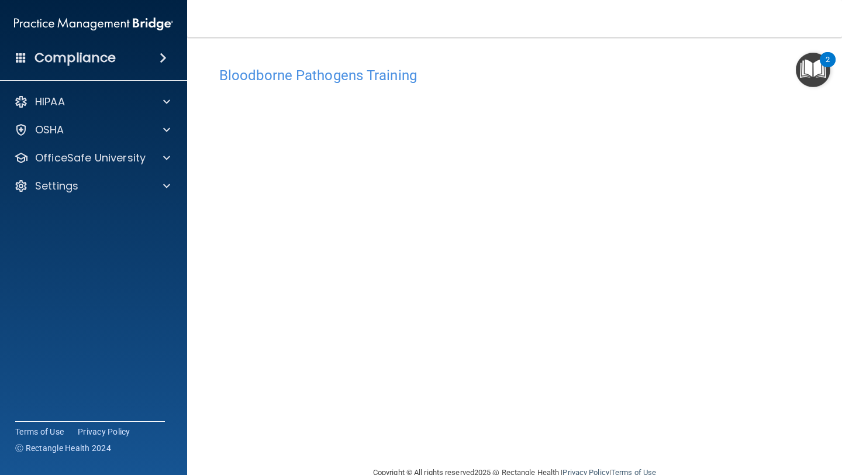
scroll to position [26, 0]
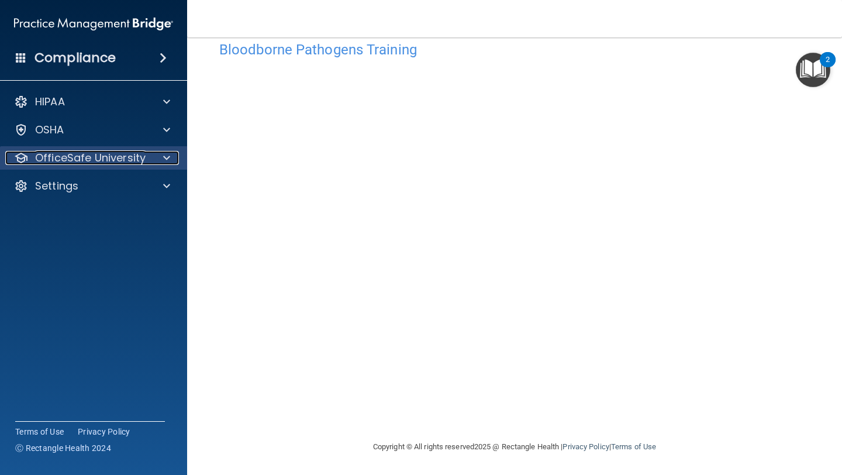
click at [172, 163] on div at bounding box center [164, 158] width 29 height 14
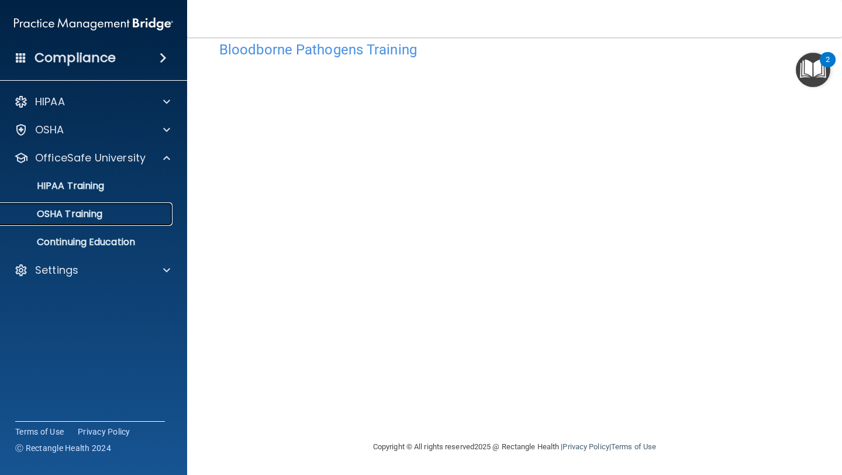
click at [124, 205] on link "OSHA Training" at bounding box center [80, 213] width 184 height 23
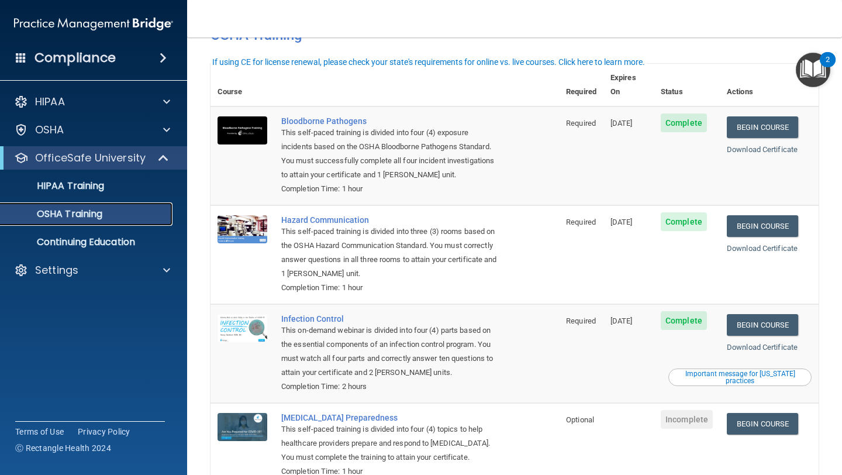
scroll to position [25, 0]
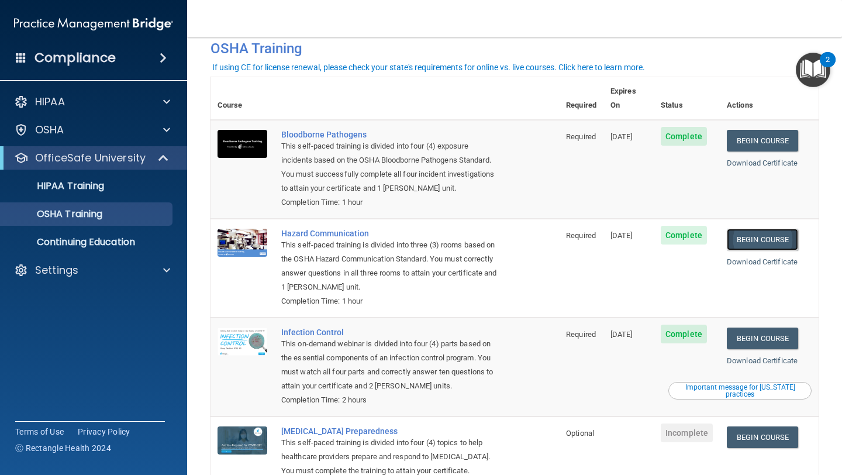
click at [791, 229] on link "Begin Course" at bounding box center [762, 240] width 71 height 22
